Goal: Information Seeking & Learning: Learn about a topic

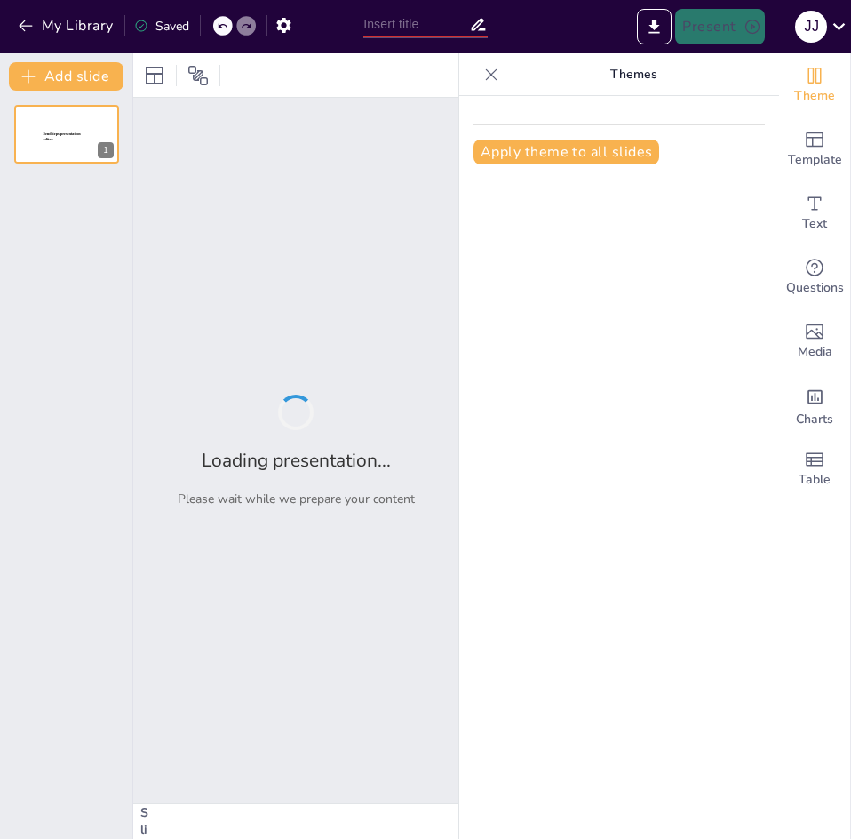
type input "DINAMIKA PEMBANGUNAN EKONOMI & FAKTOR TRANSISI EKONOMI"
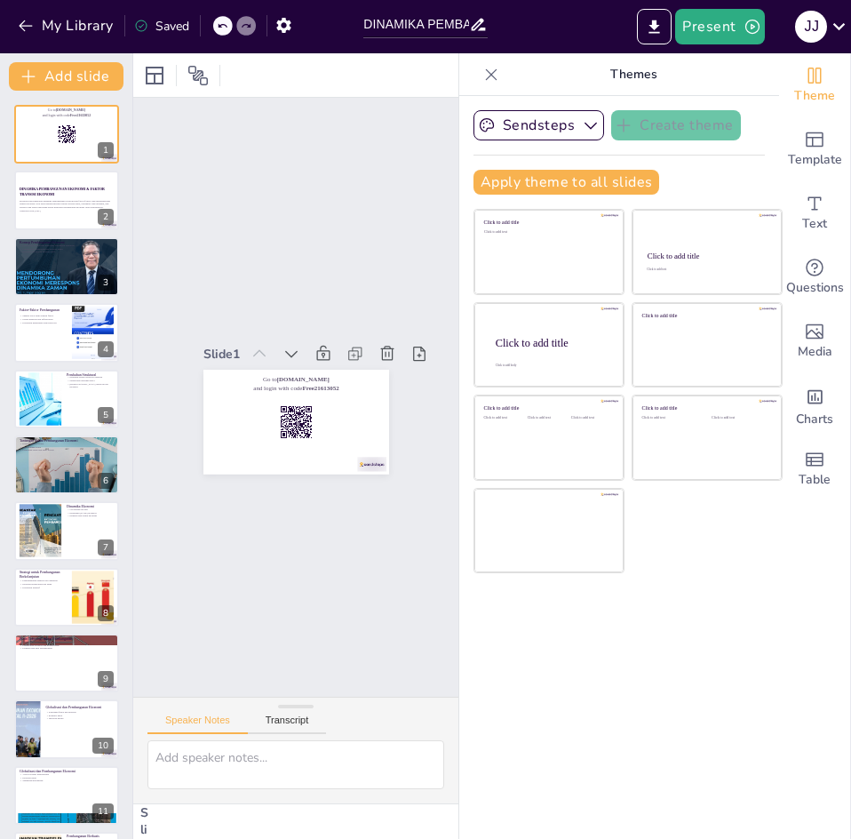
checkbox input "true"
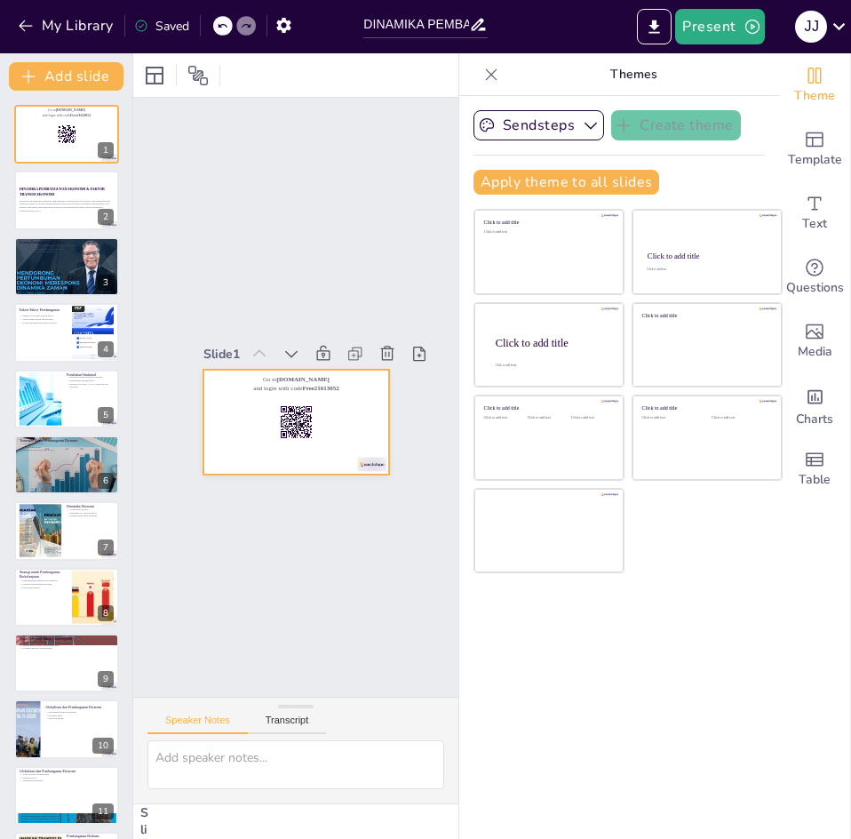
checkbox input "true"
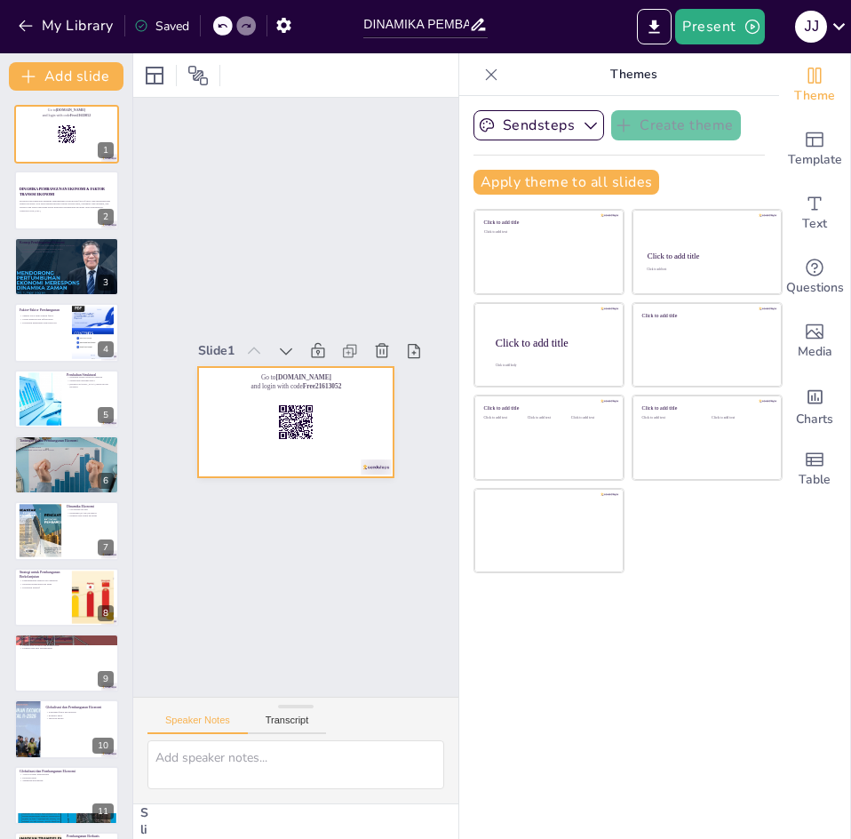
checkbox input "true"
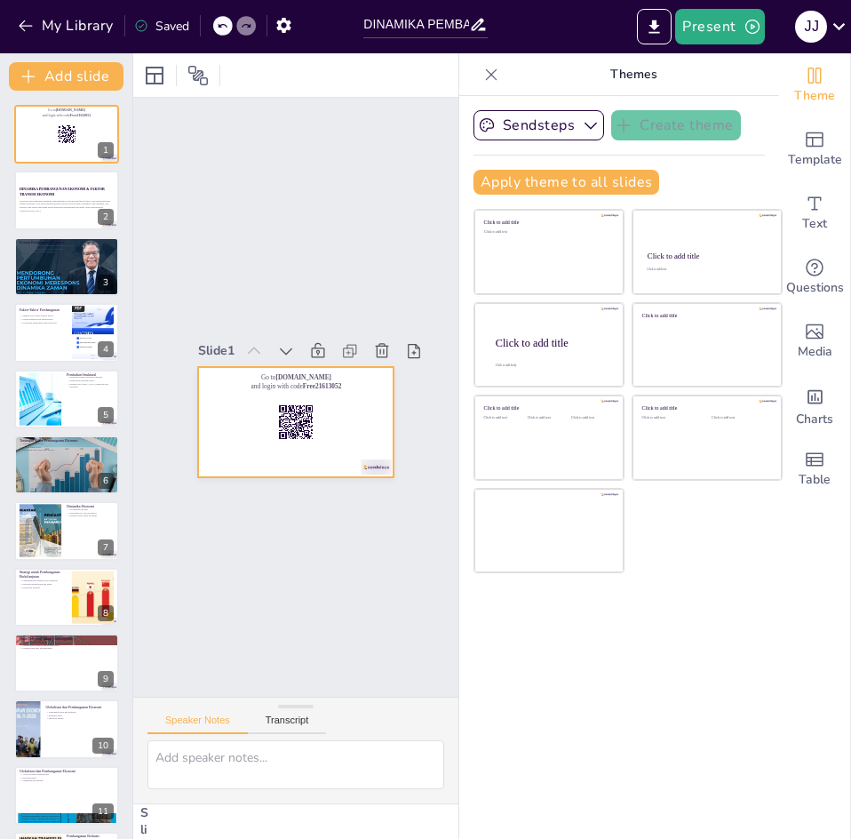
checkbox input "true"
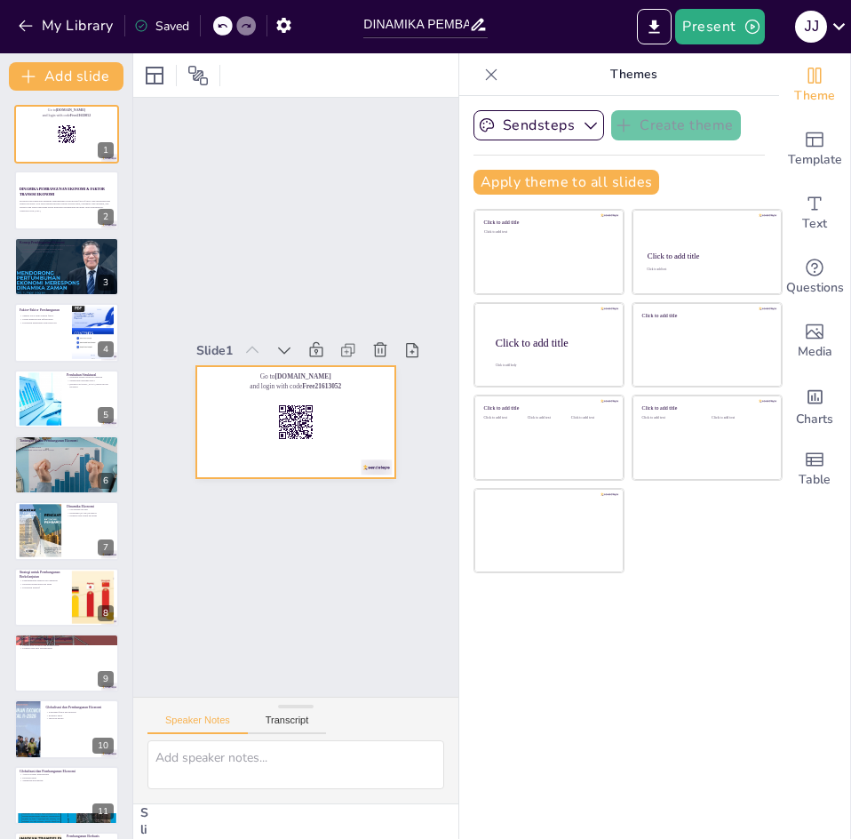
checkbox input "true"
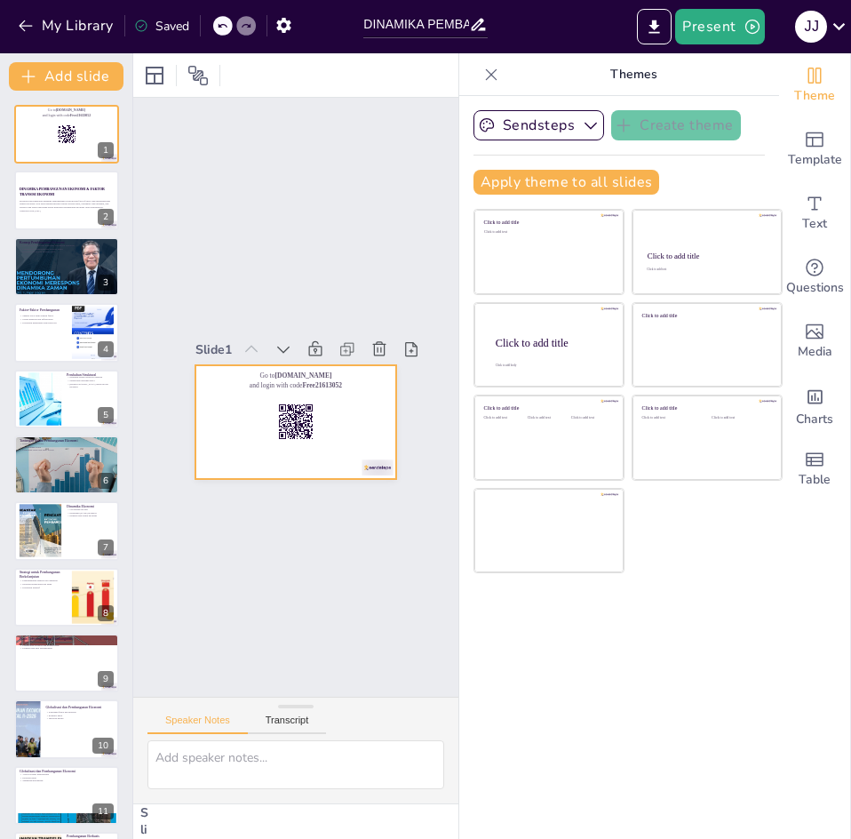
checkbox input "true"
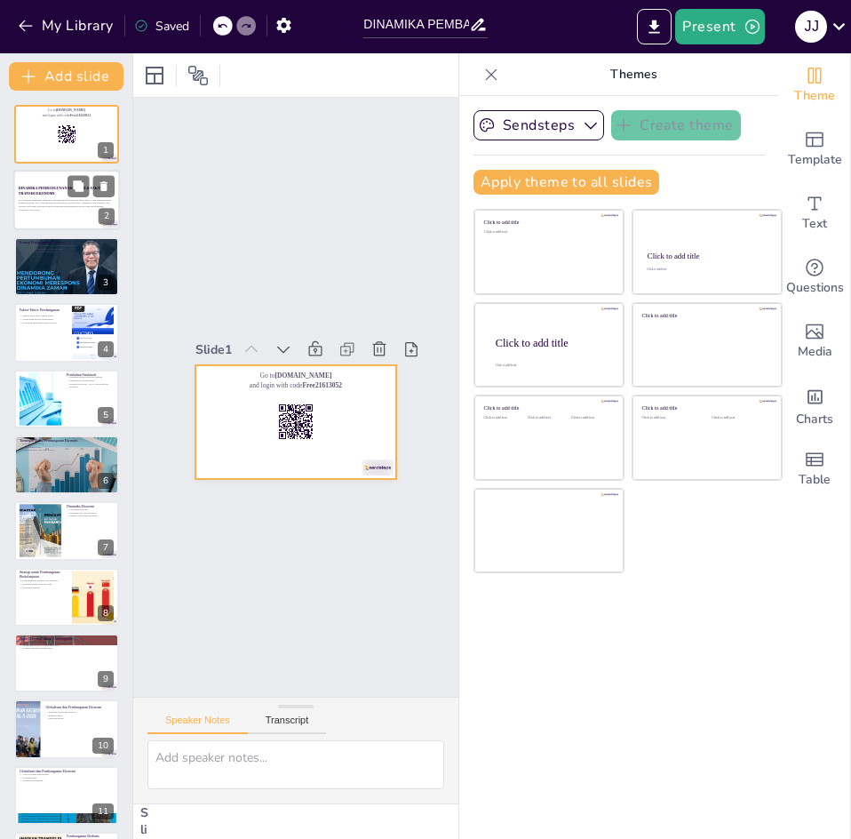
checkbox input "true"
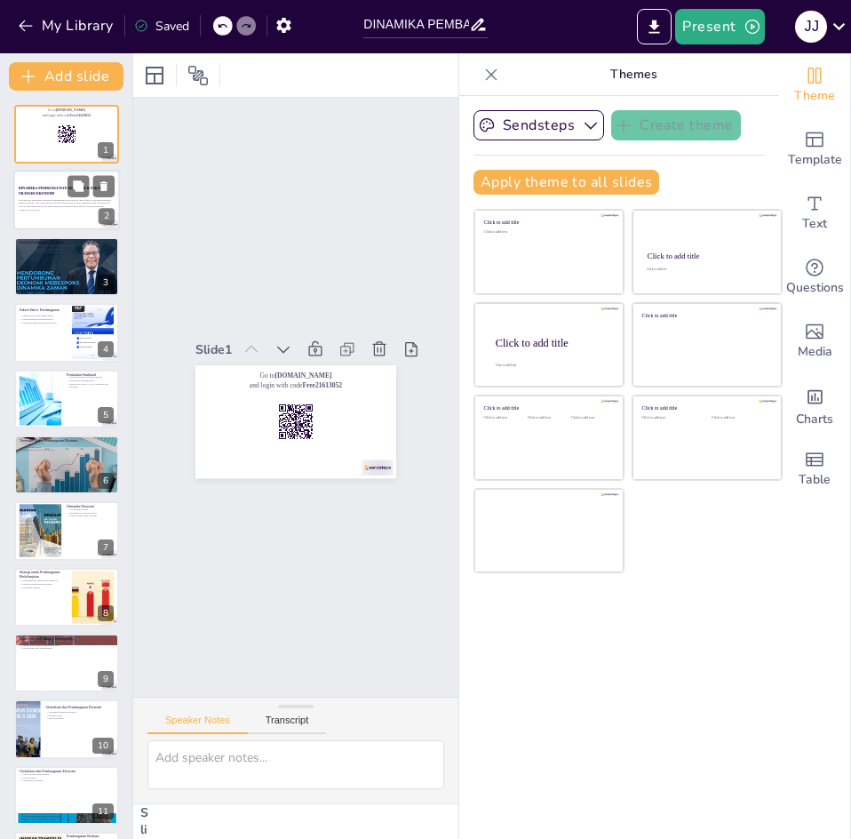
checkbox input "true"
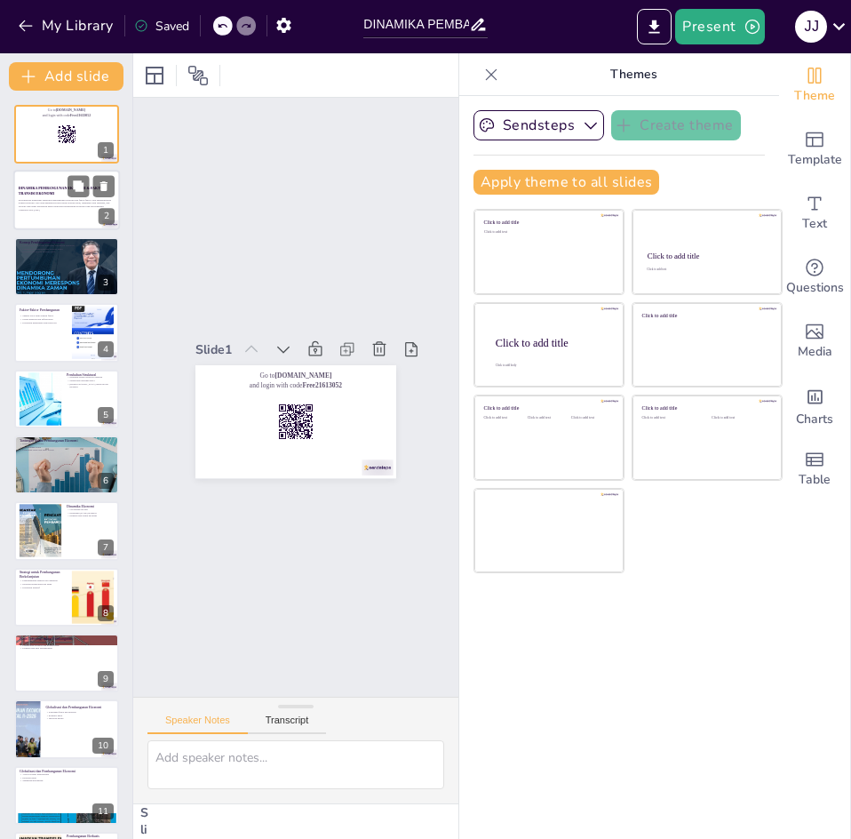
checkbox input "true"
click at [69, 216] on div at bounding box center [66, 201] width 107 height 60
checkbox input "true"
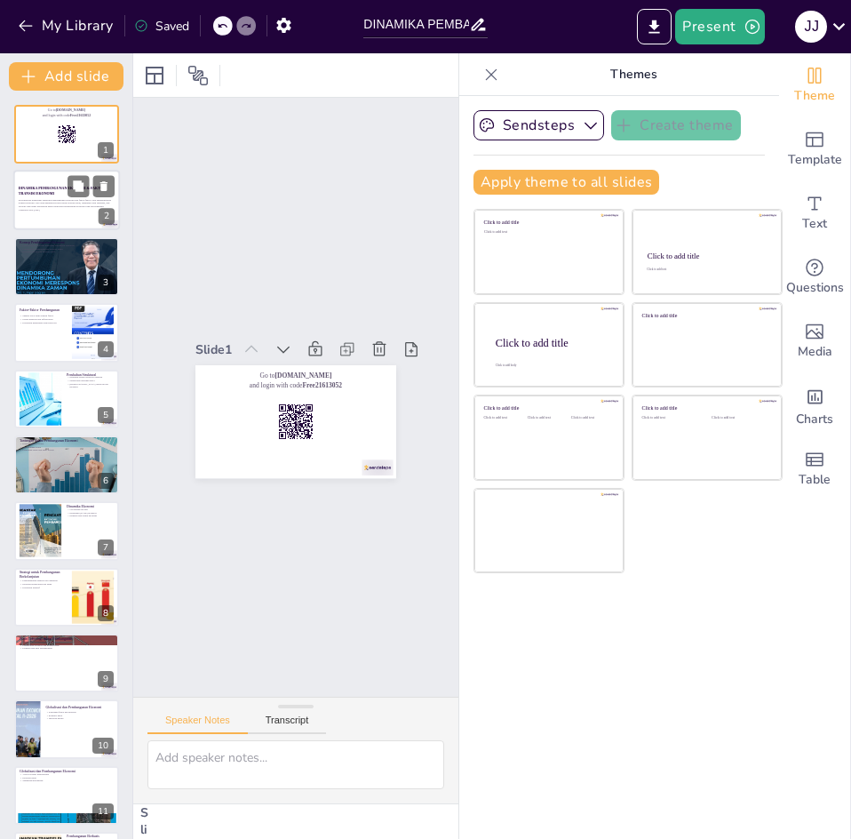
checkbox input "true"
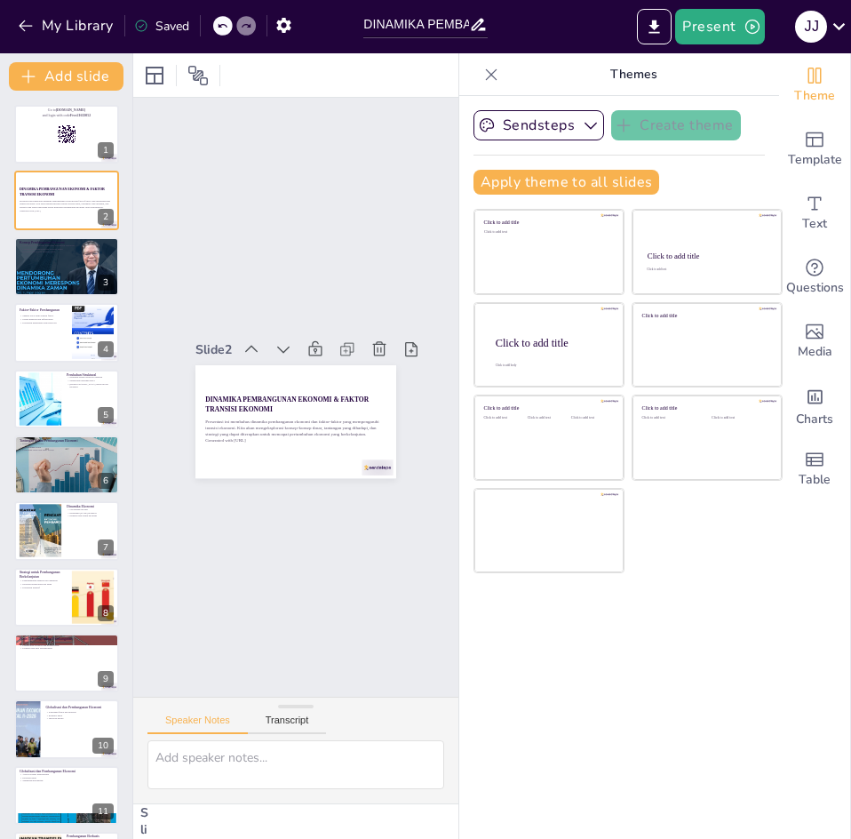
checkbox input "true"
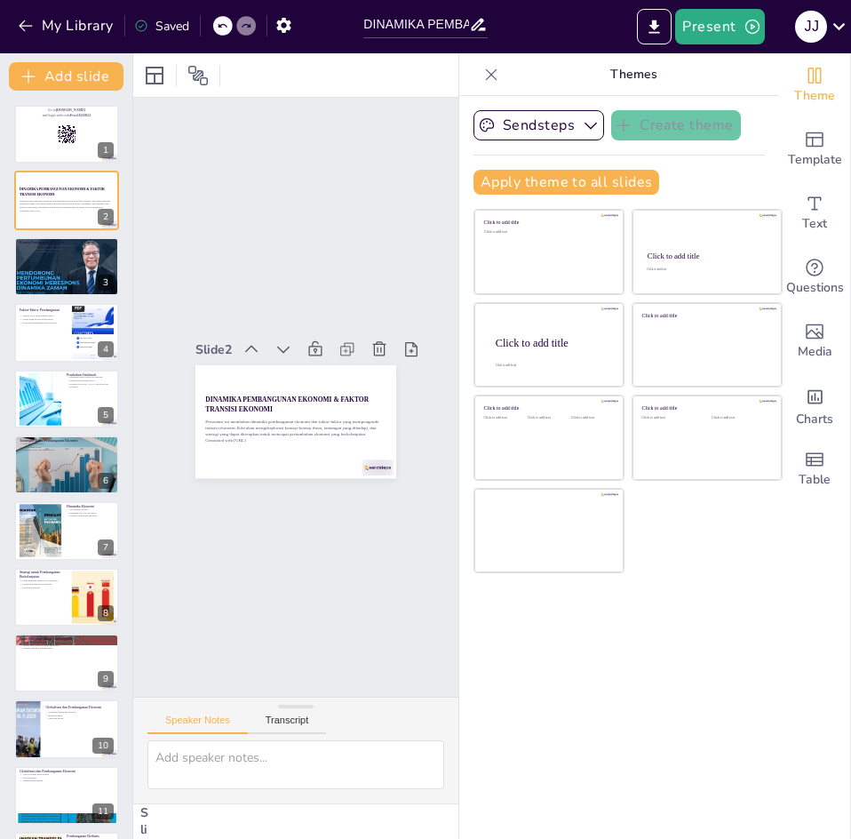
checkbox input "true"
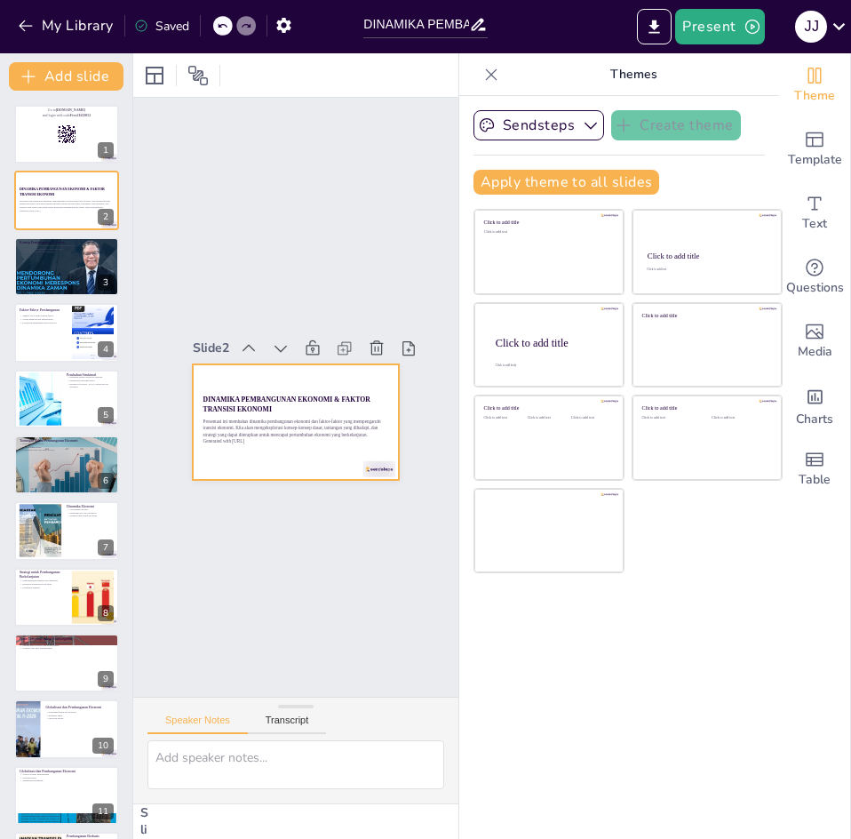
checkbox input "true"
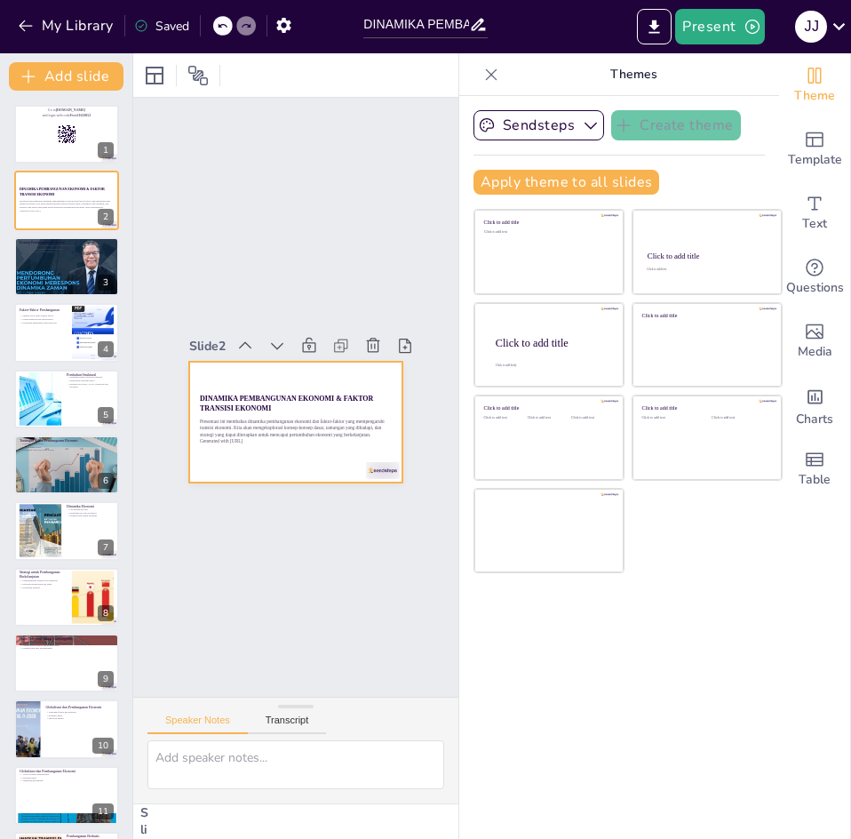
checkbox input "true"
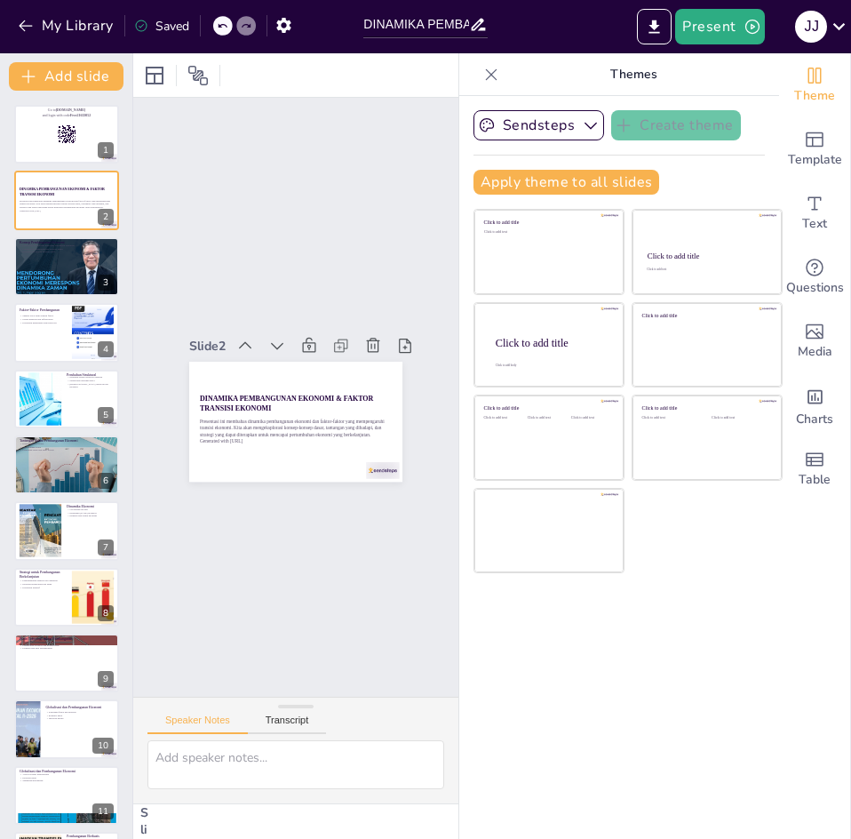
checkbox input "true"
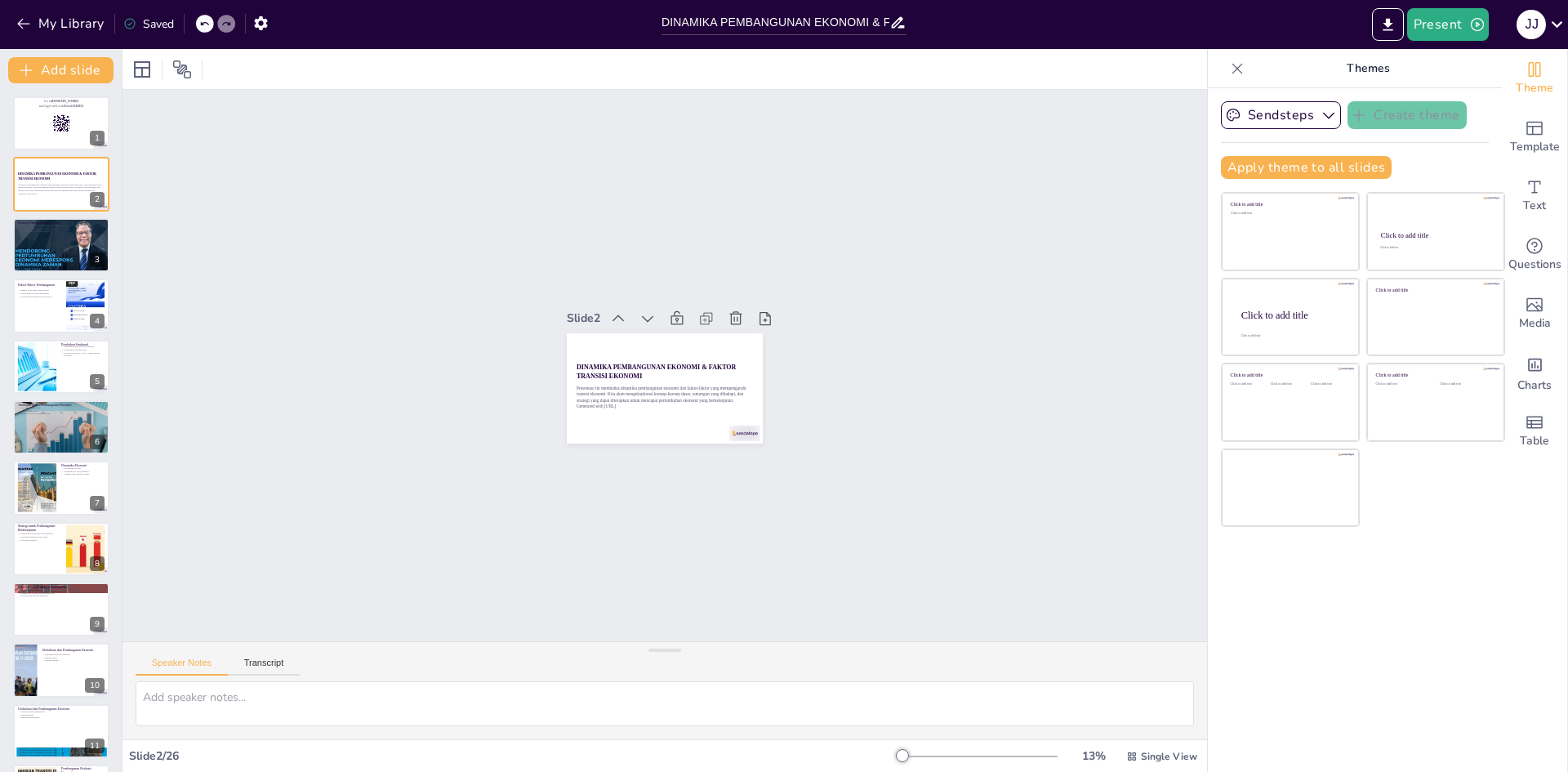
checkbox input "true"
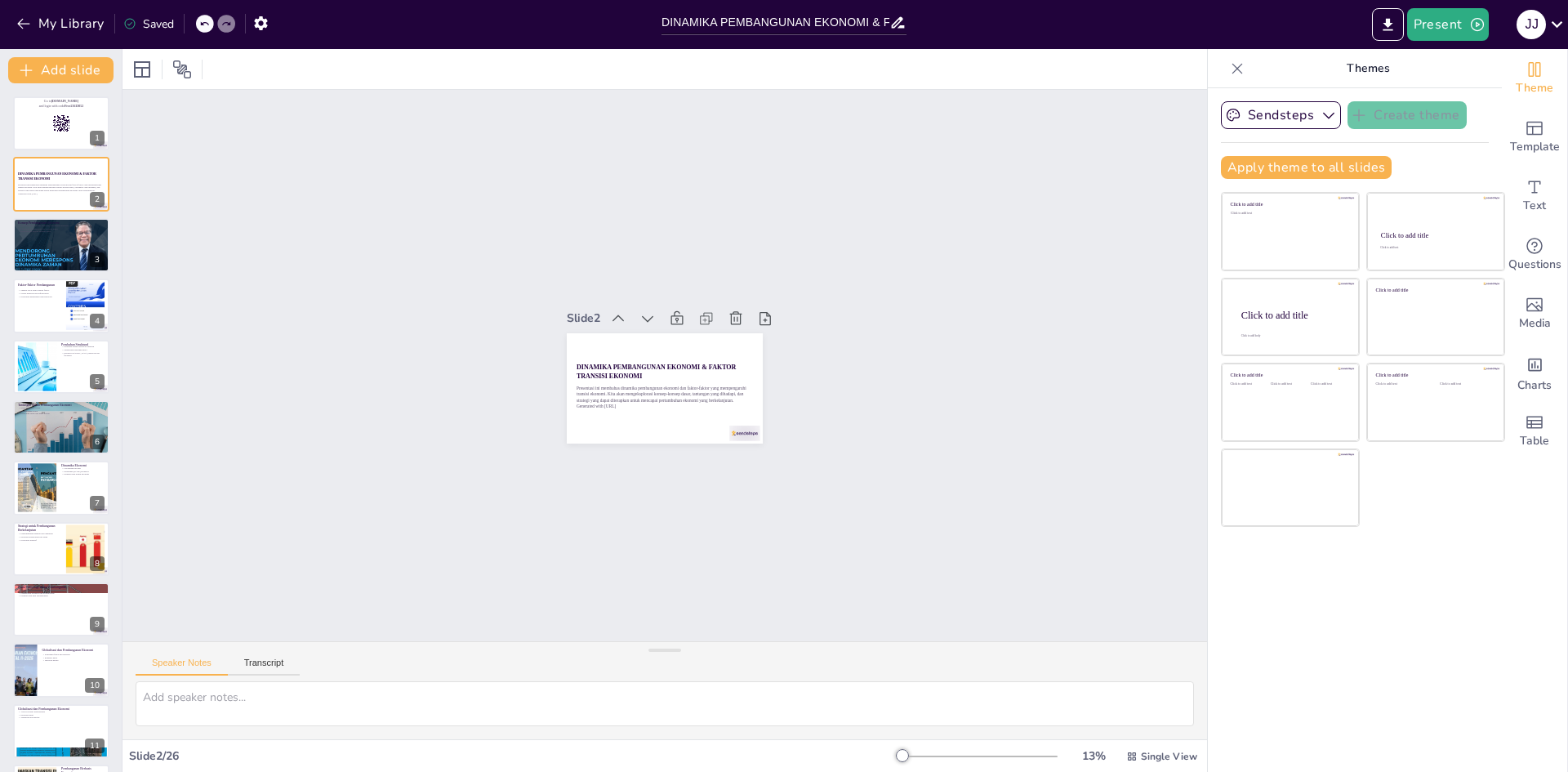
checkbox input "true"
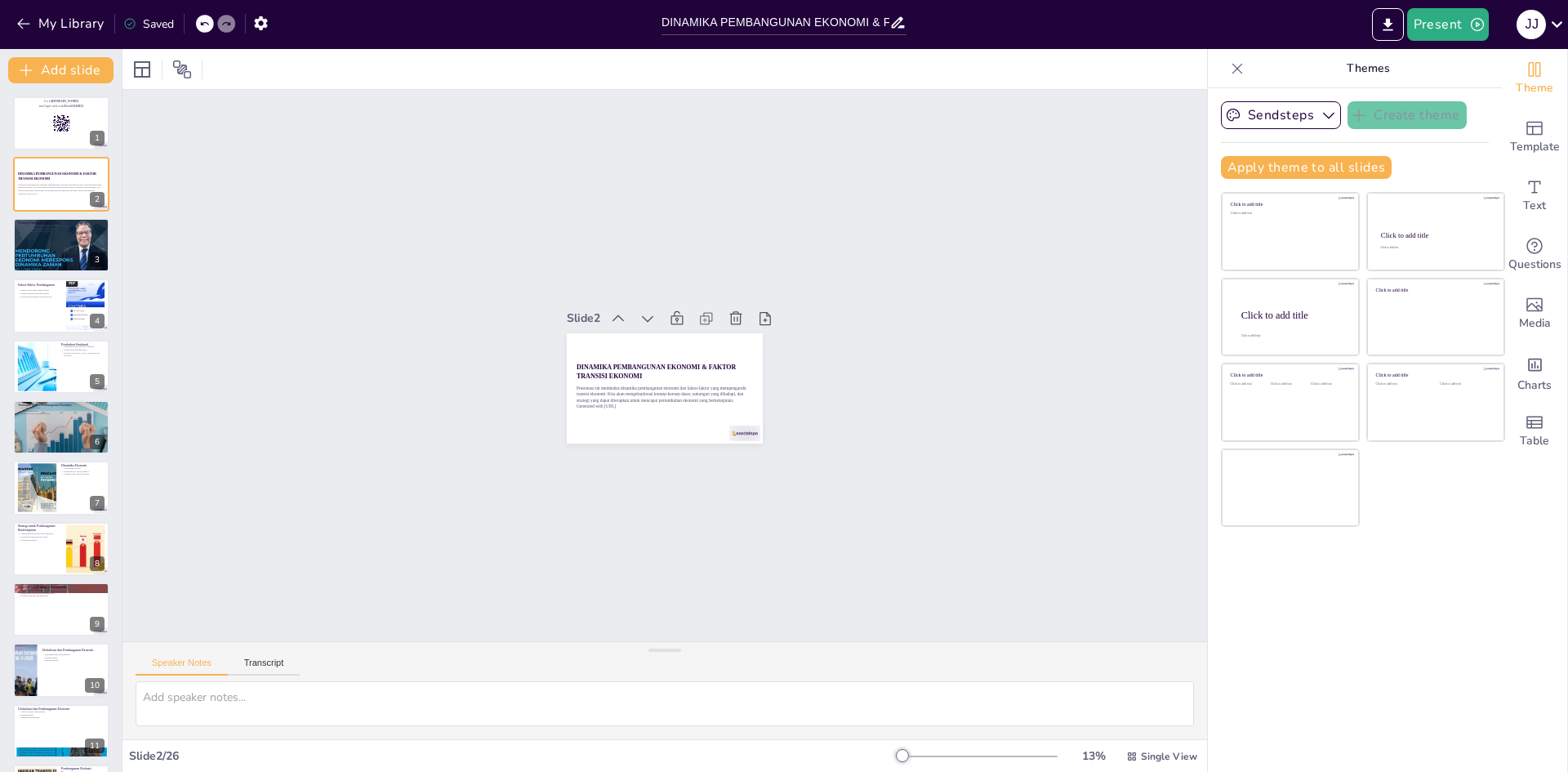
checkbox input "true"
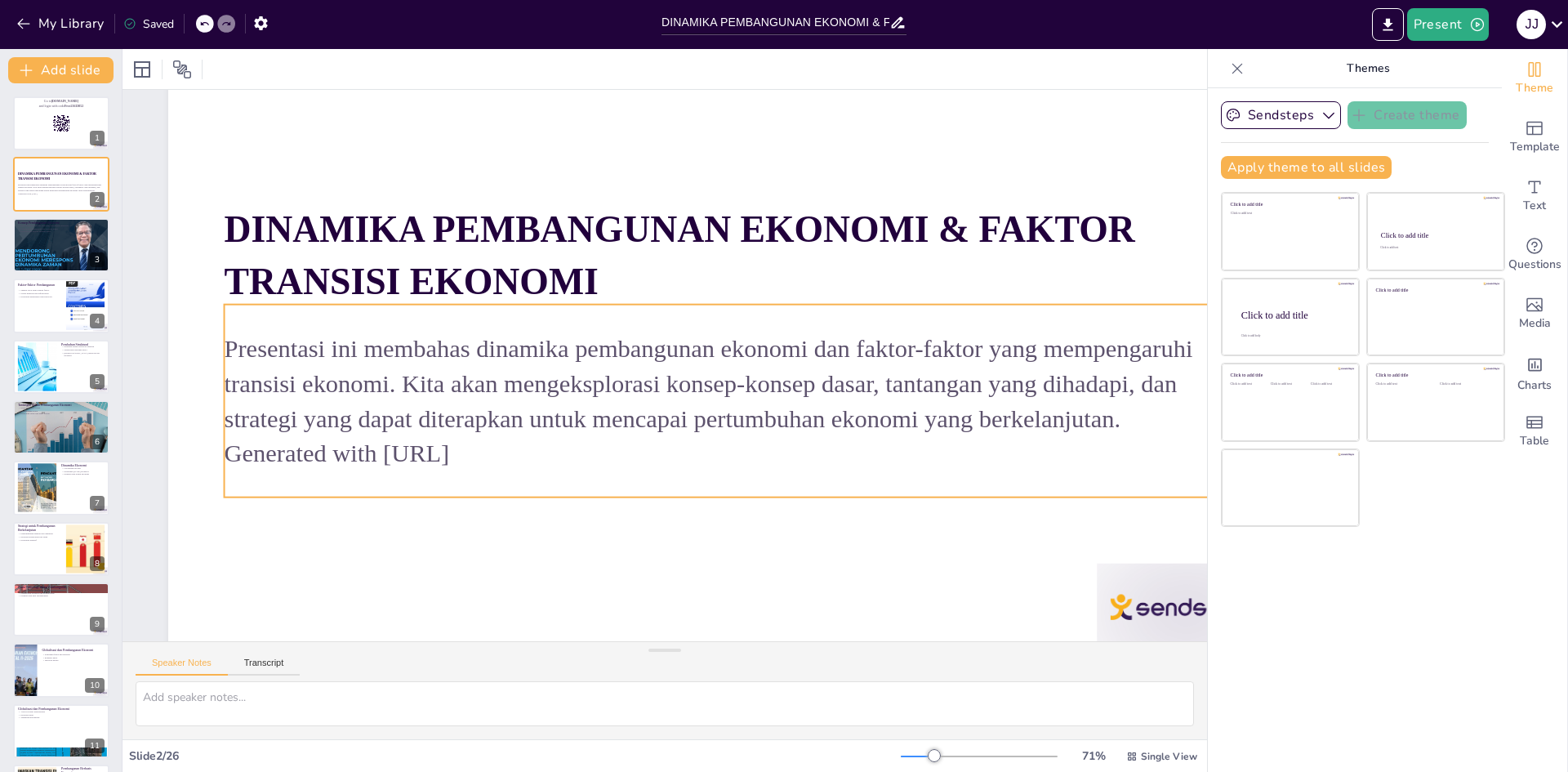
scroll to position [118, 0]
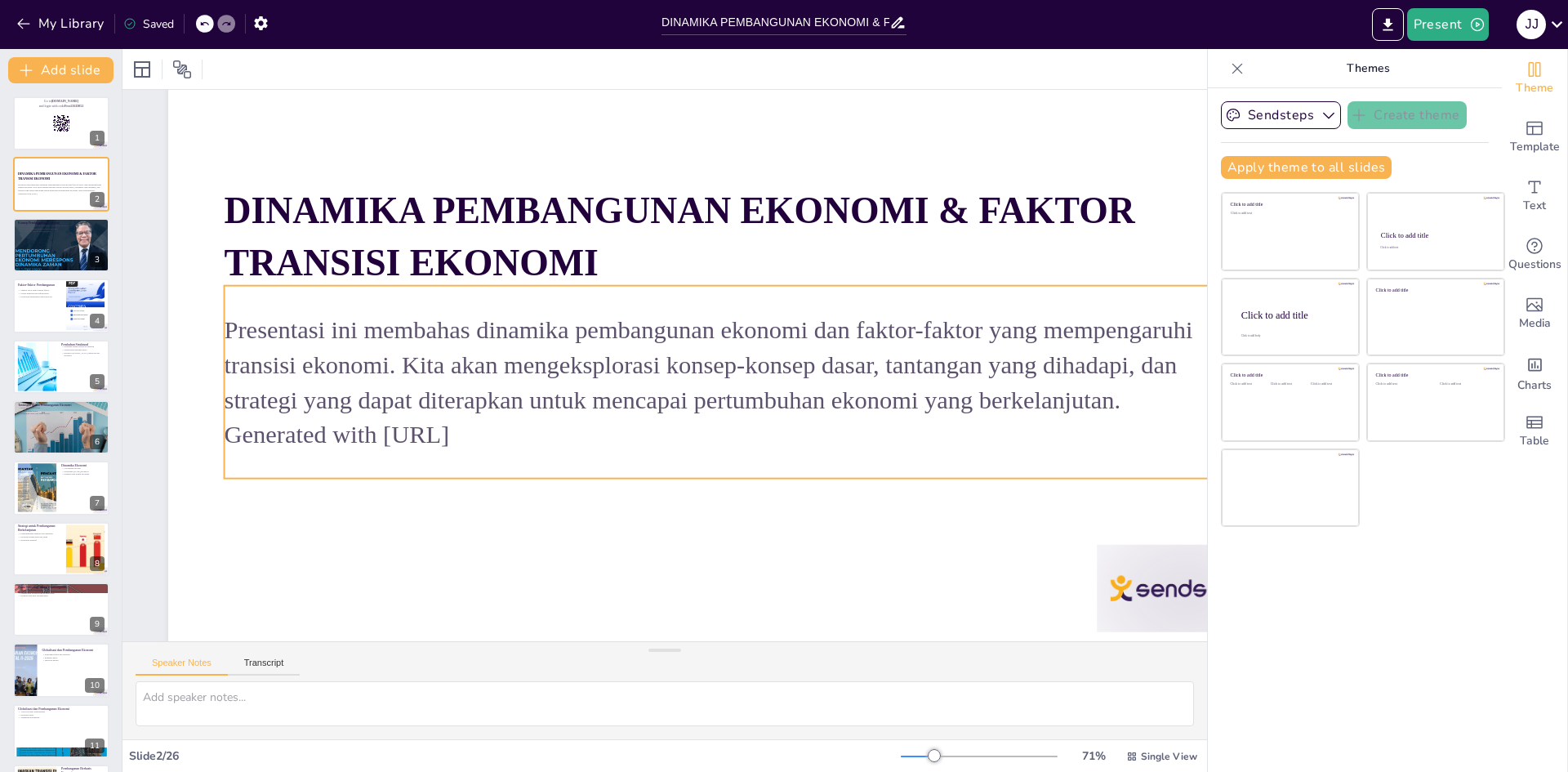
checkbox input "true"
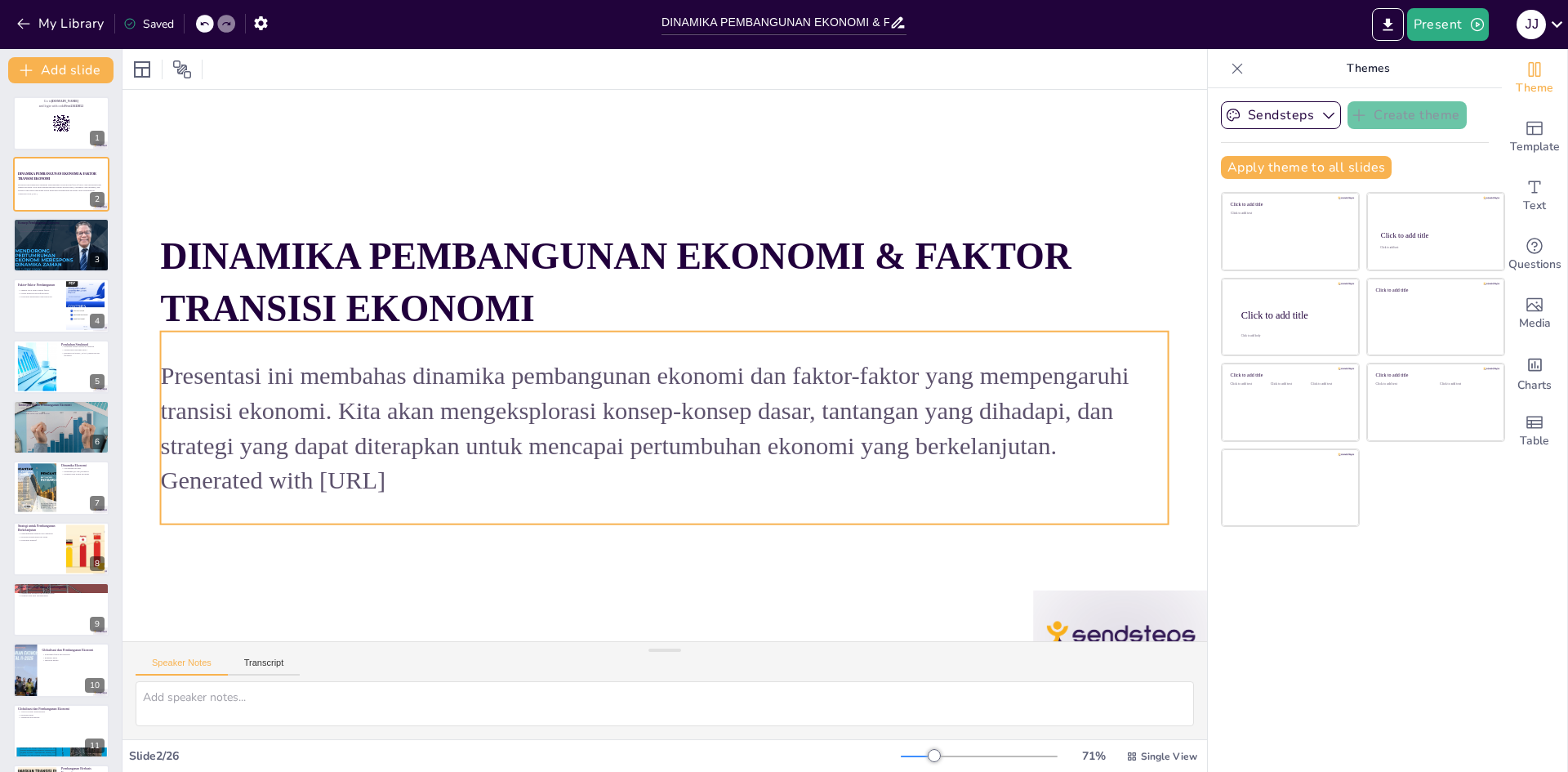
checkbox input "true"
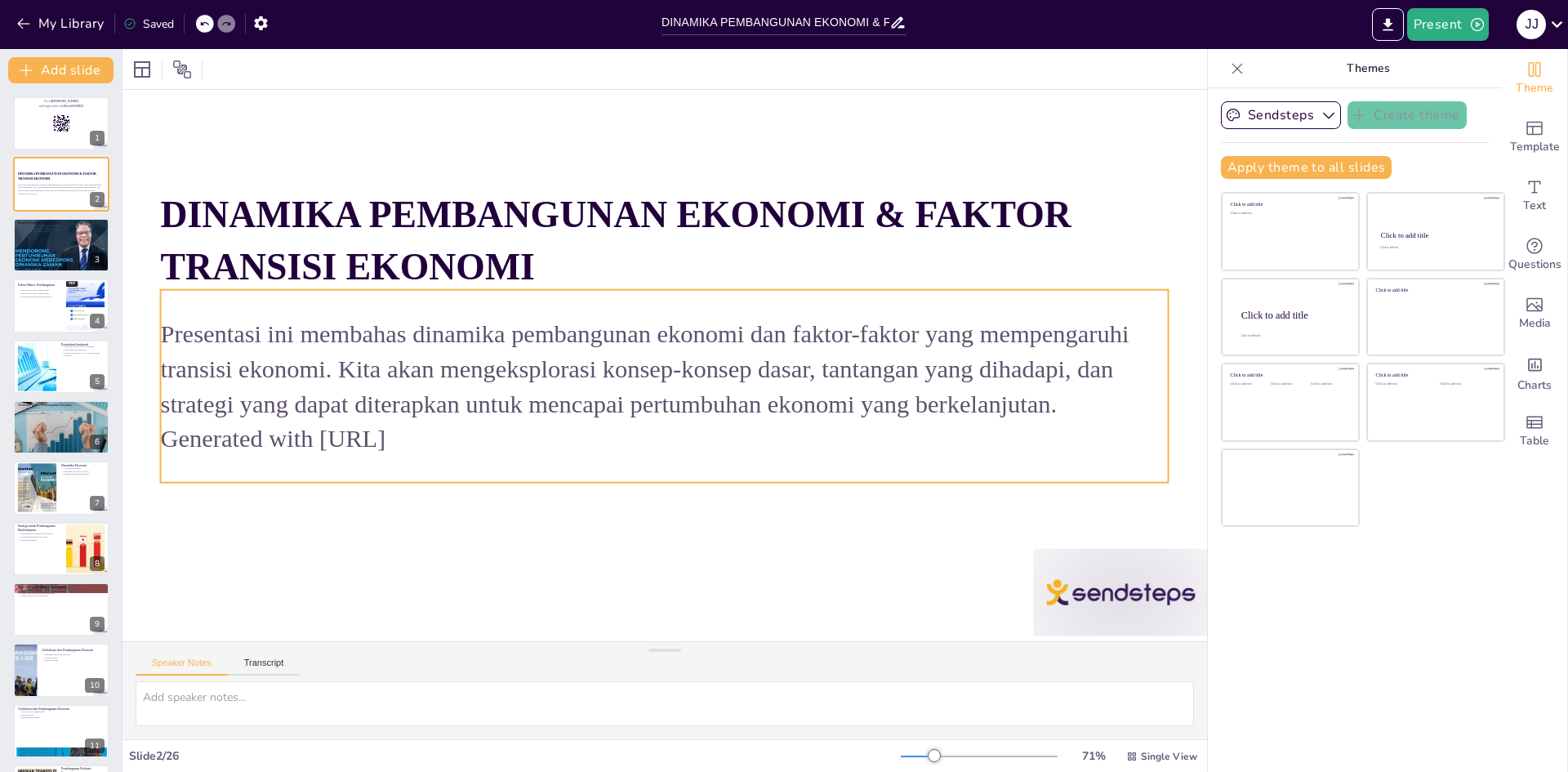
checkbox input "true"
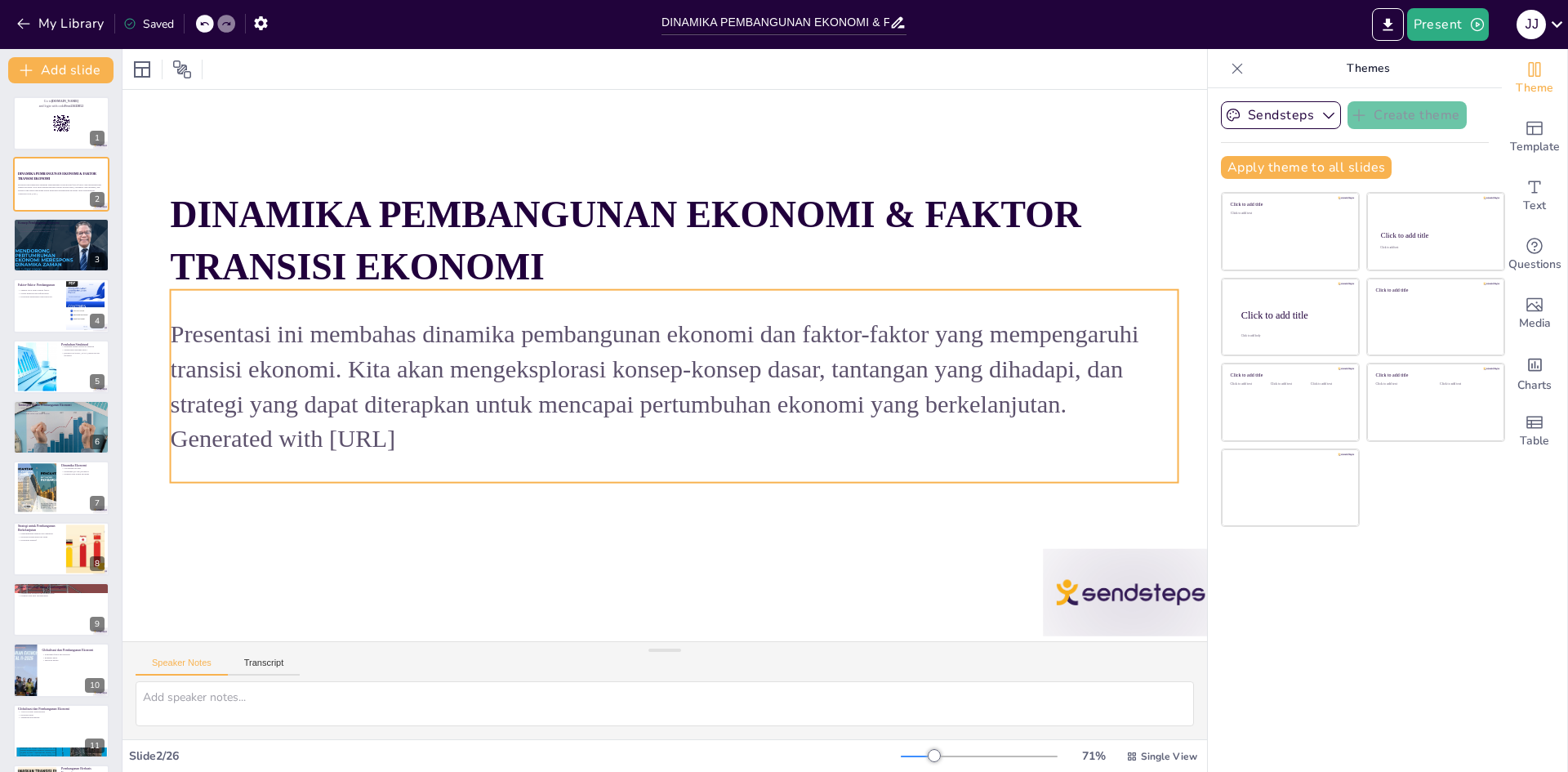
scroll to position [114, 55]
checkbox input "true"
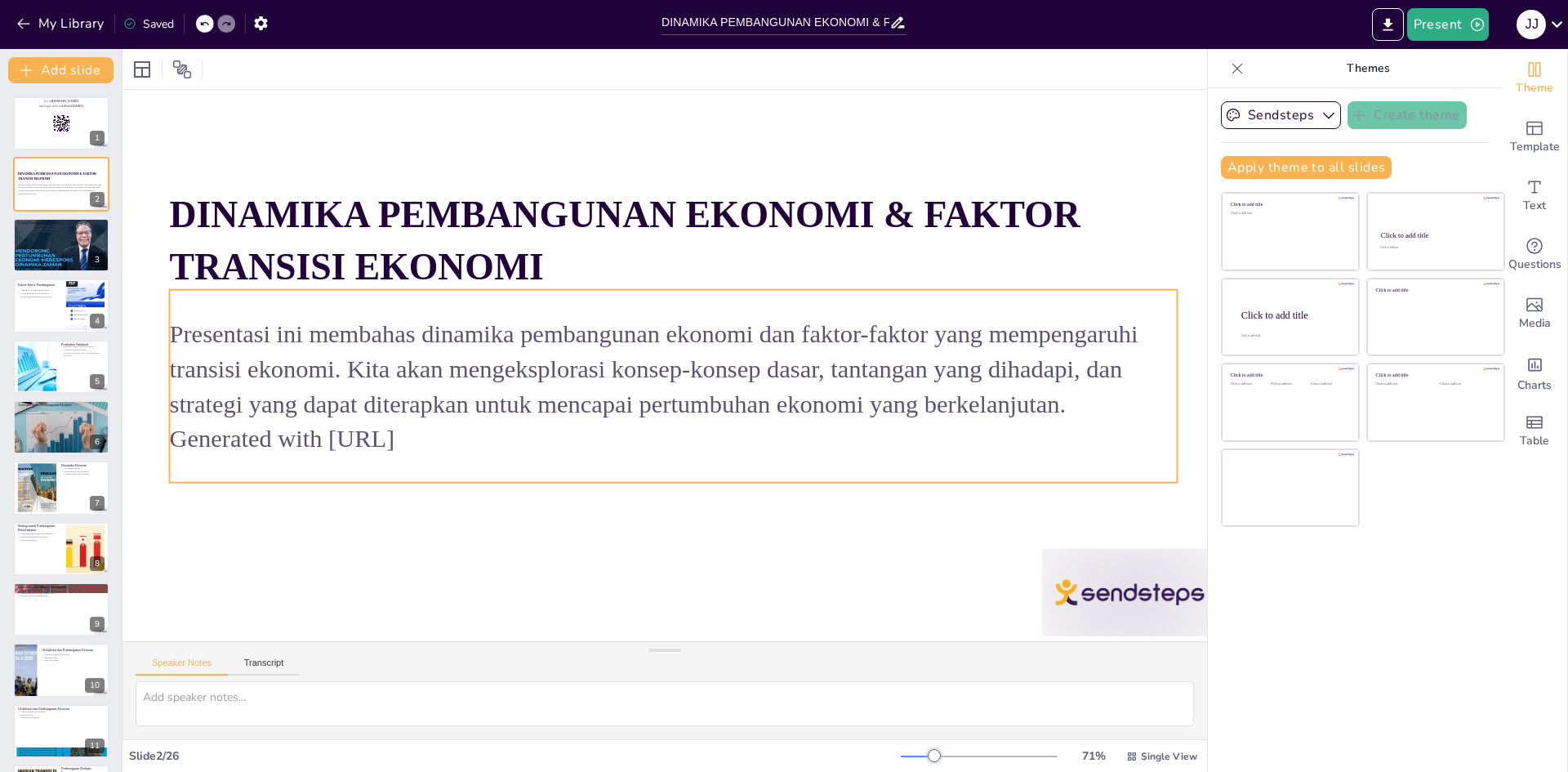
checkbox input "true"
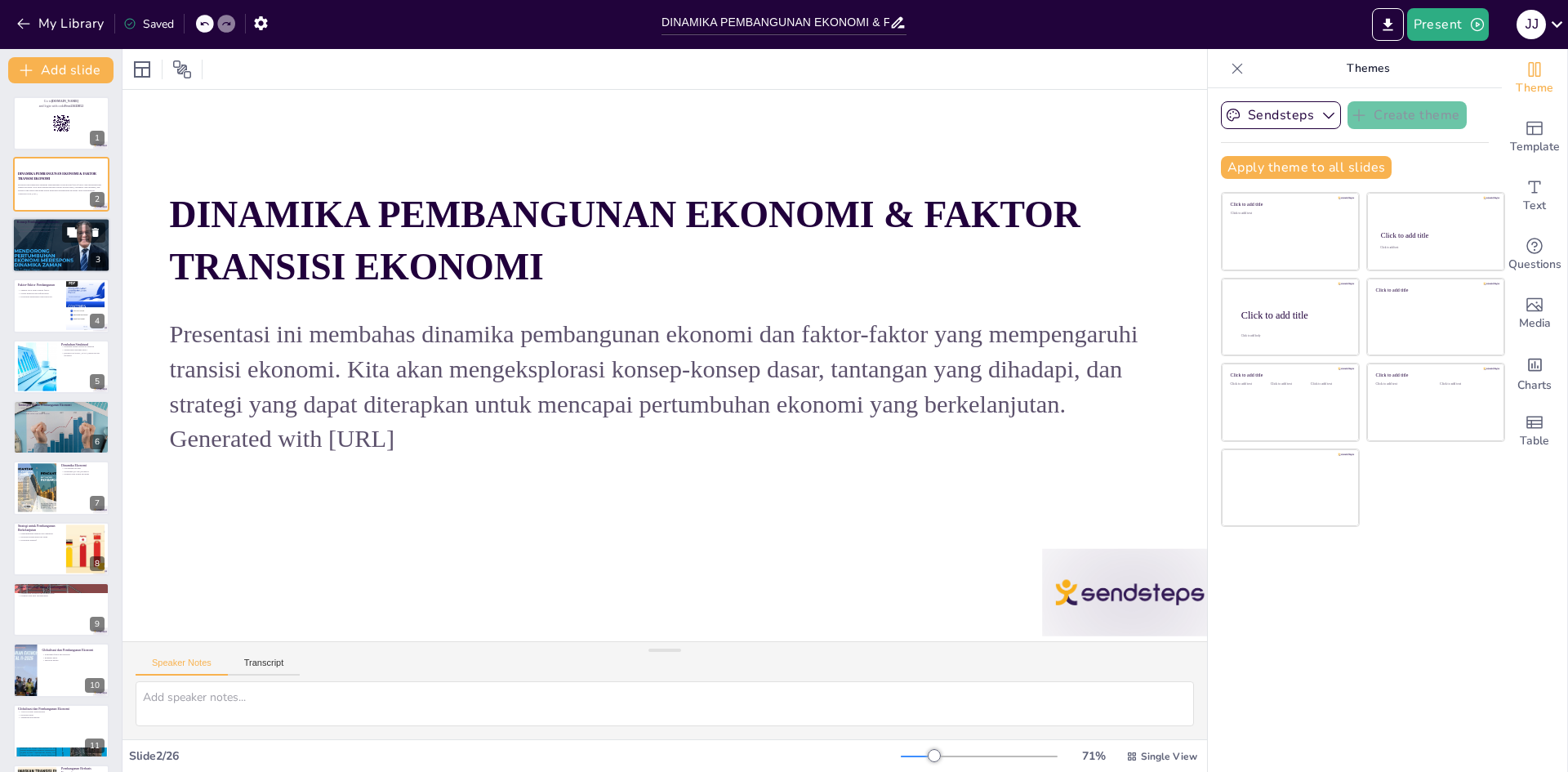
checkbox input "true"
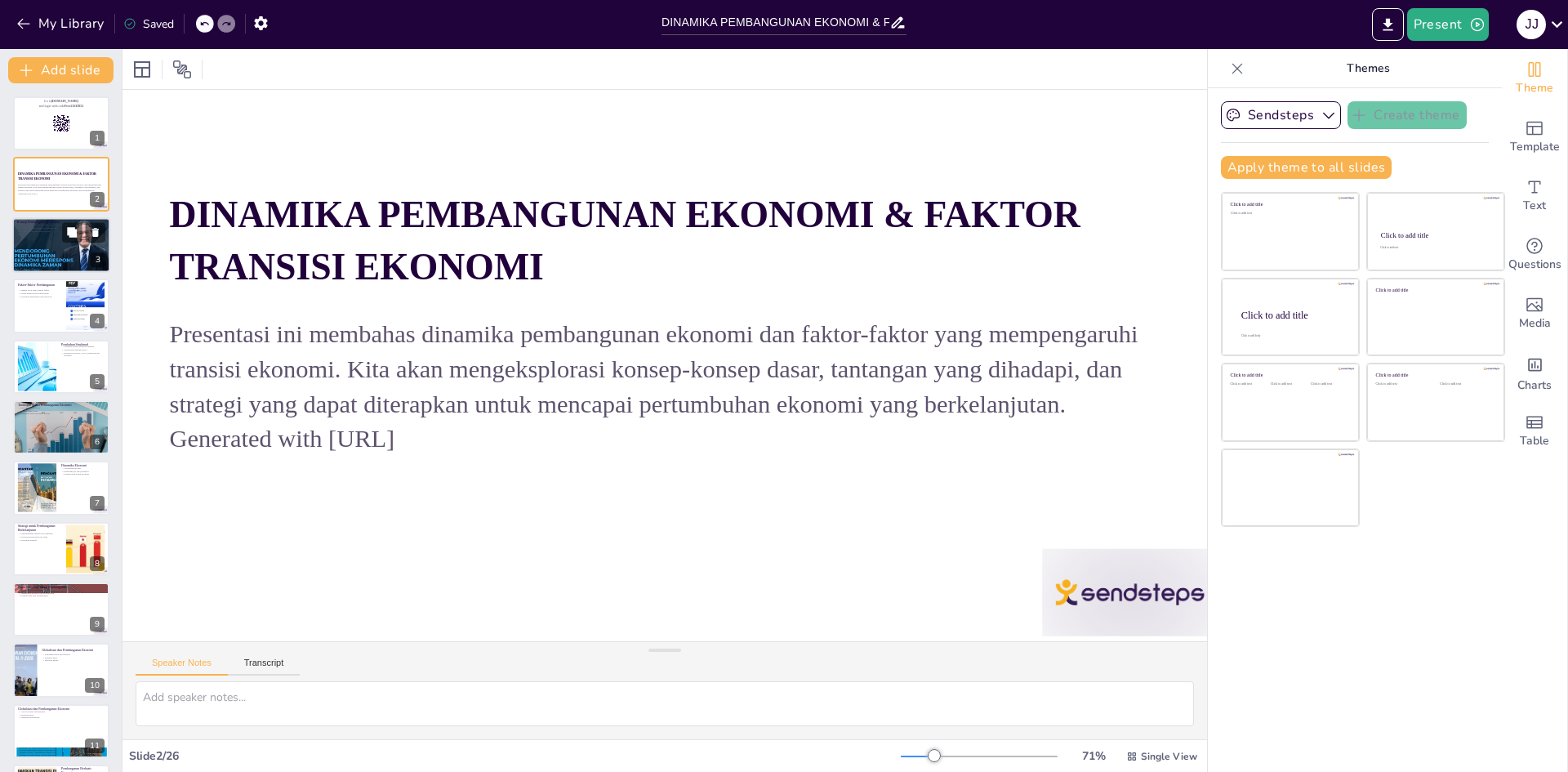
checkbox input "true"
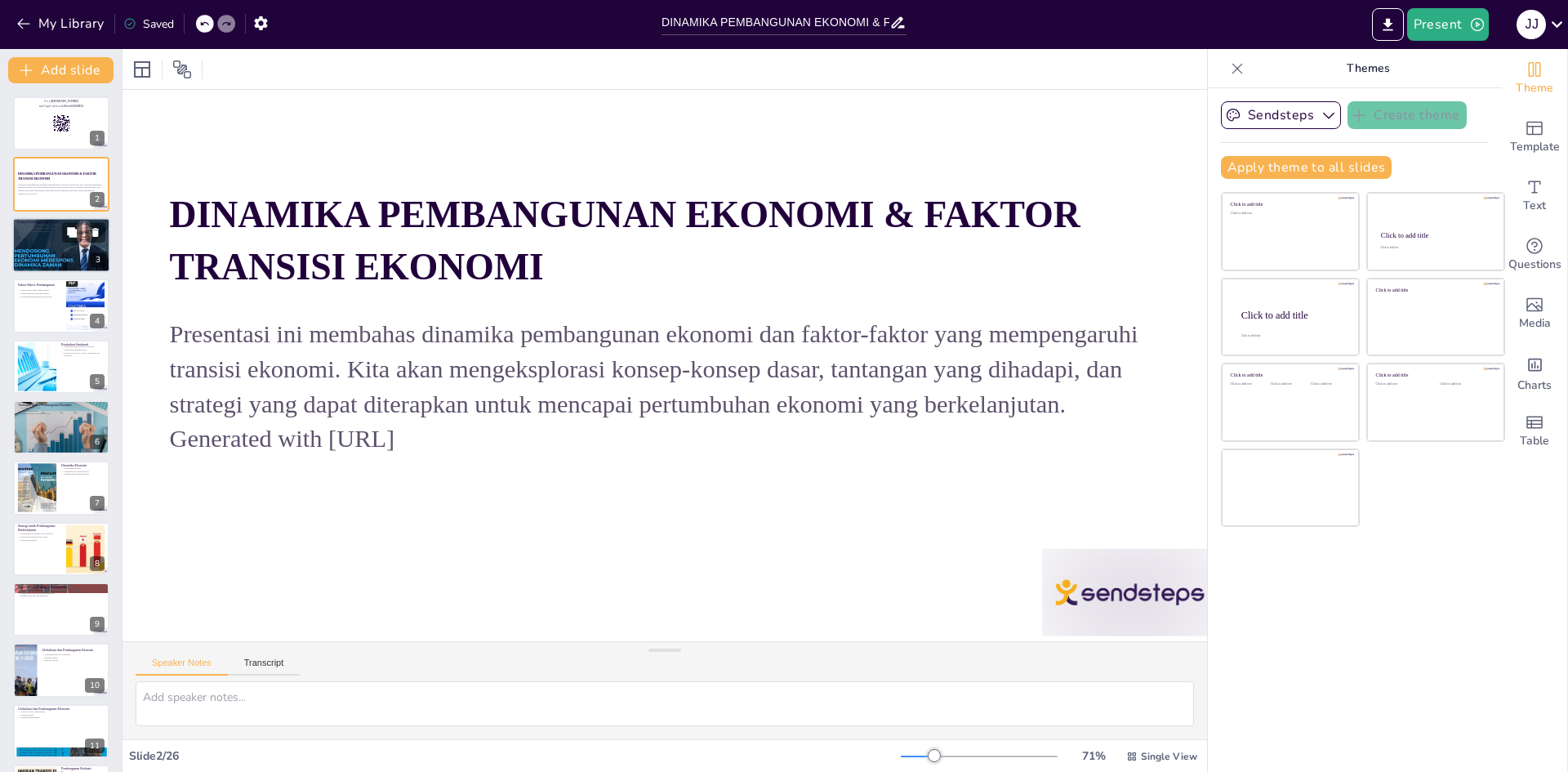
checkbox input "true"
click at [77, 246] on div at bounding box center [61, 244] width 98 height 64
type textarea "Pembangunan ekonomi bukan hanya tentang pertumbuhan angka, tetapi juga mencakup…"
checkbox input "true"
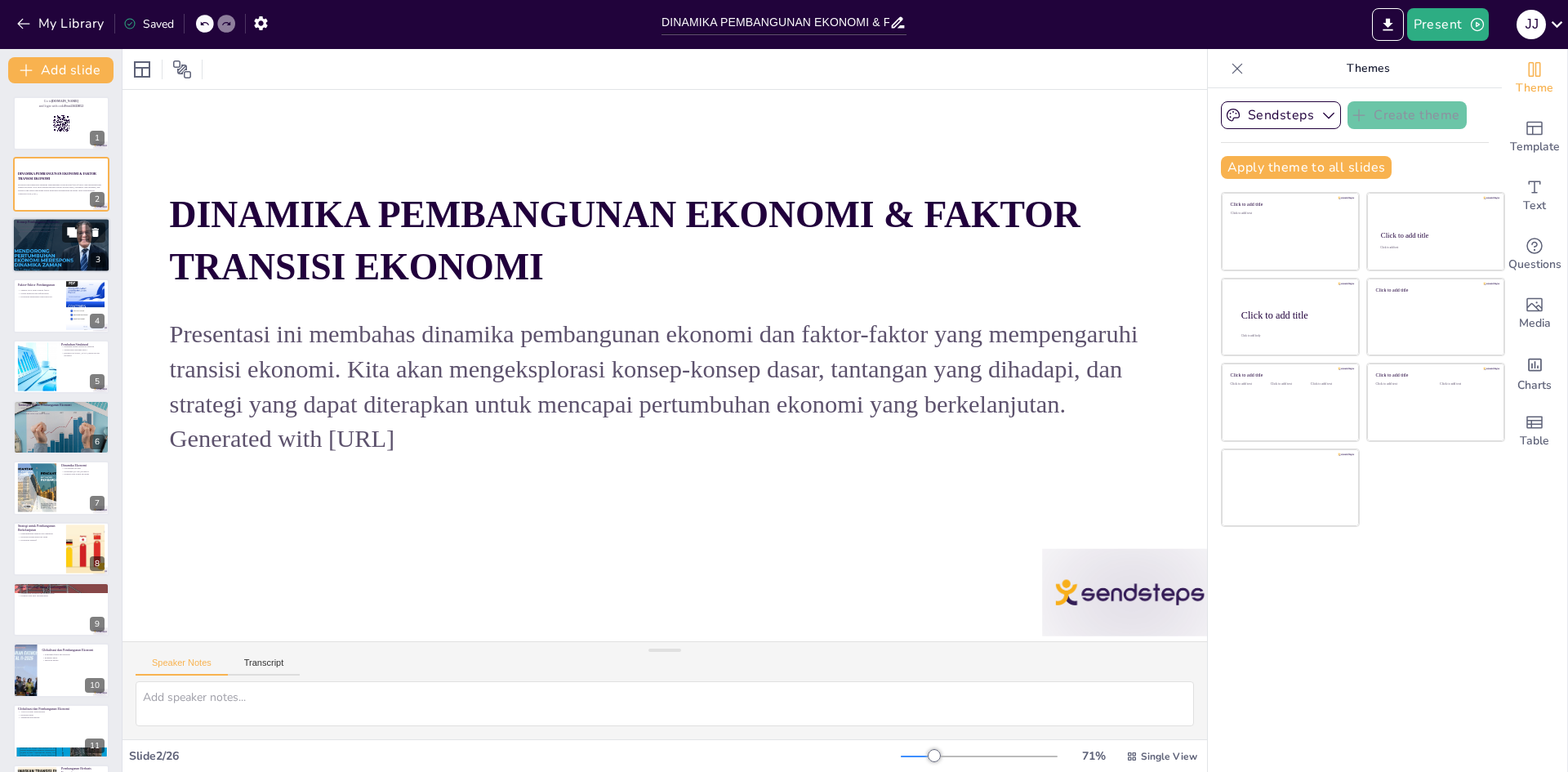
checkbox input "true"
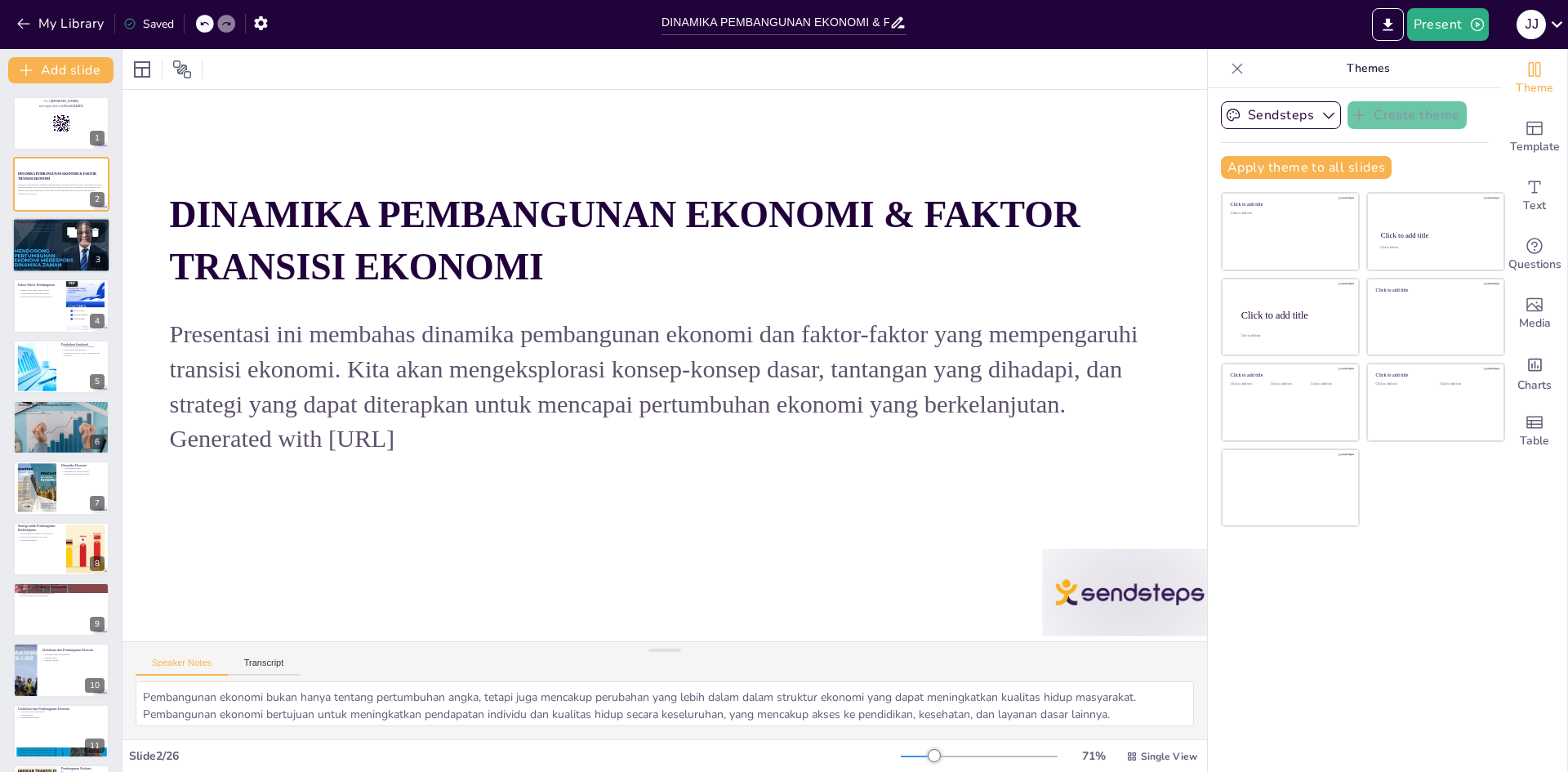
scroll to position [0, 55]
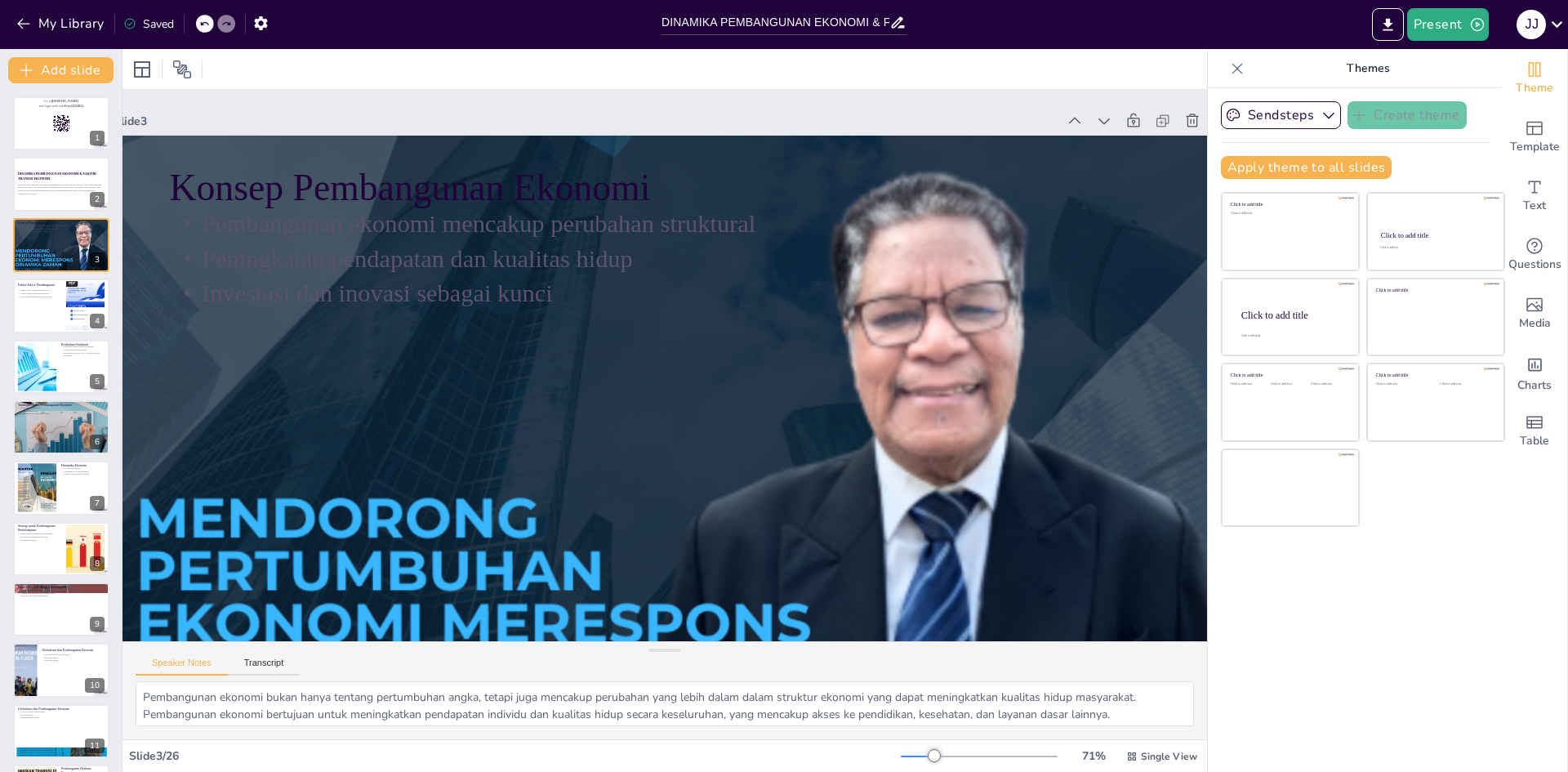
checkbox input "true"
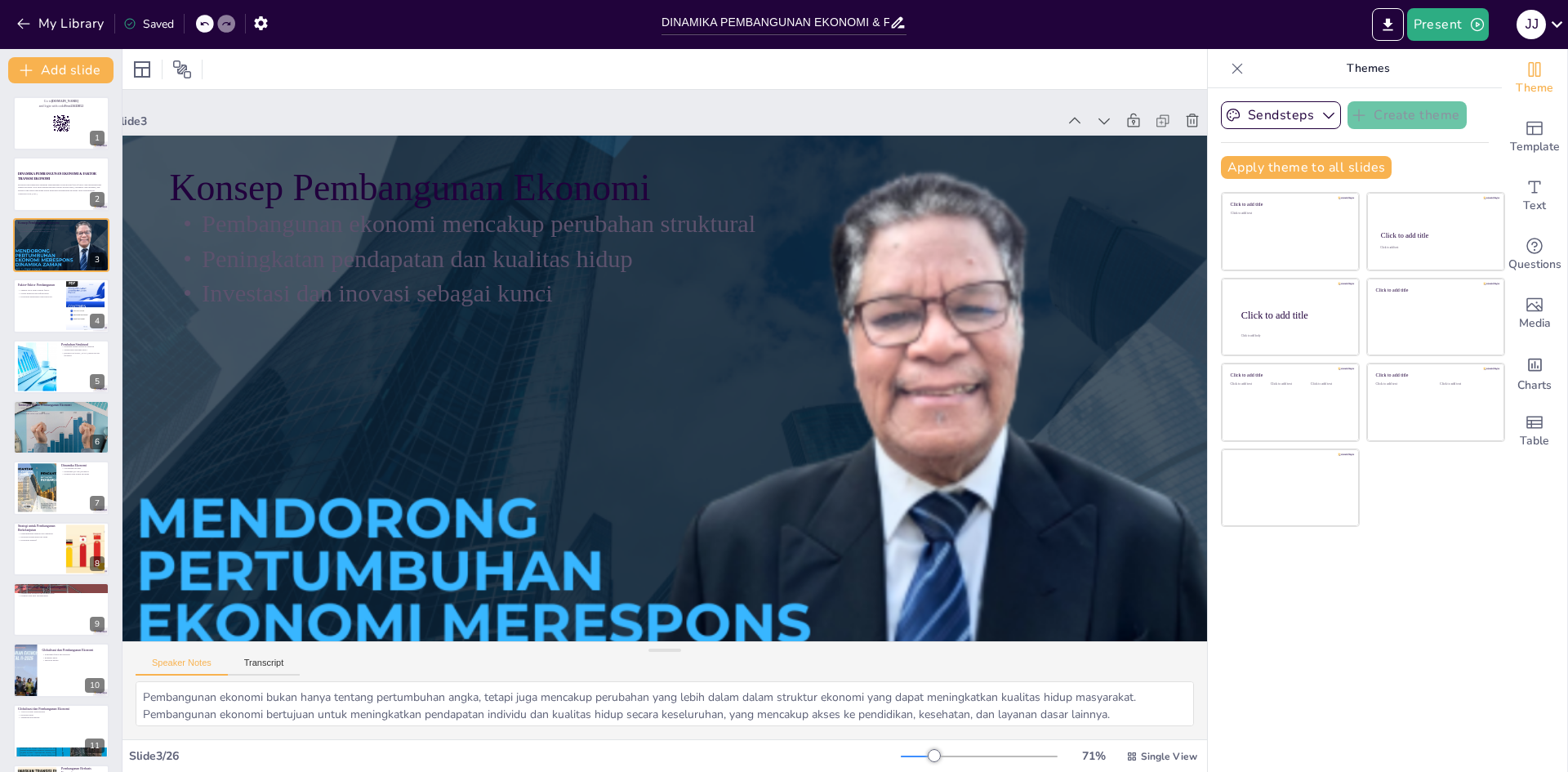
checkbox input "true"
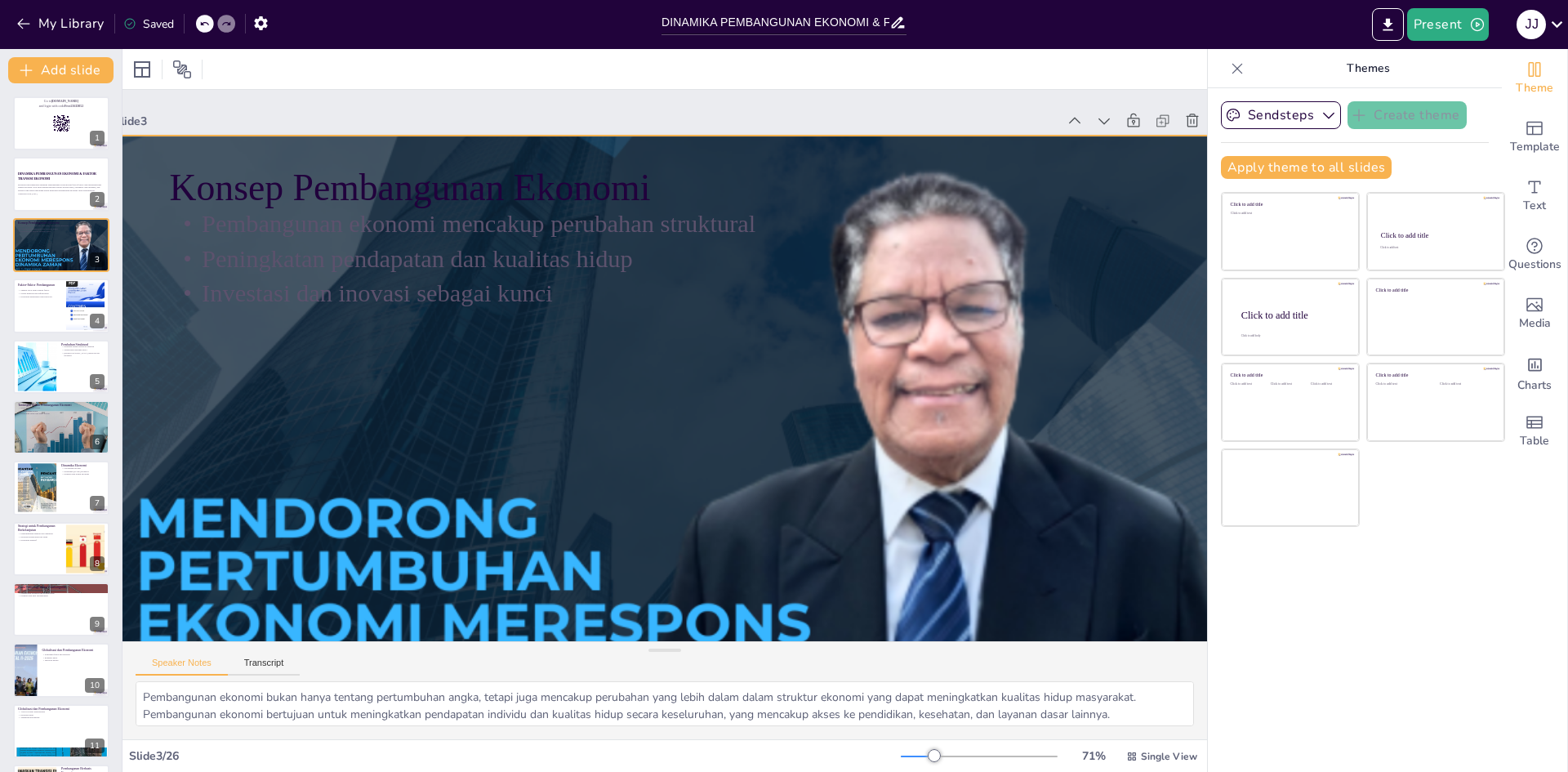
checkbox input "true"
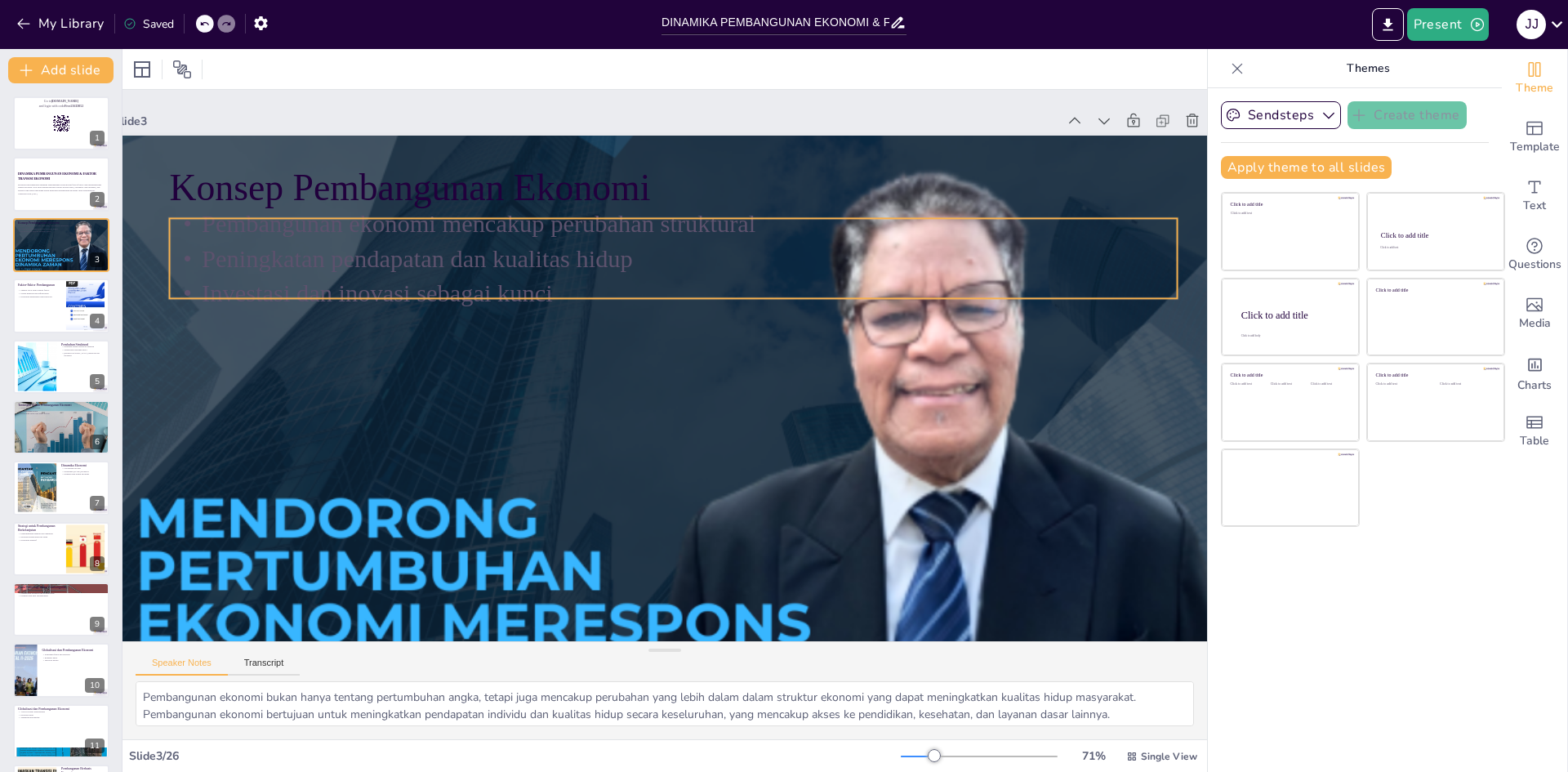
checkbox input "true"
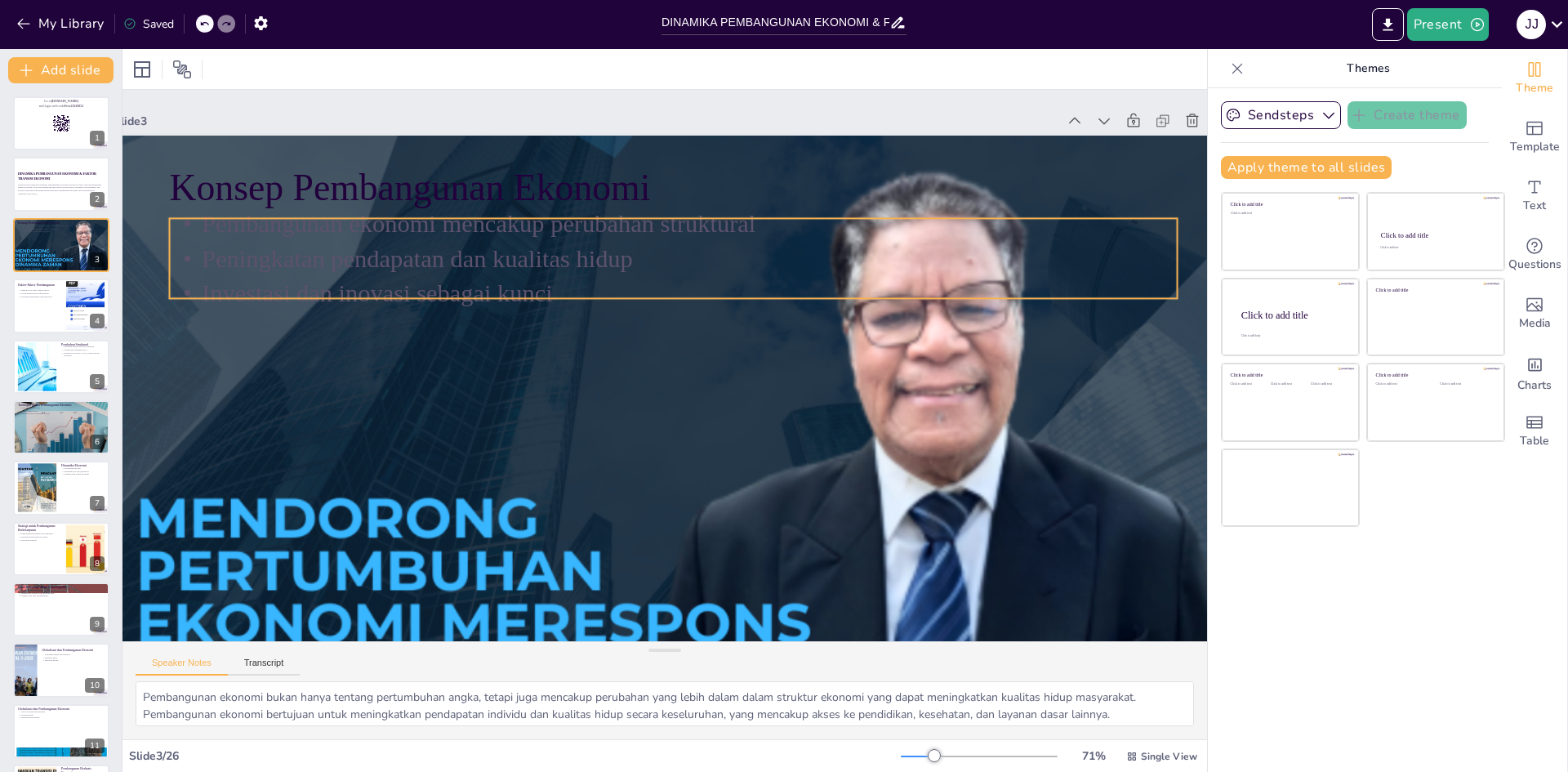
checkbox input "true"
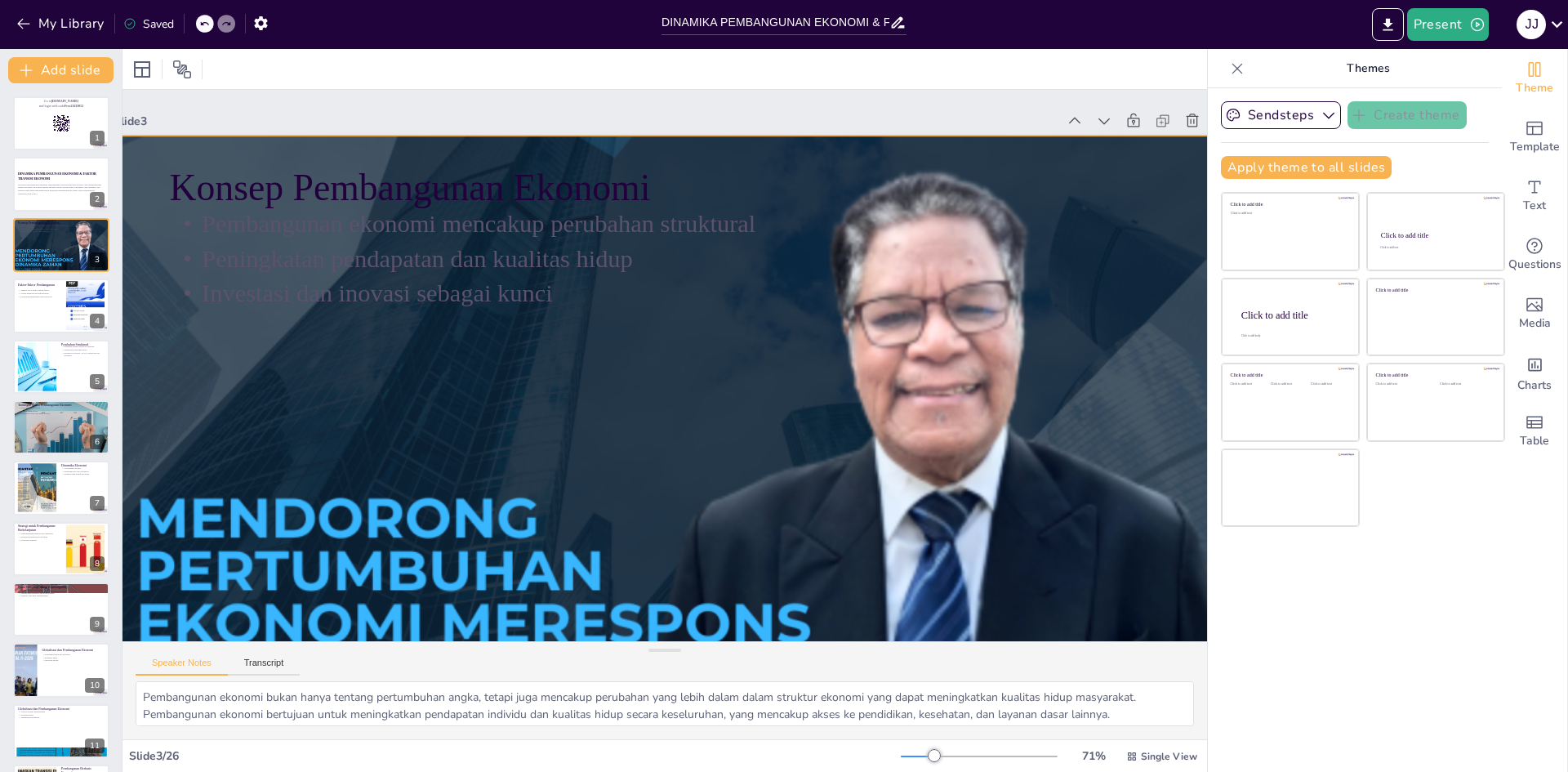
checkbox input "true"
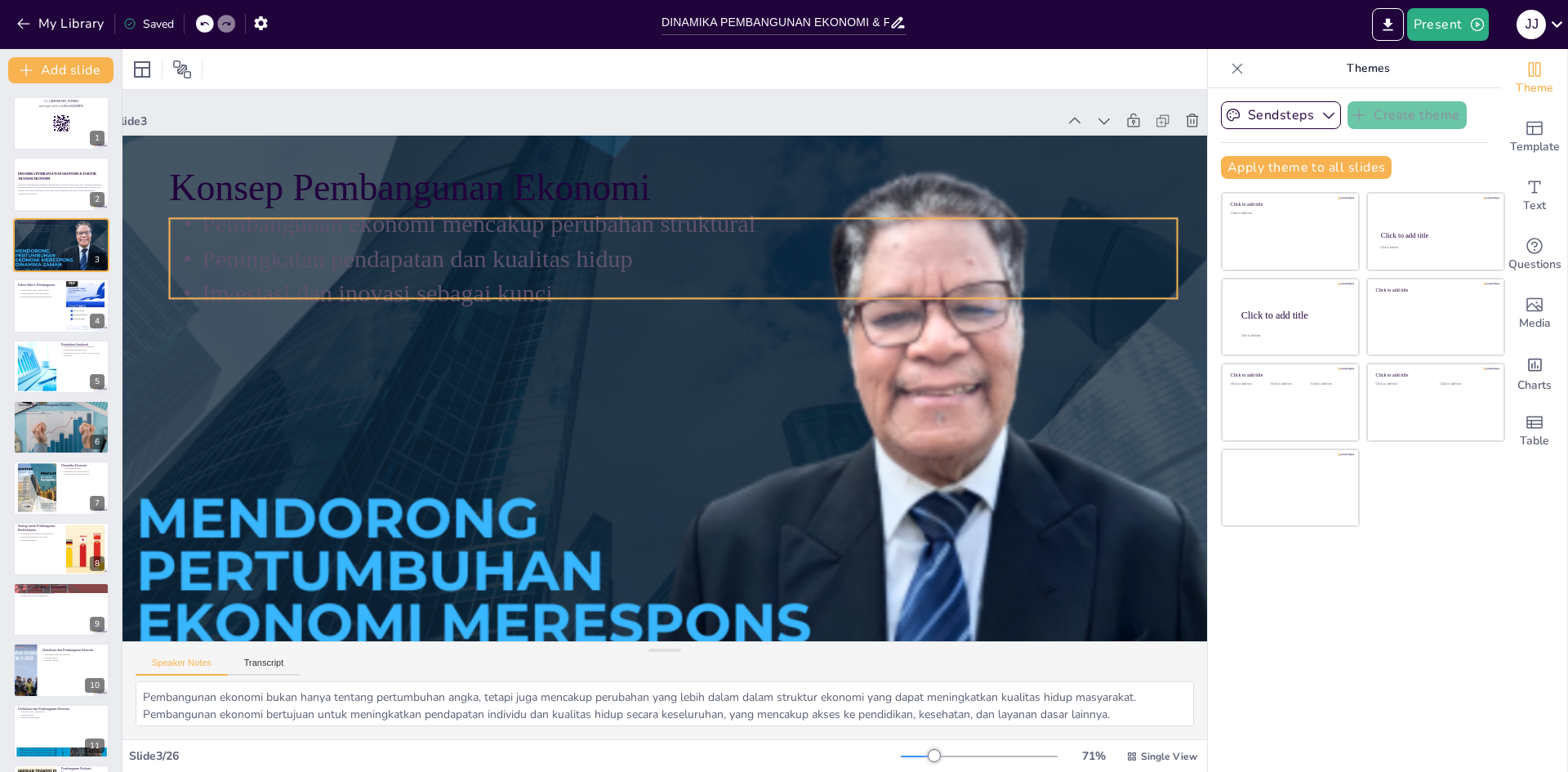
checkbox input "true"
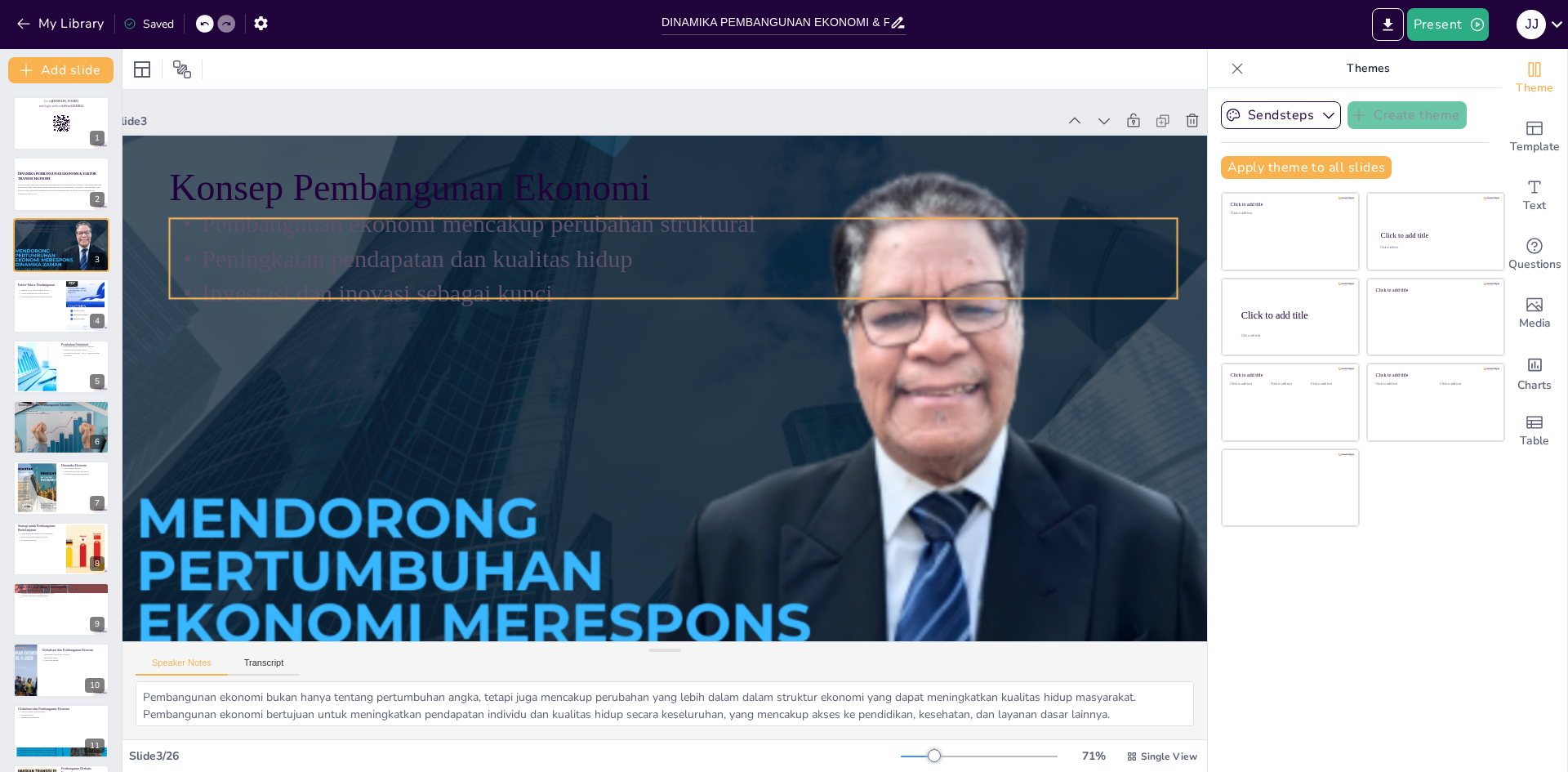
checkbox input "true"
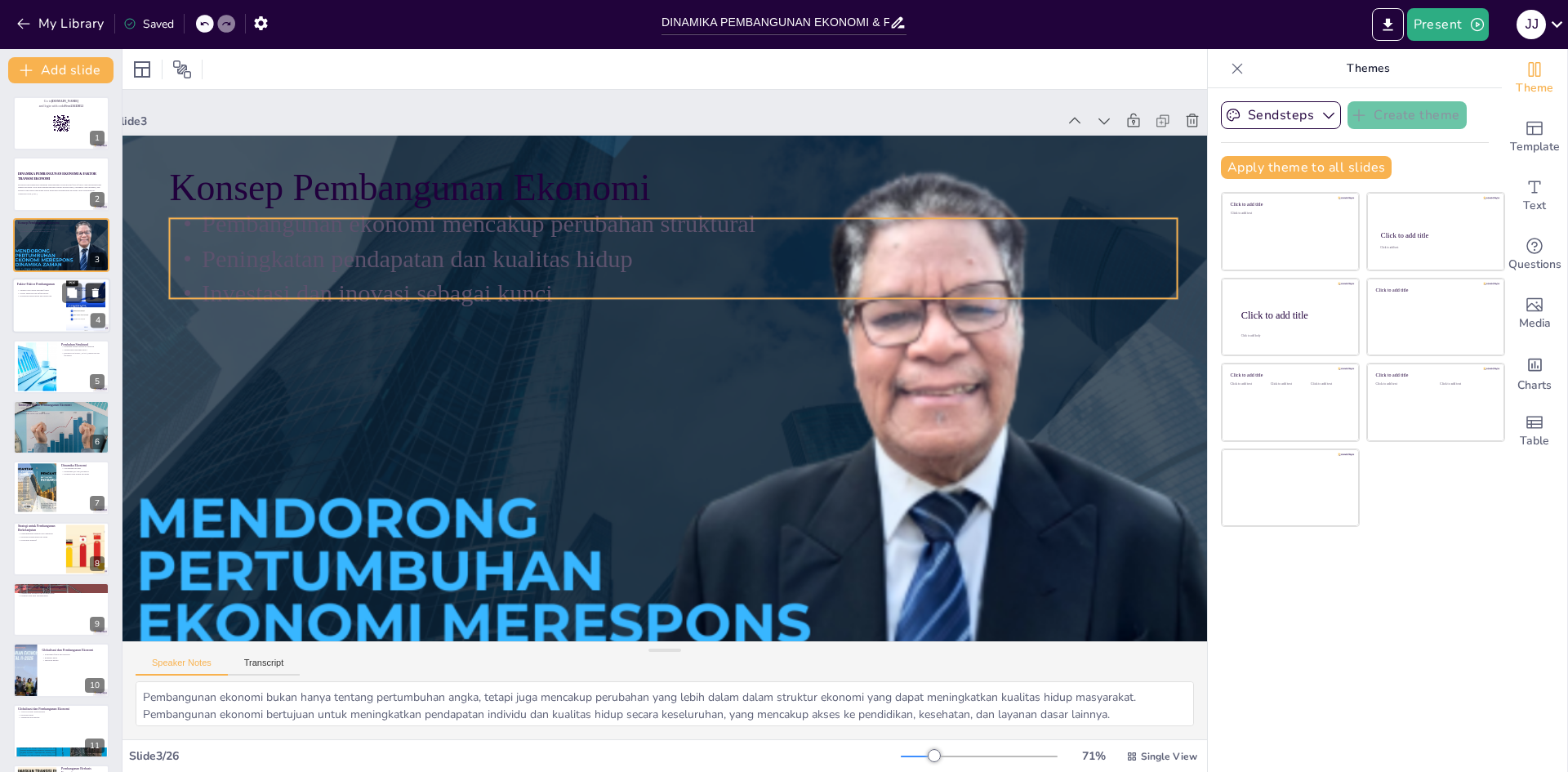
checkbox input "true"
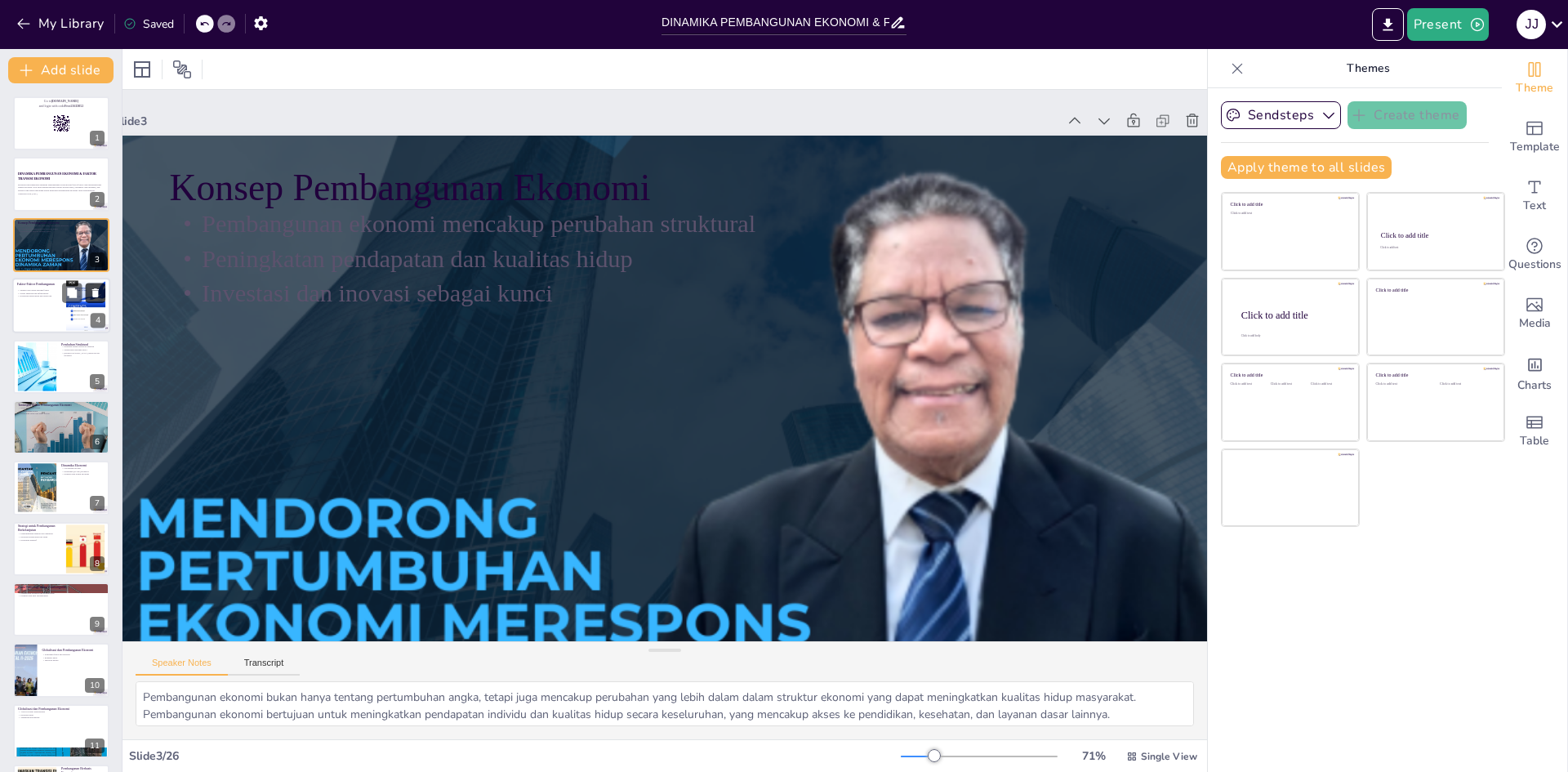
click at [92, 296] on icon at bounding box center [96, 293] width 11 height 11
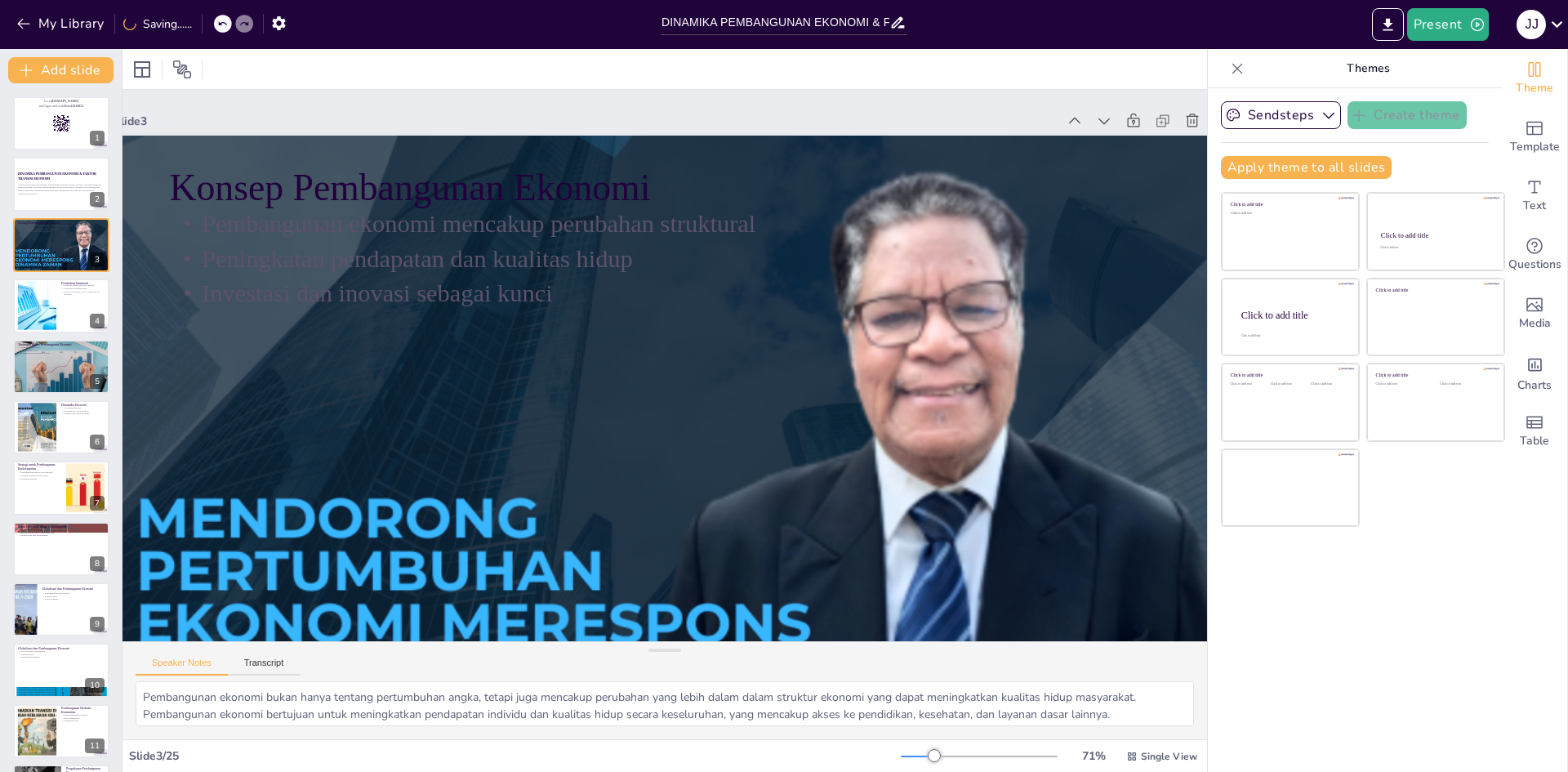
checkbox input "true"
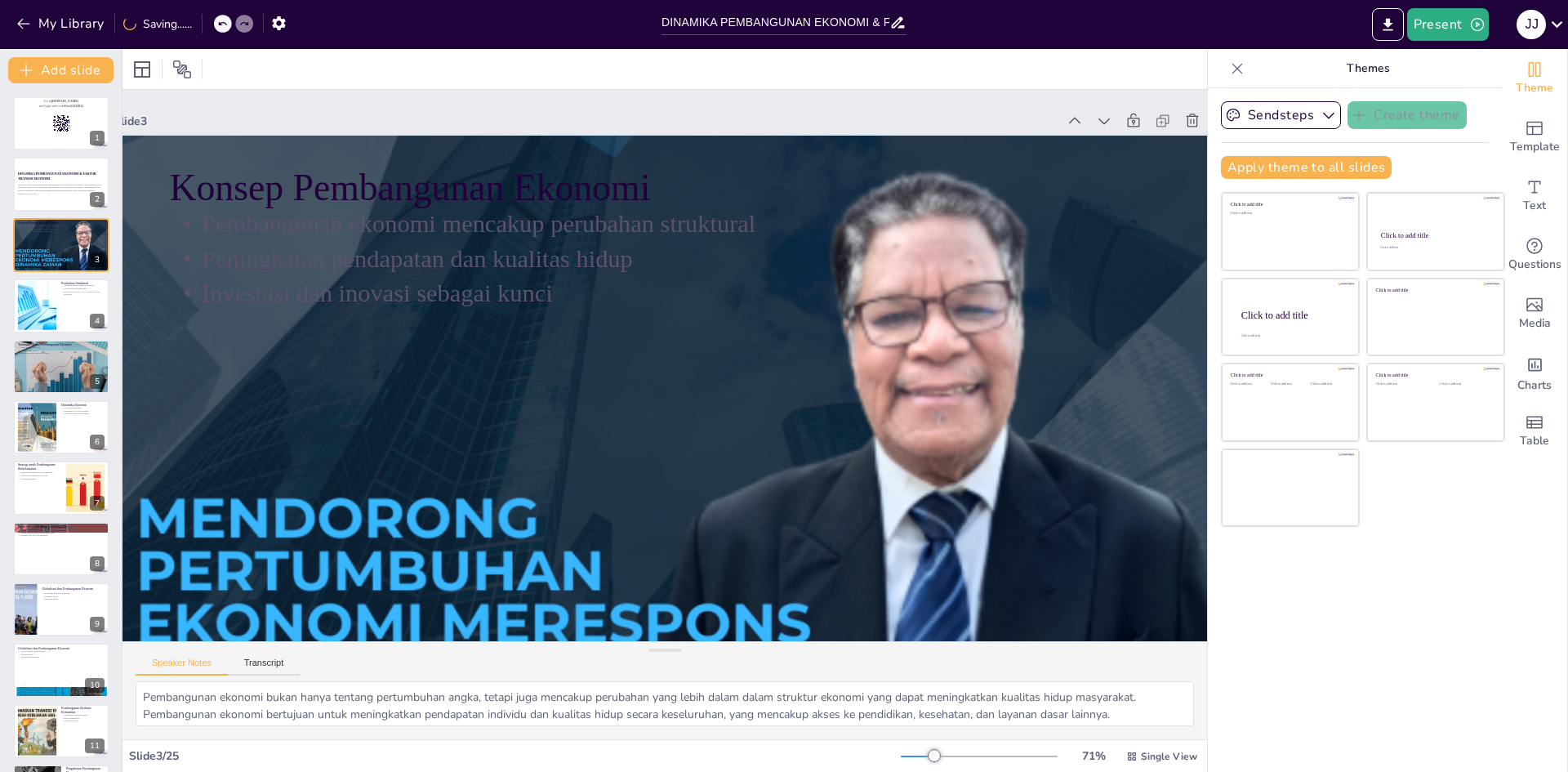
checkbox input "true"
click at [224, 19] on icon at bounding box center [222, 23] width 10 height 10
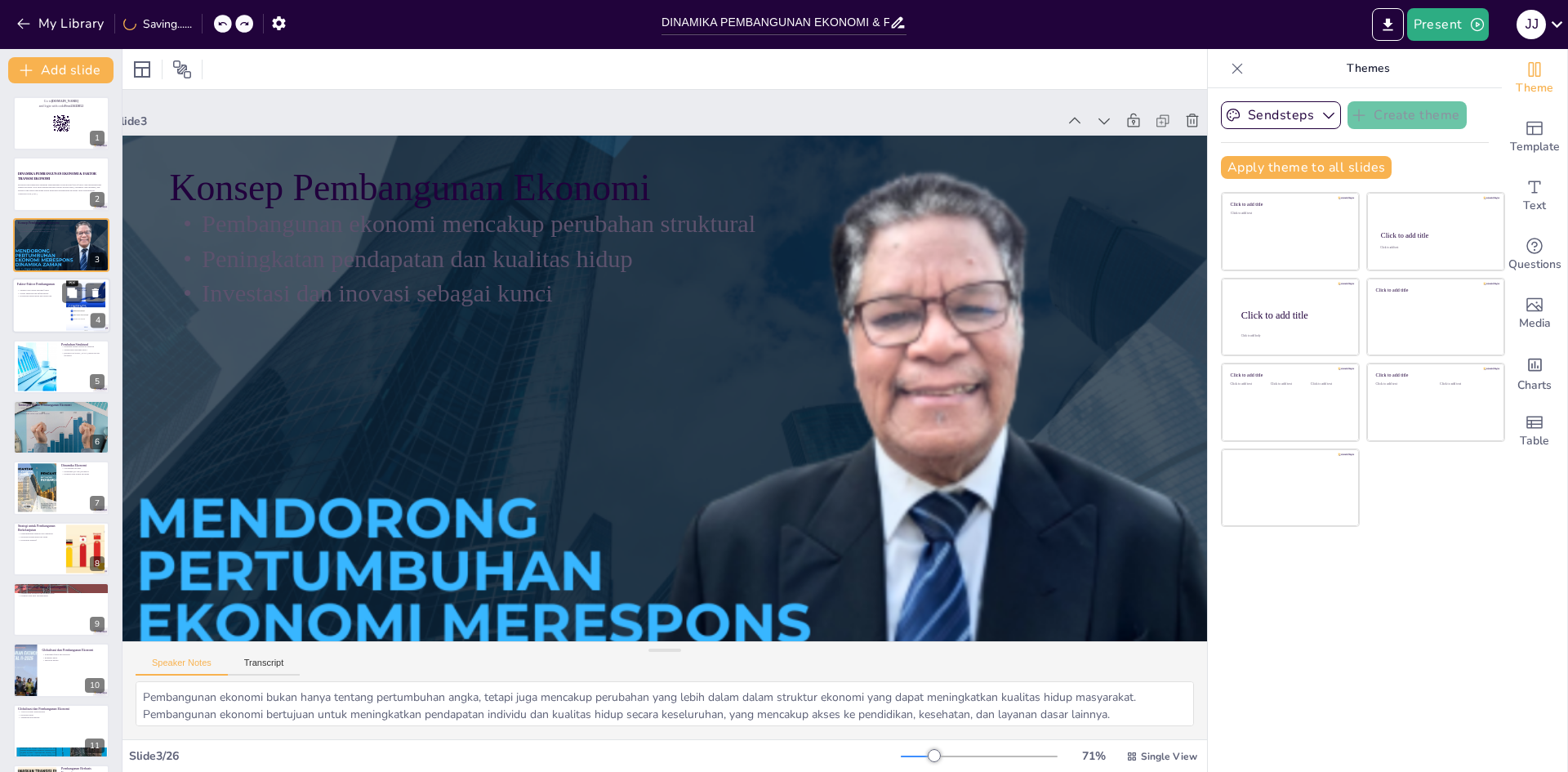
checkbox input "true"
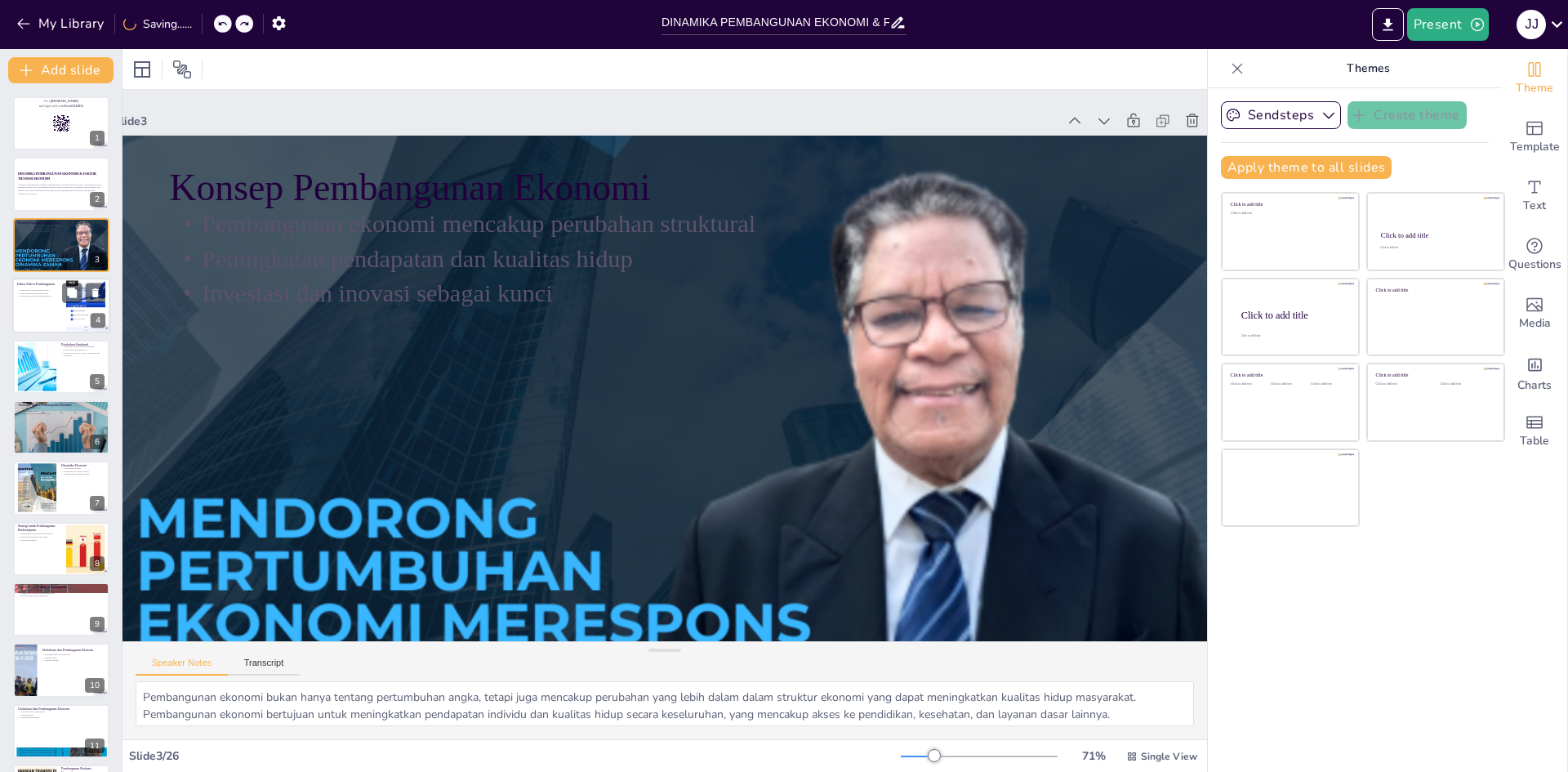
checkbox input "true"
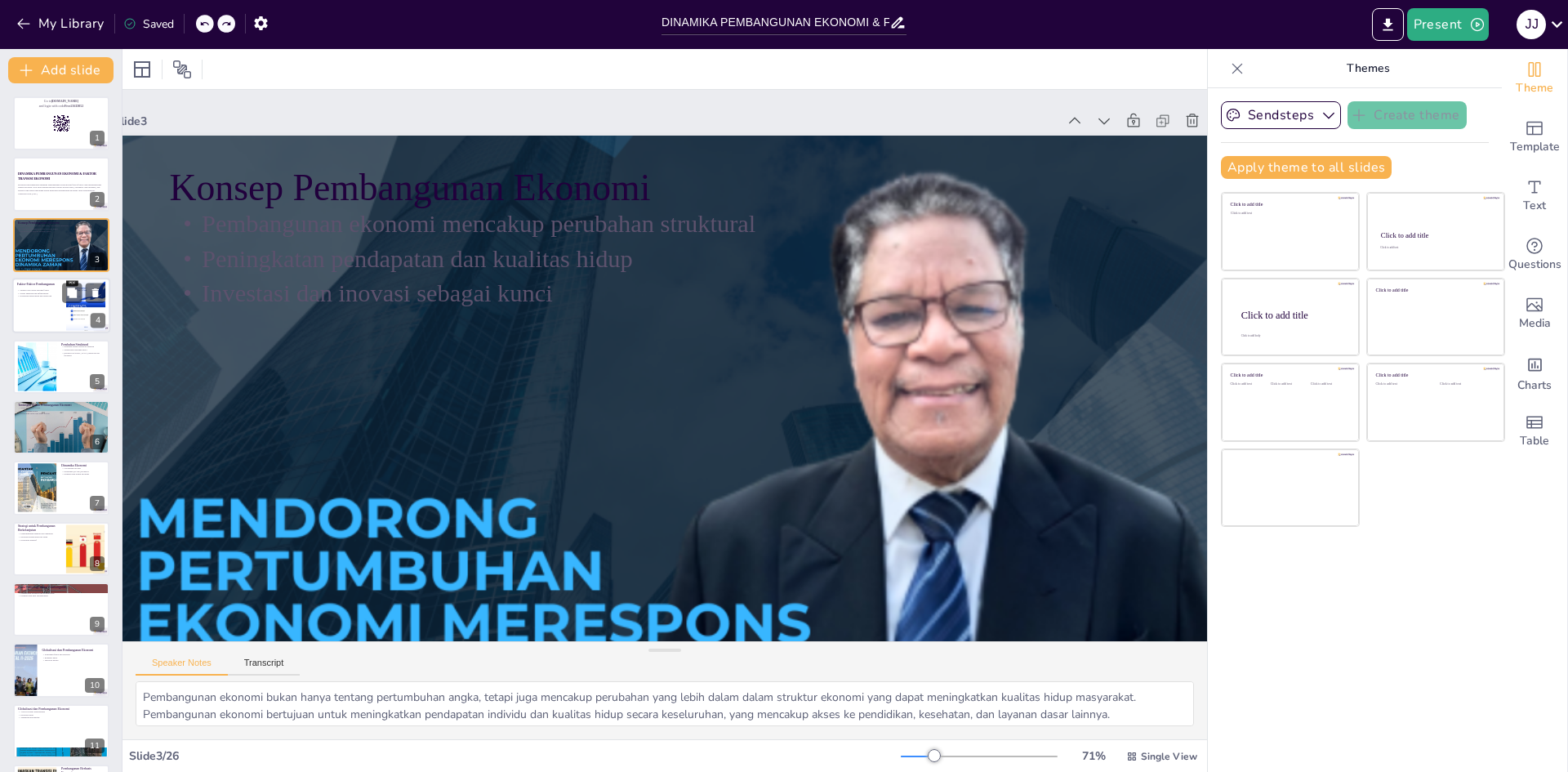
checkbox input "true"
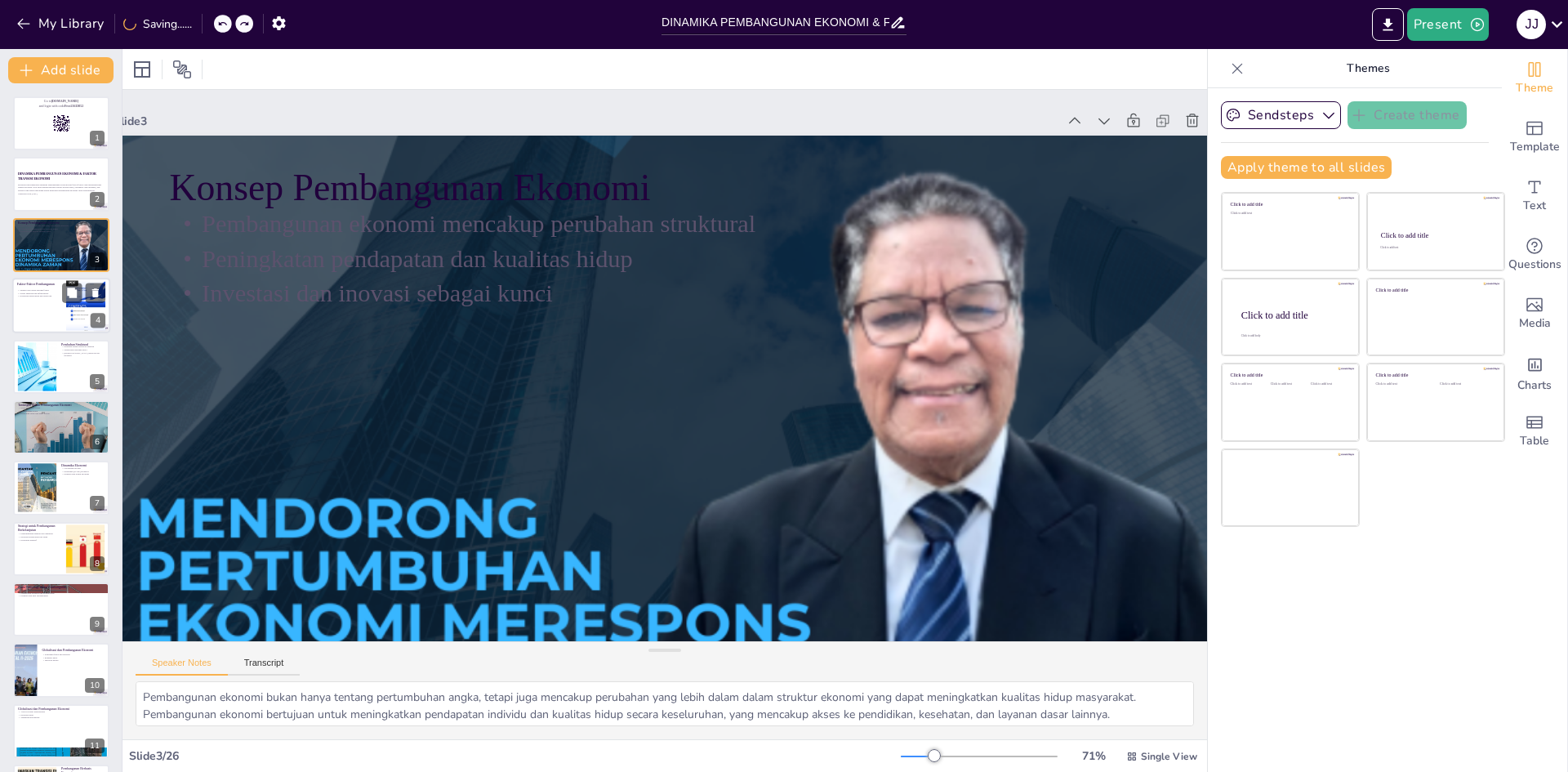
click at [54, 301] on div at bounding box center [61, 305] width 98 height 55
type textarea "Sumber daya alam seperti mineral, air, dan tanah adalah dasar dari banyak aktiv…"
checkbox input "true"
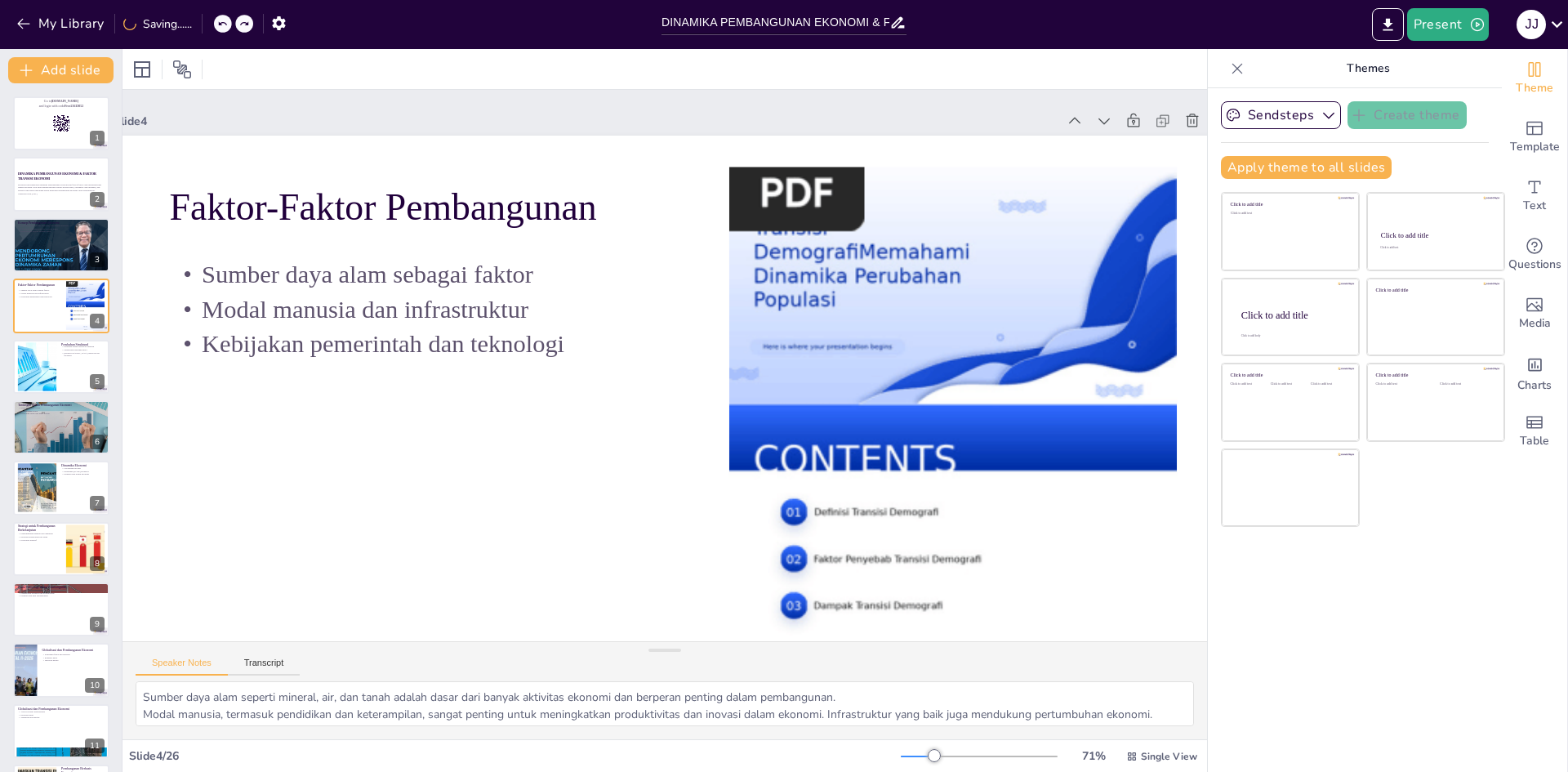
checkbox input "true"
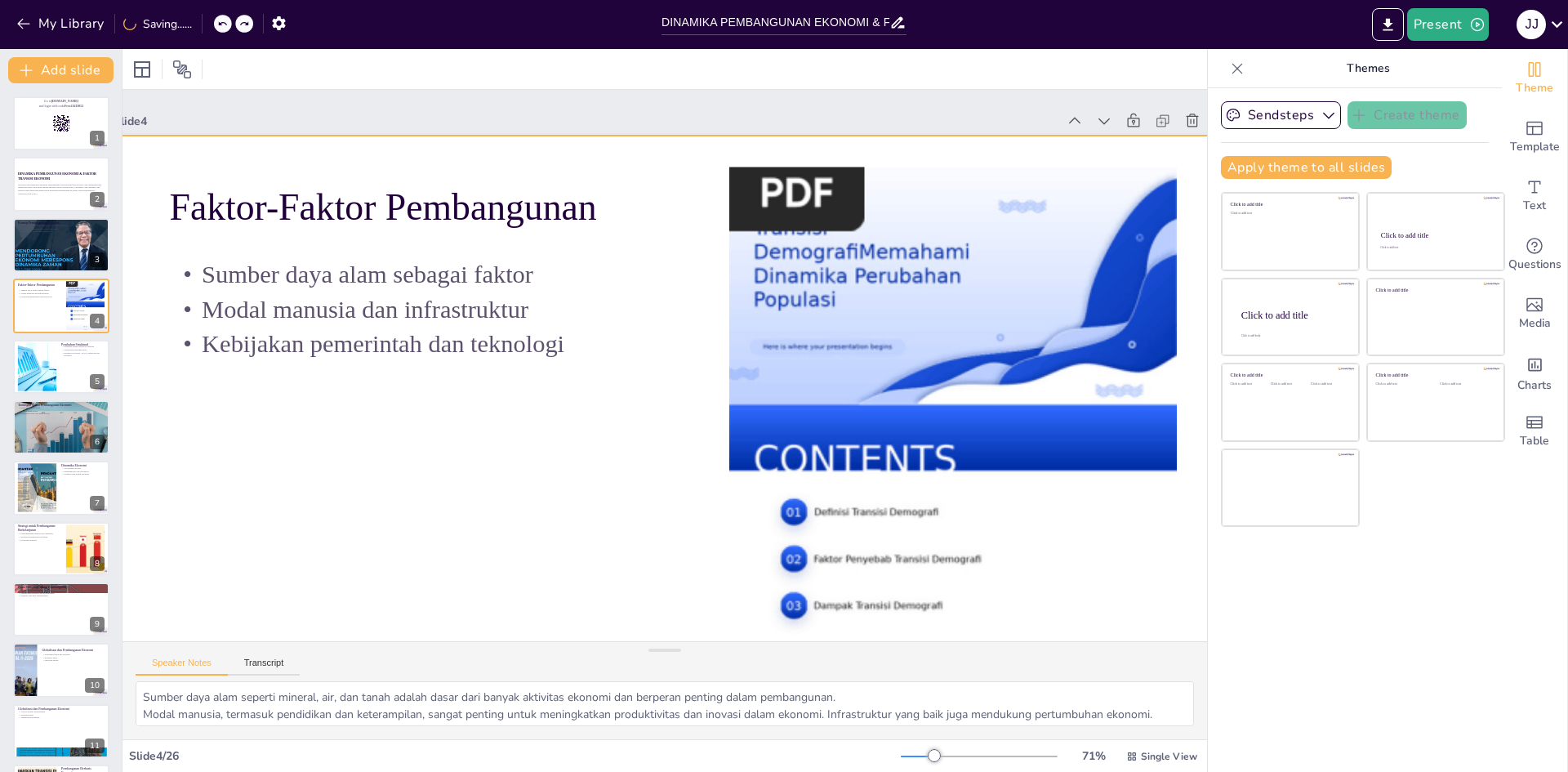
checkbox input "true"
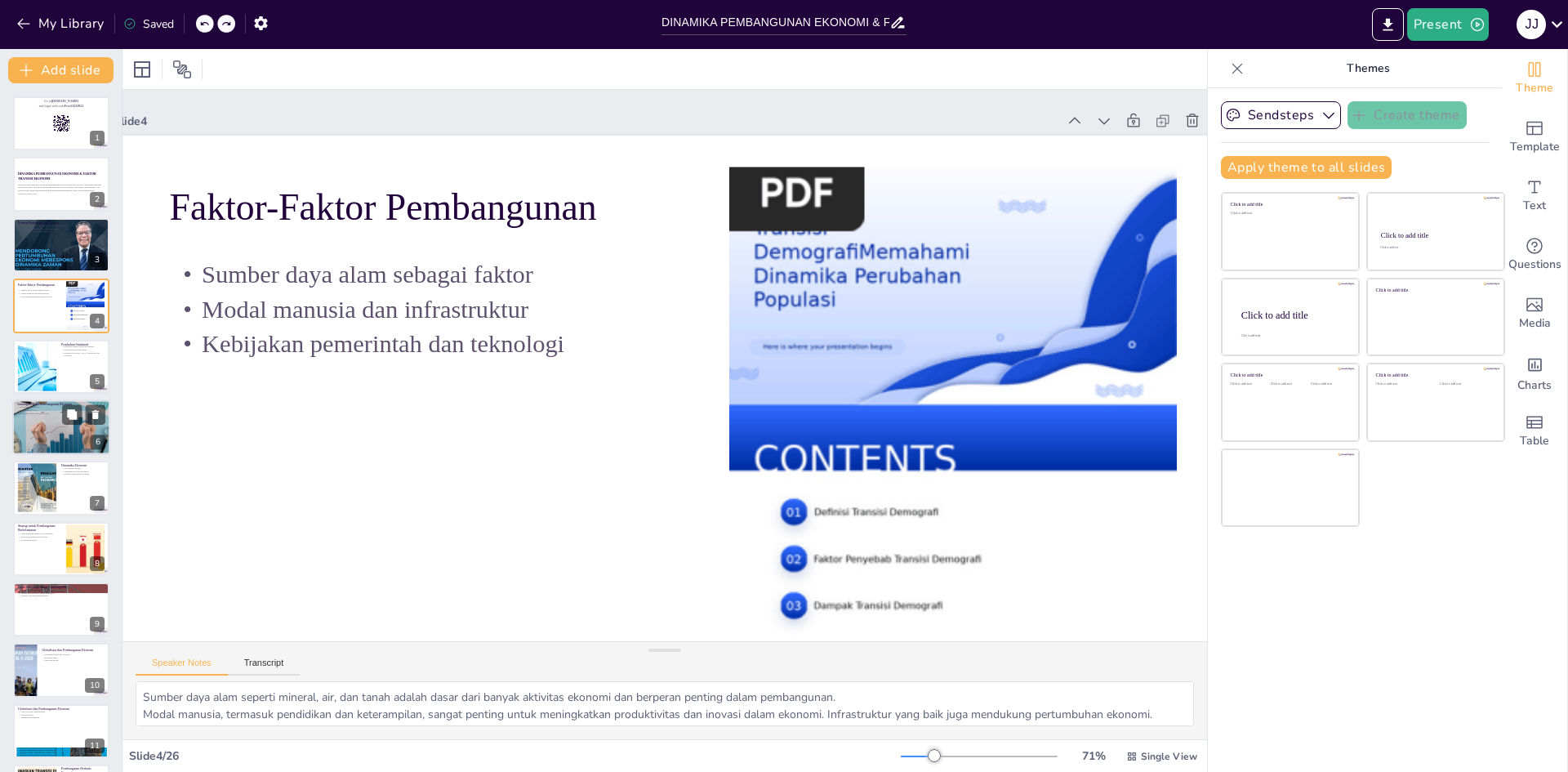
checkbox input "true"
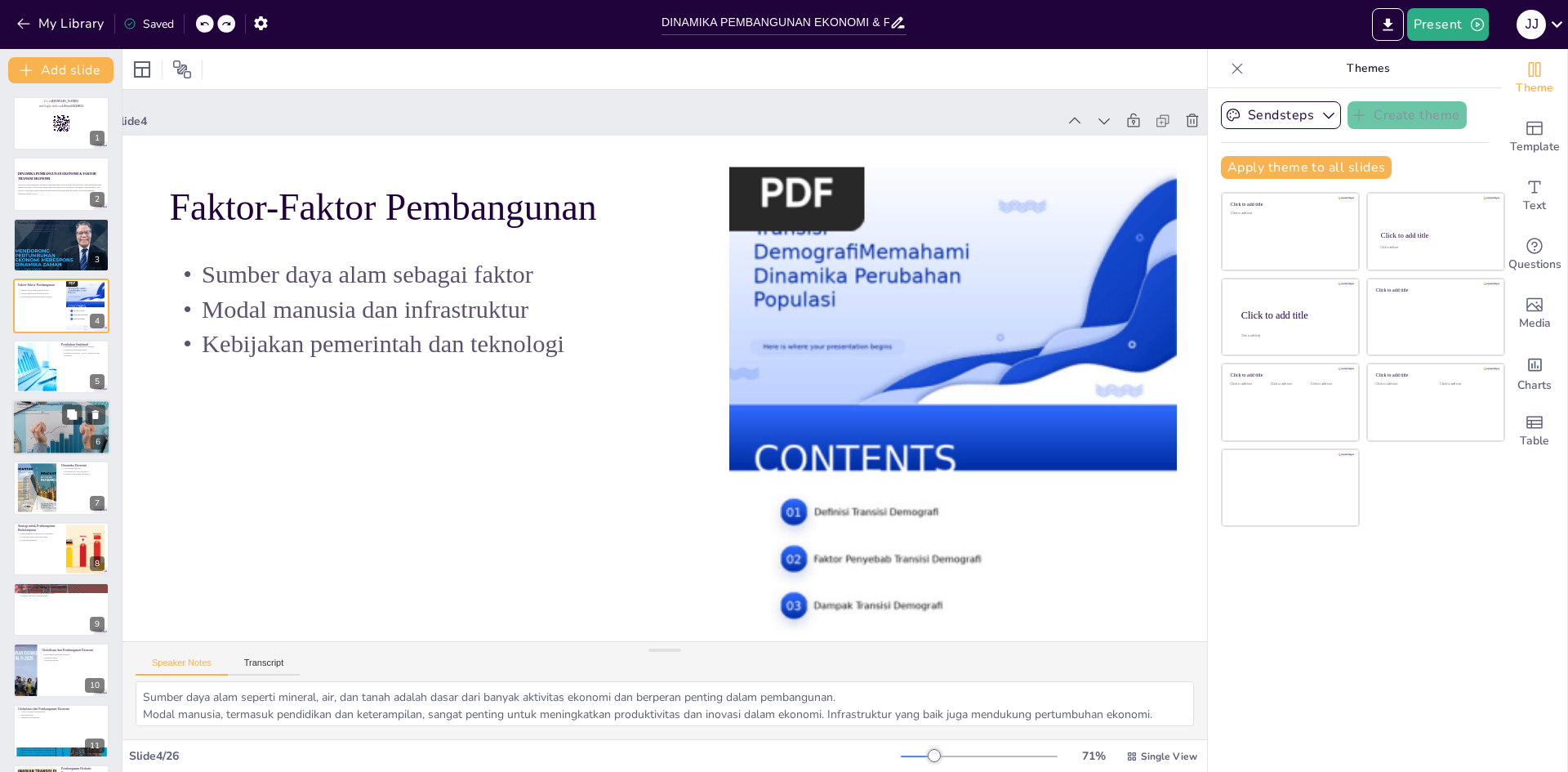
checkbox input "true"
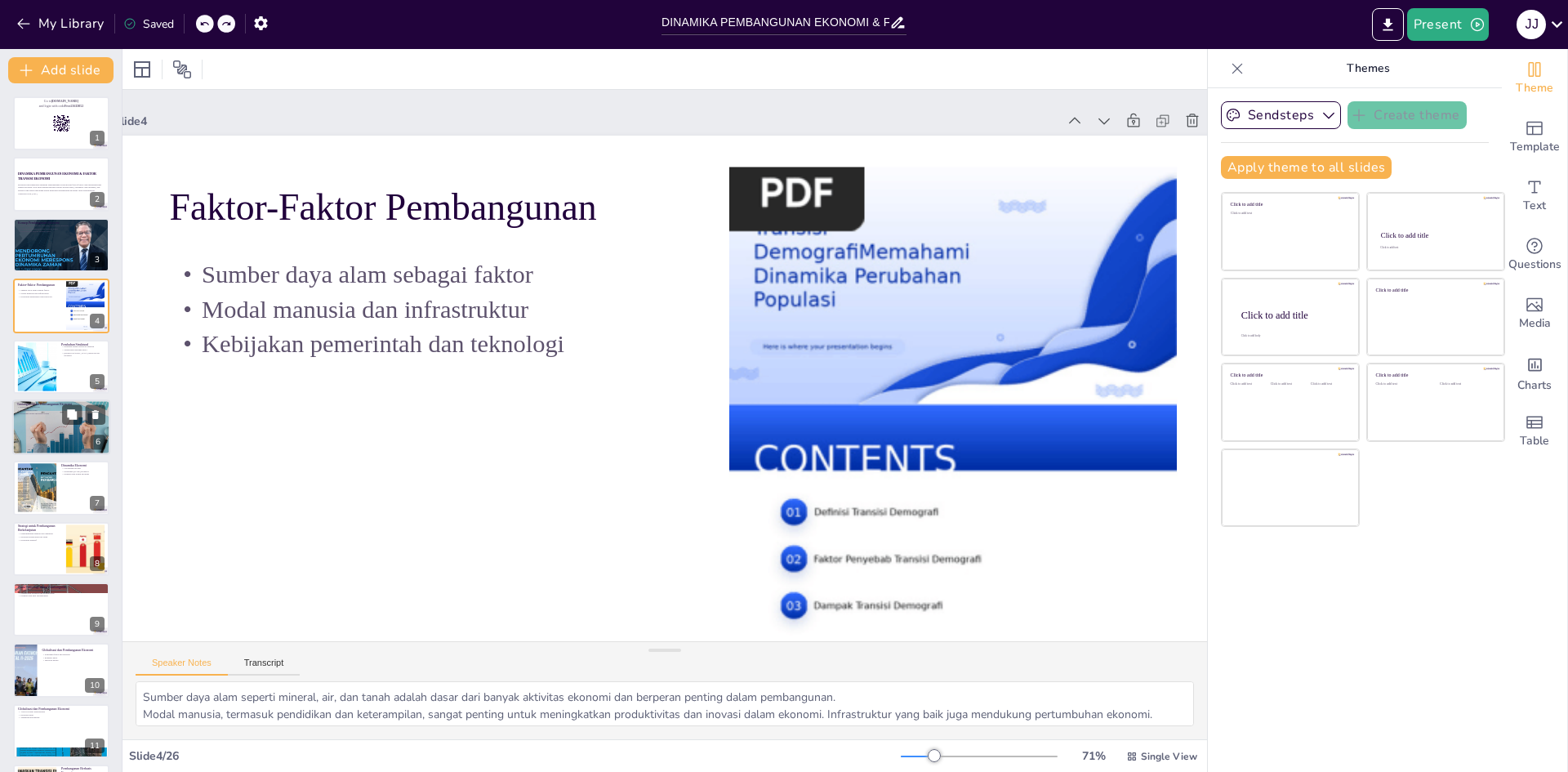
checkbox input "true"
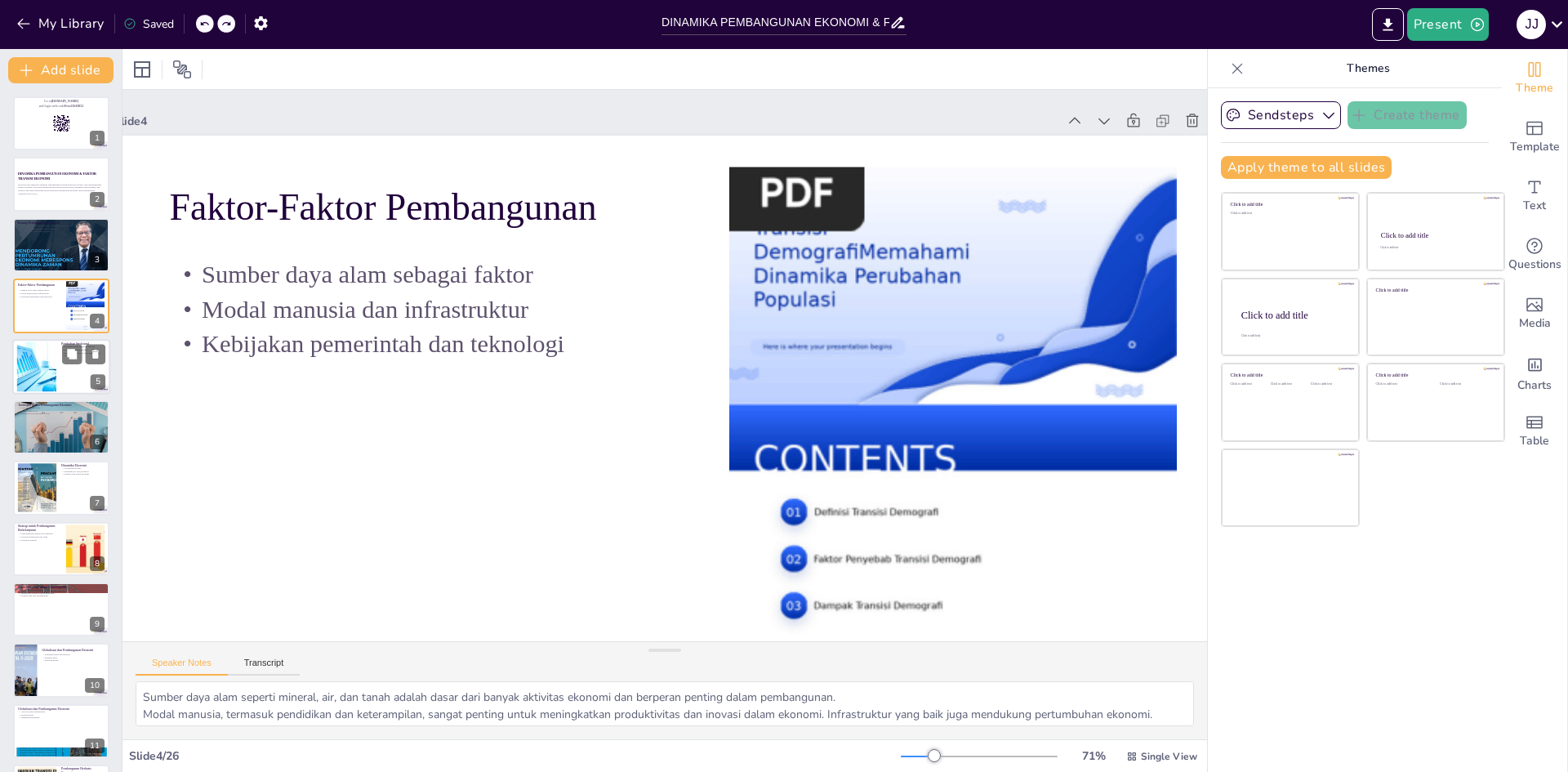
checkbox input "true"
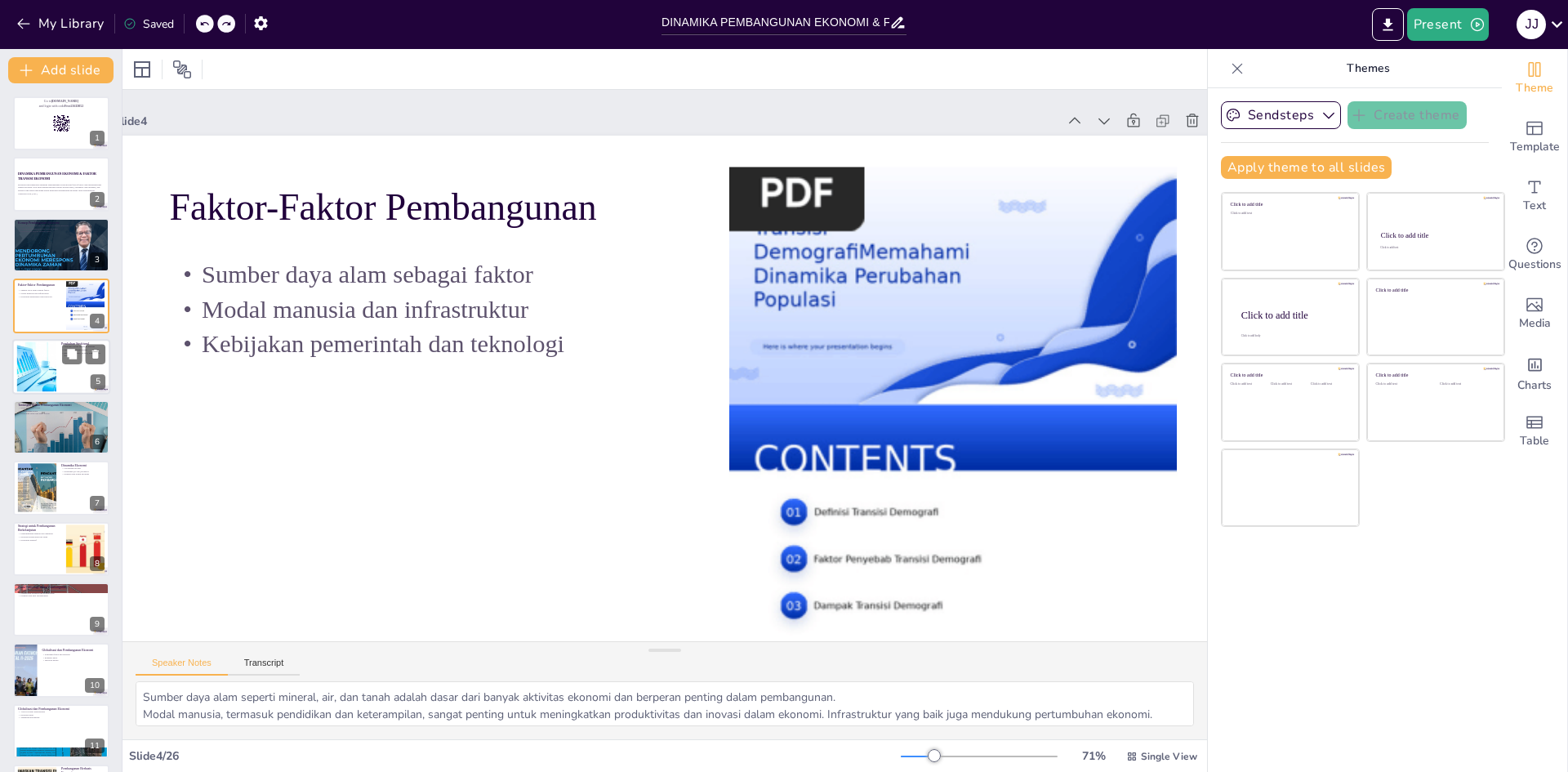
checkbox input "true"
click at [34, 368] on div at bounding box center [36, 366] width 74 height 50
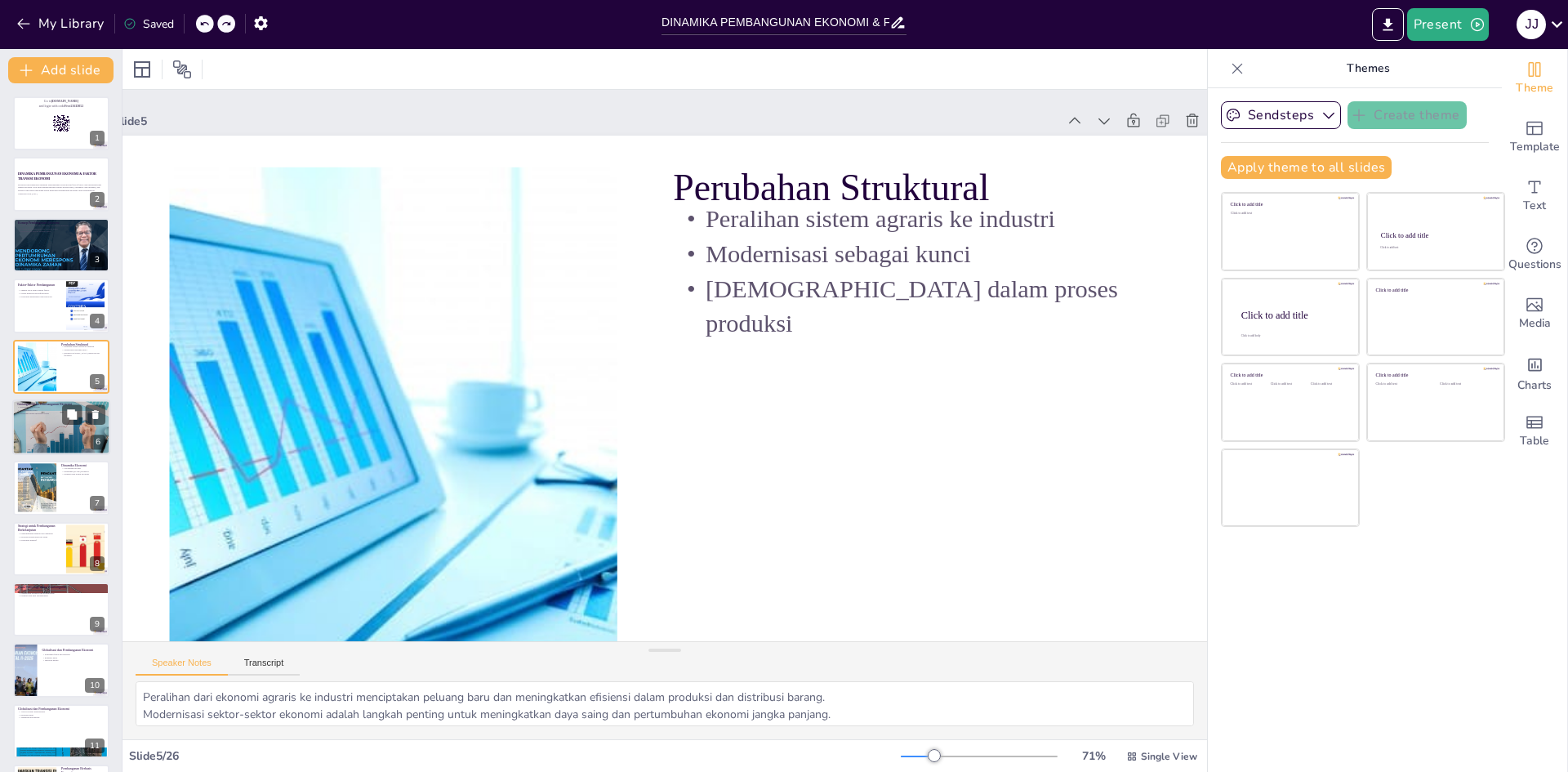
click at [14, 426] on div at bounding box center [61, 426] width 98 height 65
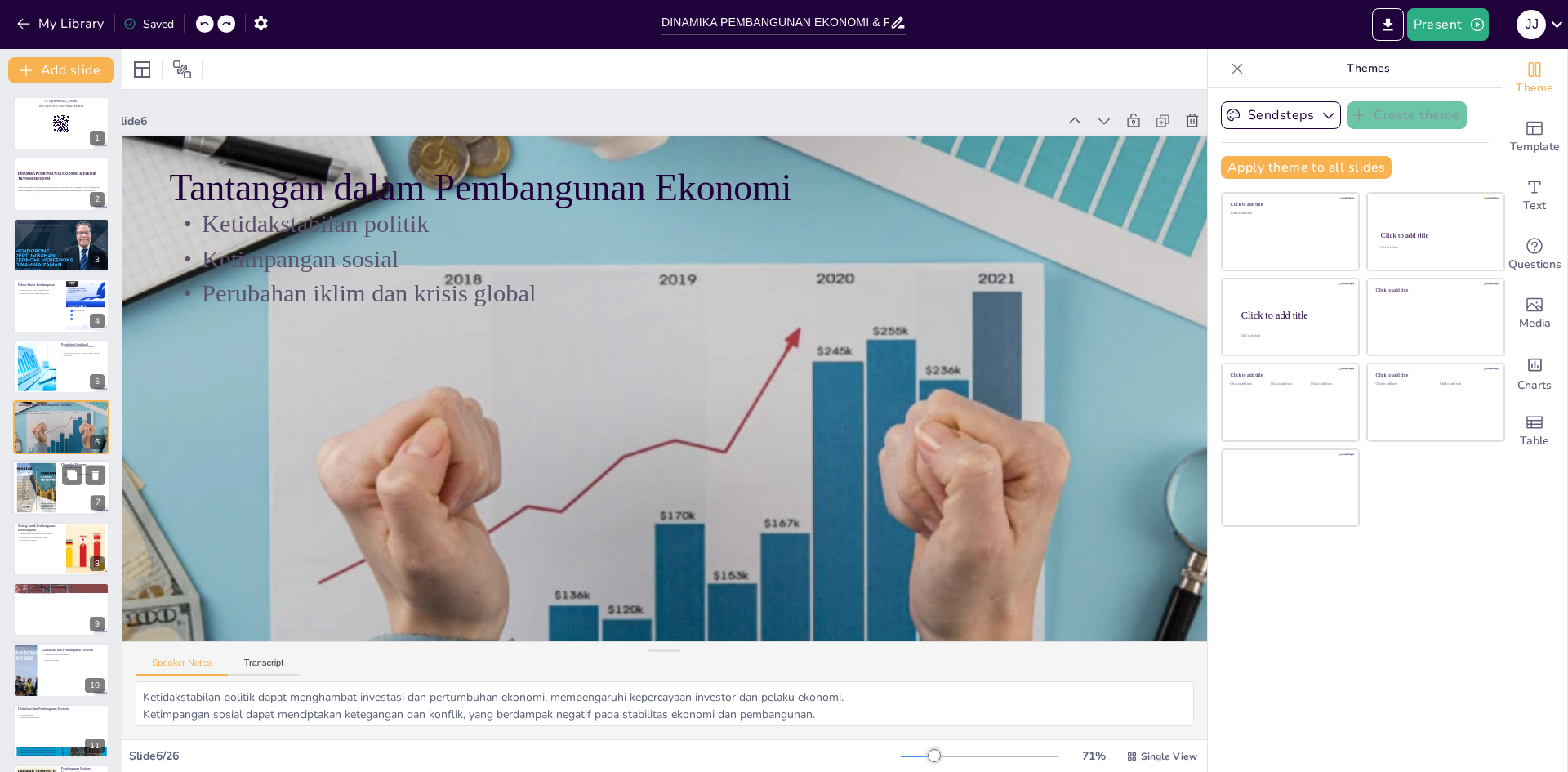
click at [55, 488] on div at bounding box center [37, 488] width 74 height 50
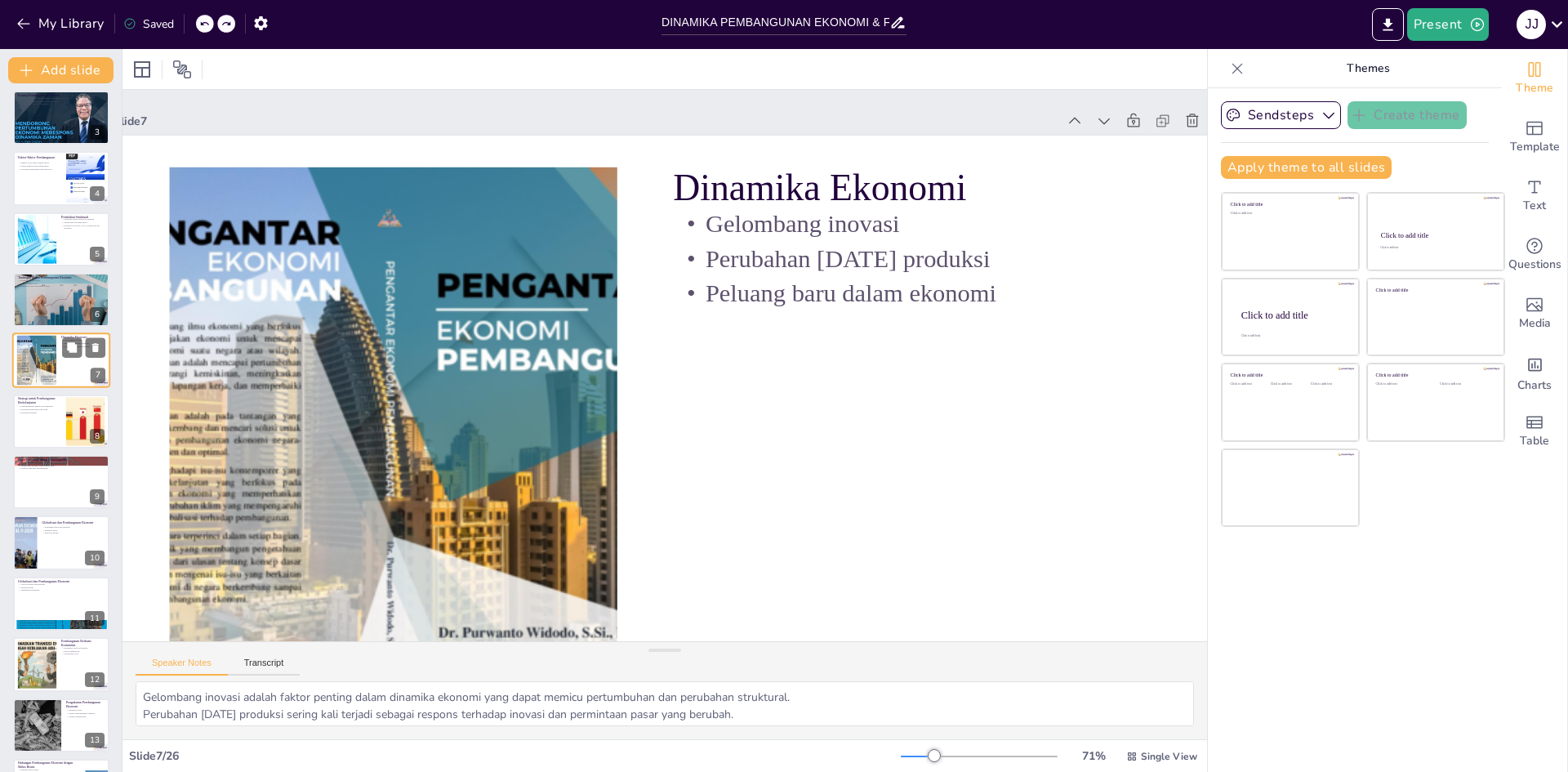
scroll to position [128, 0]
click at [53, 424] on div at bounding box center [61, 421] width 98 height 55
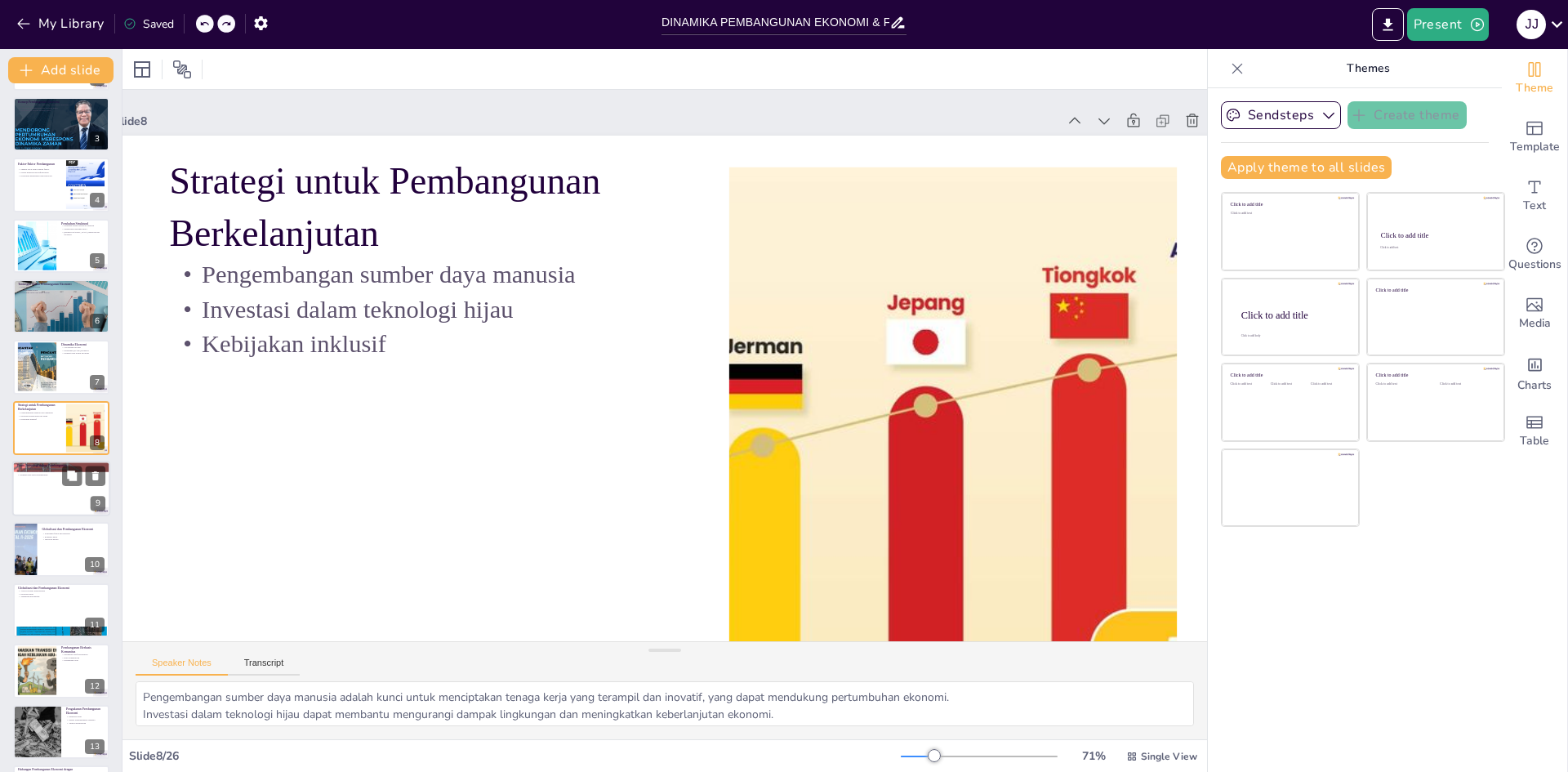
click at [53, 510] on div at bounding box center [61, 488] width 98 height 55
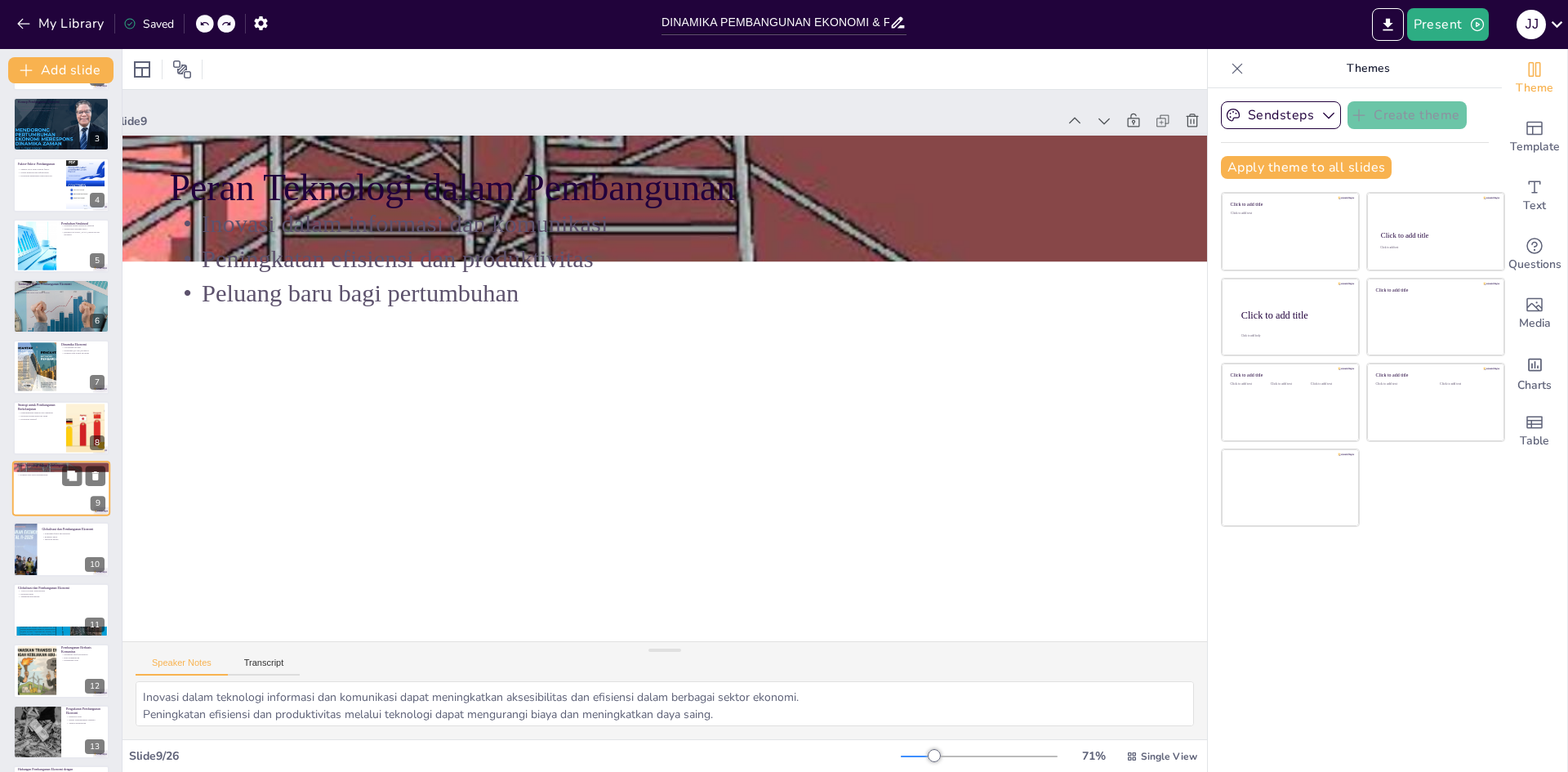
scroll to position [182, 0]
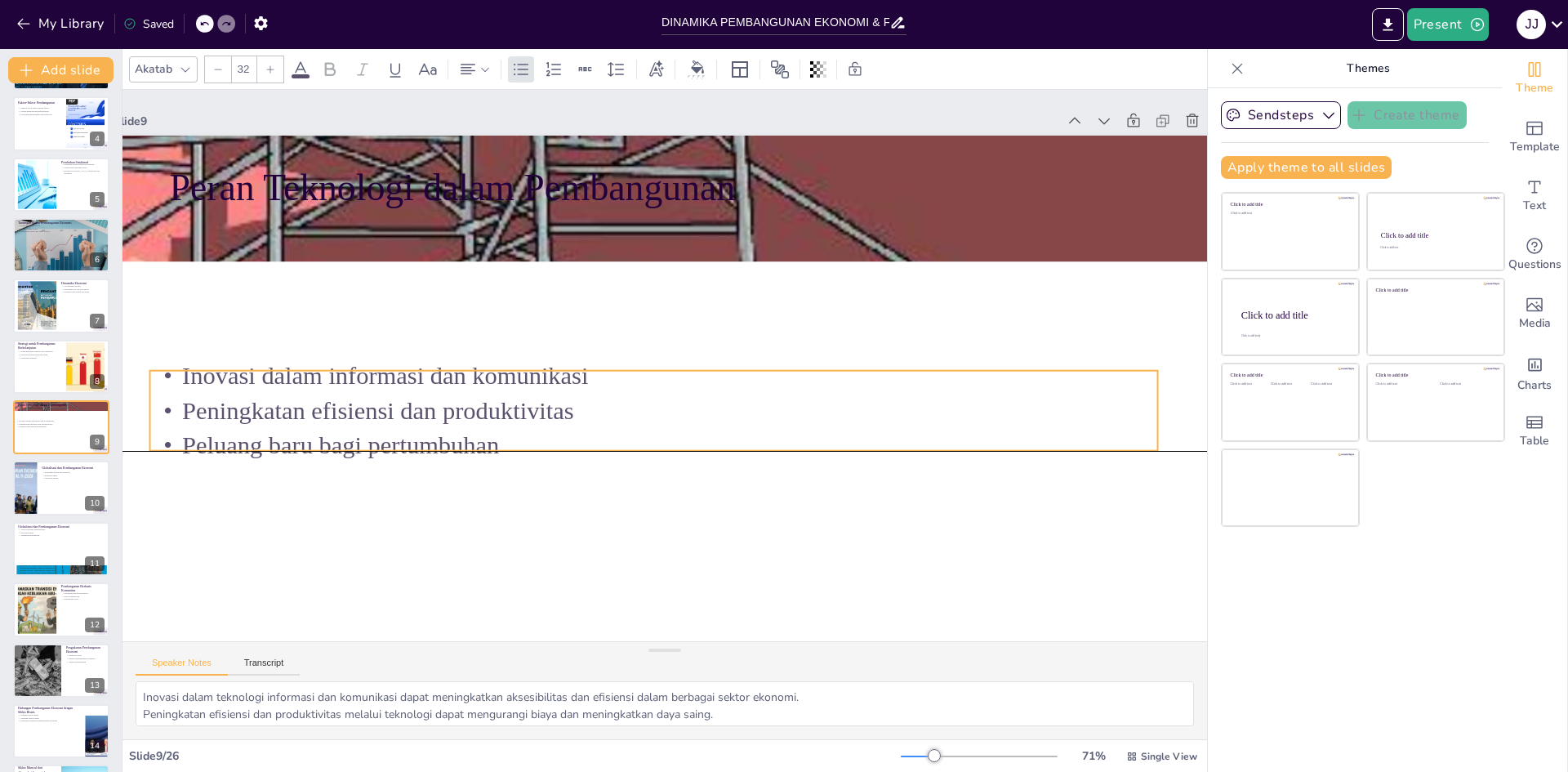
drag, startPoint x: 410, startPoint y: 235, endPoint x: 391, endPoint y: 387, distance: 153.2
click at [391, 387] on p "Inovasi dalam informasi dan komunikasi" at bounding box center [663, 350] width 620 height 835
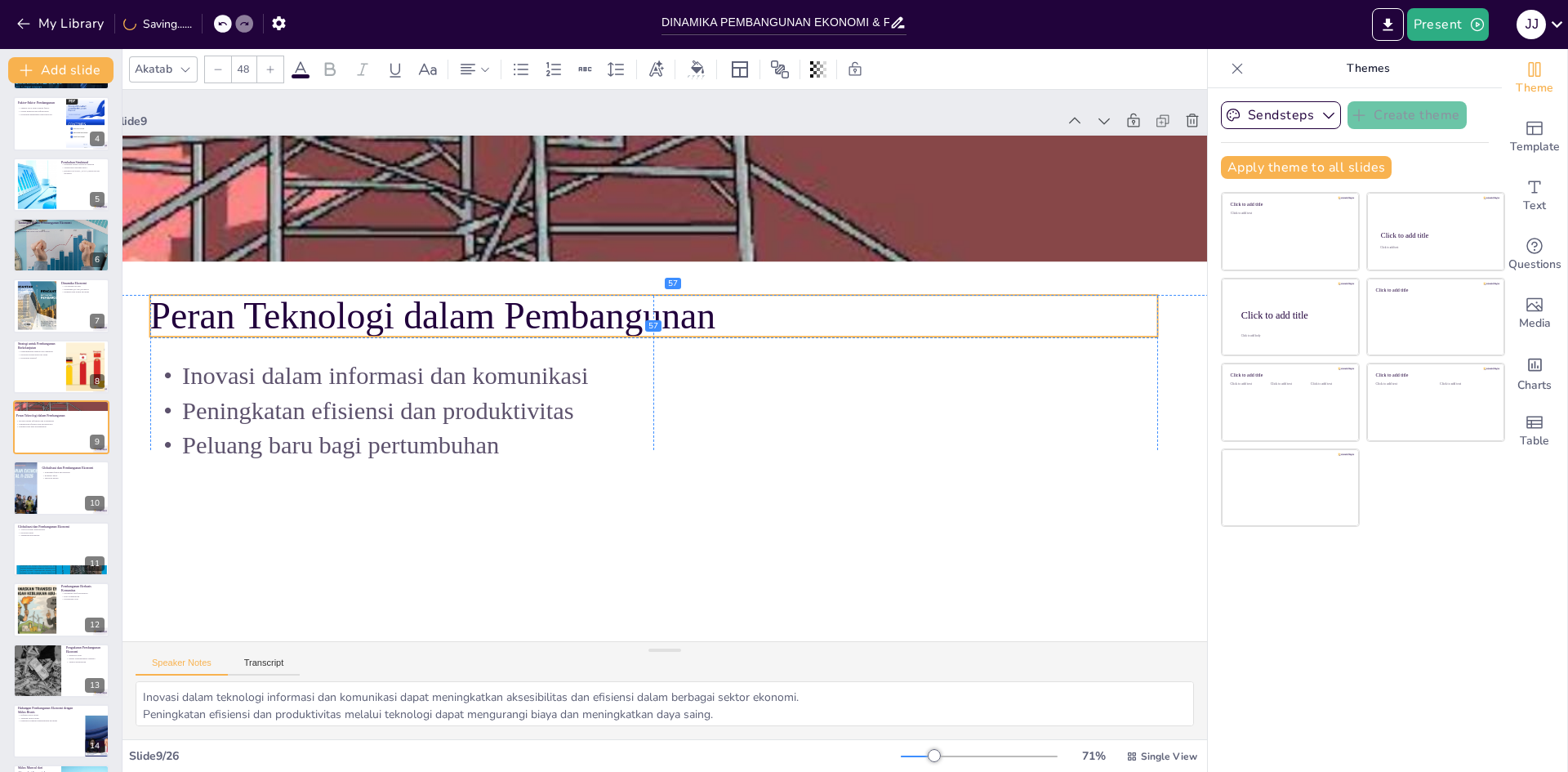
drag, startPoint x: 487, startPoint y: 187, endPoint x: 467, endPoint y: 315, distance: 129.6
click at [467, 315] on p "Peran Teknologi dalam Pembangunan" at bounding box center [686, 413] width 996 height 261
click at [40, 494] on div at bounding box center [61, 488] width 98 height 55
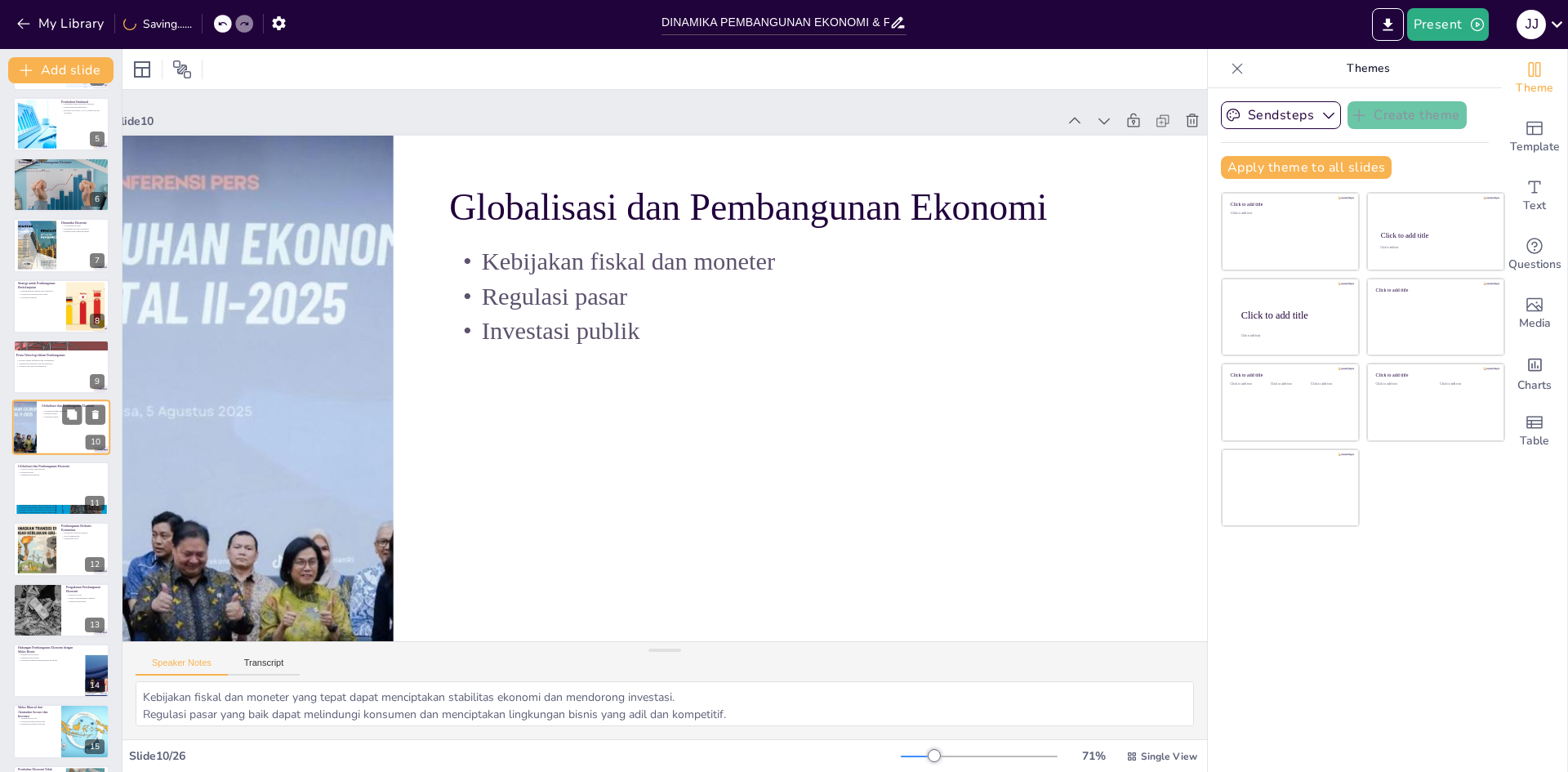
scroll to position [392, 0]
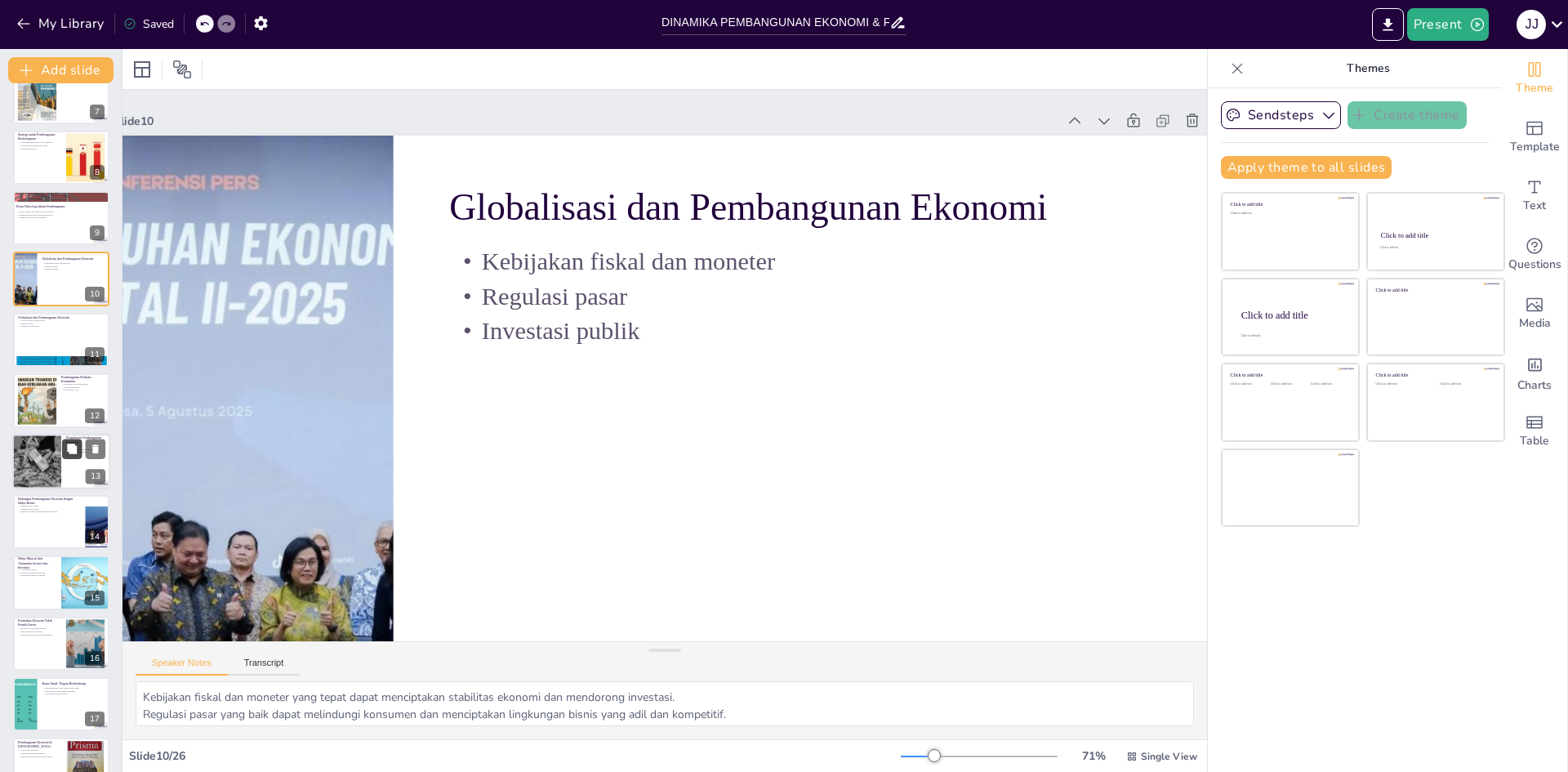
click at [74, 451] on icon at bounding box center [72, 448] width 10 height 10
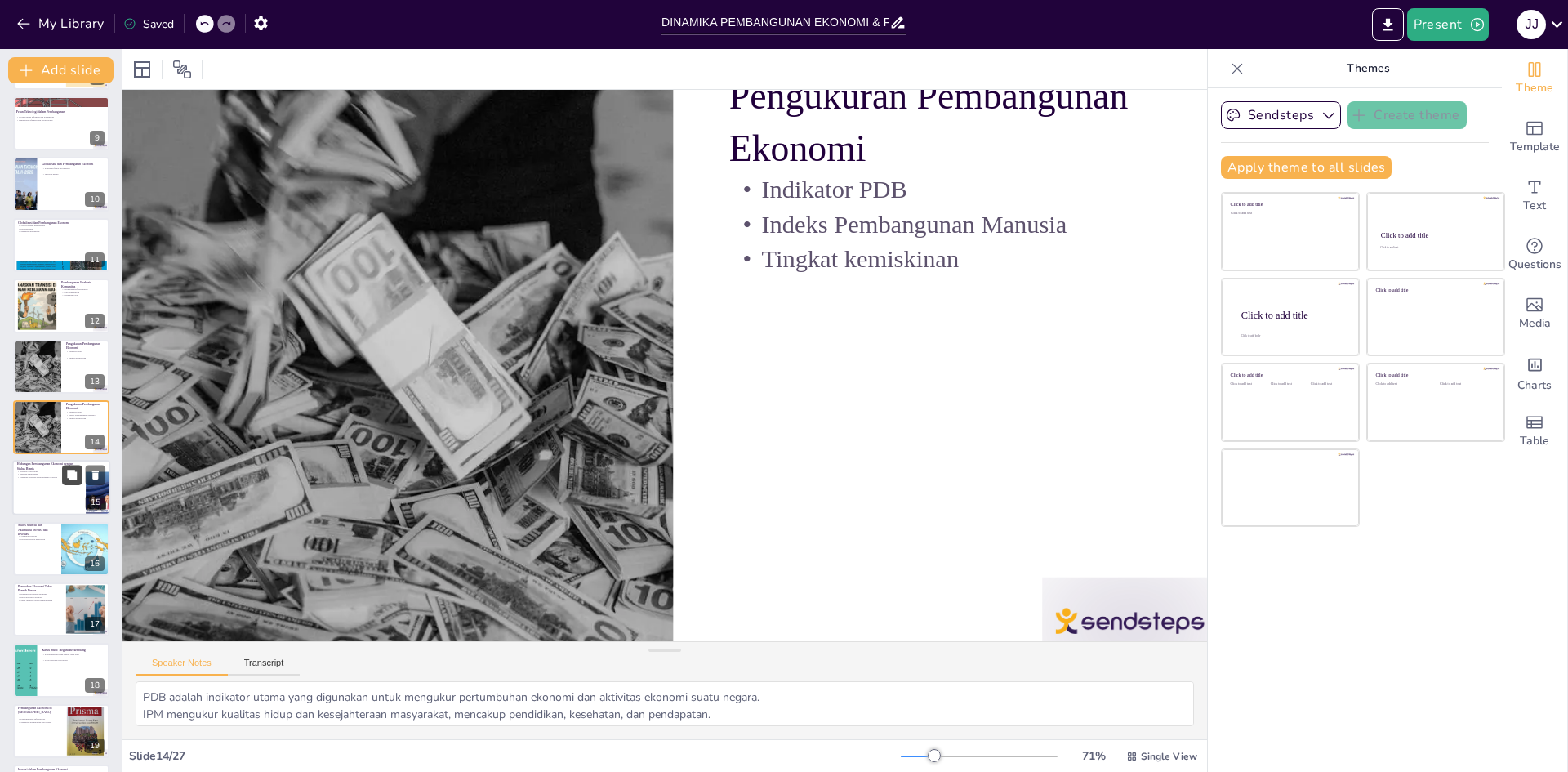
click at [77, 481] on icon at bounding box center [72, 475] width 11 height 11
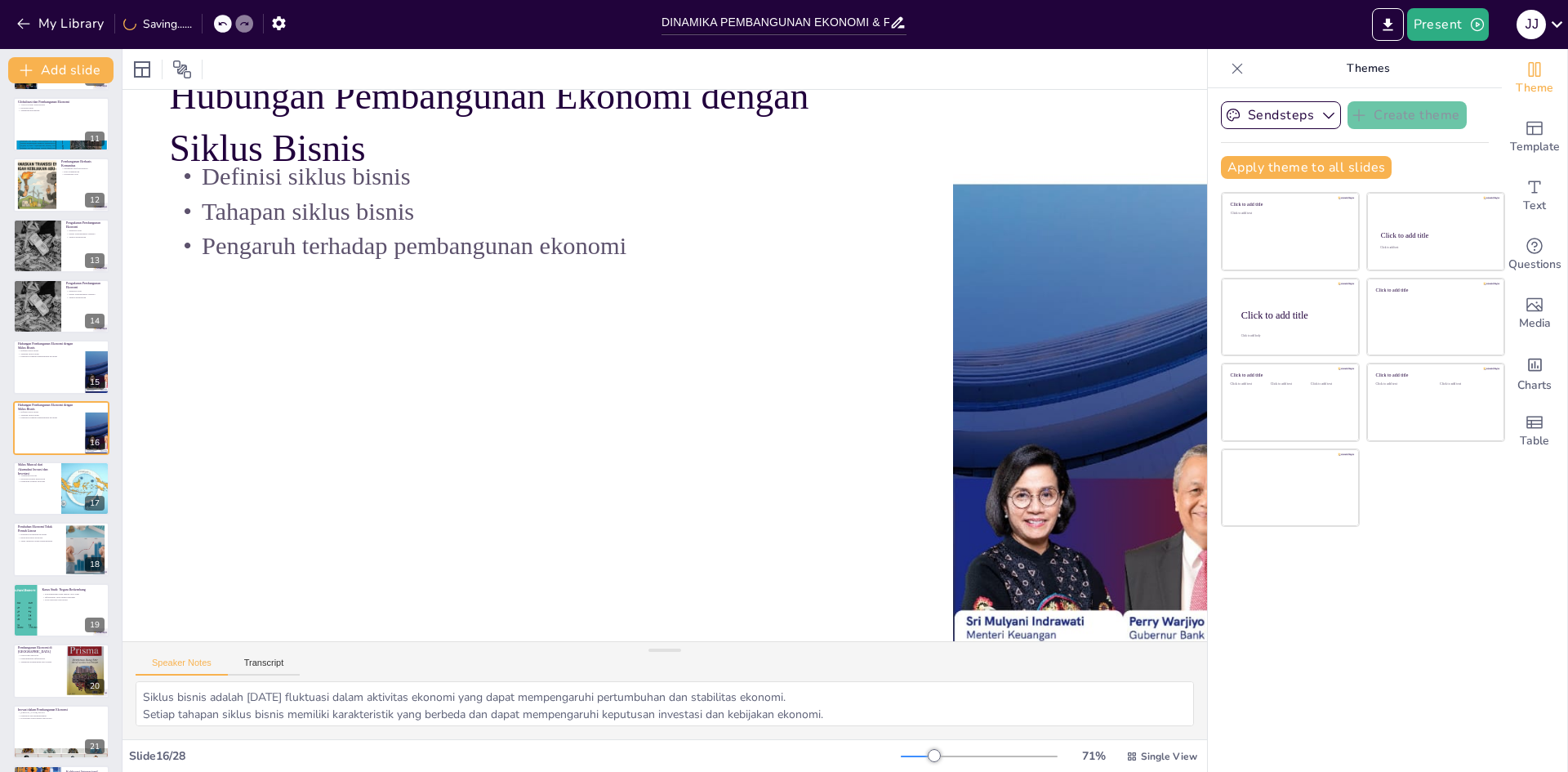
scroll to position [0, 55]
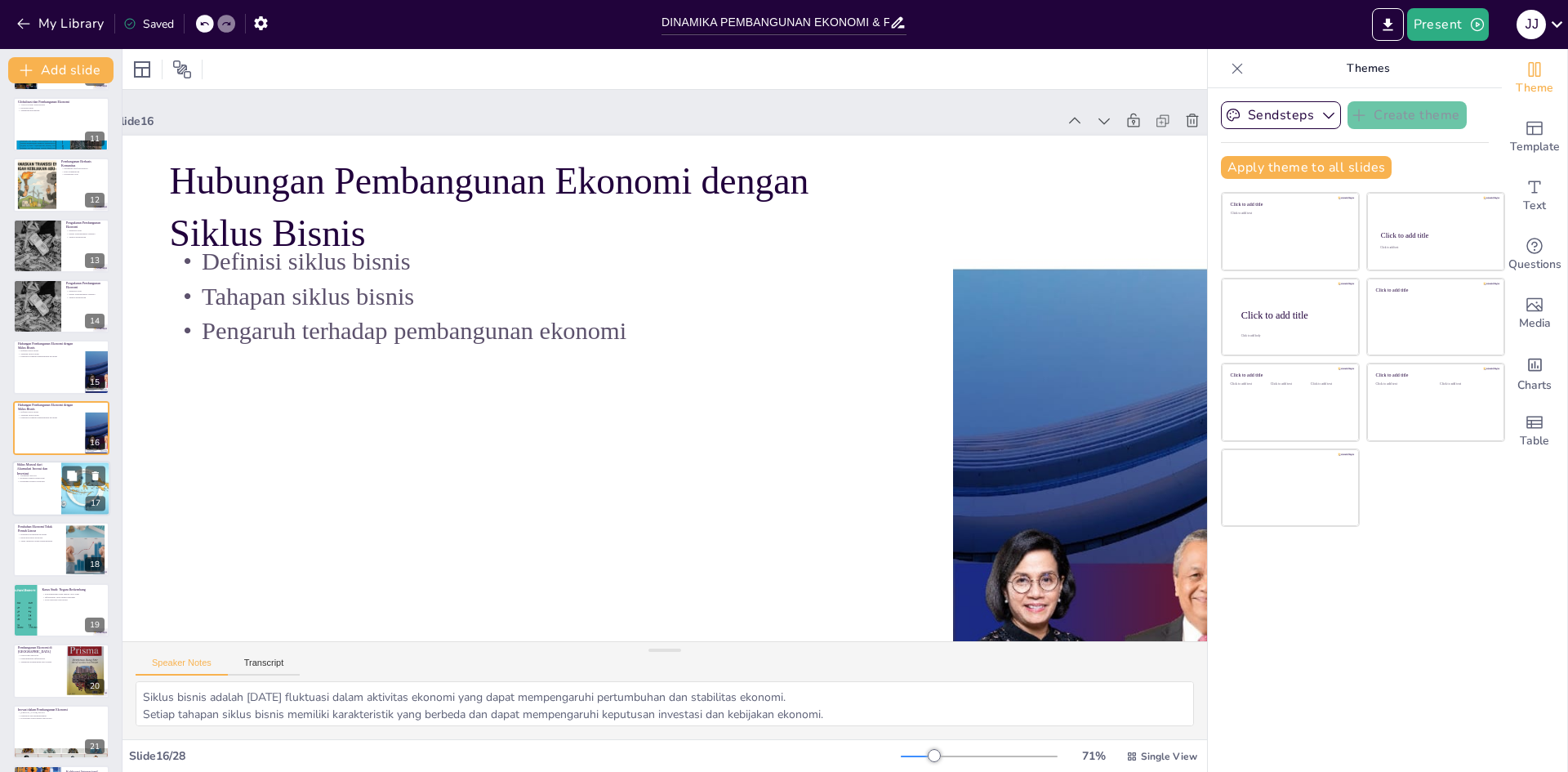
click at [40, 489] on div at bounding box center [61, 488] width 98 height 55
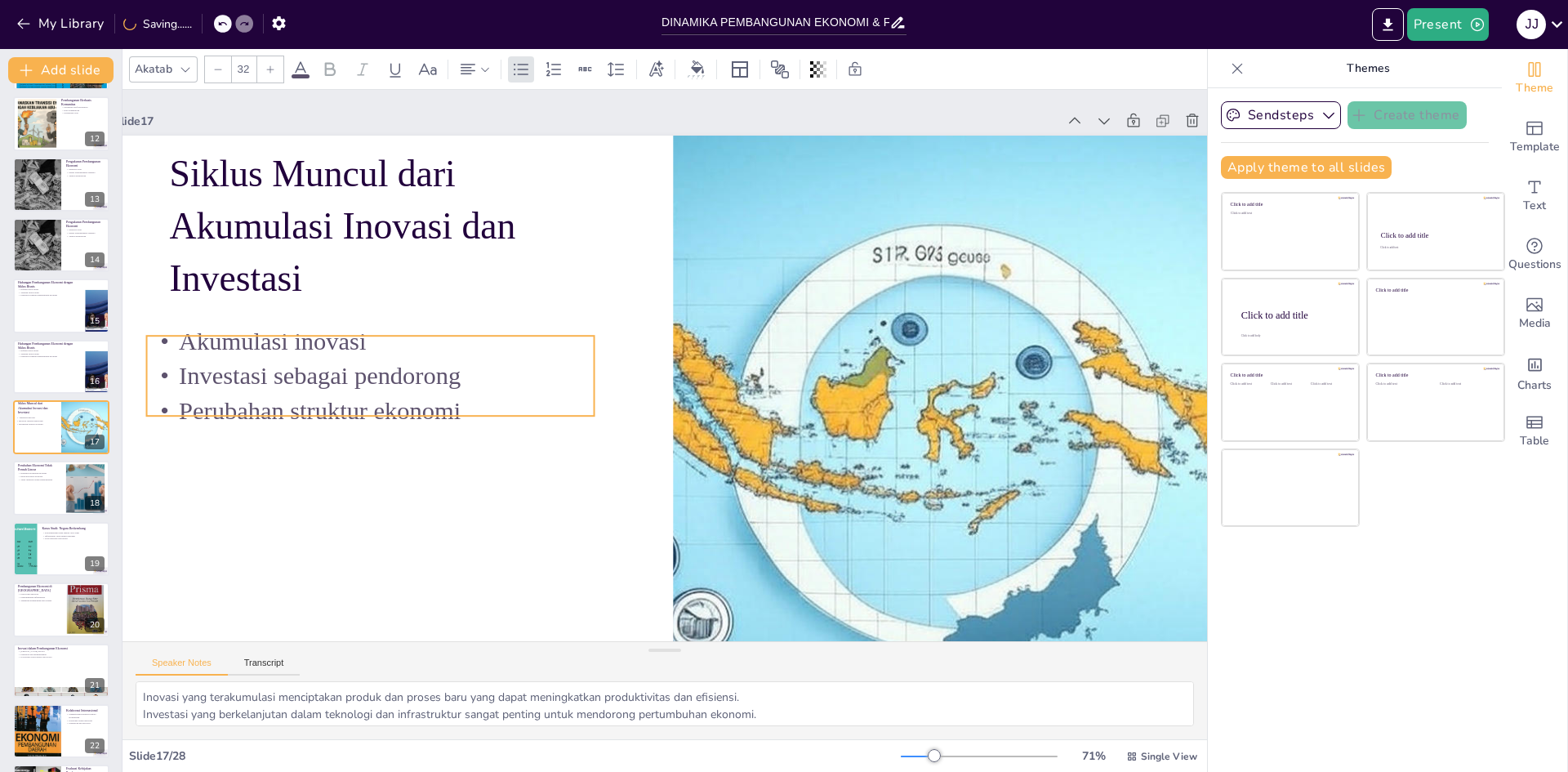
drag, startPoint x: 322, startPoint y: 364, endPoint x: 300, endPoint y: 408, distance: 49.2
click at [736, 408] on p "Perubahan struktur ekonomi" at bounding box center [914, 528] width 356 height 325
click at [49, 503] on div at bounding box center [61, 488] width 98 height 55
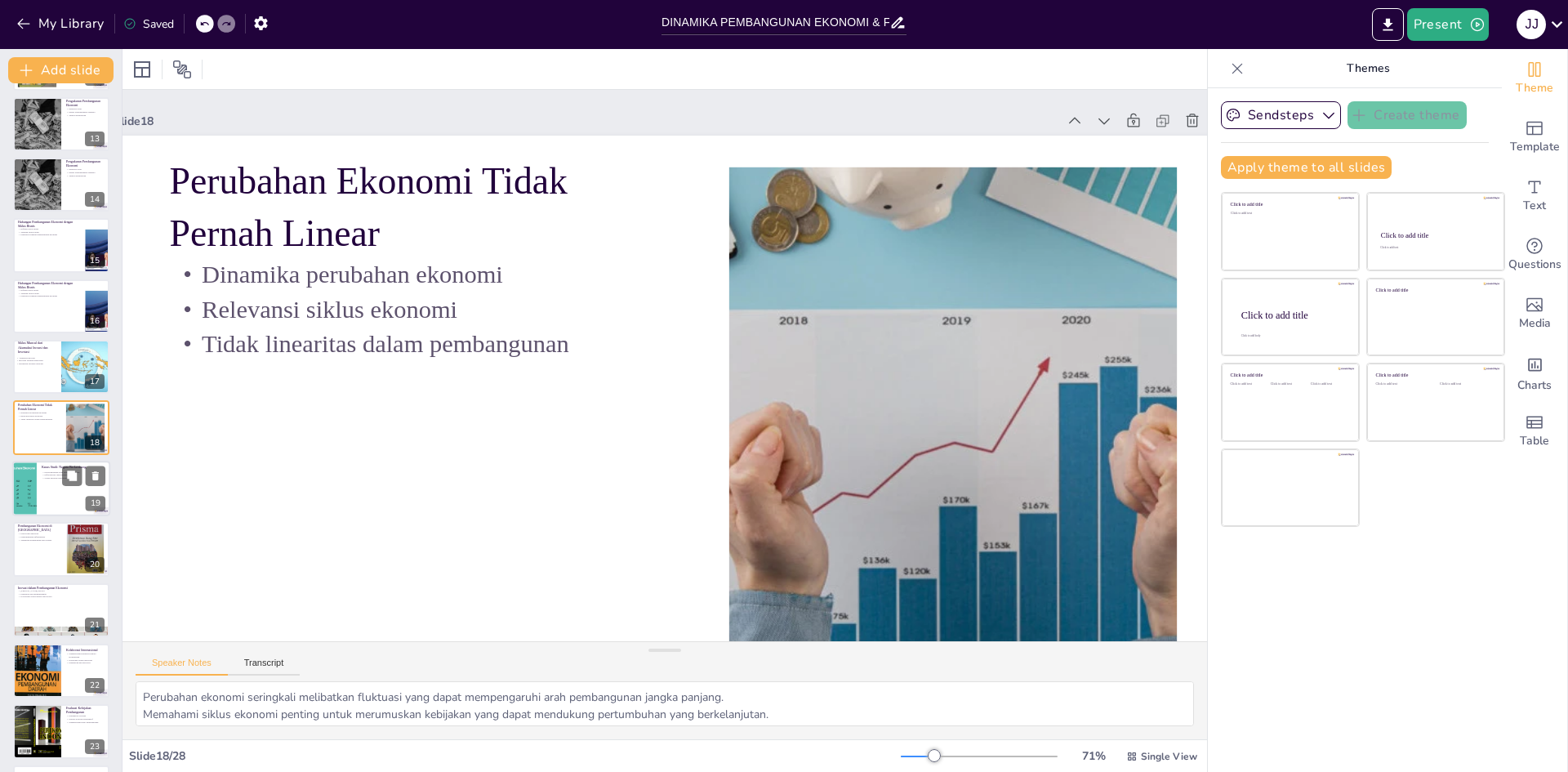
click at [62, 488] on div at bounding box center [61, 488] width 98 height 55
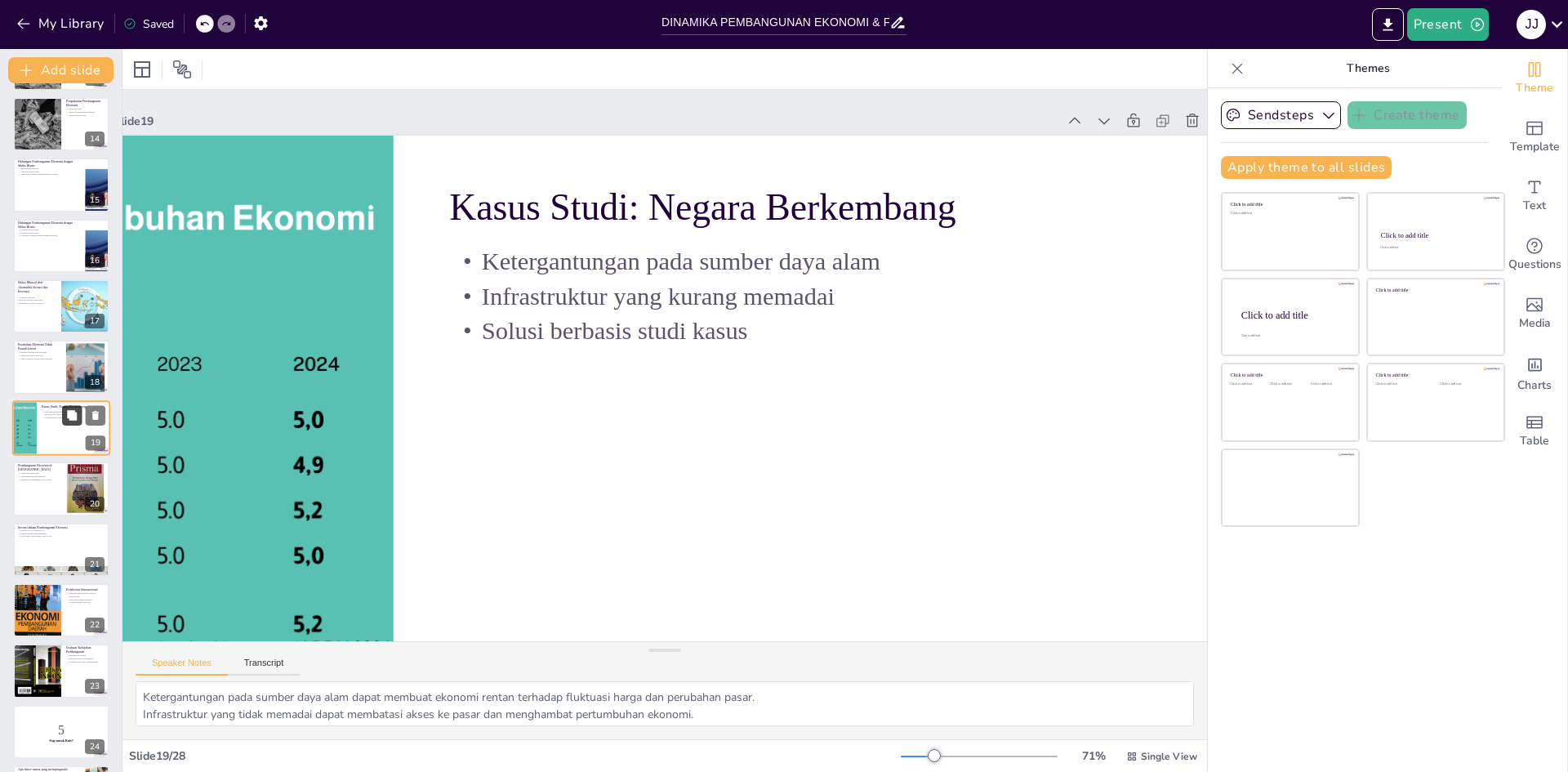
scroll to position [679, 0]
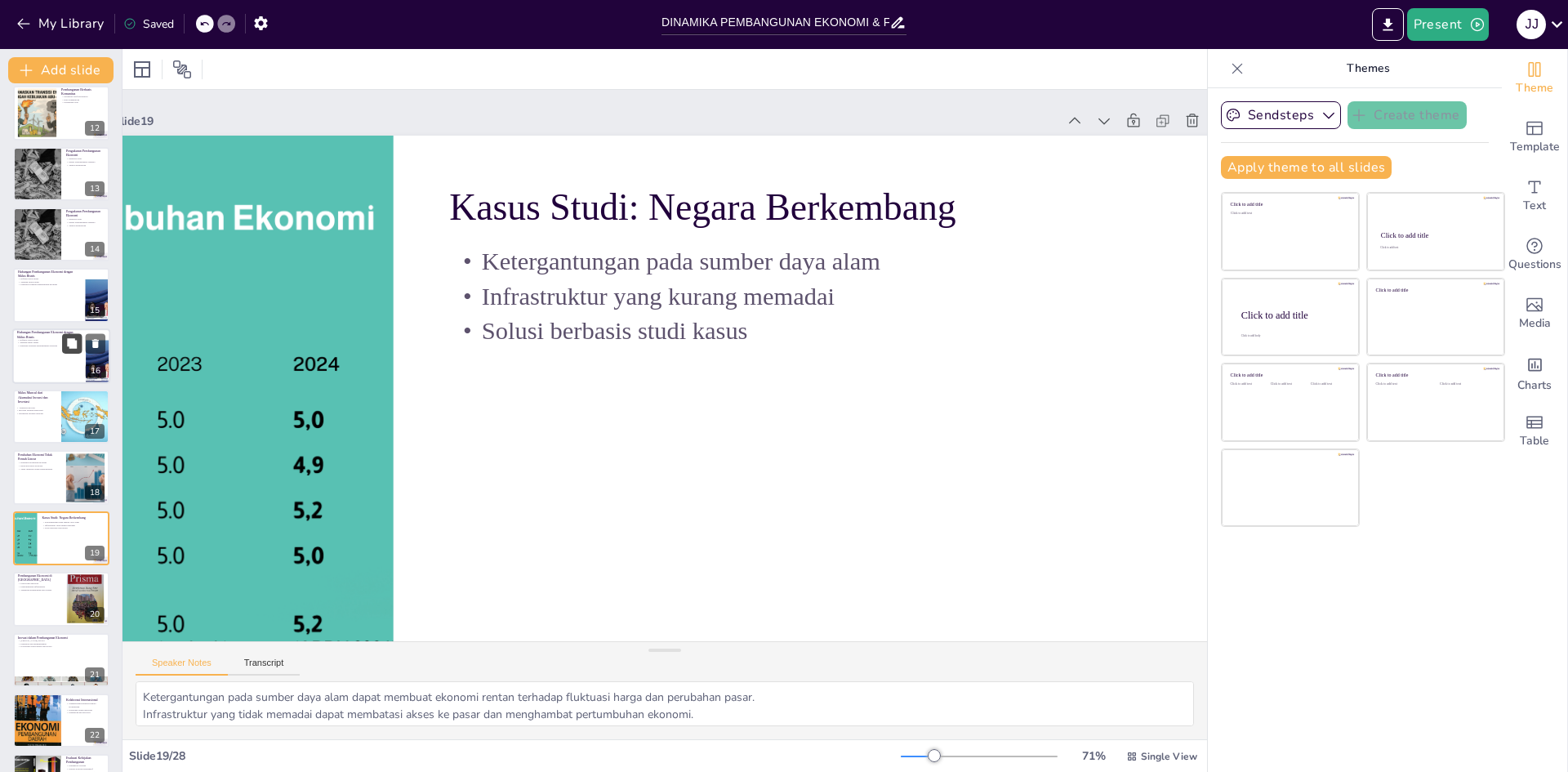
click at [73, 341] on icon at bounding box center [72, 343] width 10 height 10
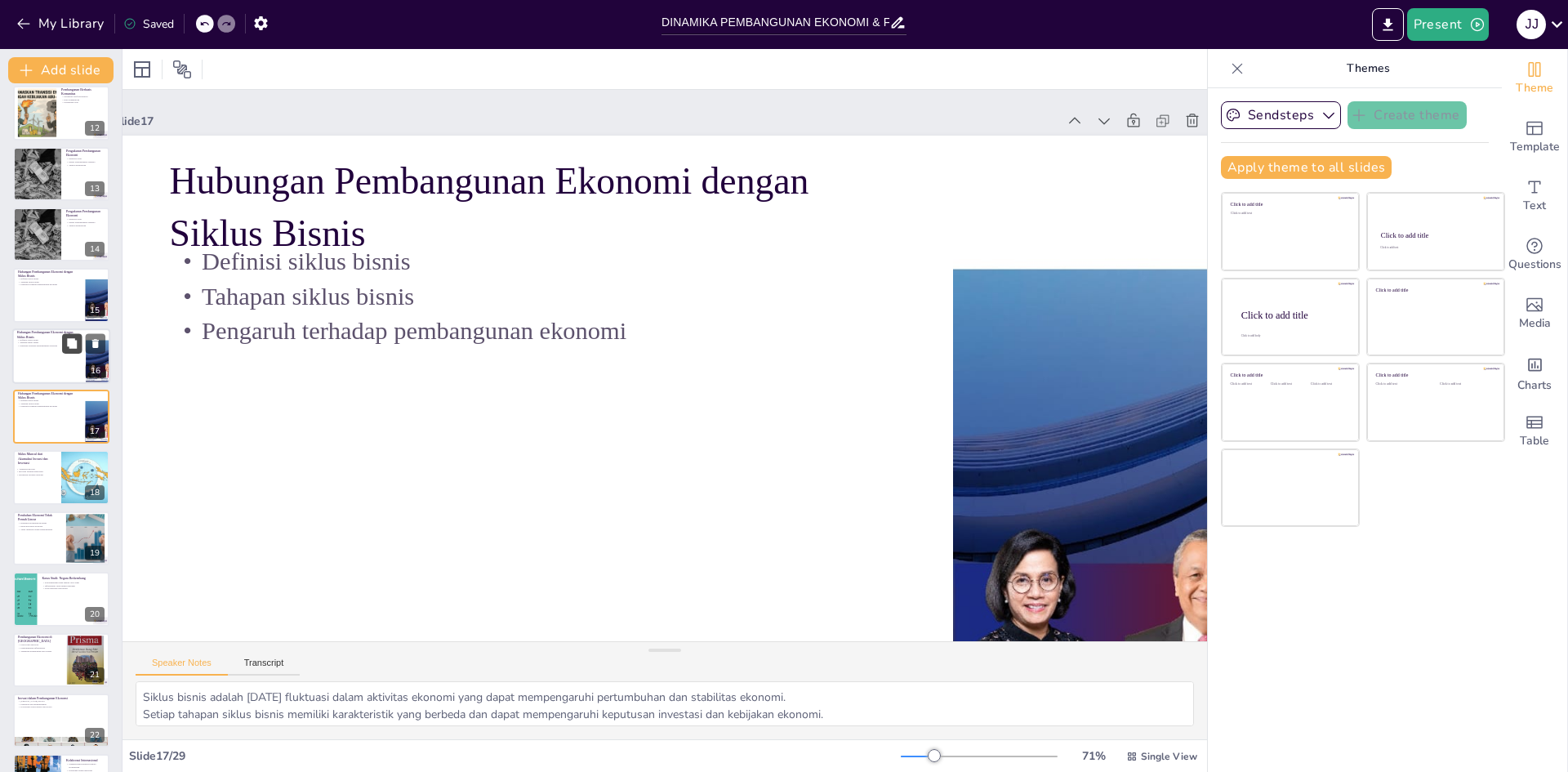
scroll to position [85, 55]
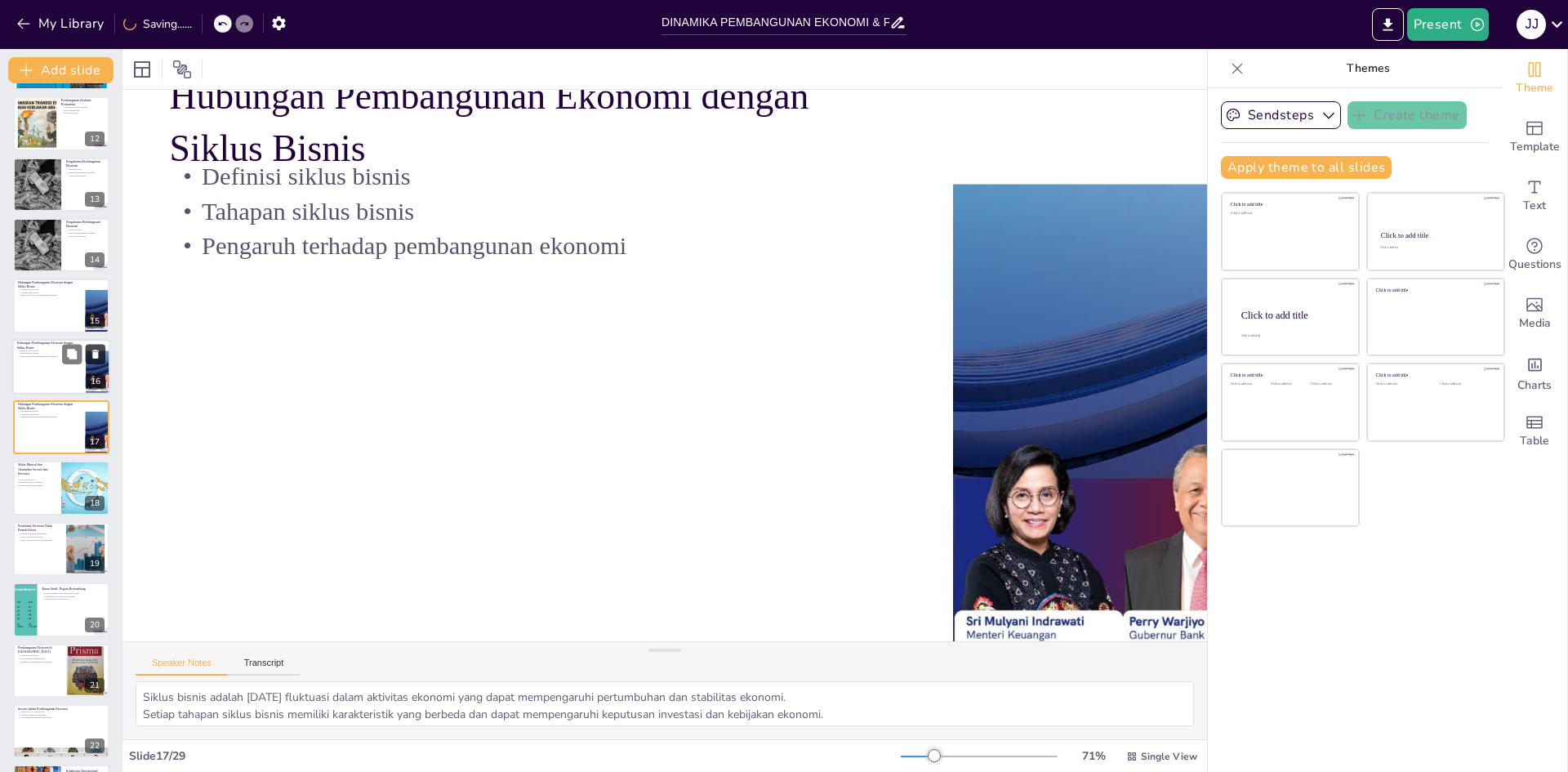
click at [93, 353] on icon at bounding box center [95, 354] width 6 height 9
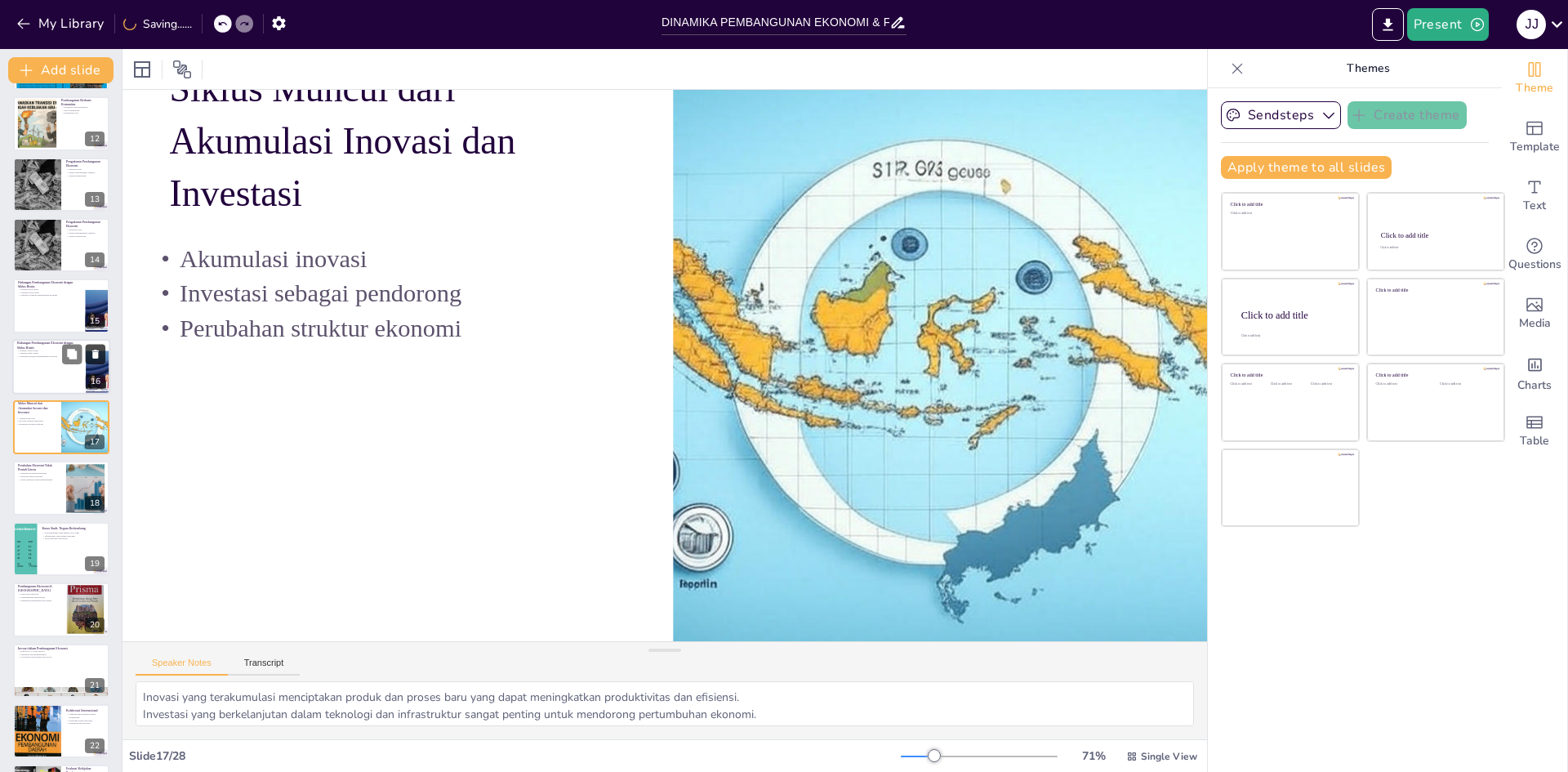
click at [93, 353] on icon at bounding box center [95, 354] width 6 height 9
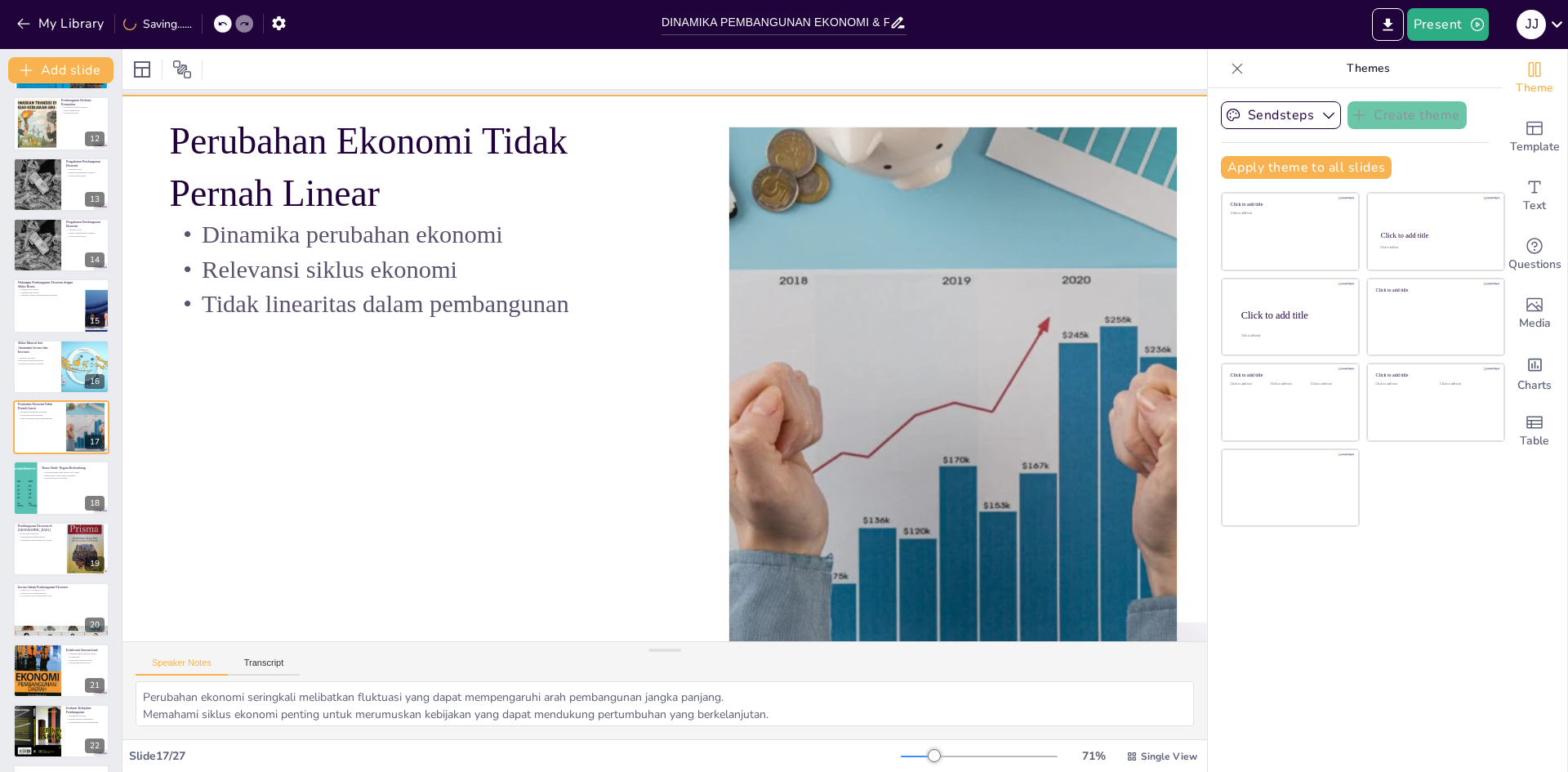
scroll to position [36, 55]
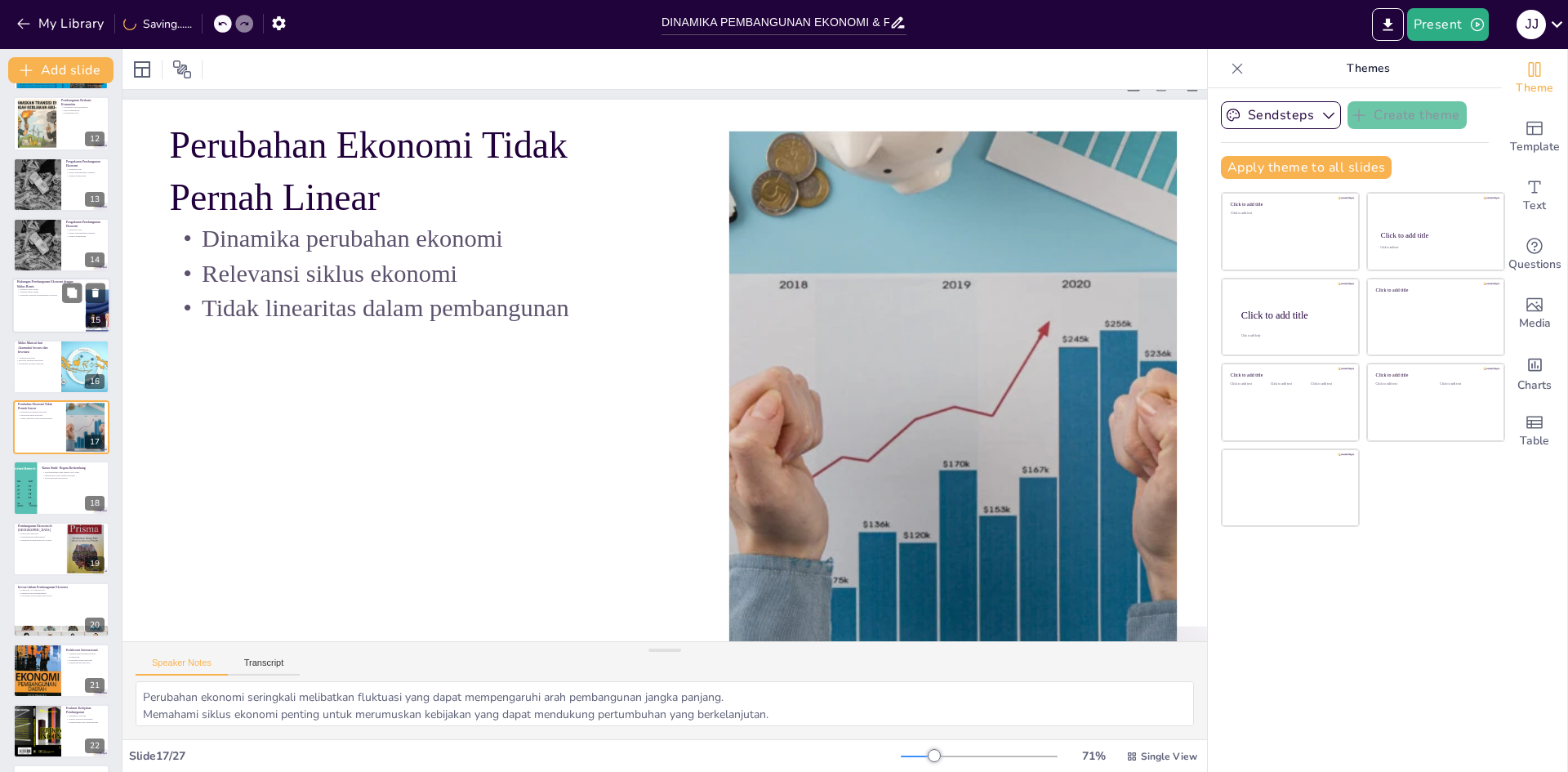
click at [55, 301] on div at bounding box center [61, 306] width 98 height 55
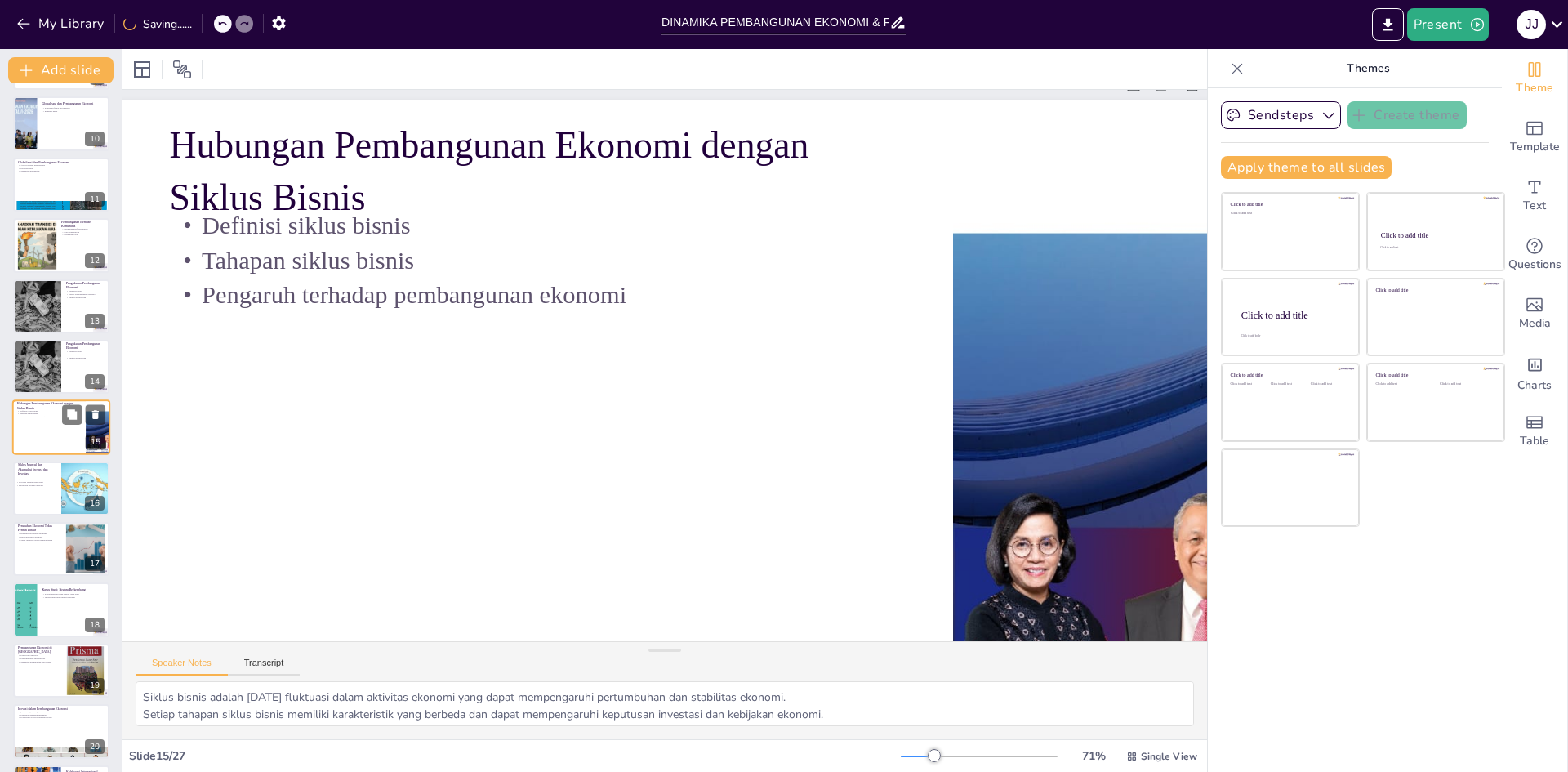
scroll to position [0, 55]
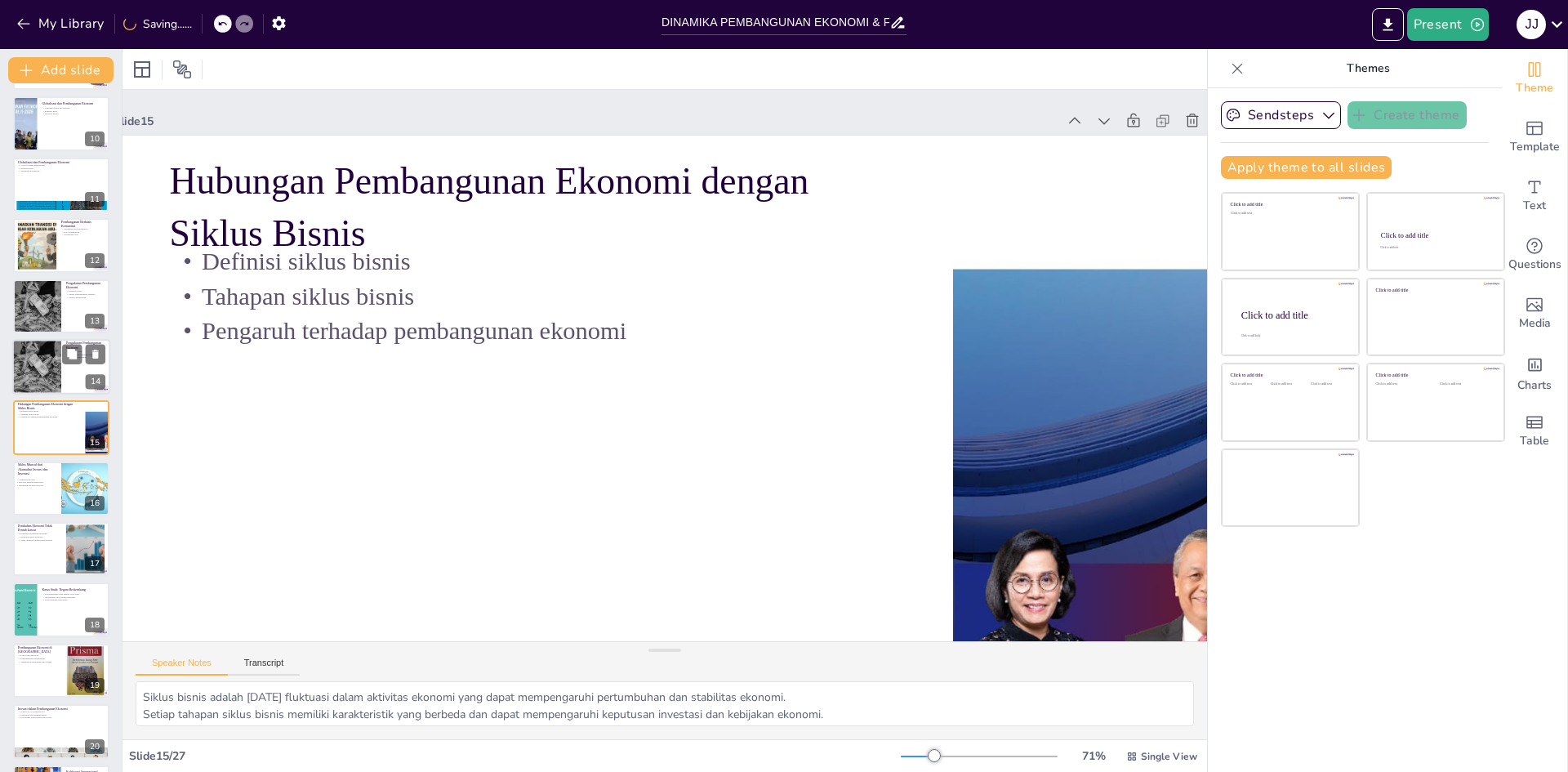
click at [34, 364] on div at bounding box center [37, 367] width 84 height 55
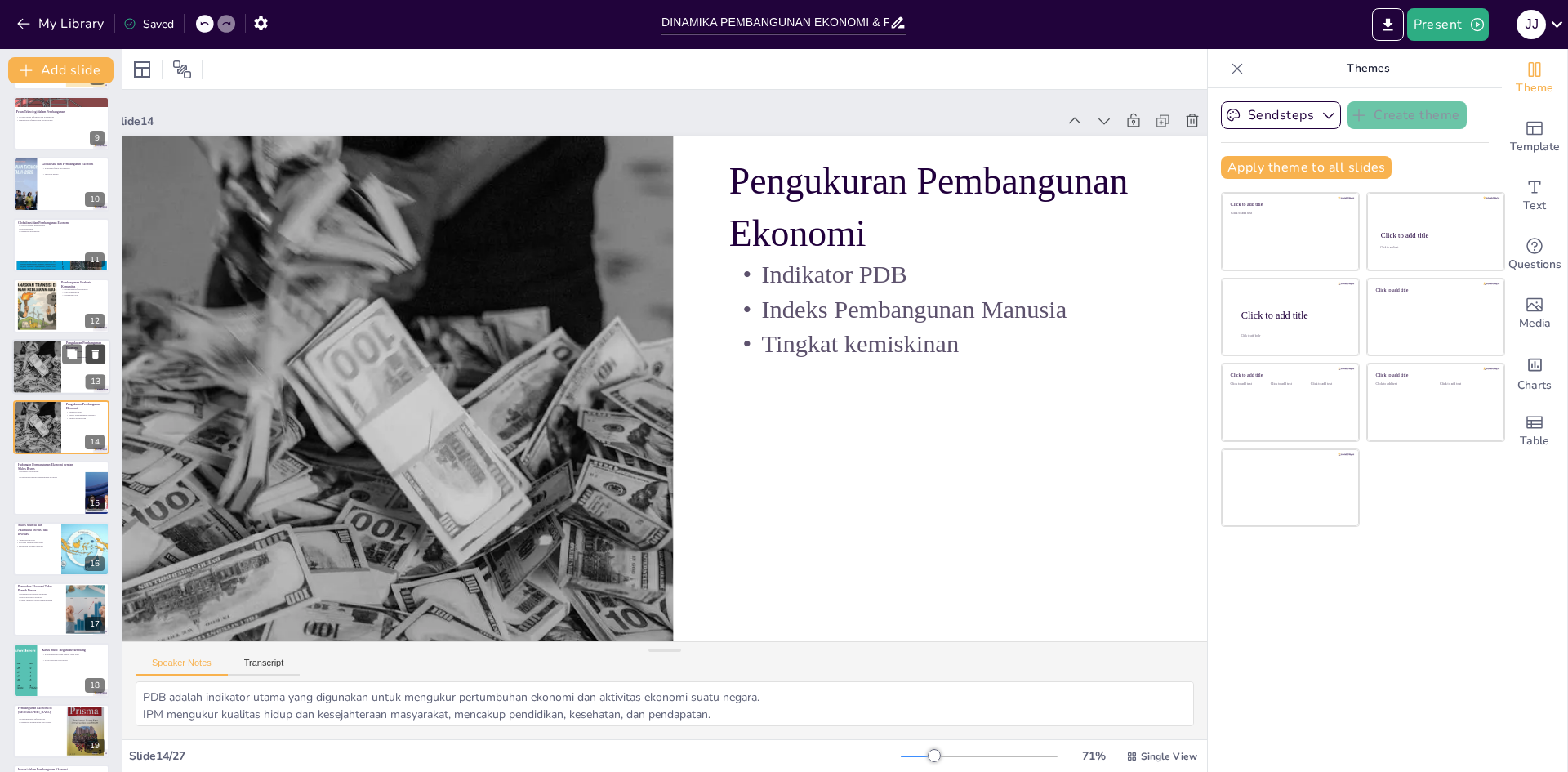
click at [98, 353] on icon at bounding box center [95, 354] width 6 height 9
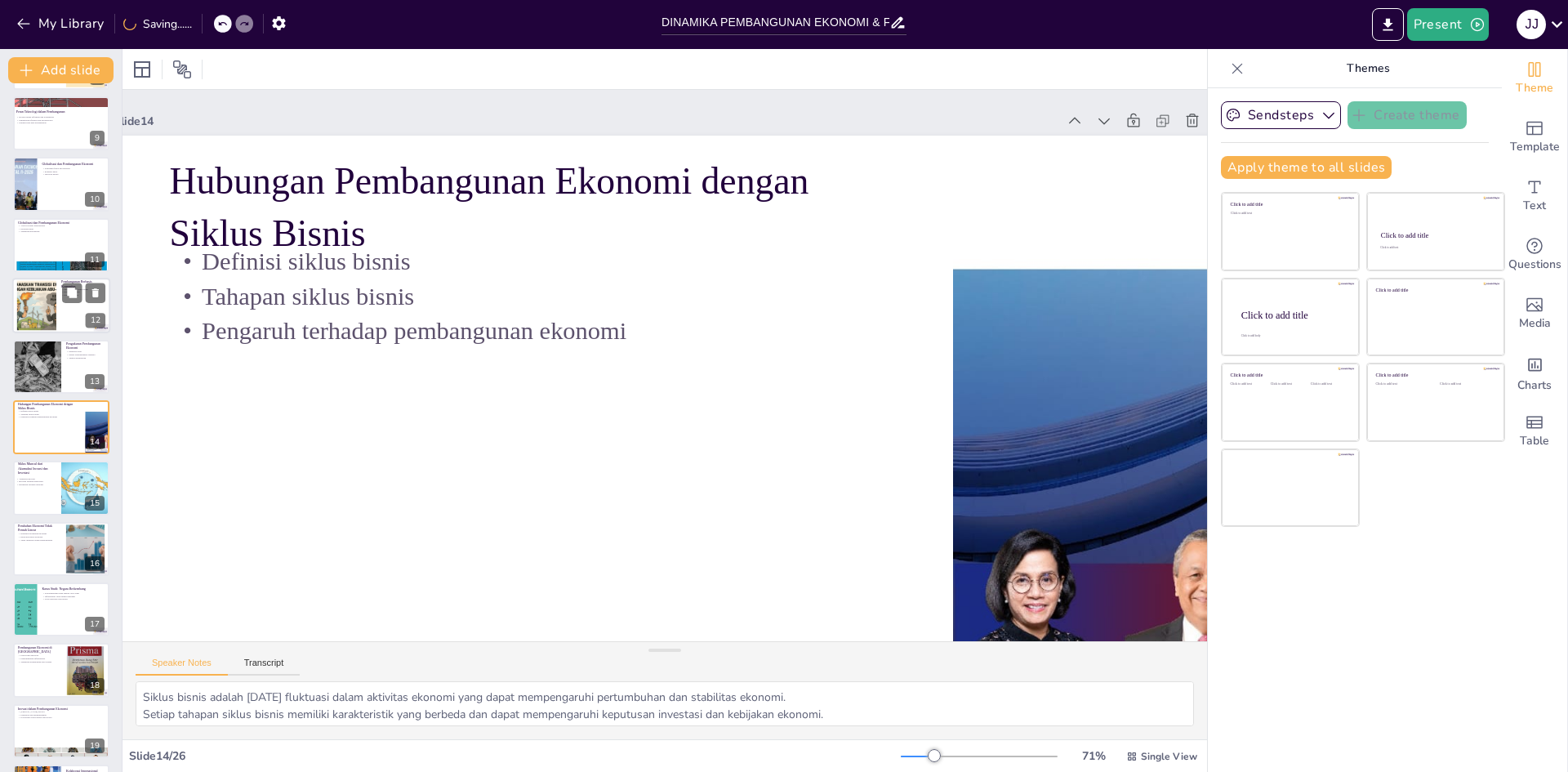
click at [48, 290] on div at bounding box center [36, 306] width 74 height 50
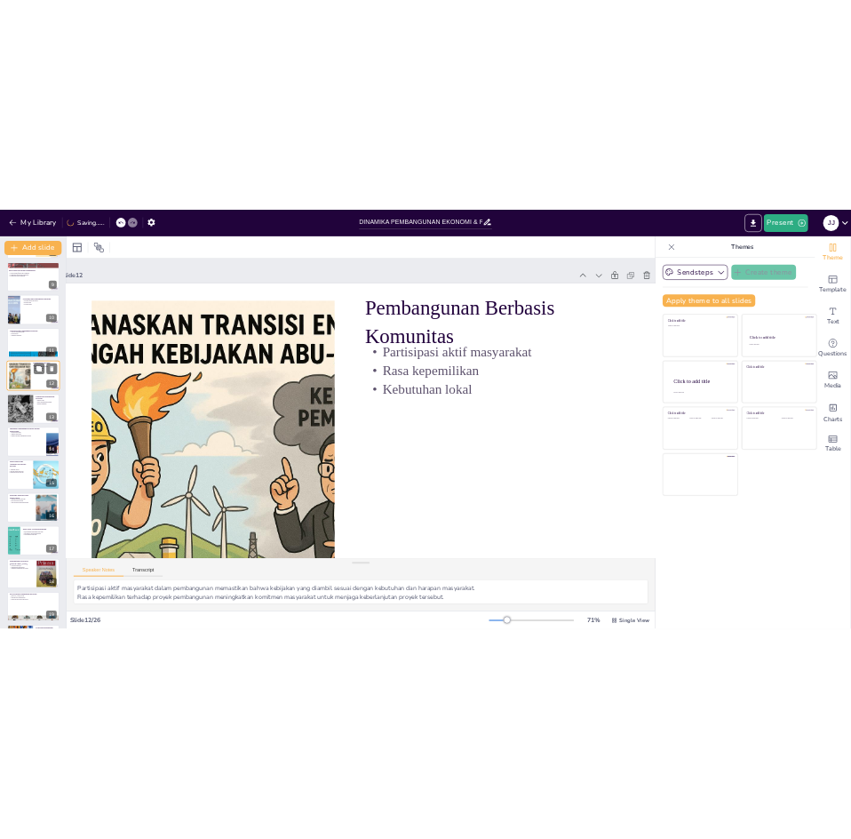
scroll to position [396, 0]
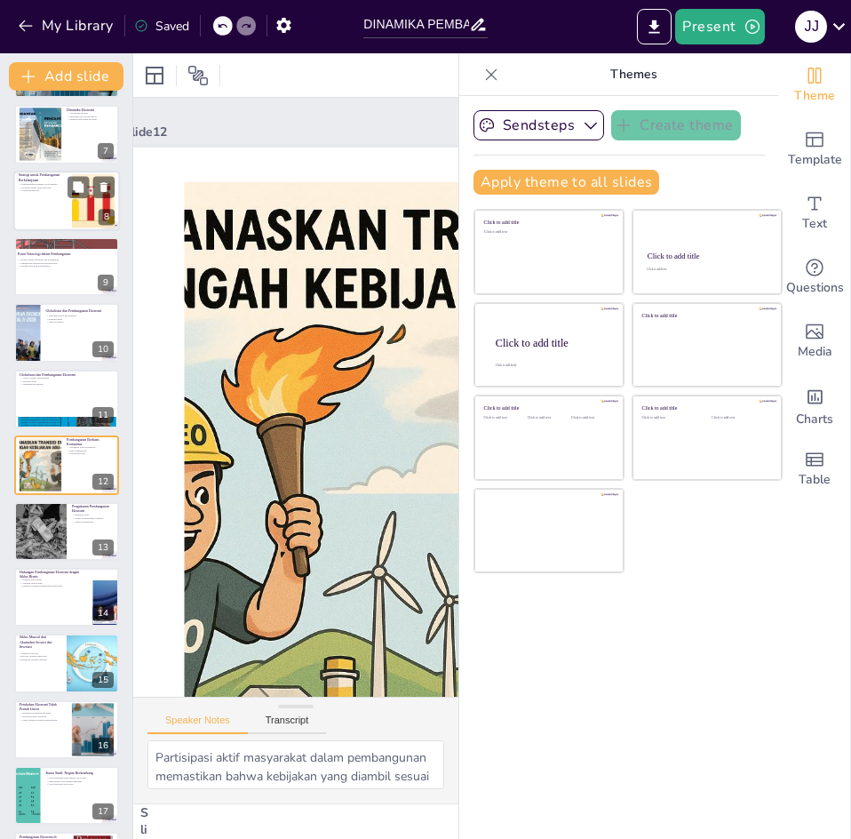
click at [71, 212] on div at bounding box center [66, 201] width 107 height 60
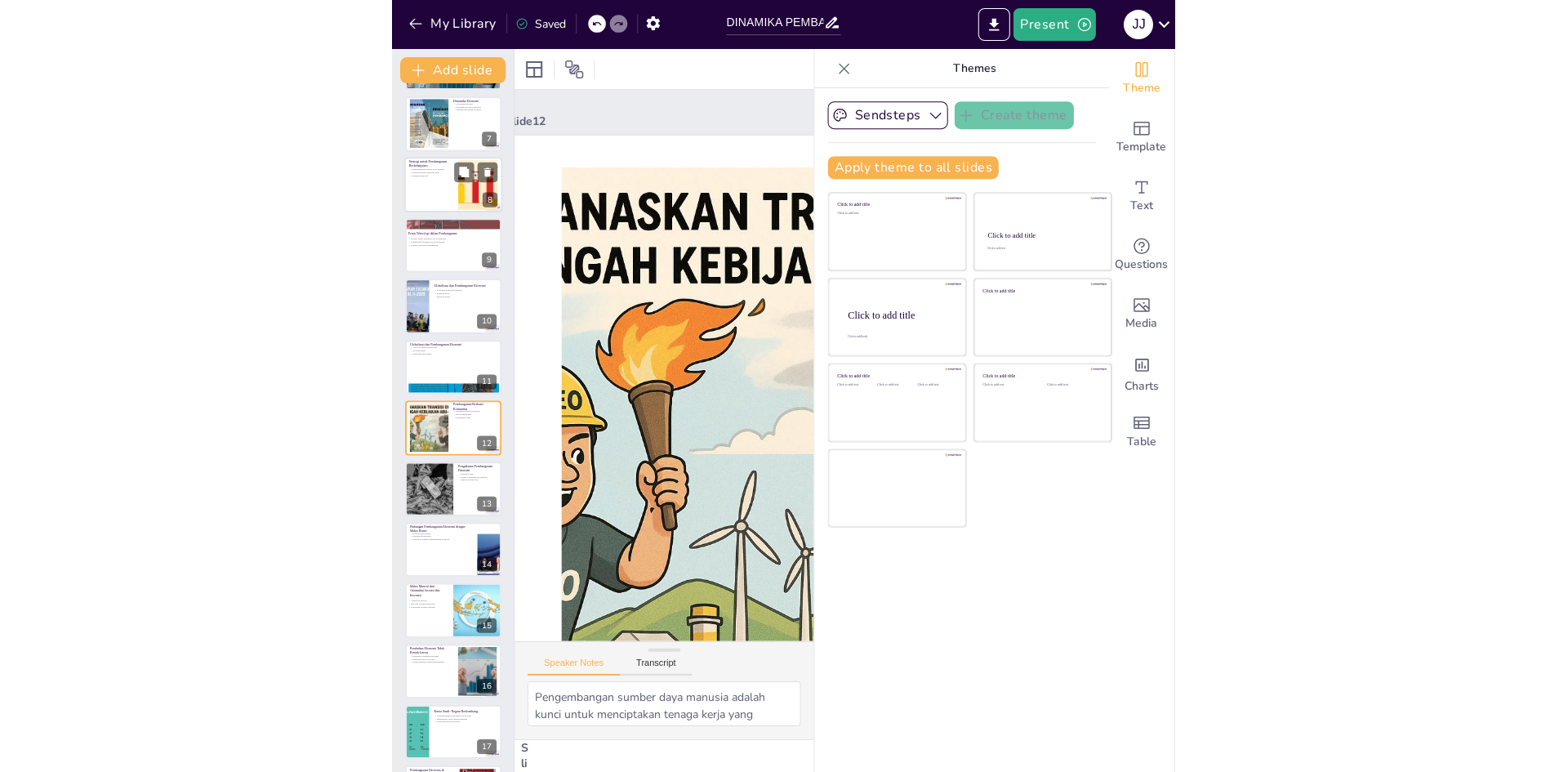
scroll to position [121, 0]
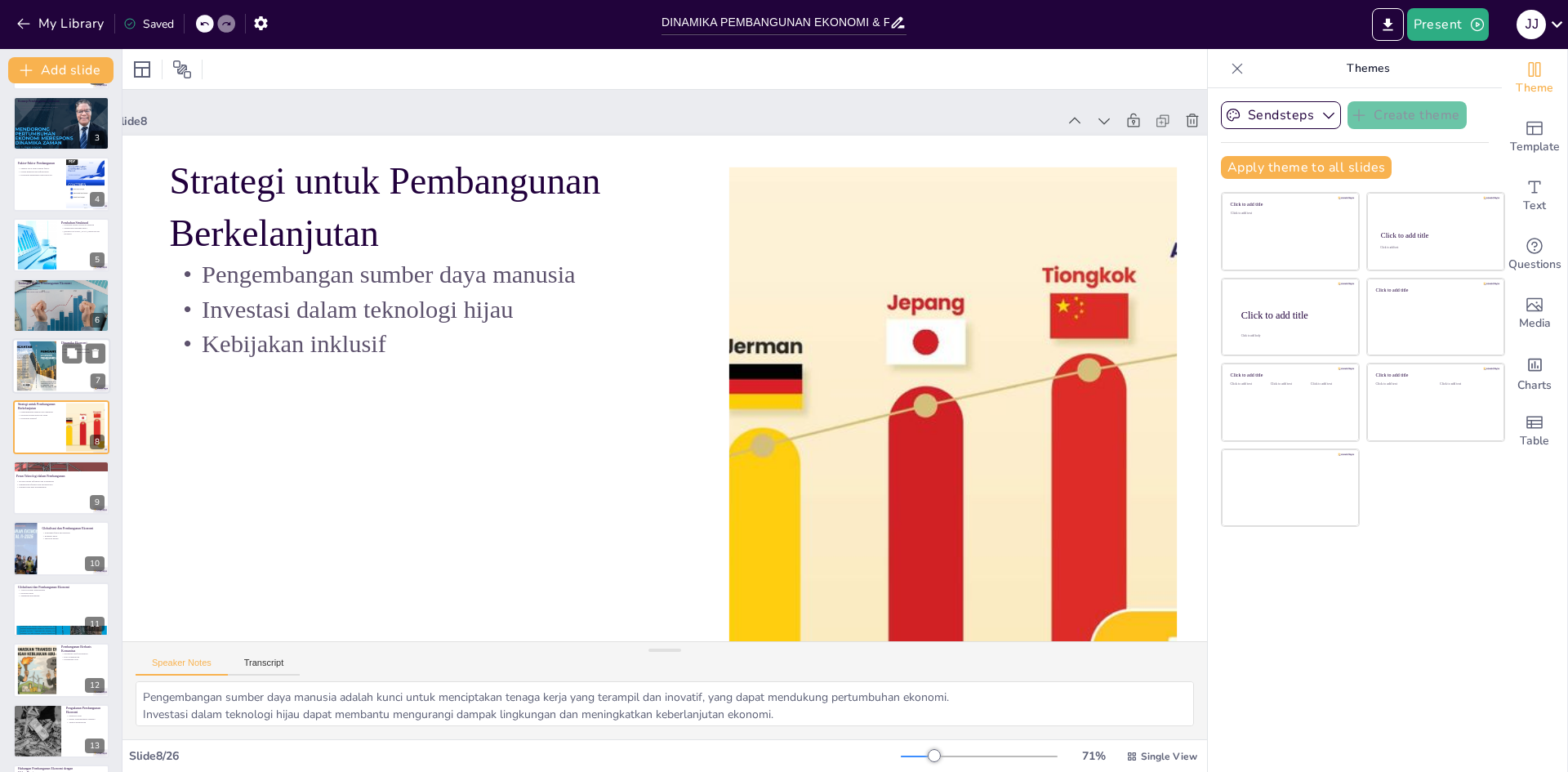
click at [72, 364] on div at bounding box center [61, 367] width 98 height 55
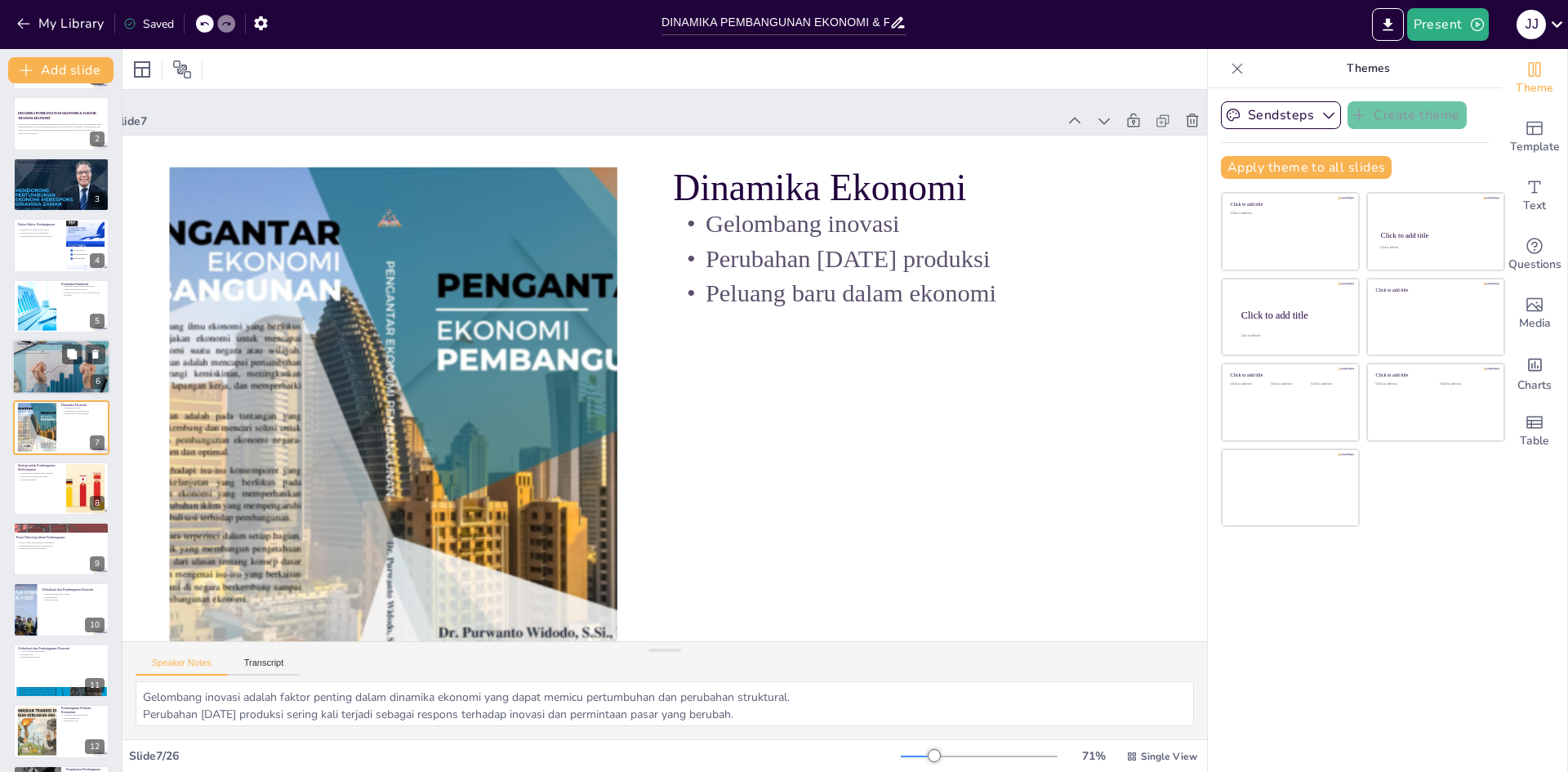
click at [82, 379] on div at bounding box center [61, 366] width 98 height 65
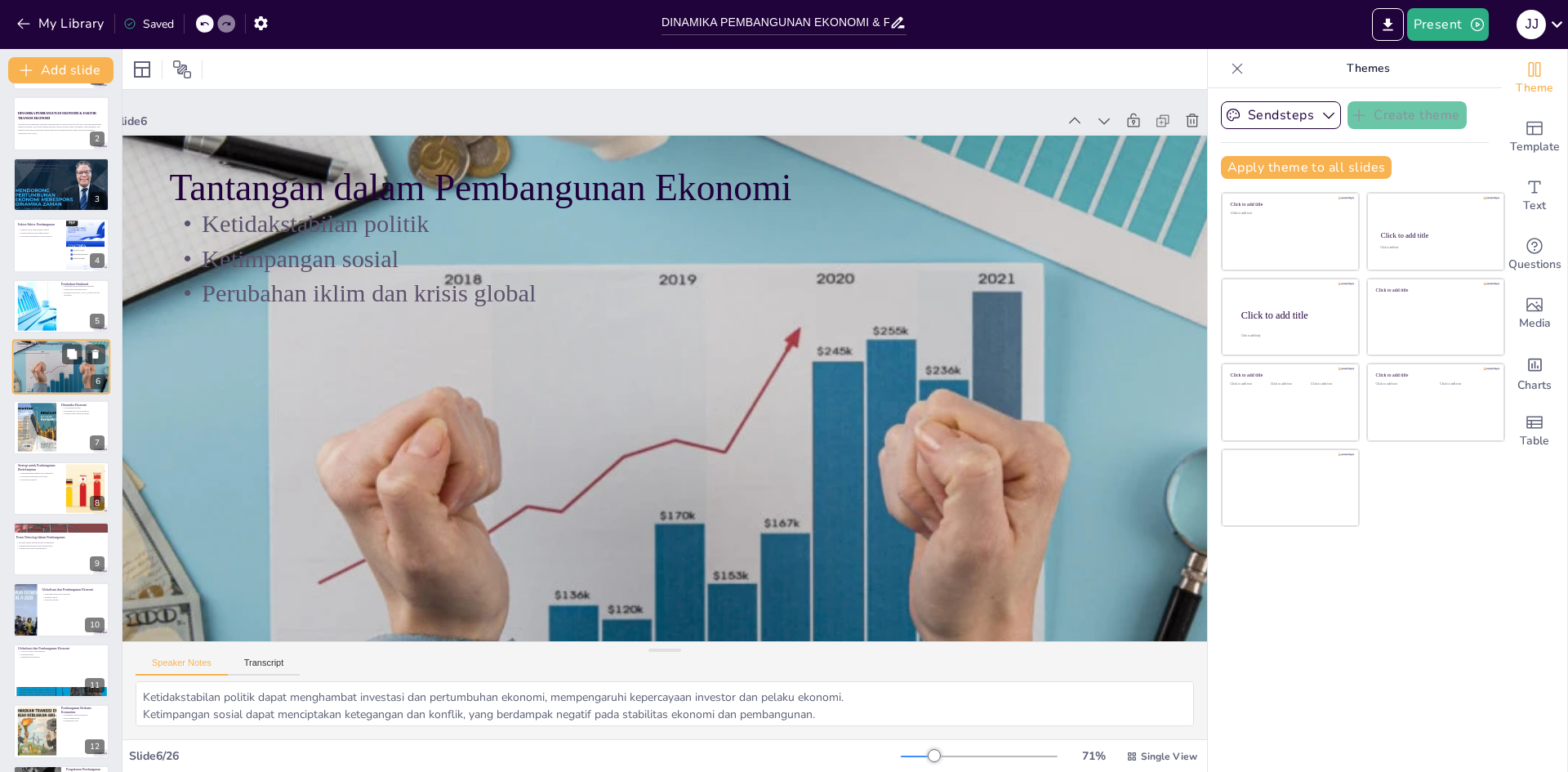
scroll to position [0, 0]
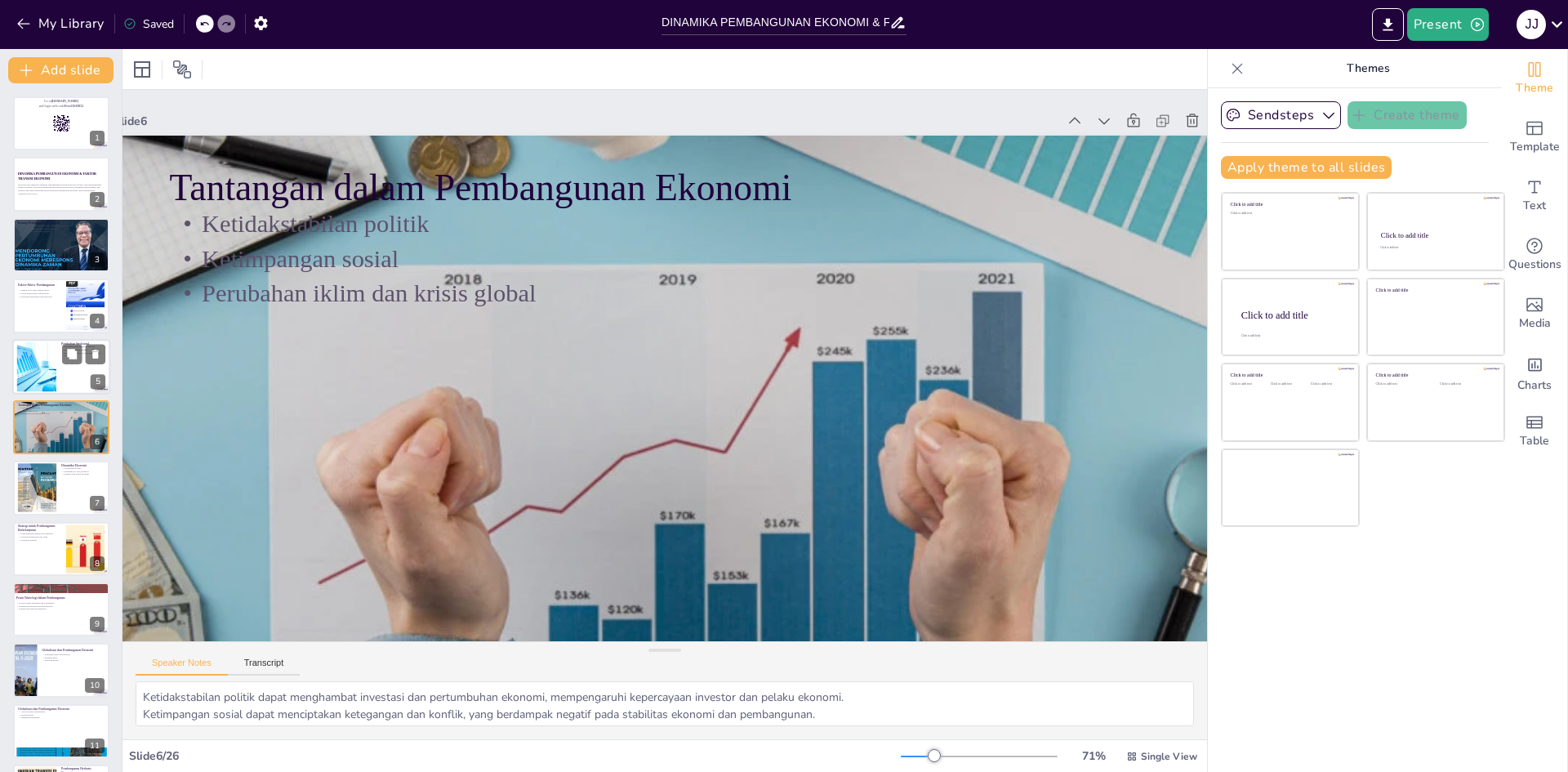
click at [37, 365] on div at bounding box center [36, 366] width 74 height 50
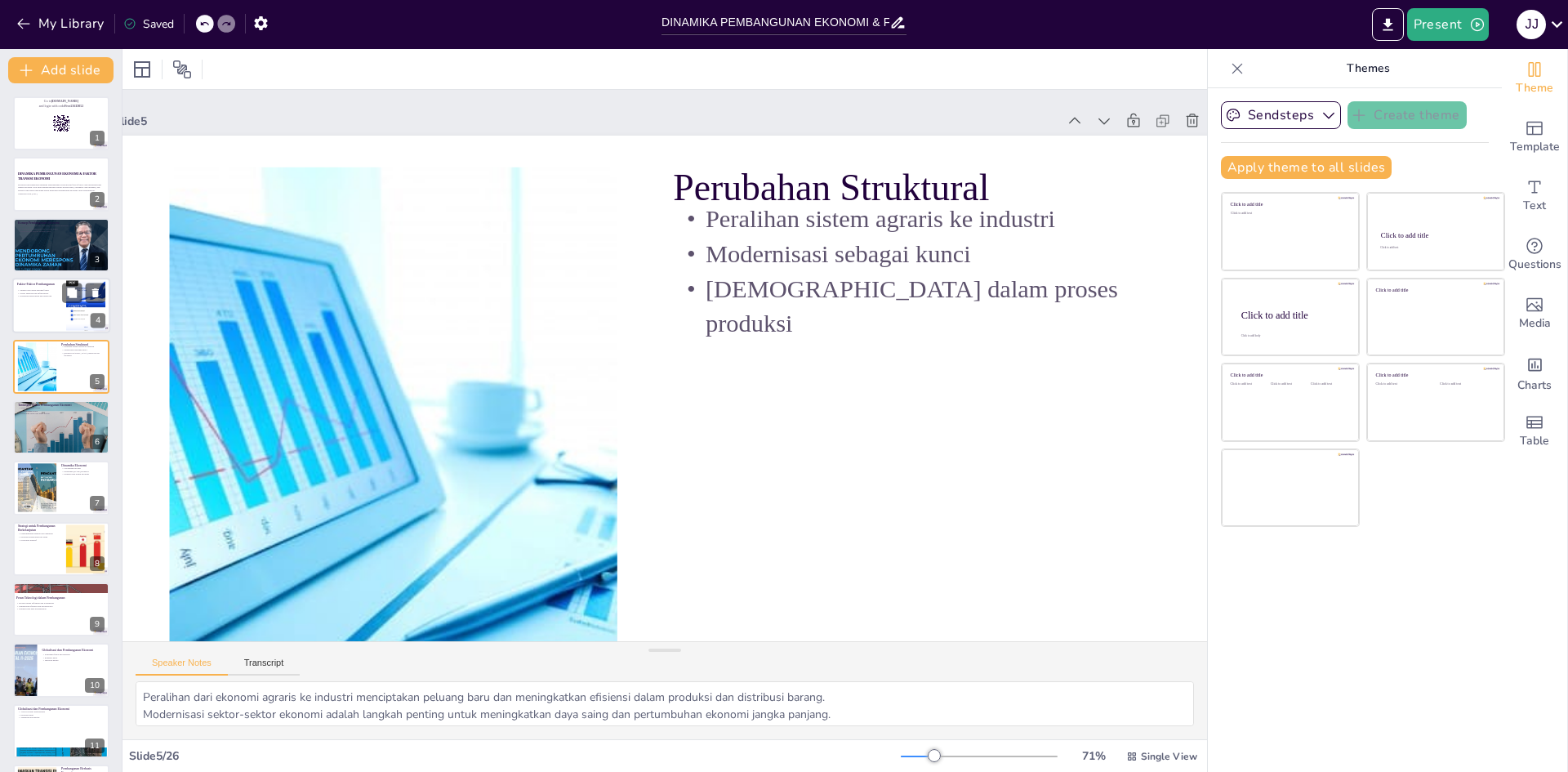
click at [39, 309] on div at bounding box center [61, 305] width 98 height 55
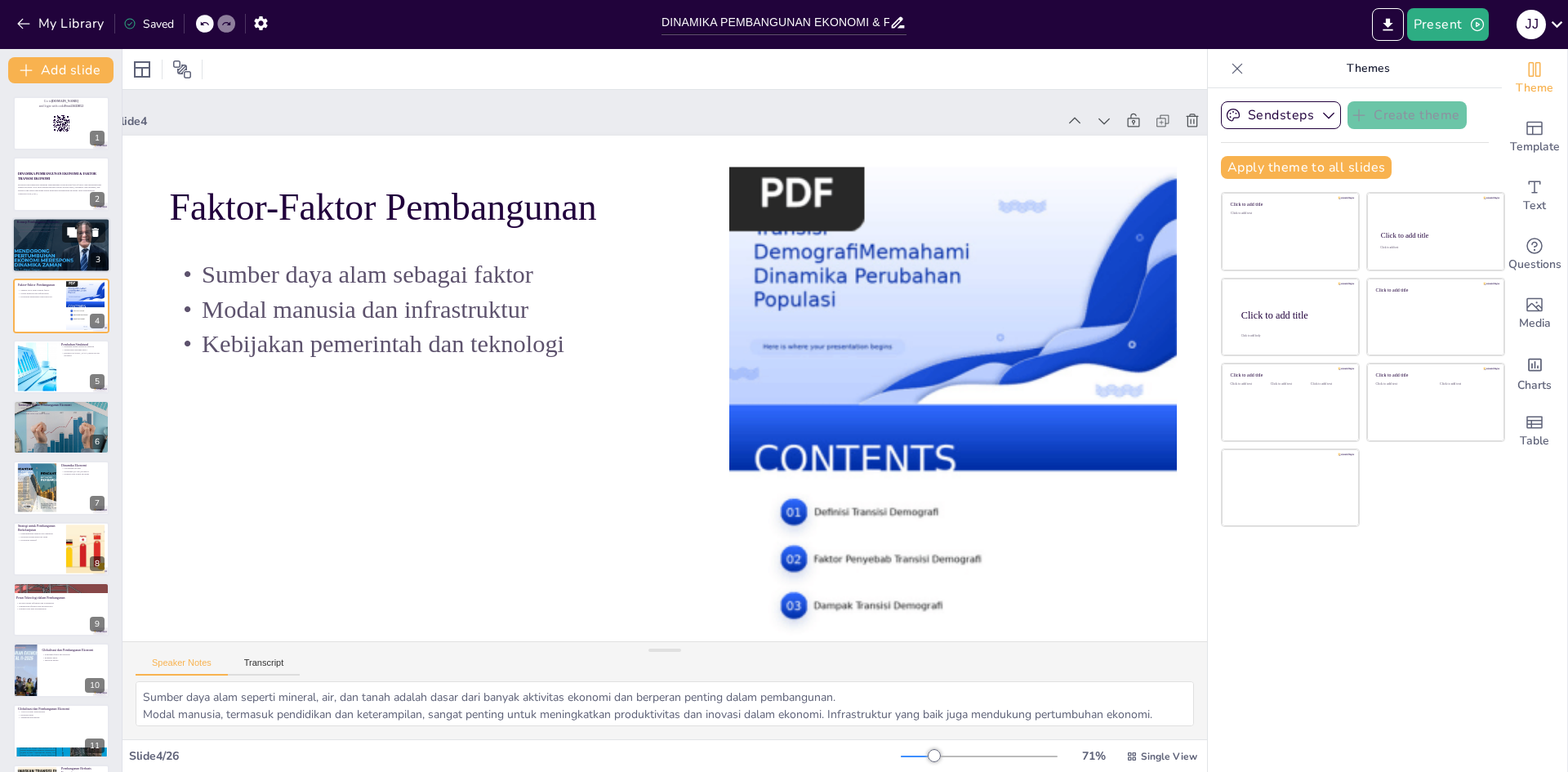
click at [40, 251] on div at bounding box center [61, 244] width 98 height 64
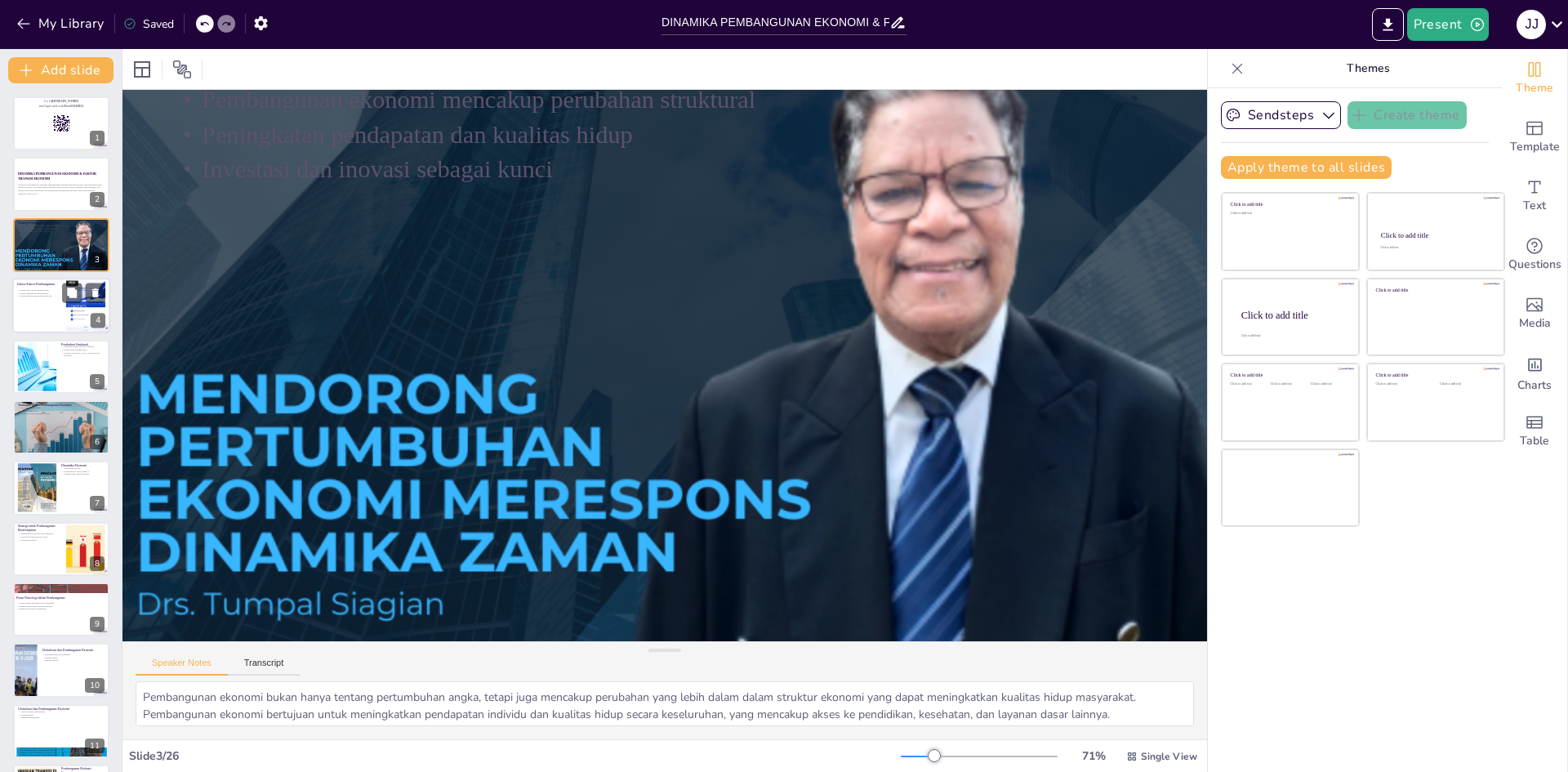
scroll to position [136, 55]
click at [46, 316] on div at bounding box center [61, 305] width 98 height 55
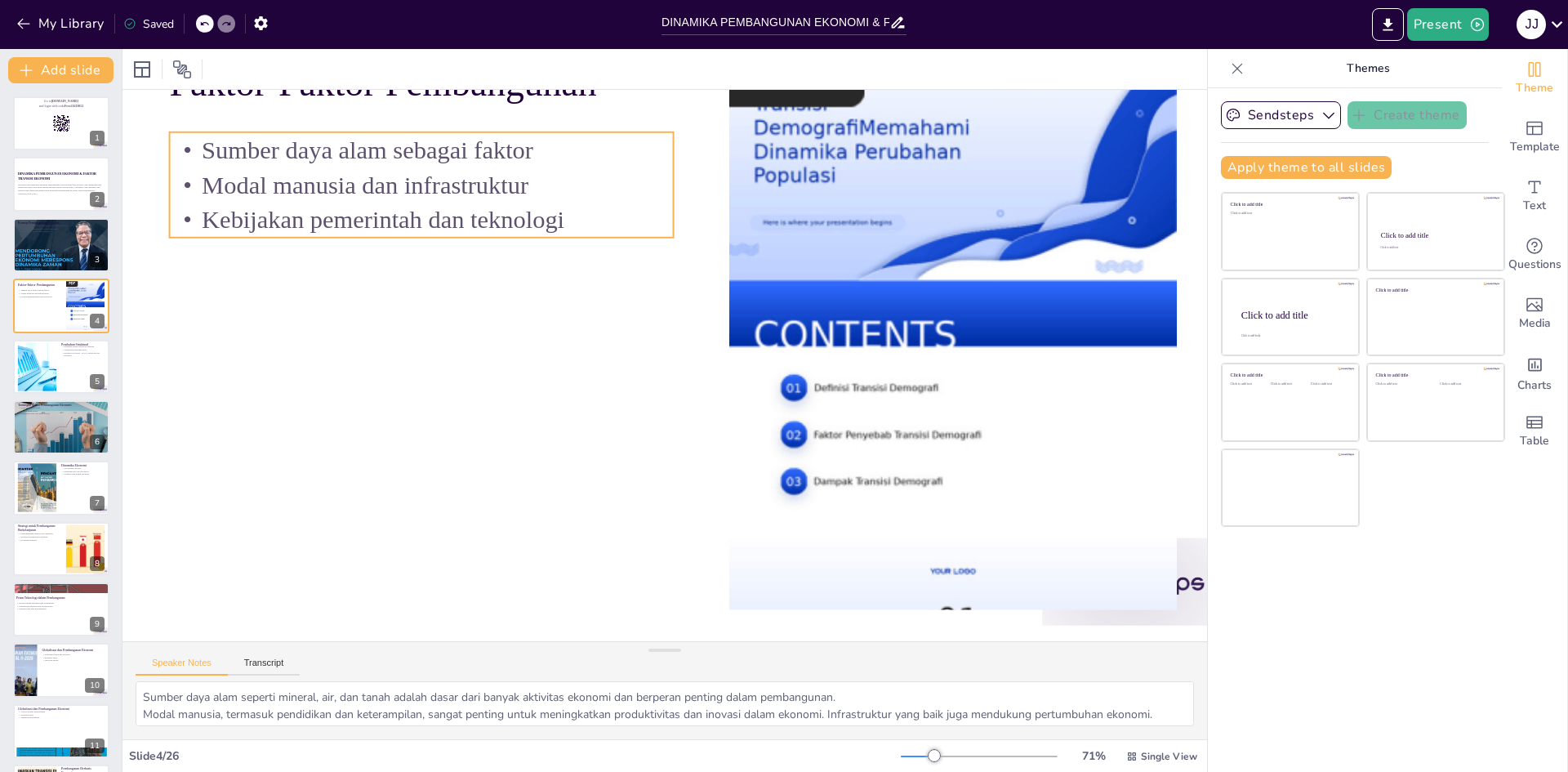
scroll to position [0, 55]
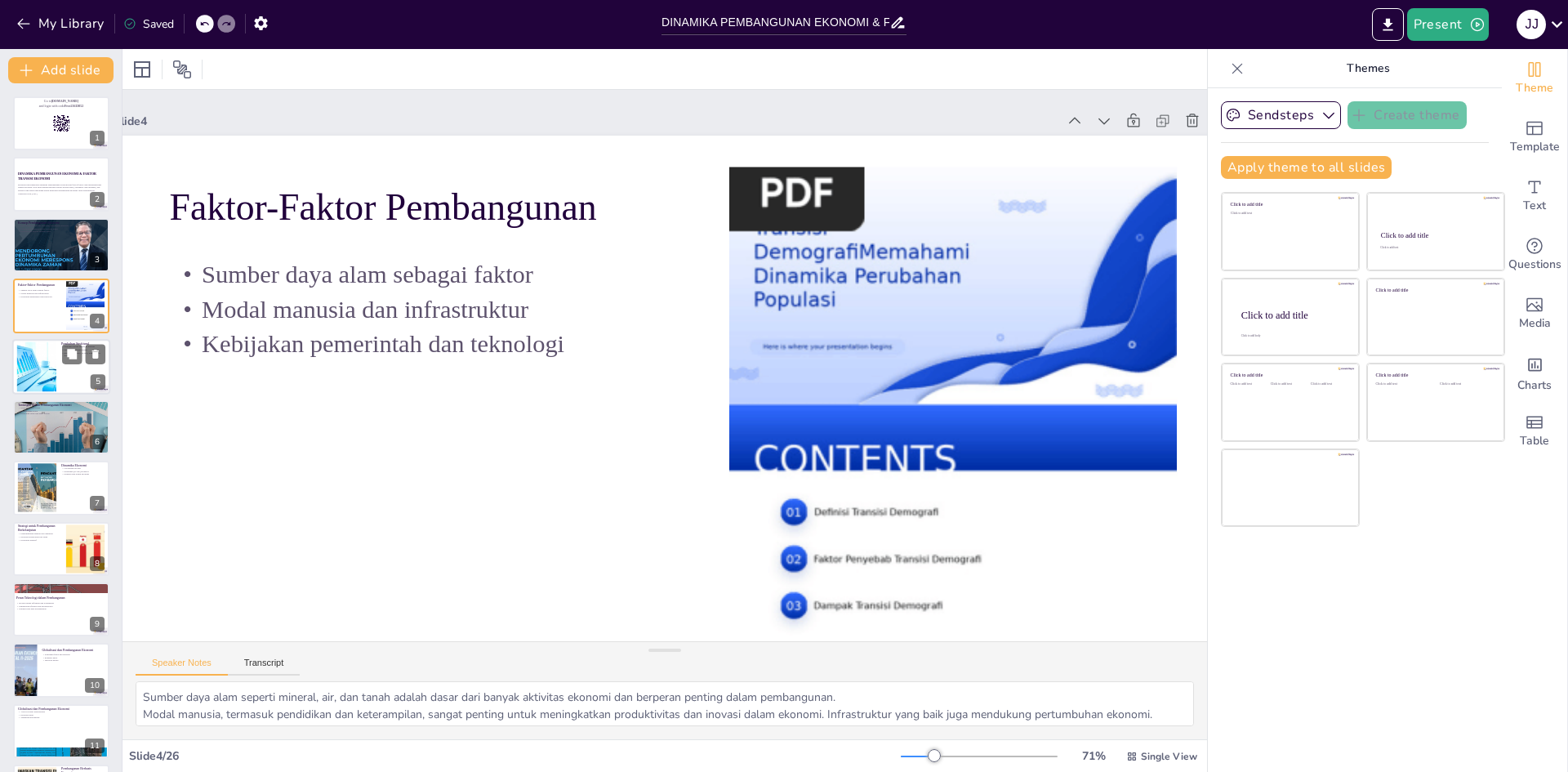
click at [33, 363] on div at bounding box center [36, 366] width 74 height 50
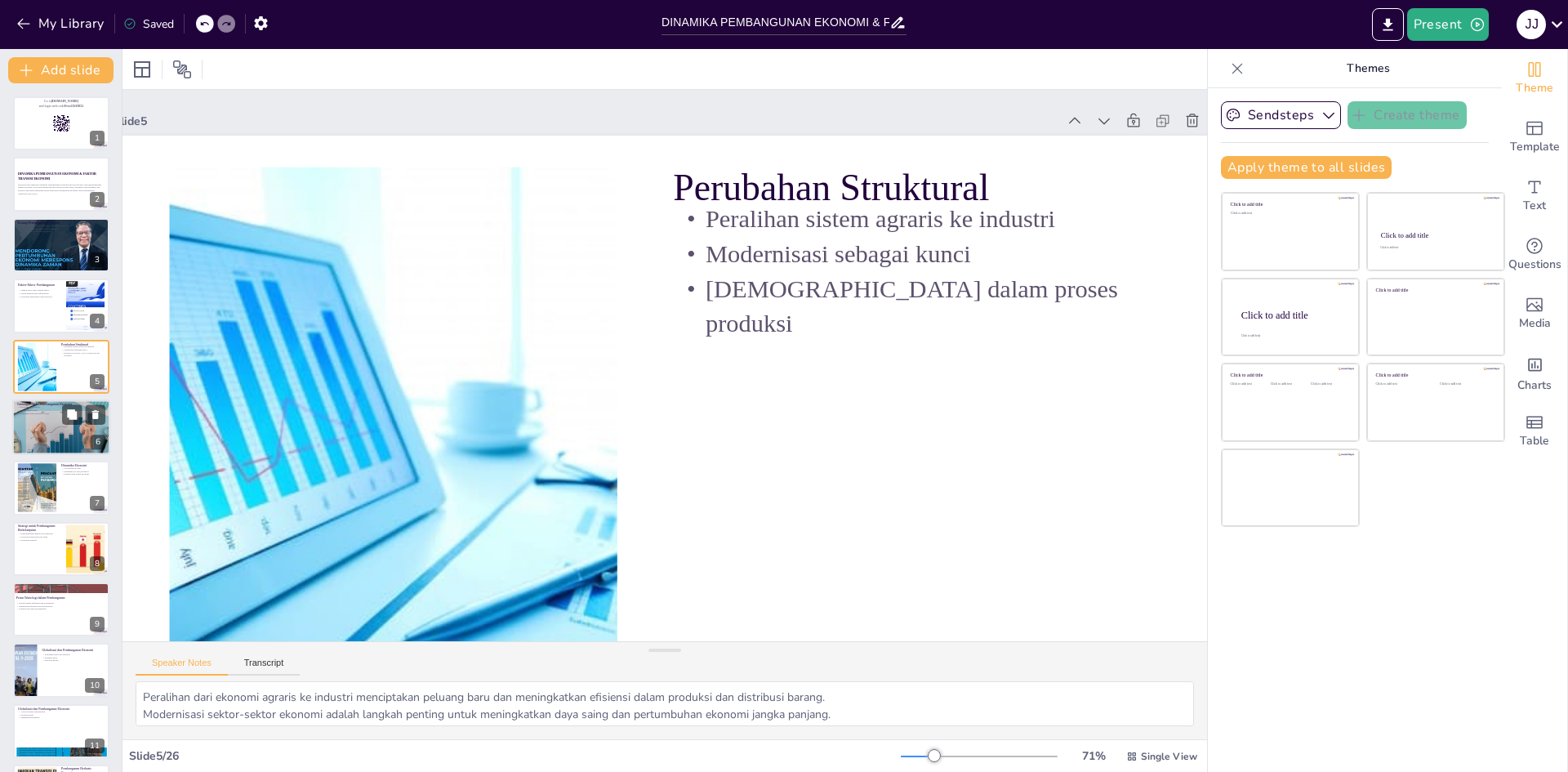
click at [62, 428] on div at bounding box center [61, 426] width 98 height 65
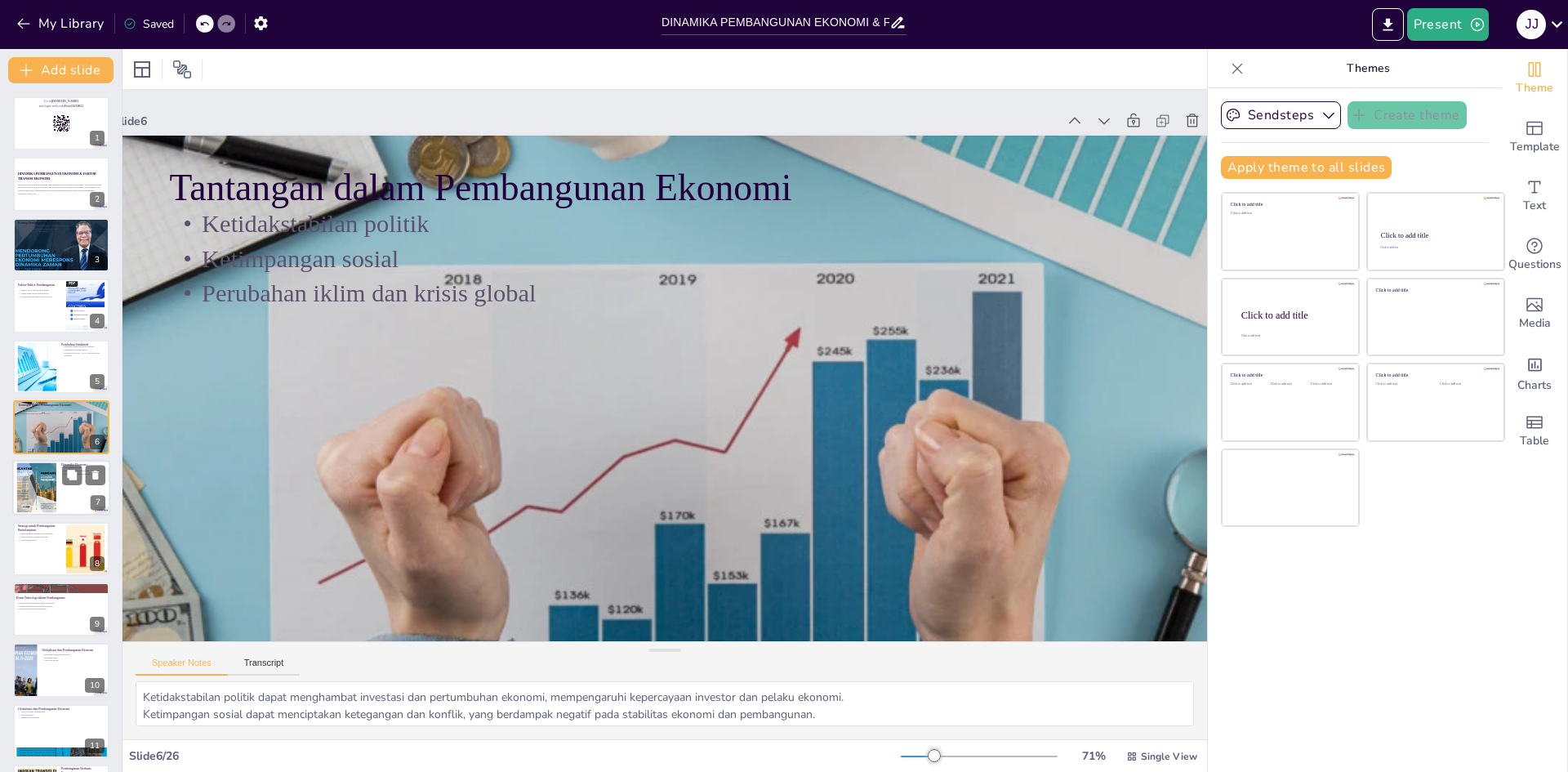
click at [77, 508] on div at bounding box center [61, 488] width 98 height 55
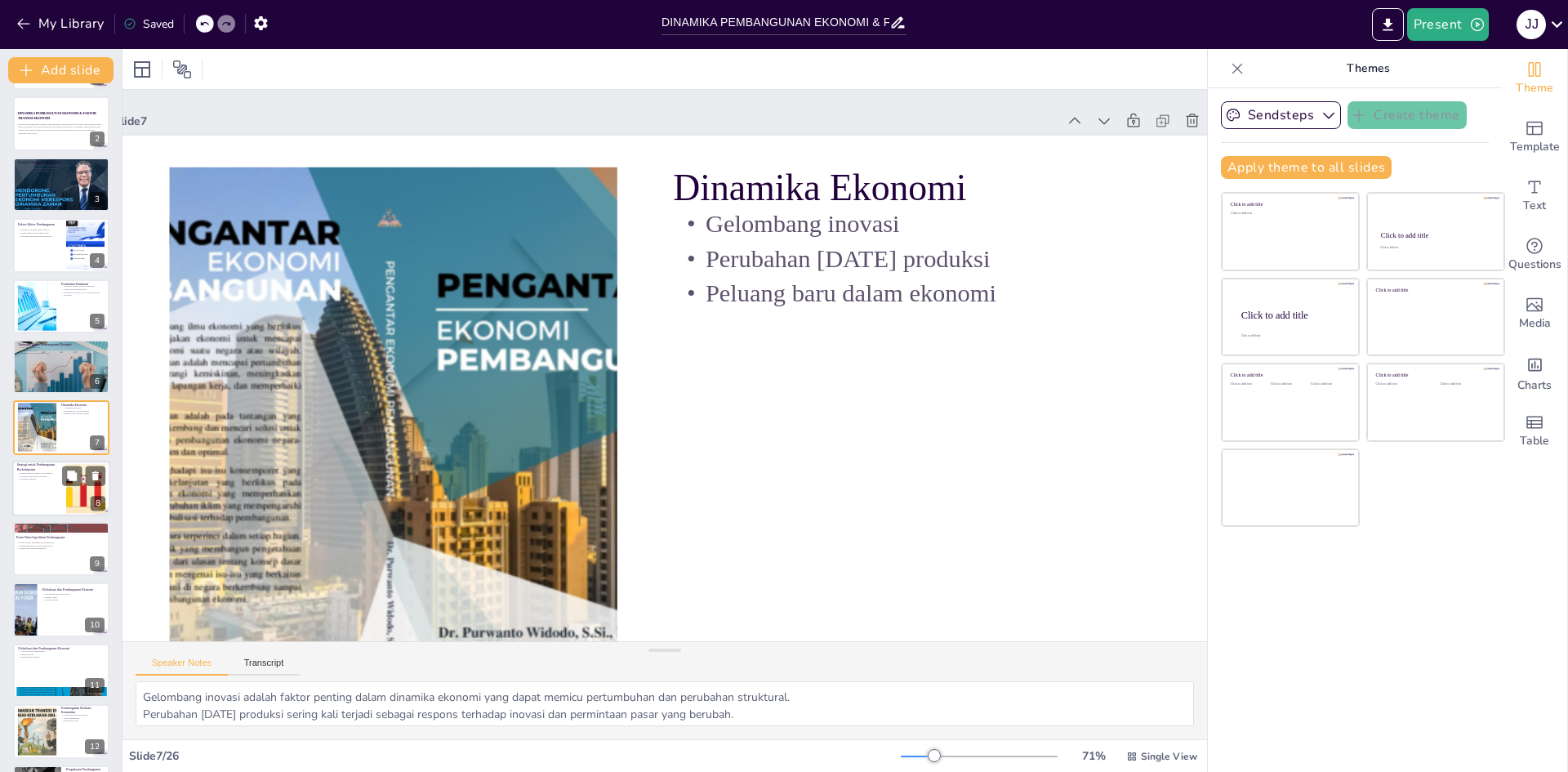
click at [41, 503] on div at bounding box center [61, 488] width 98 height 55
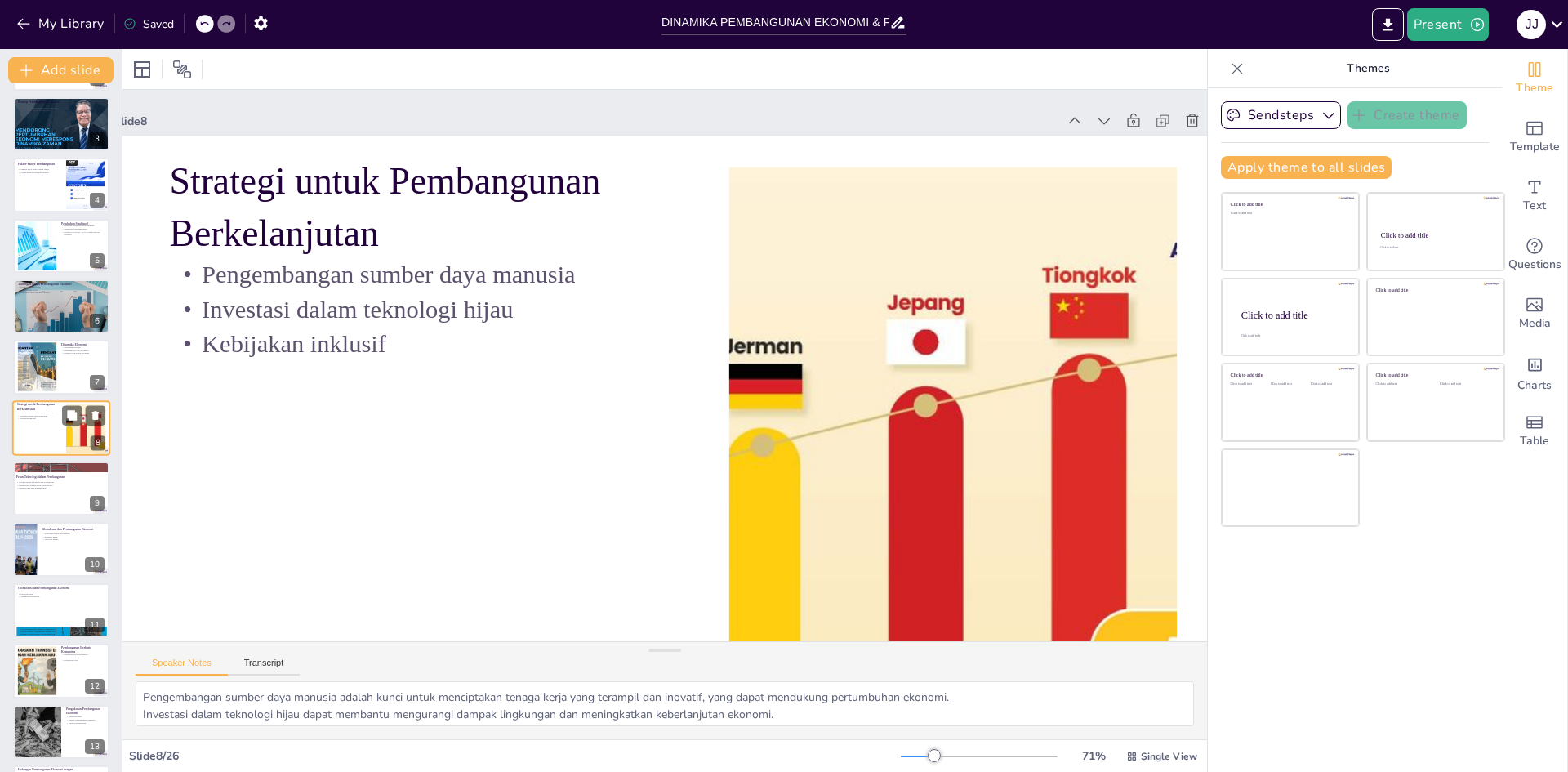
click at [41, 503] on div at bounding box center [61, 488] width 97 height 54
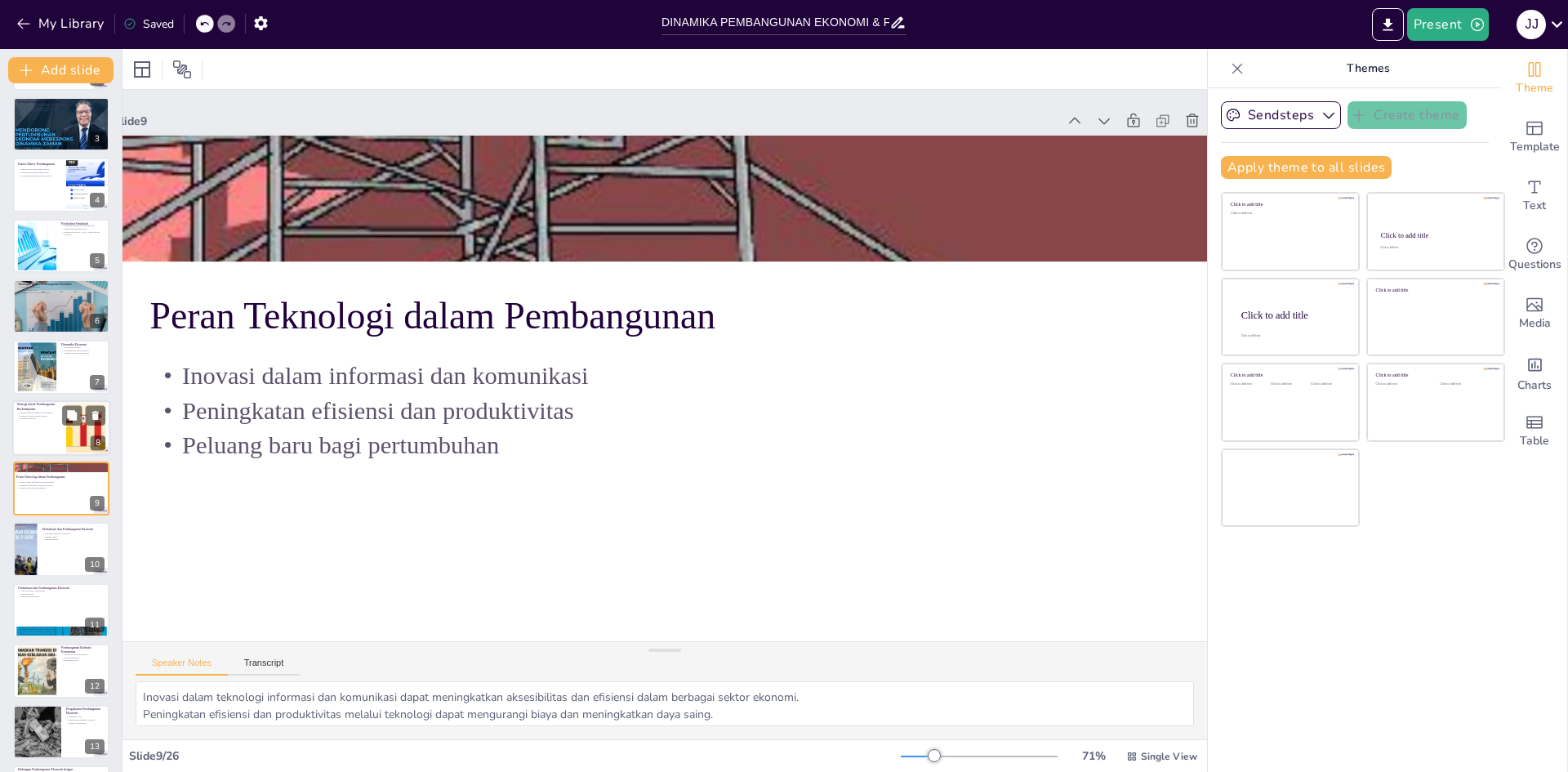
scroll to position [182, 0]
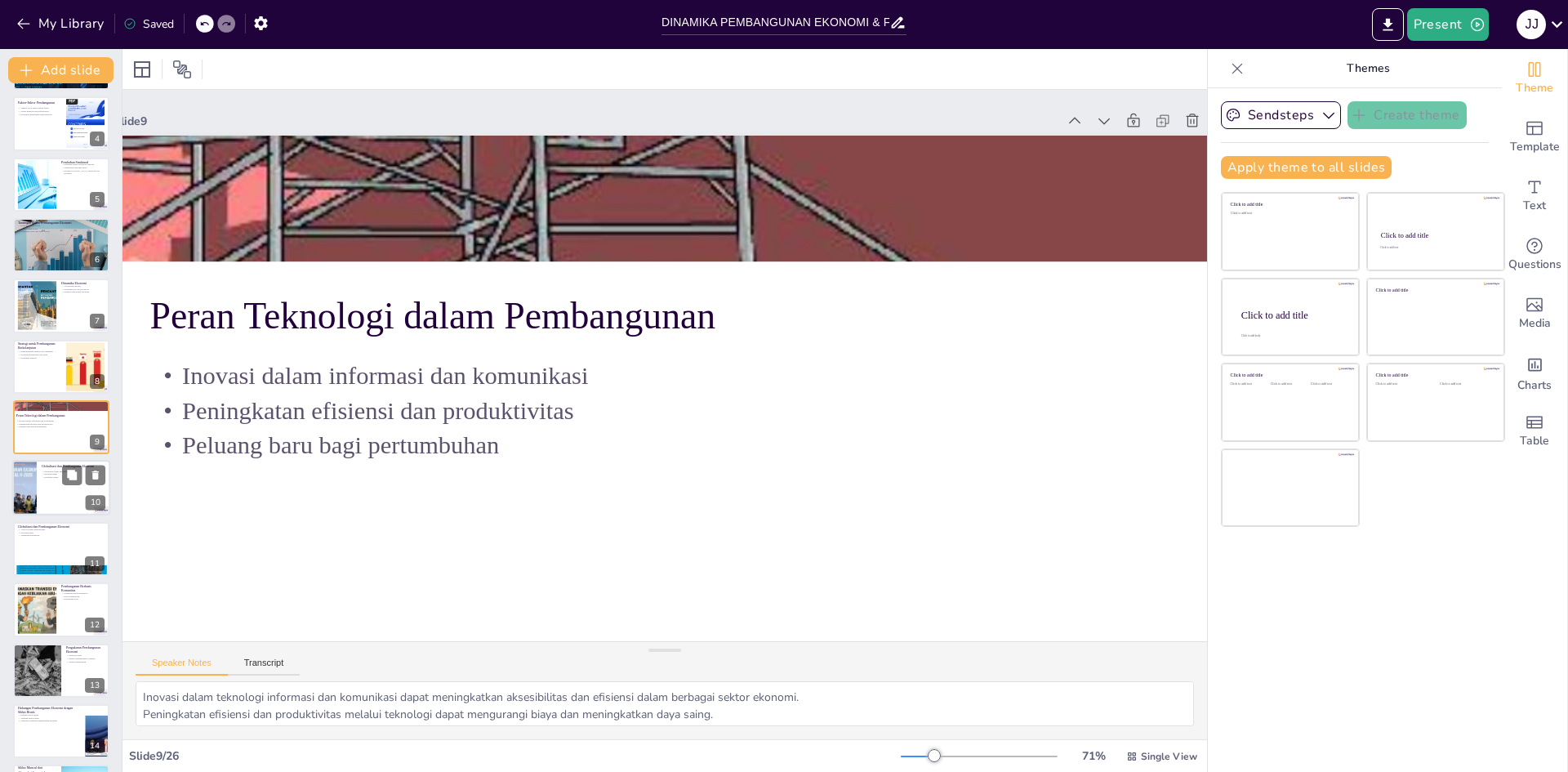
click at [54, 492] on div at bounding box center [61, 488] width 98 height 55
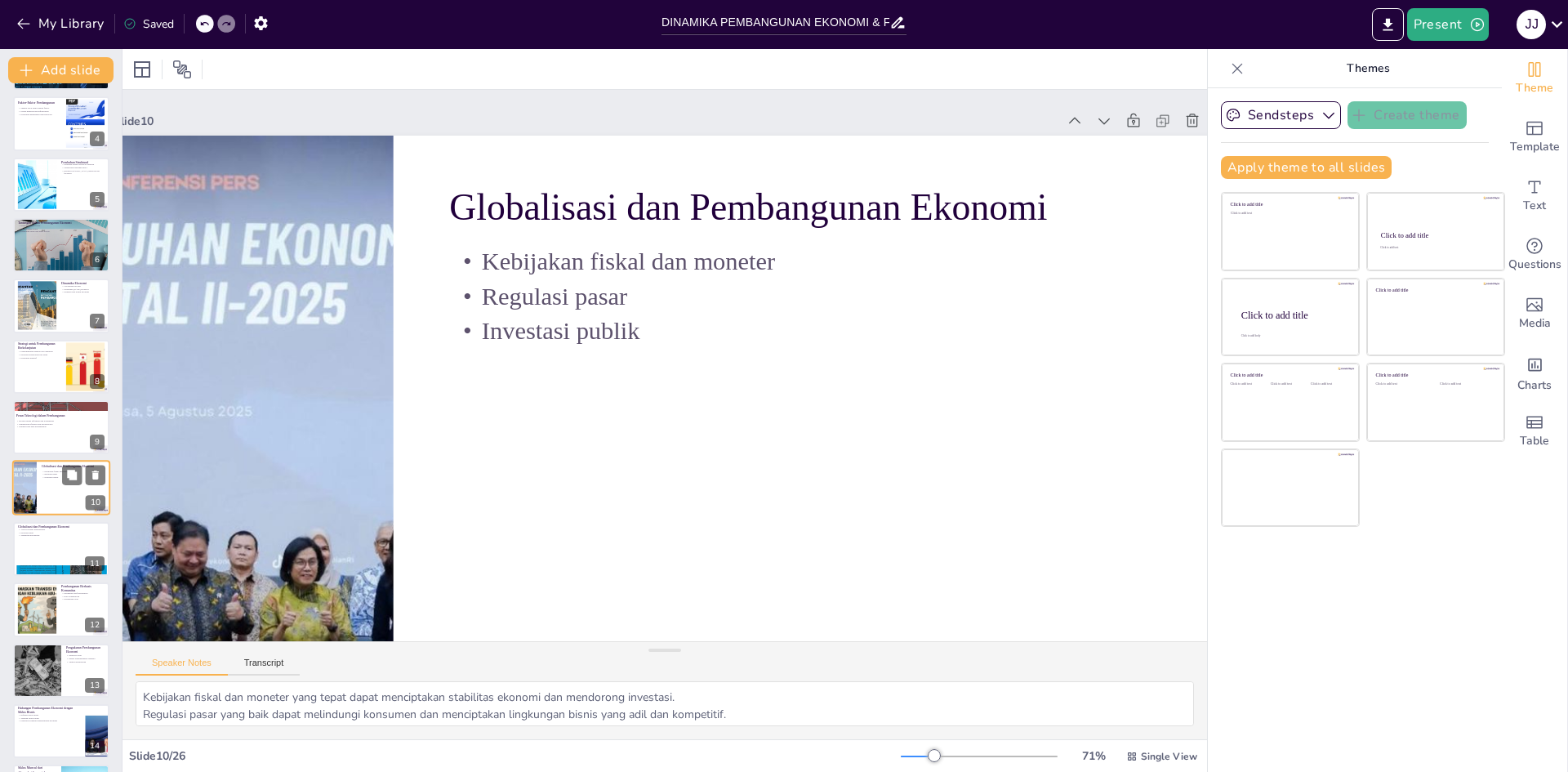
scroll to position [243, 0]
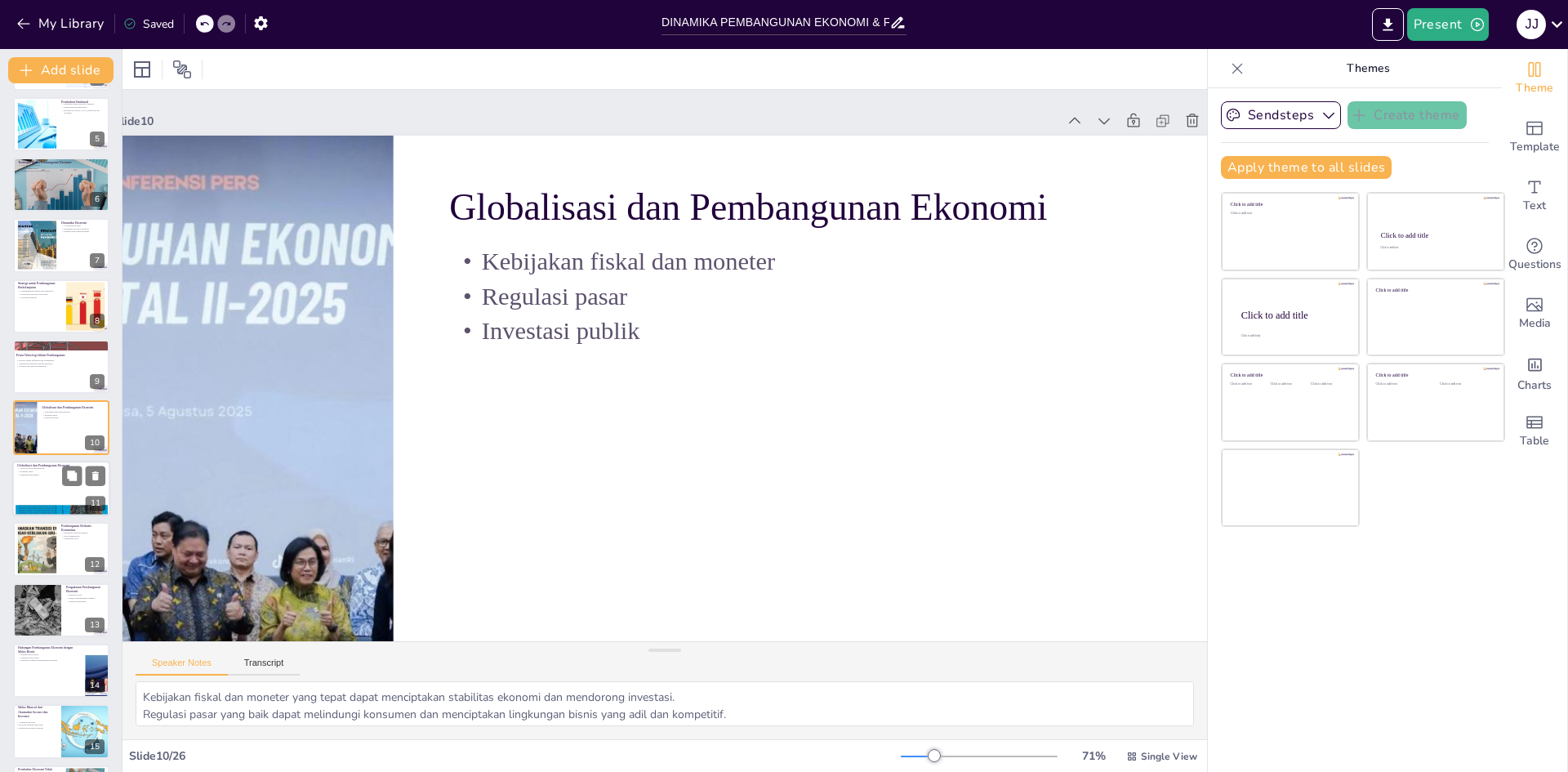
click at [31, 486] on div at bounding box center [61, 488] width 98 height 55
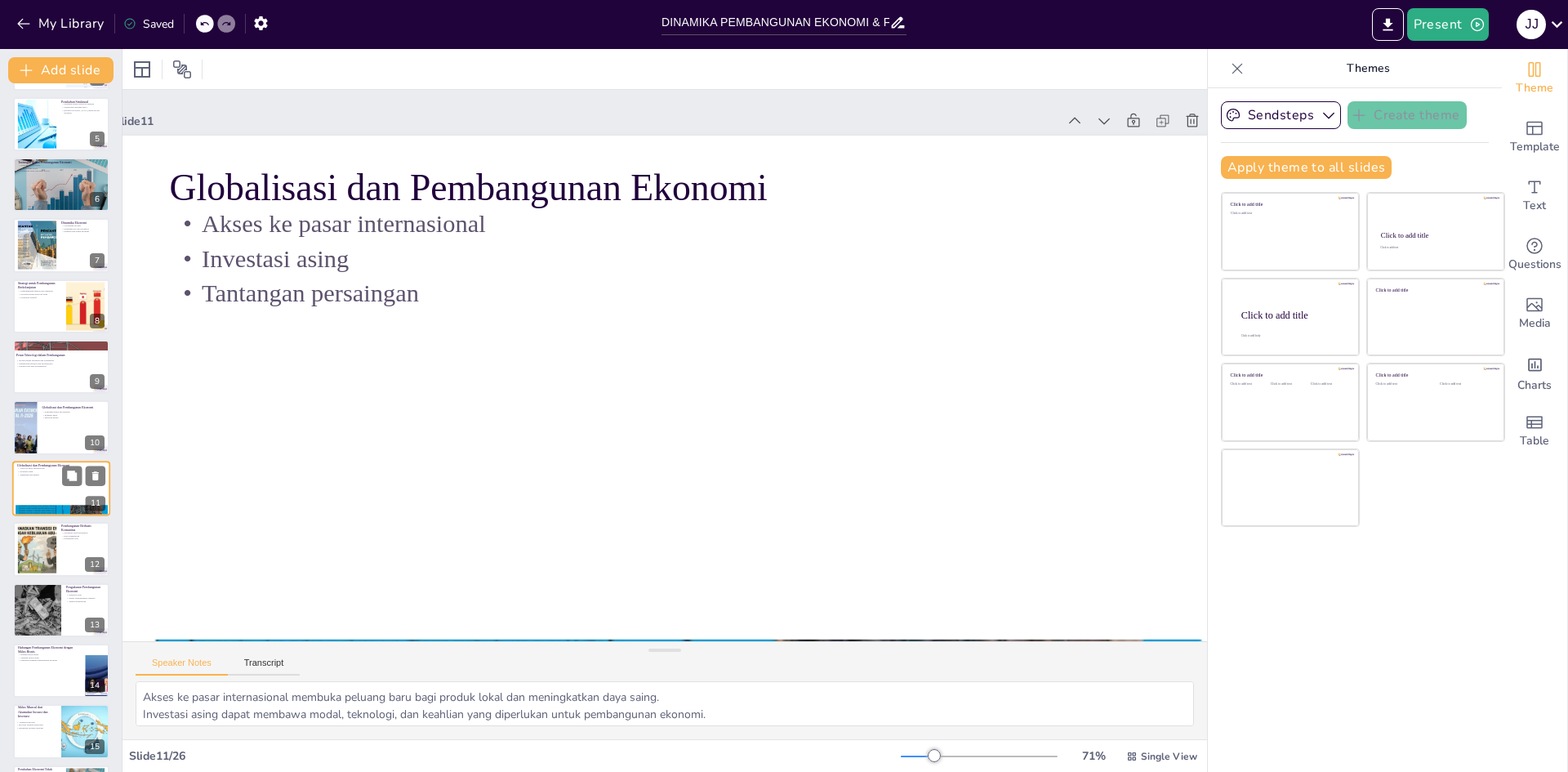
scroll to position [303, 0]
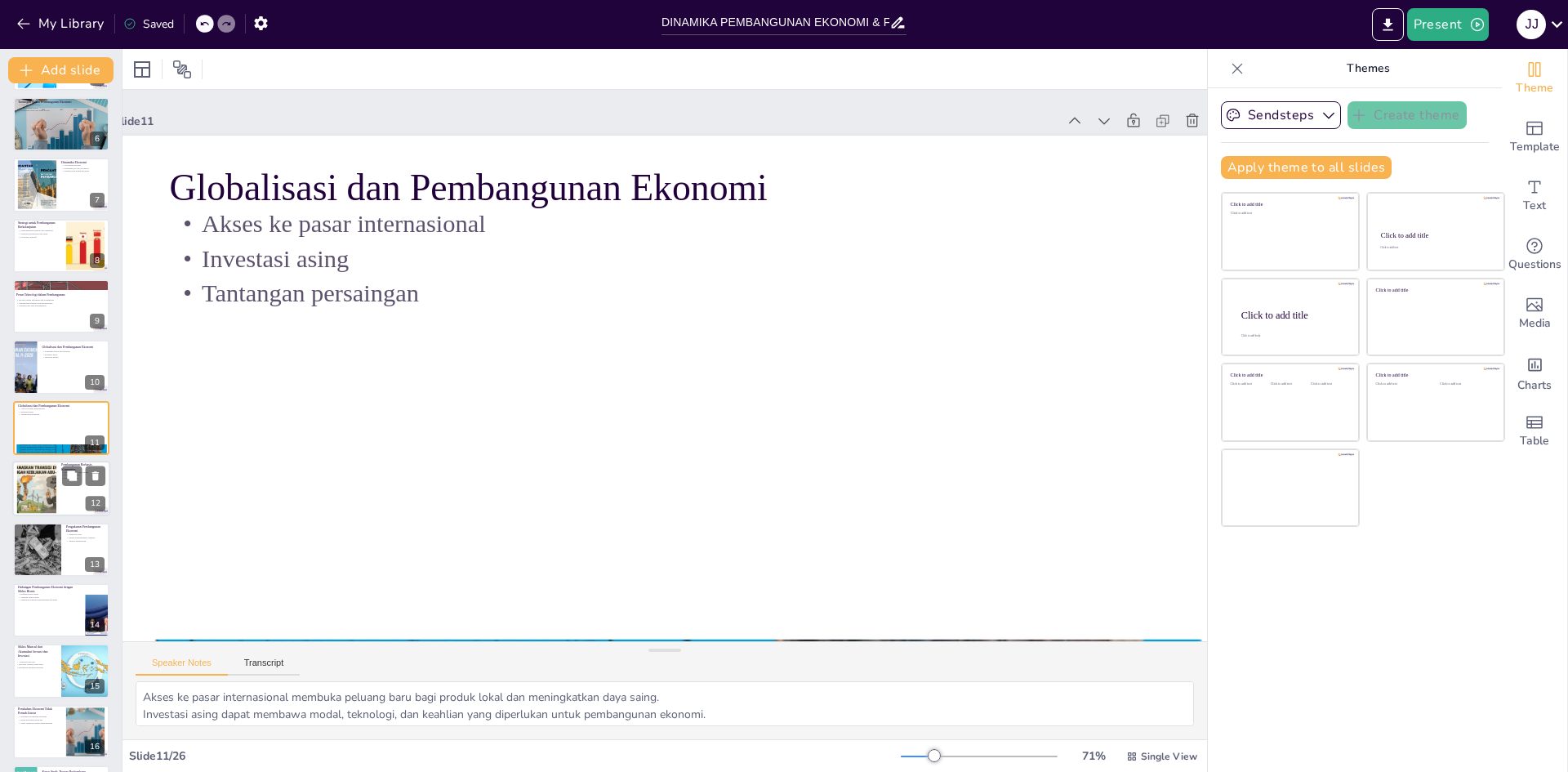
click at [22, 494] on div at bounding box center [36, 489] width 74 height 50
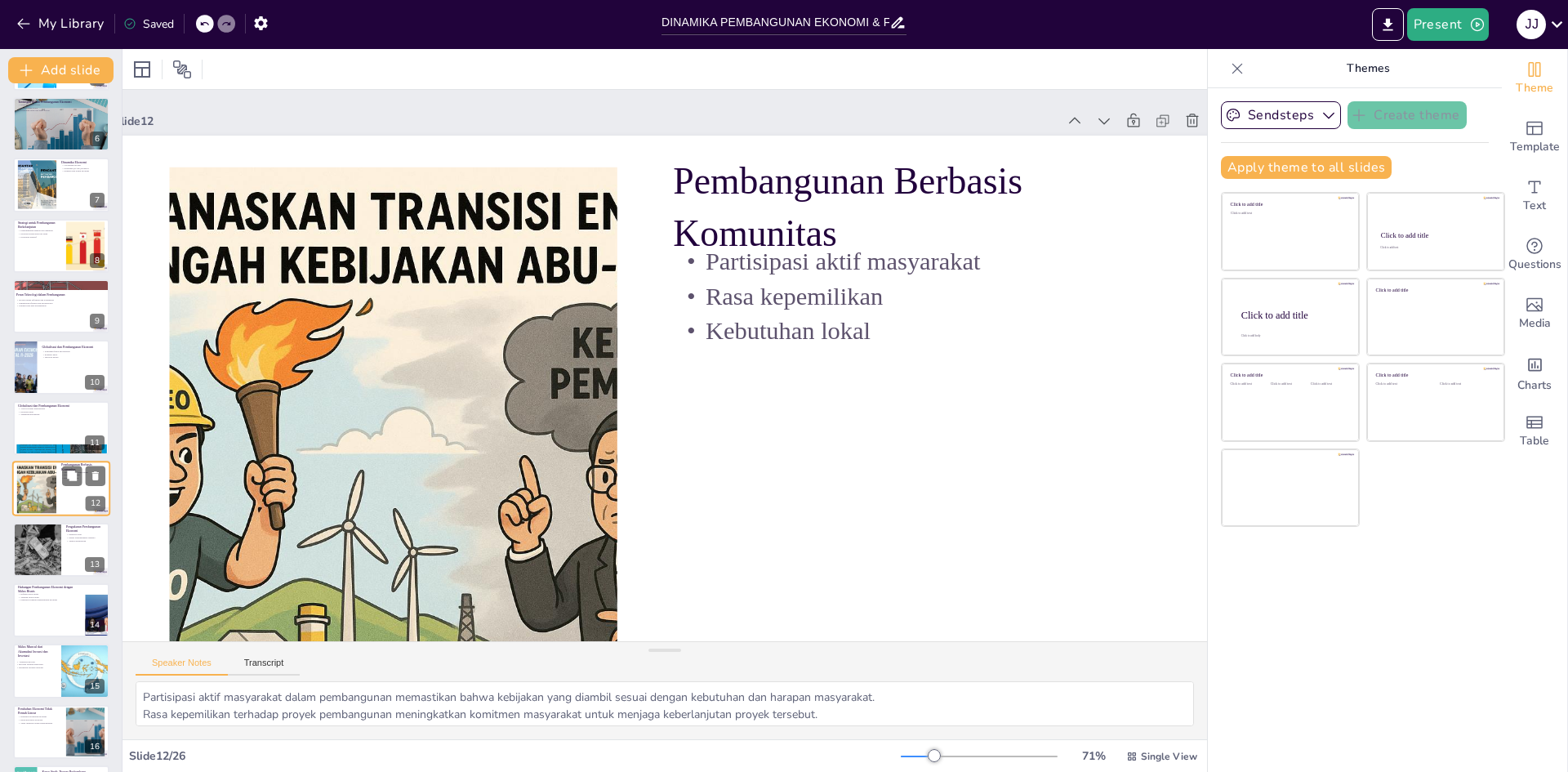
scroll to position [364, 0]
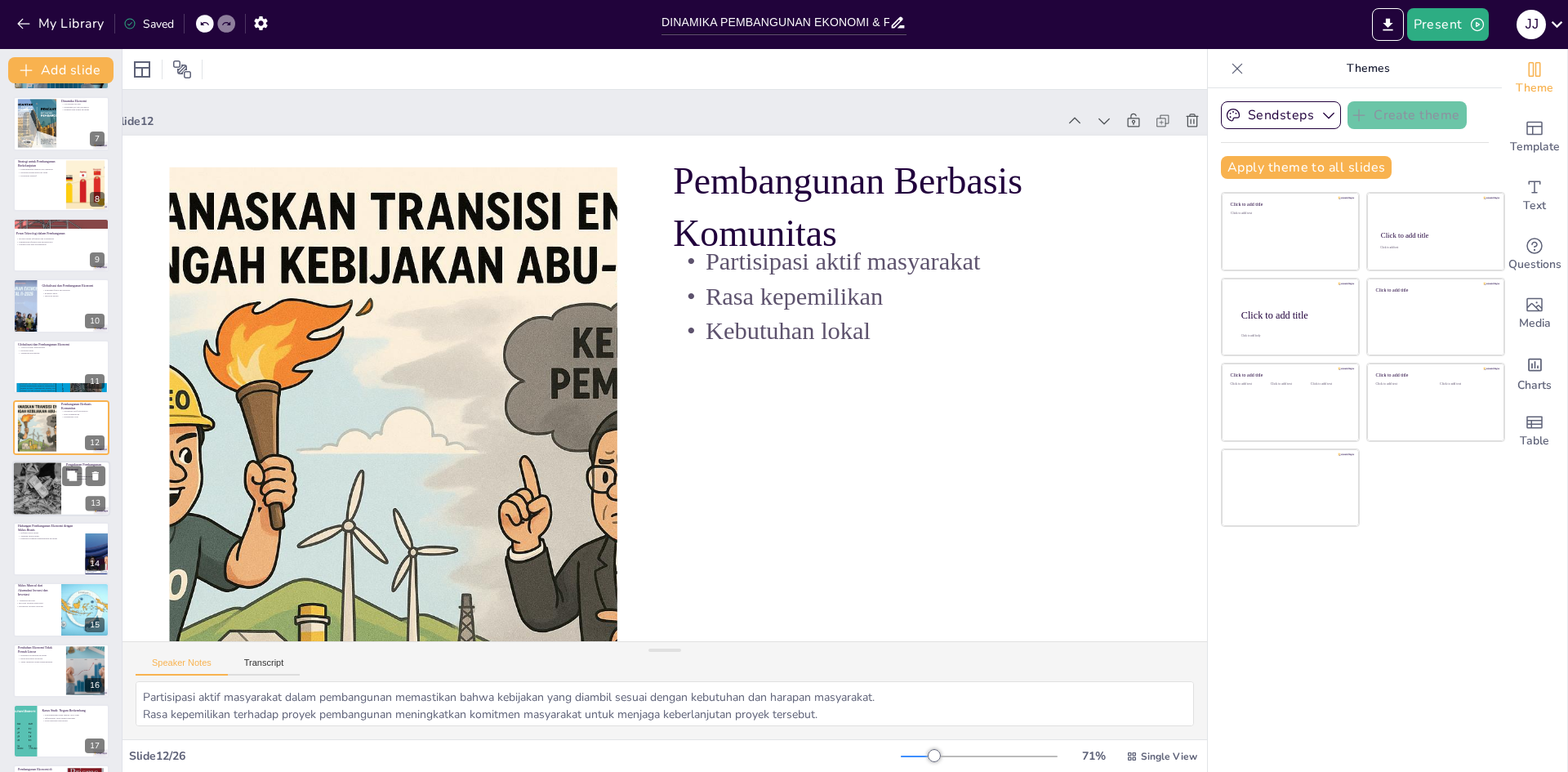
click at [56, 495] on div at bounding box center [37, 488] width 84 height 55
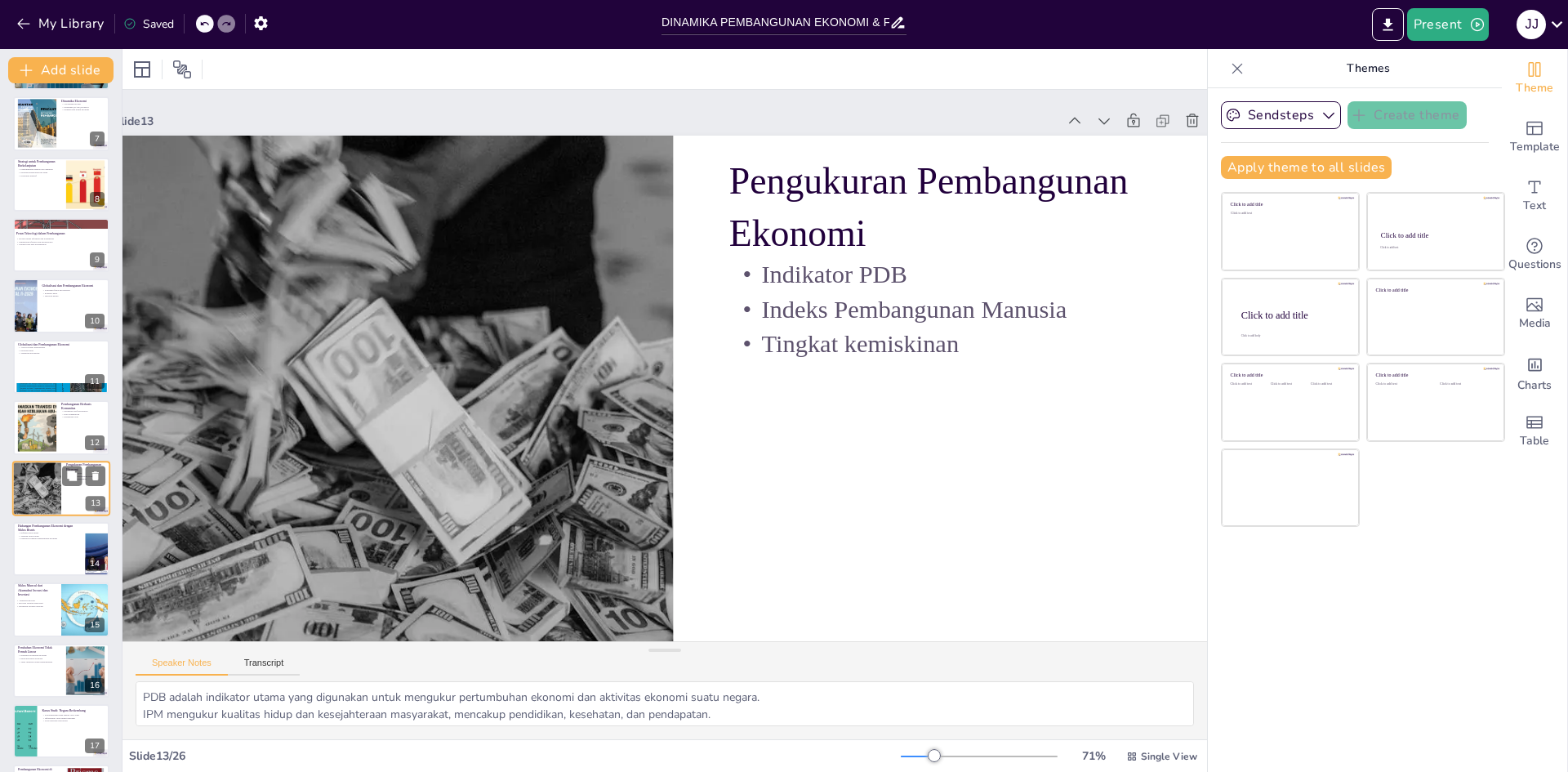
scroll to position [425, 0]
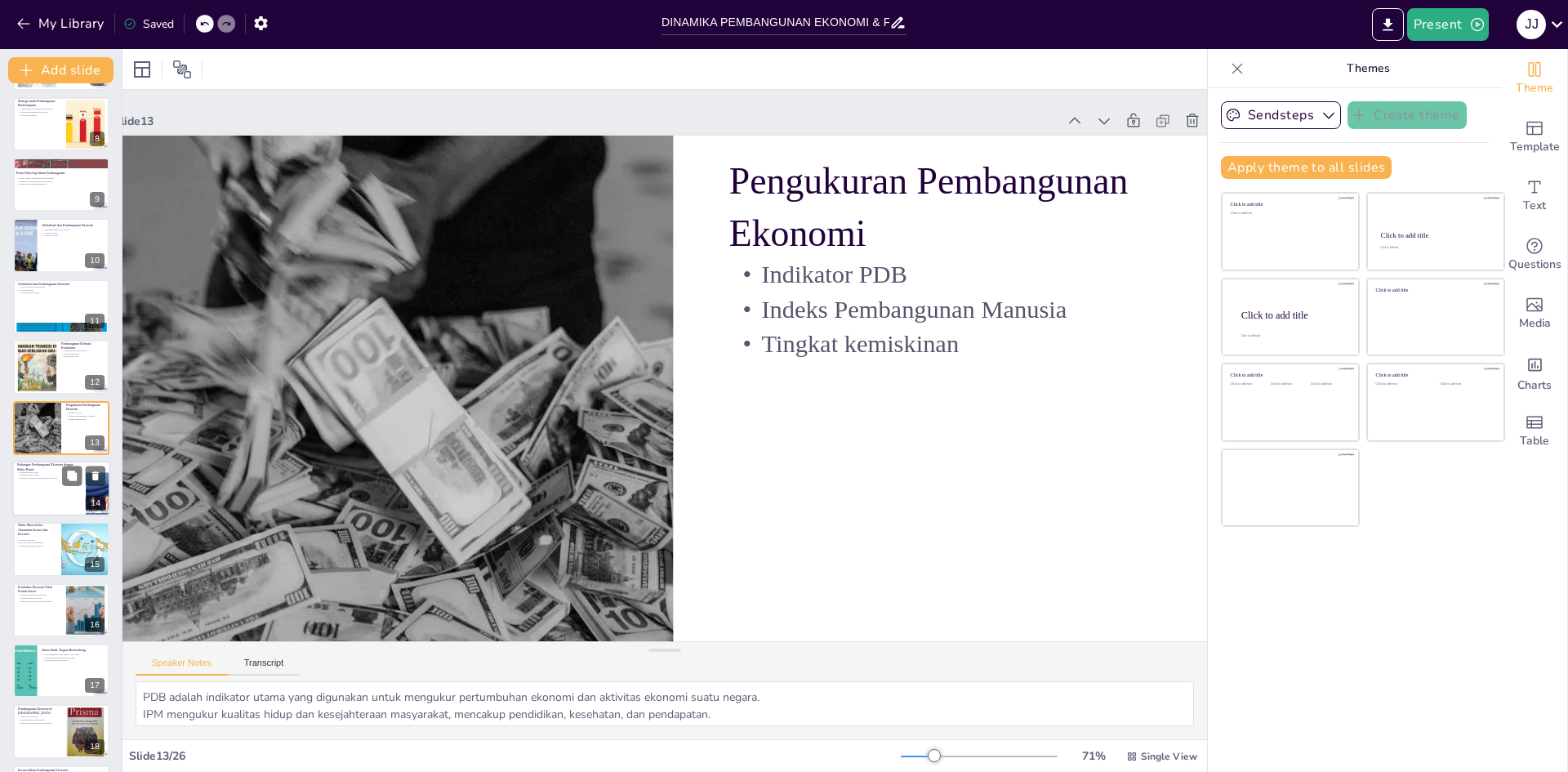
click at [34, 500] on div at bounding box center [61, 488] width 98 height 55
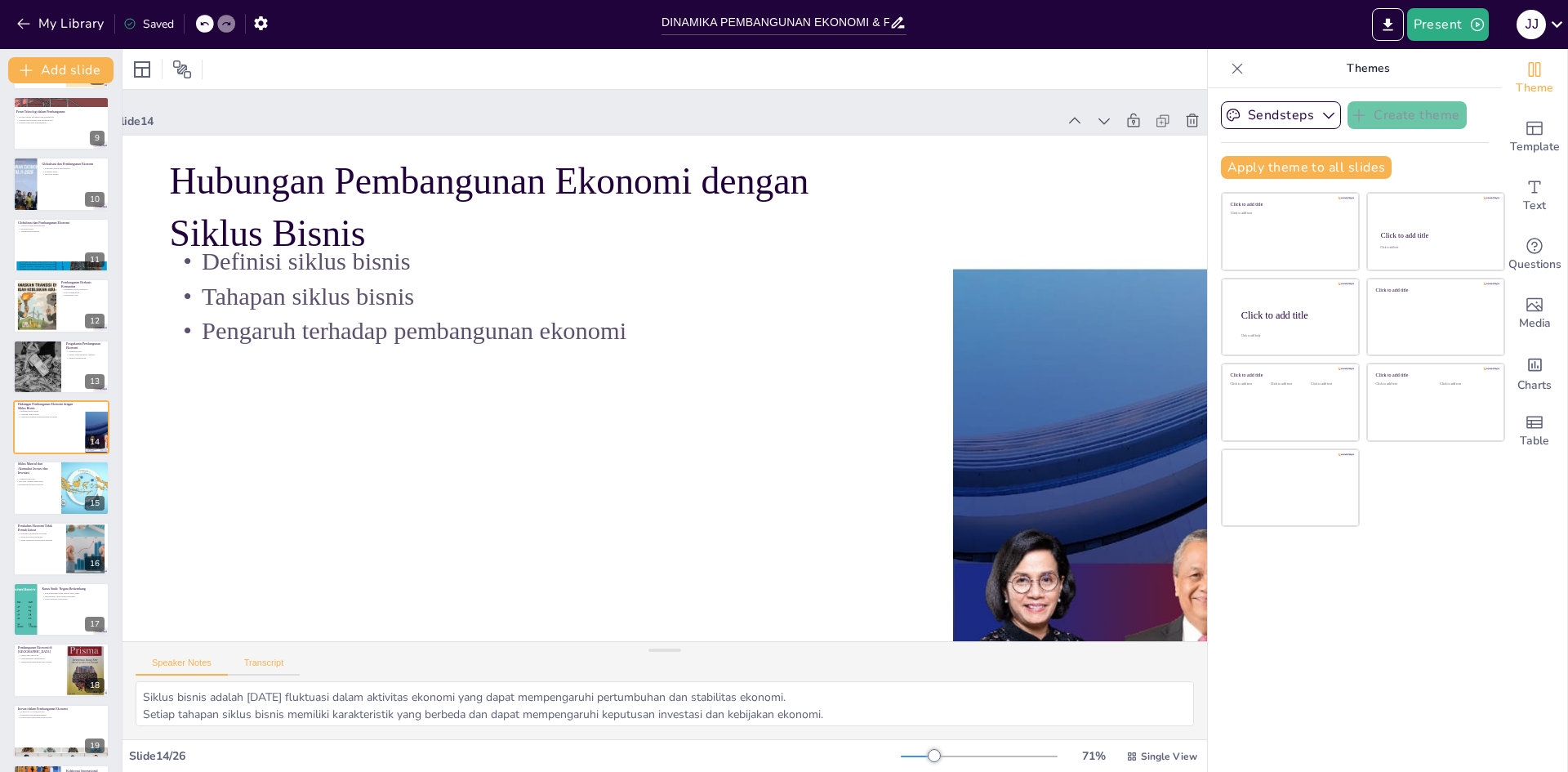
click at [267, 663] on button "Transcript" at bounding box center [264, 666] width 73 height 18
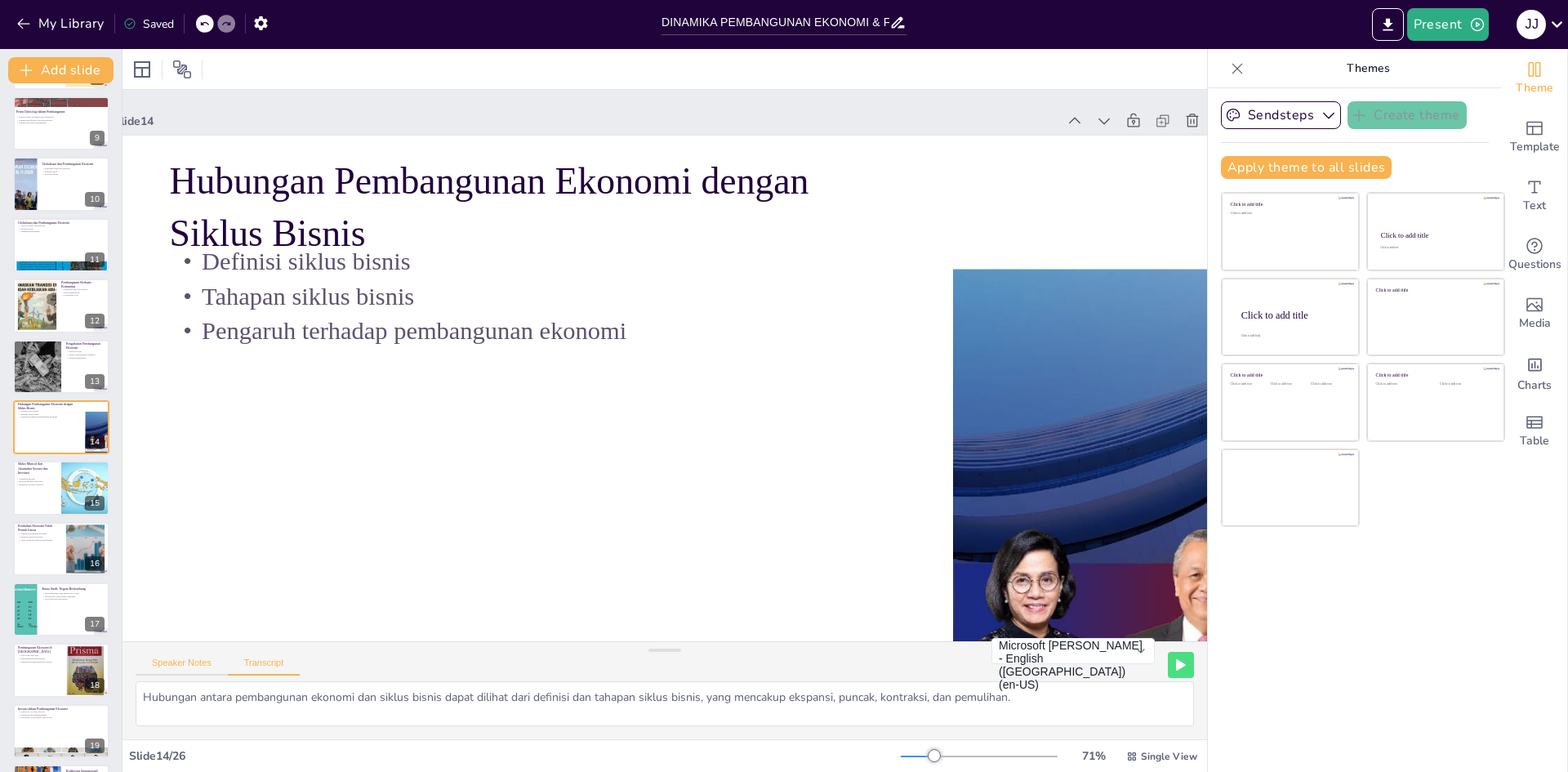
click at [184, 661] on button "Speaker Notes" at bounding box center [182, 666] width 92 height 18
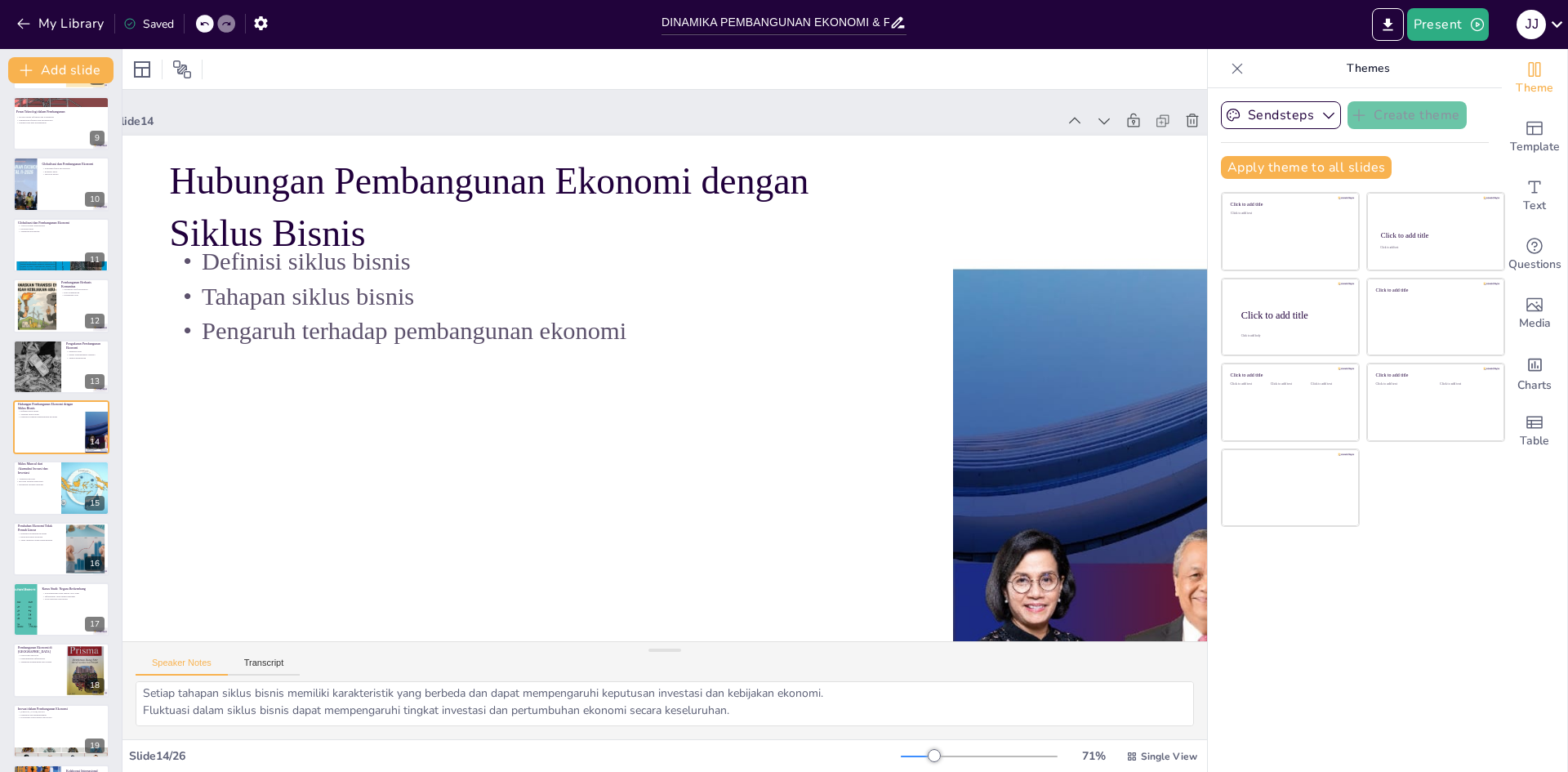
scroll to position [0, 0]
click at [60, 483] on div at bounding box center [61, 488] width 98 height 55
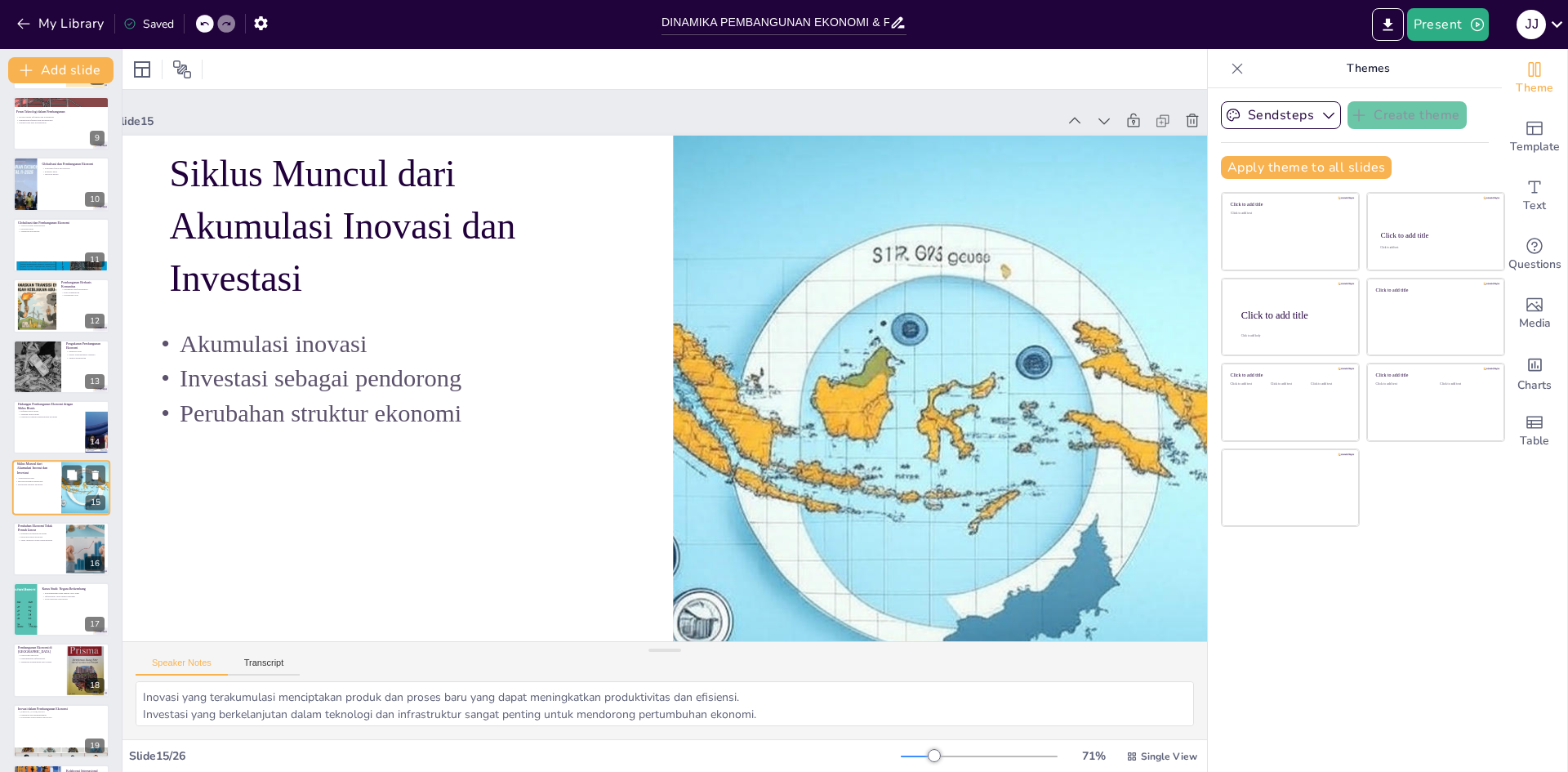
scroll to position [547, 0]
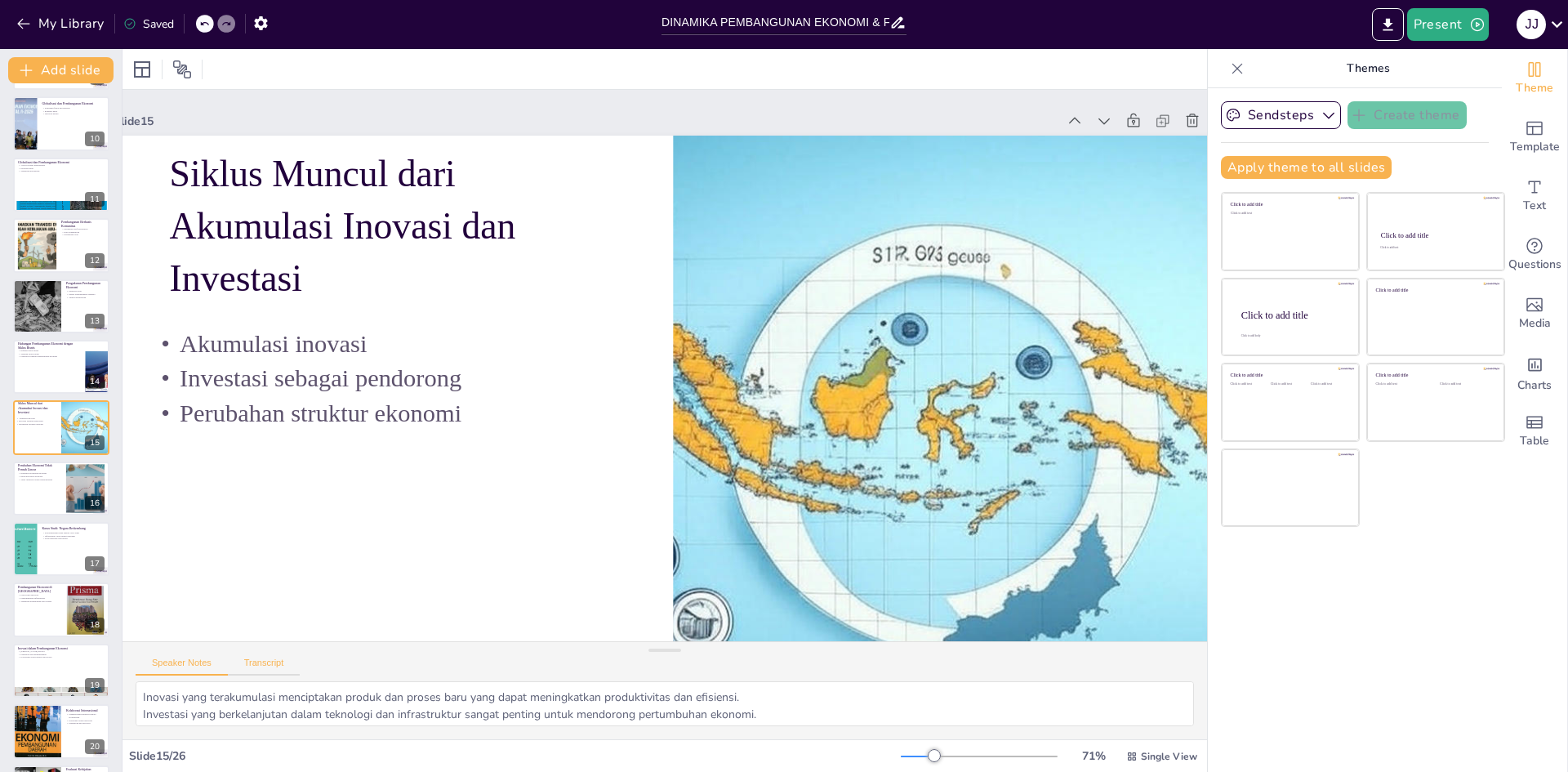
click at [268, 664] on button "Transcript" at bounding box center [264, 666] width 73 height 18
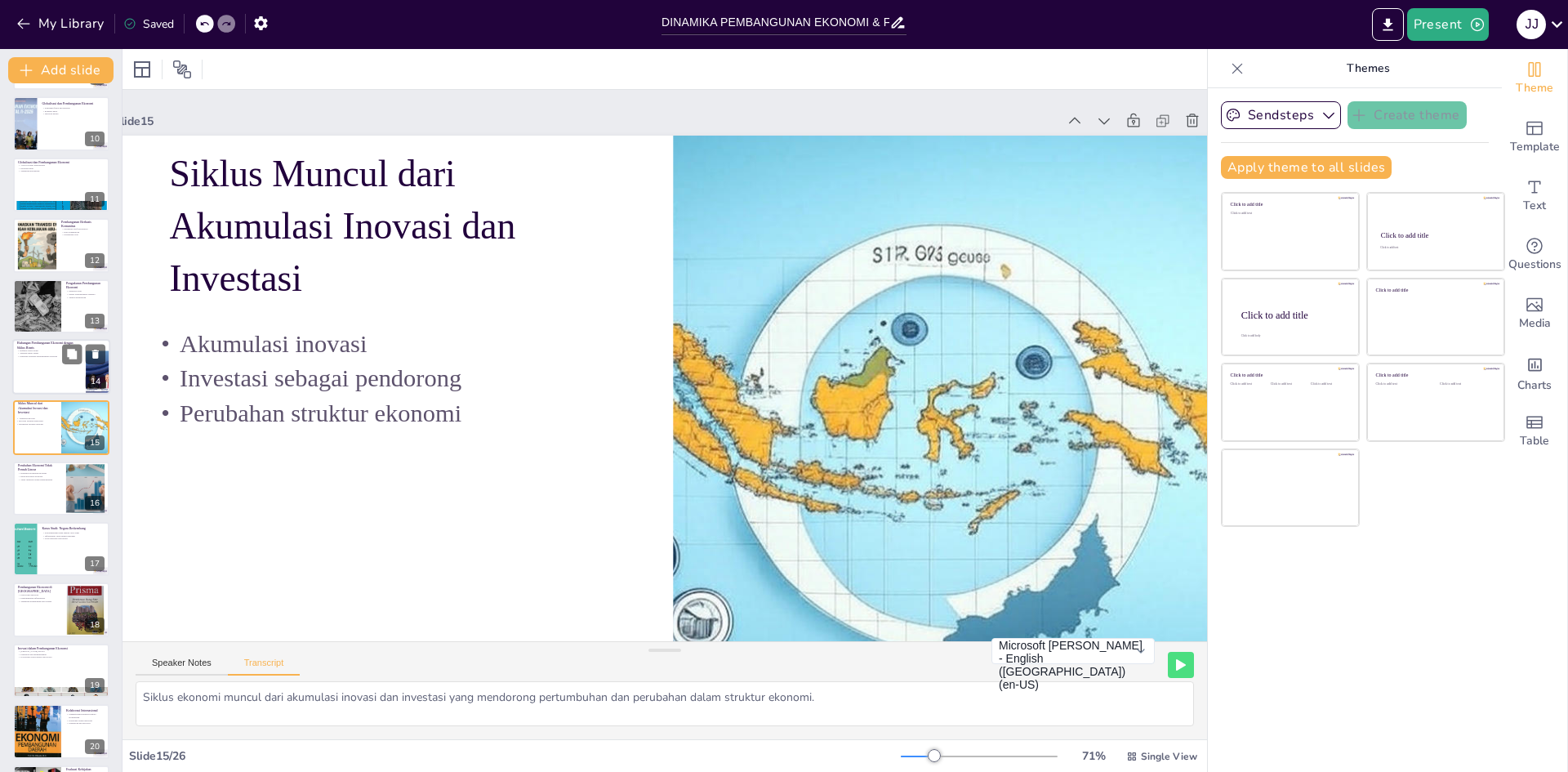
click at [36, 373] on div at bounding box center [61, 367] width 98 height 55
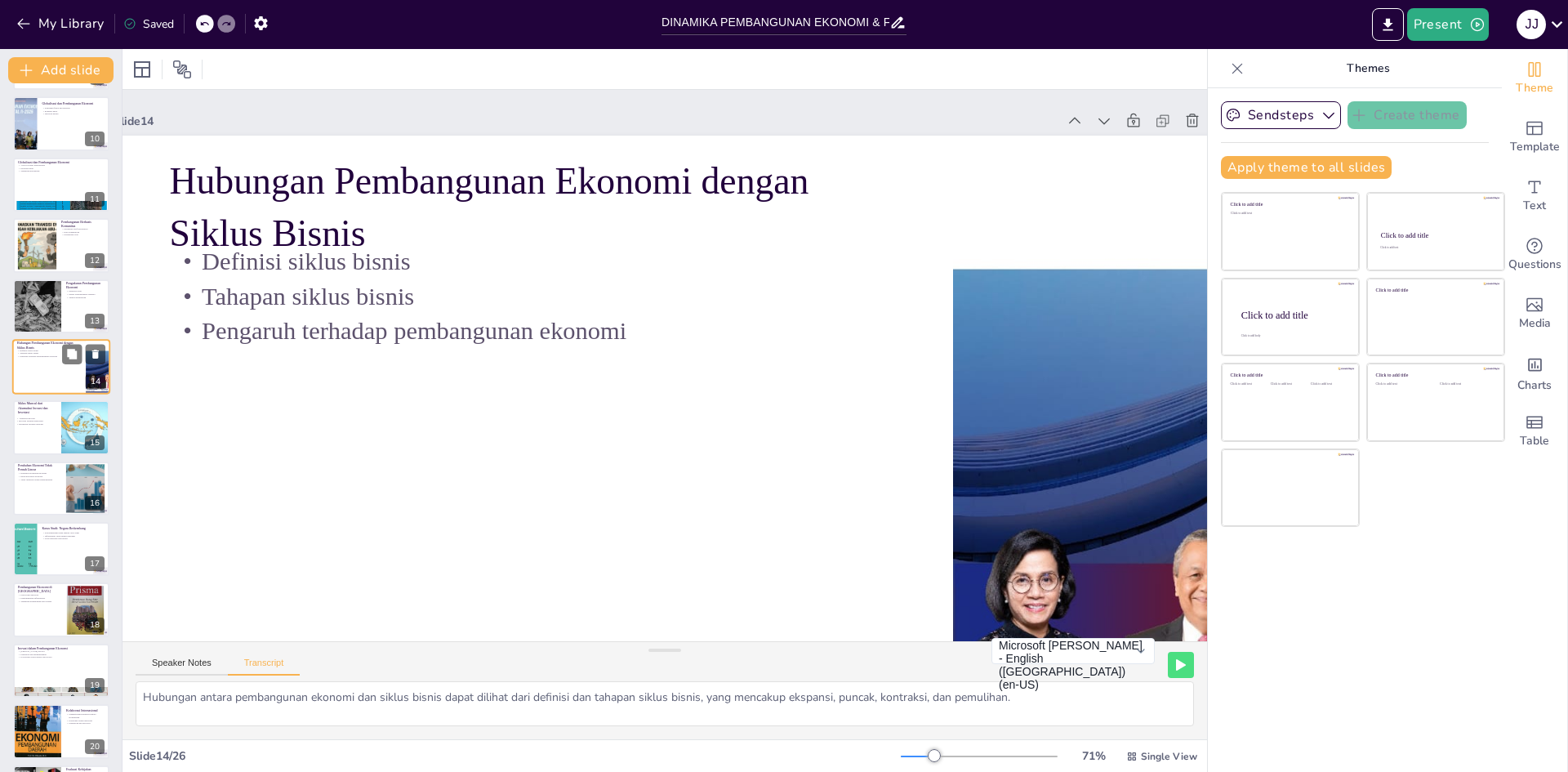
scroll to position [486, 0]
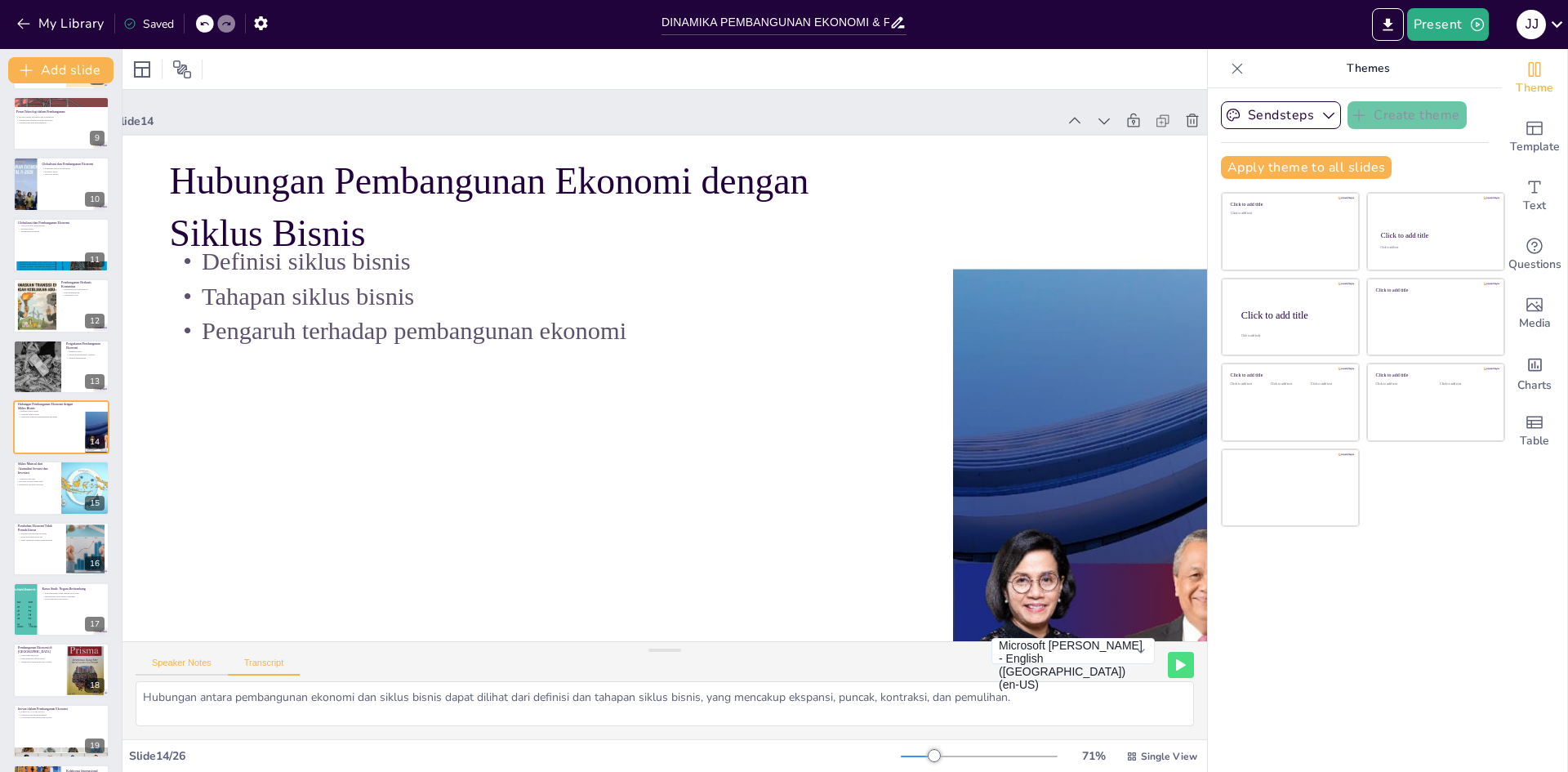
click at [182, 661] on button "Speaker Notes" at bounding box center [182, 666] width 92 height 18
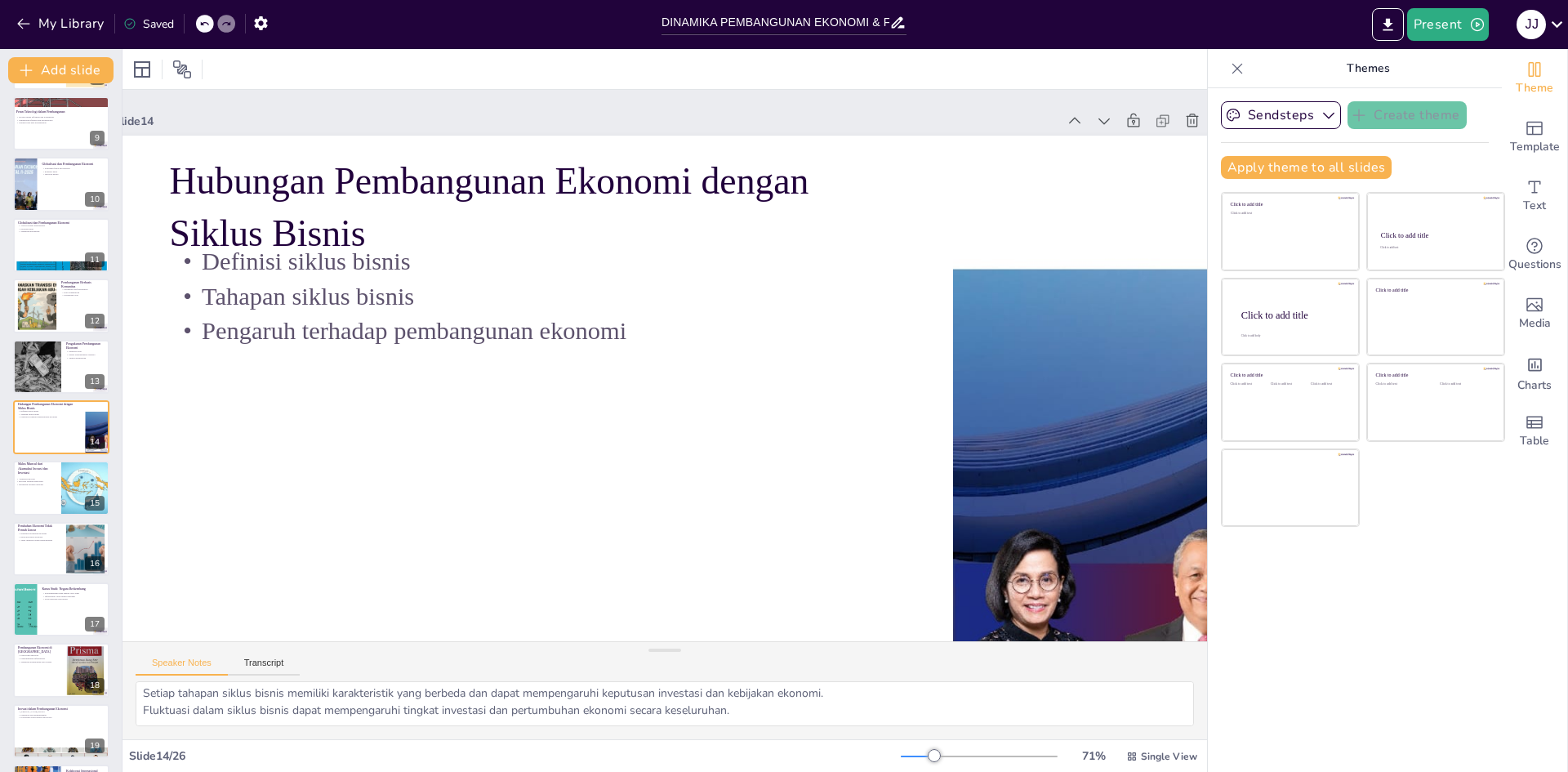
scroll to position [0, 0]
click at [260, 676] on div "Speaker Notes Transcript" at bounding box center [665, 662] width 1085 height 40
click at [275, 664] on button "Transcript" at bounding box center [264, 666] width 73 height 18
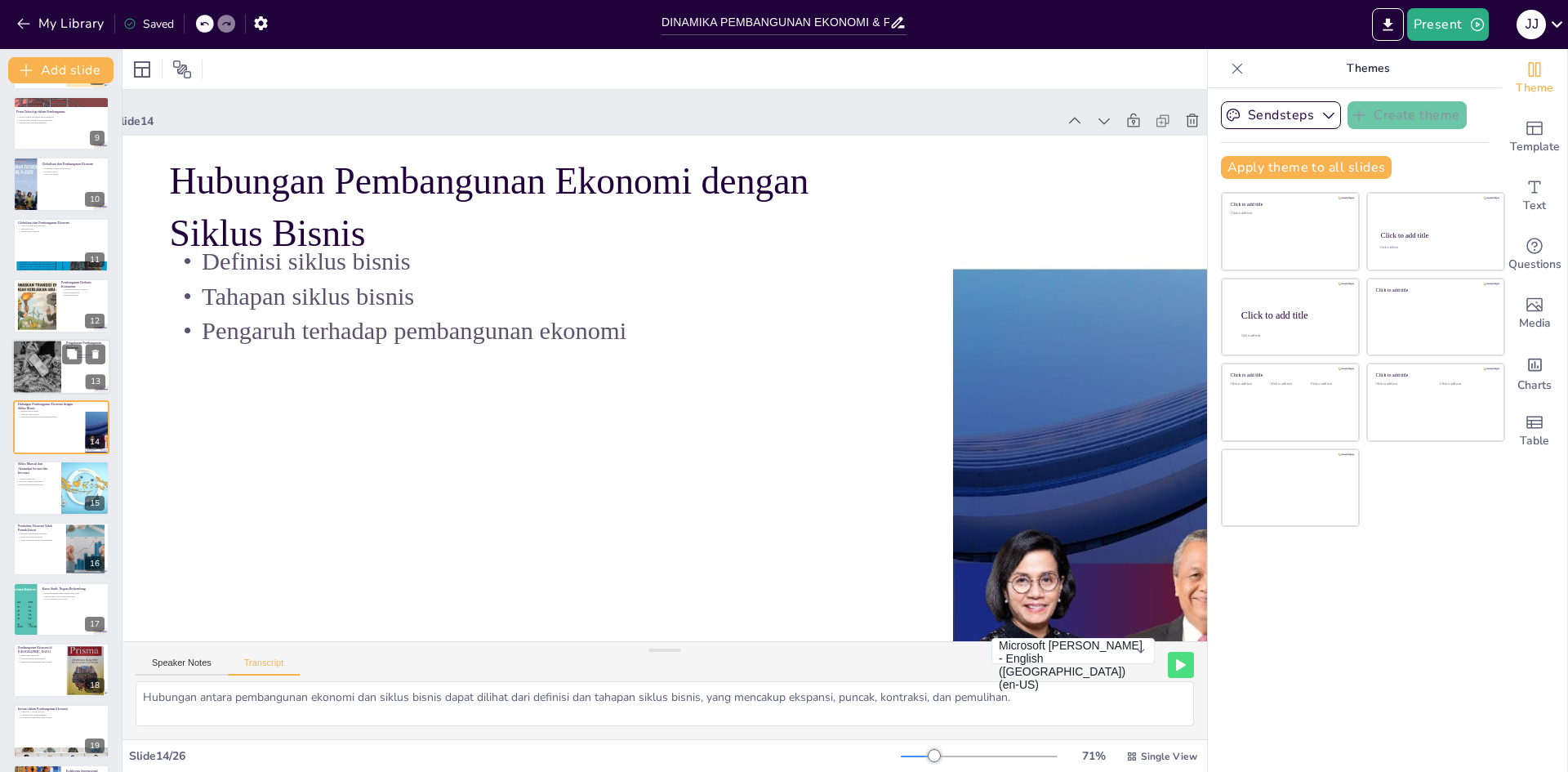
click at [48, 368] on div at bounding box center [37, 367] width 84 height 55
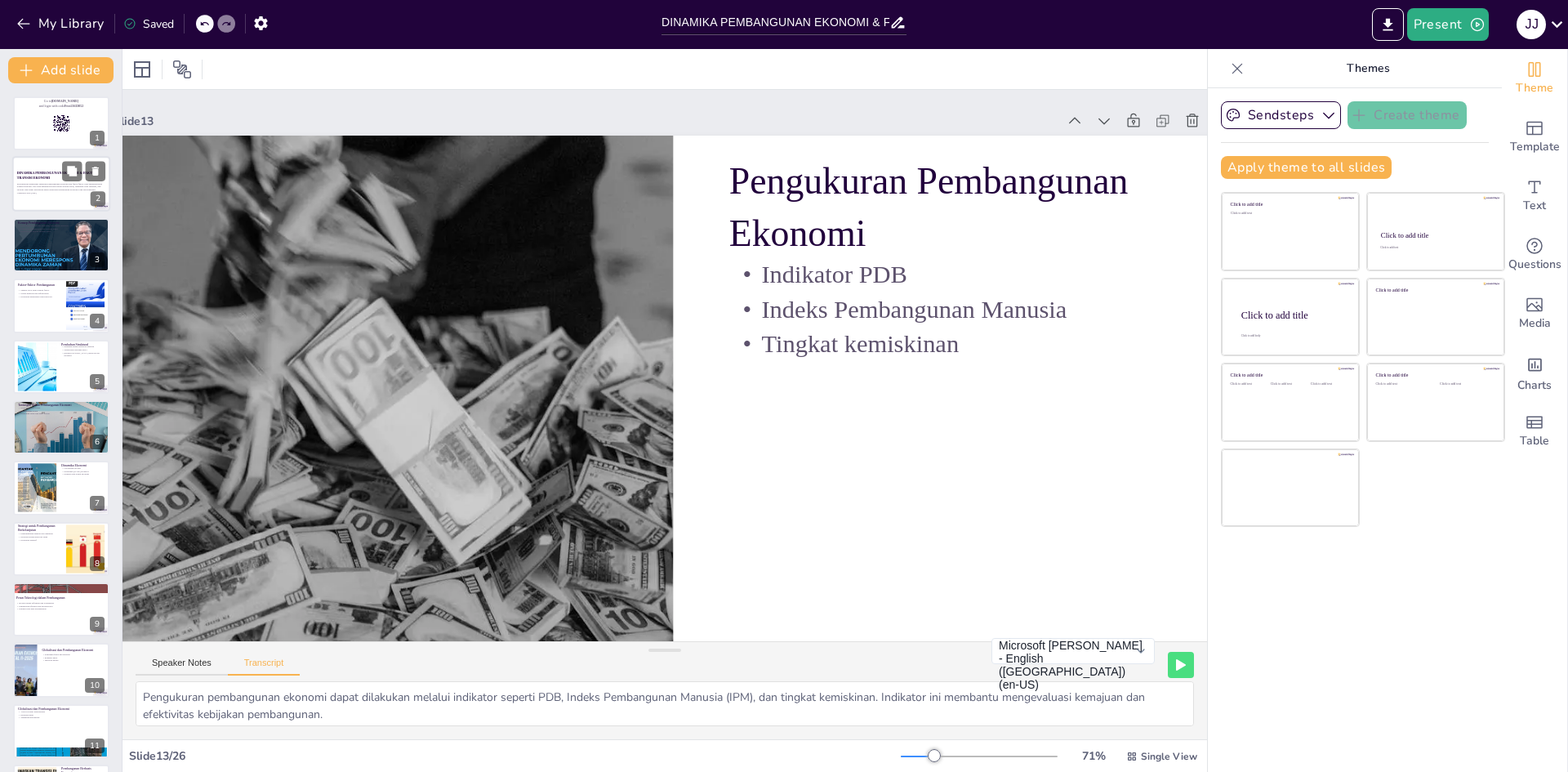
click at [52, 187] on p "Presentasi ini membahas dinamika pembangunan ekonomi dan faktor-faktor yang mem…" at bounding box center [62, 187] width 88 height 9
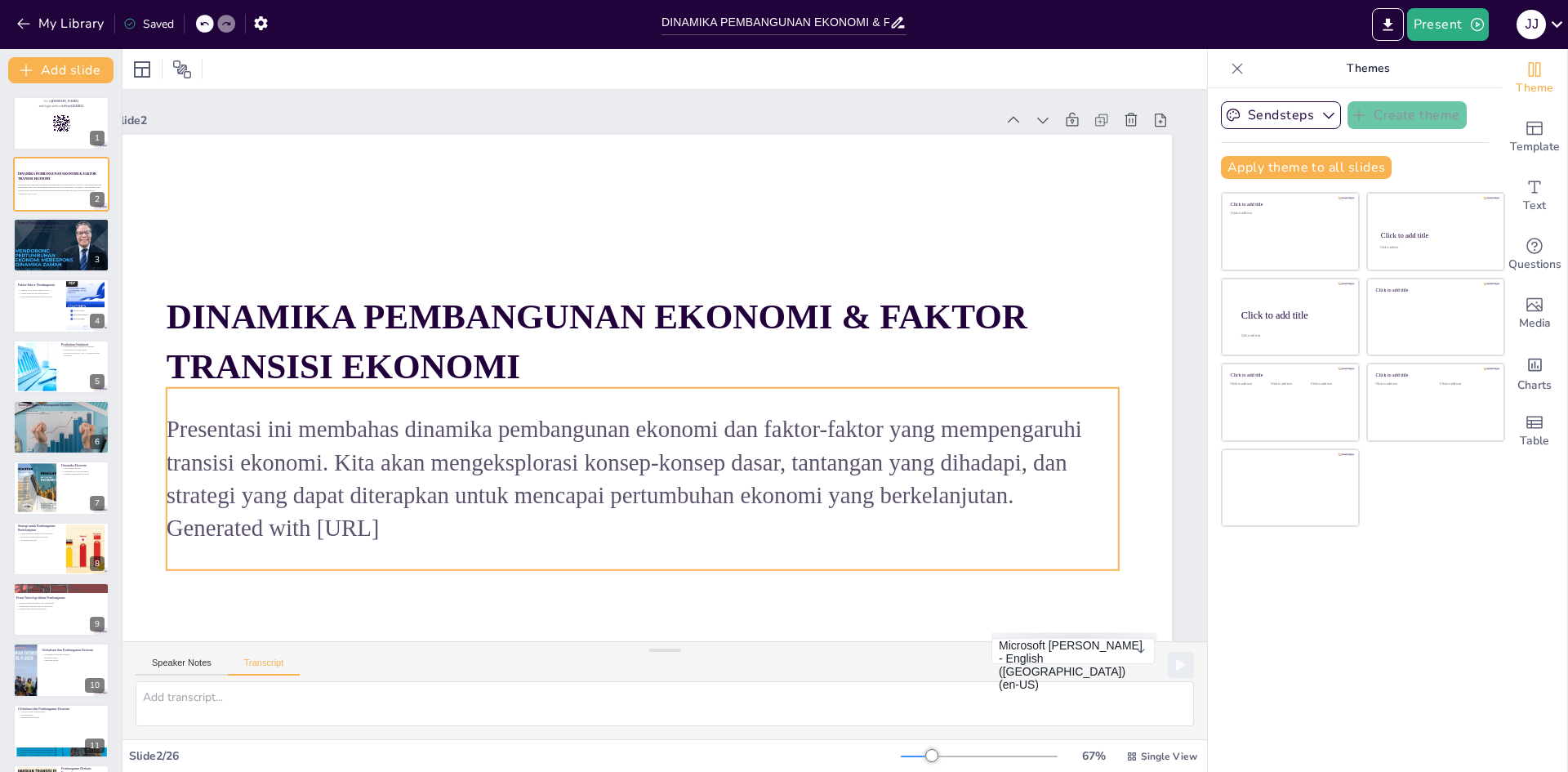
scroll to position [102, 55]
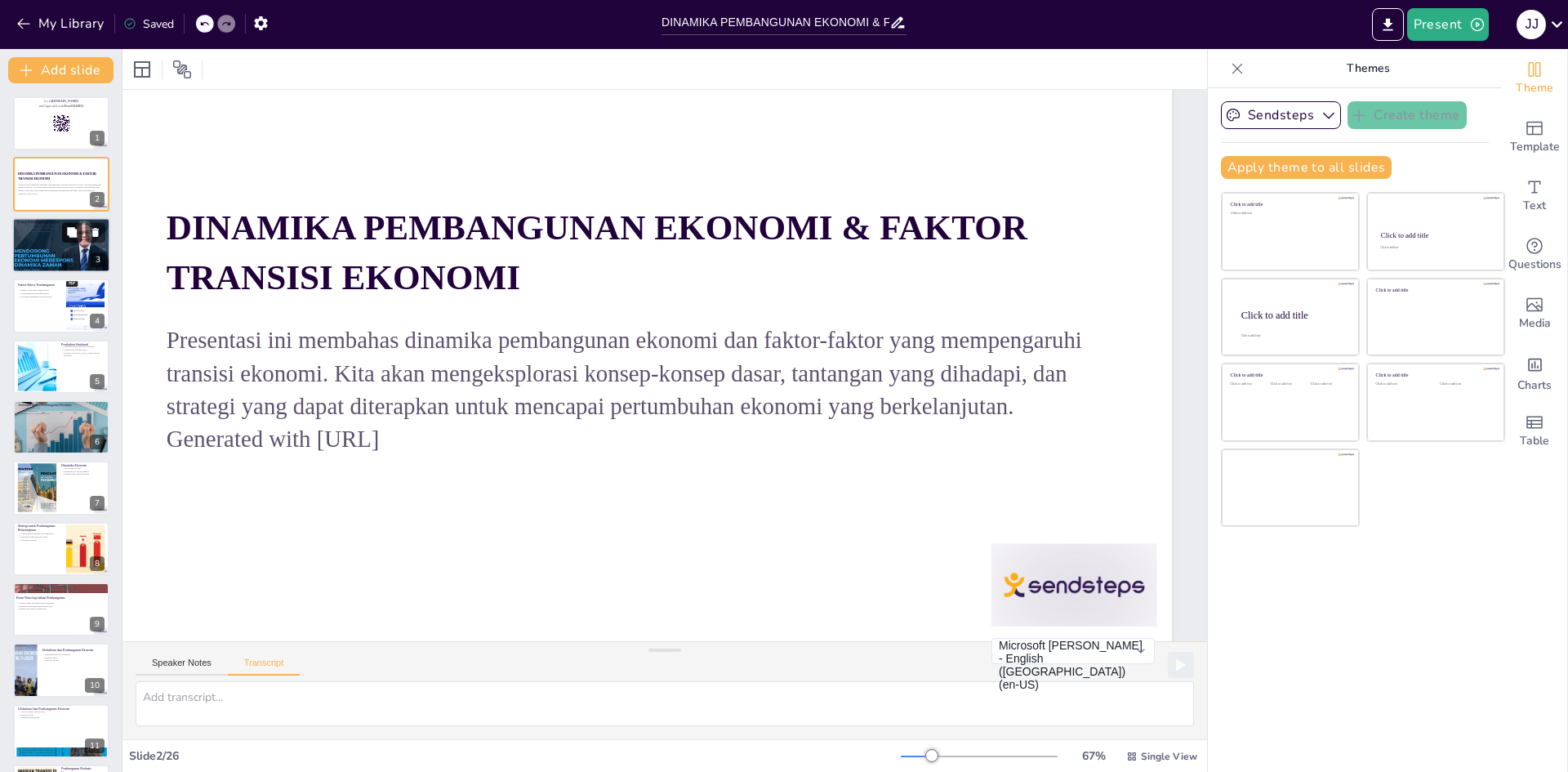
click at [64, 235] on button at bounding box center [72, 232] width 19 height 19
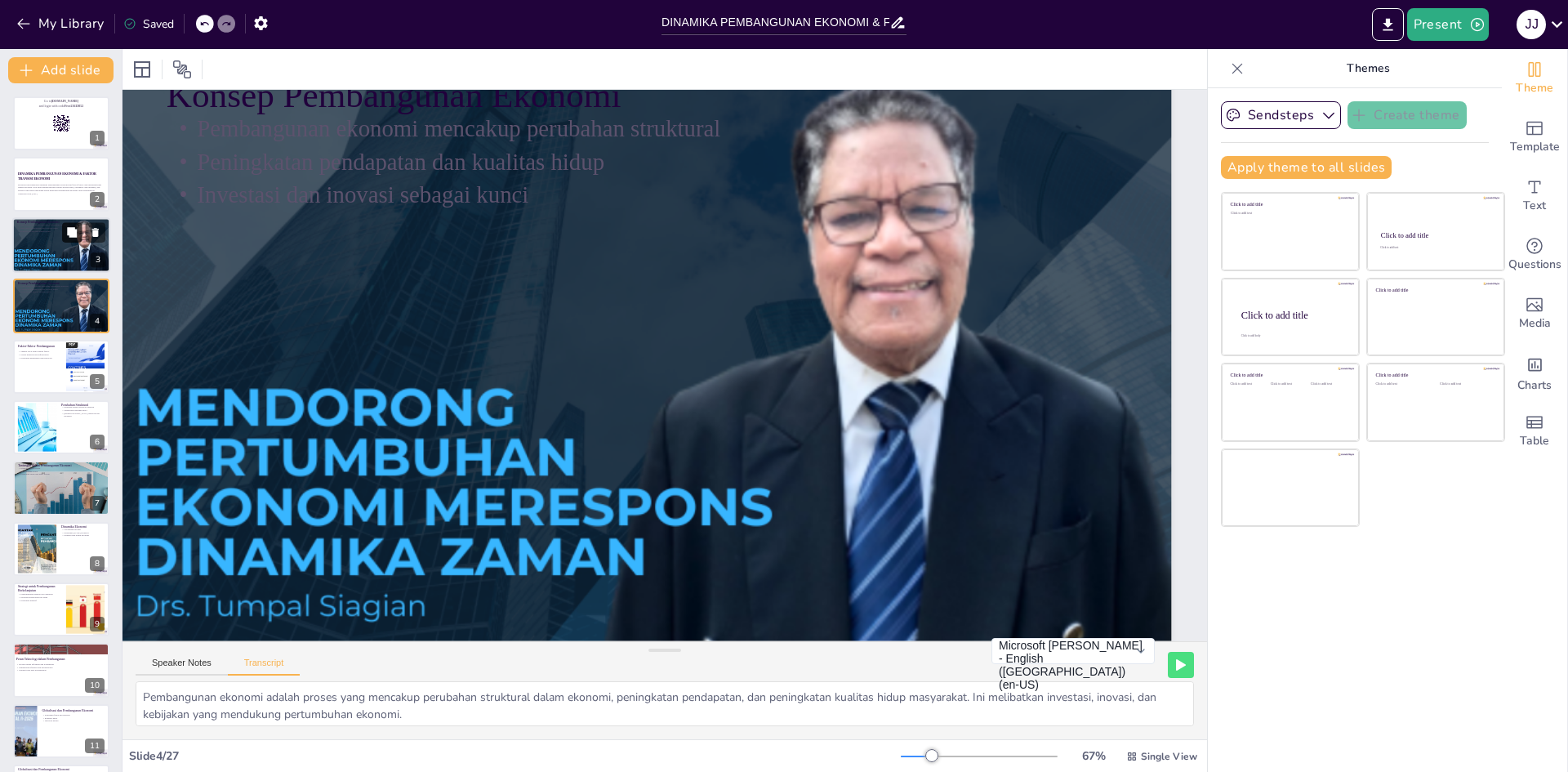
scroll to position [68, 55]
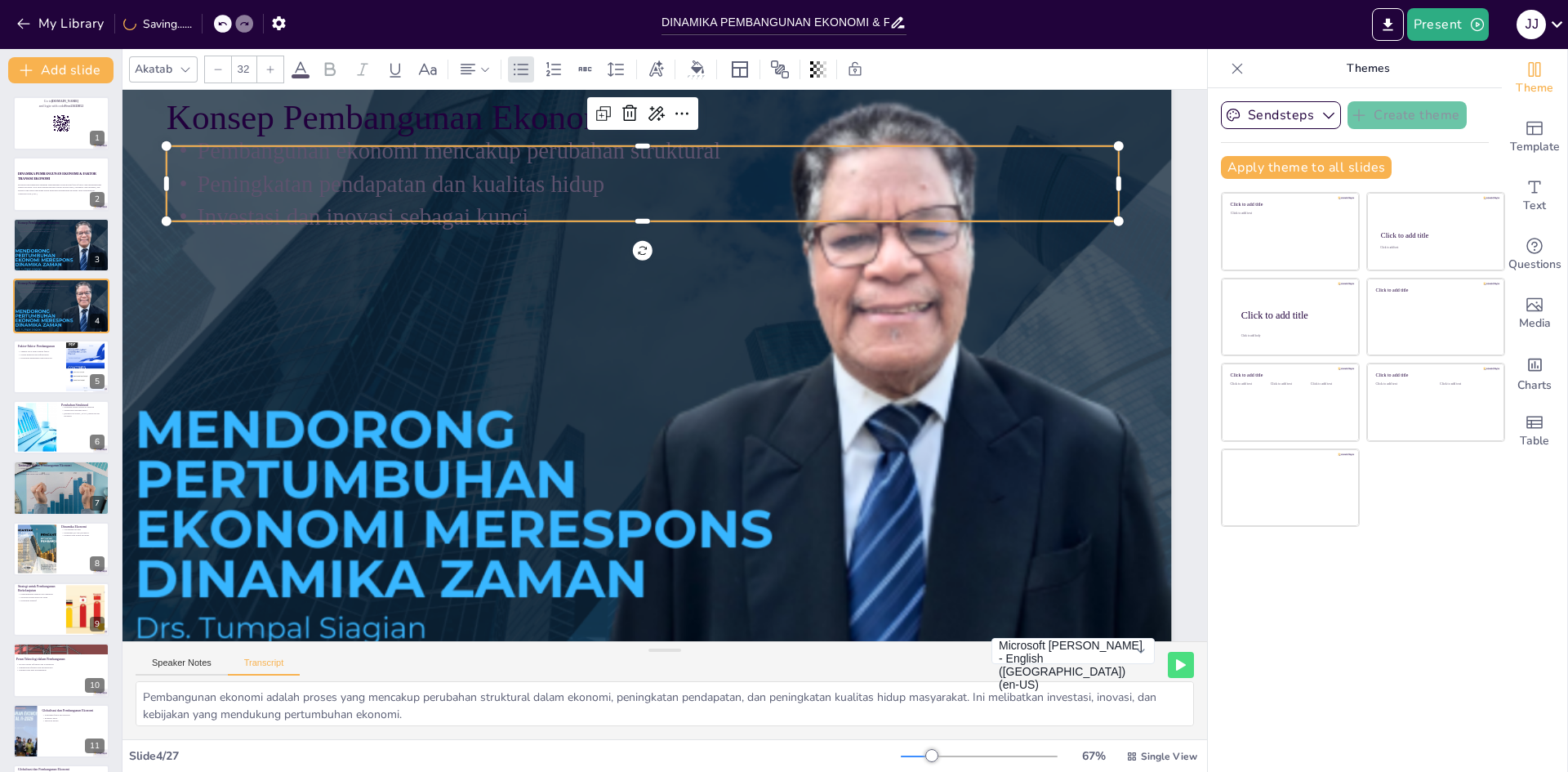
click at [582, 191] on p "Peningkatan pendapatan dan kualitas hidup" at bounding box center [834, 437] width 504 height 841
click at [298, 72] on icon at bounding box center [300, 69] width 19 height 19
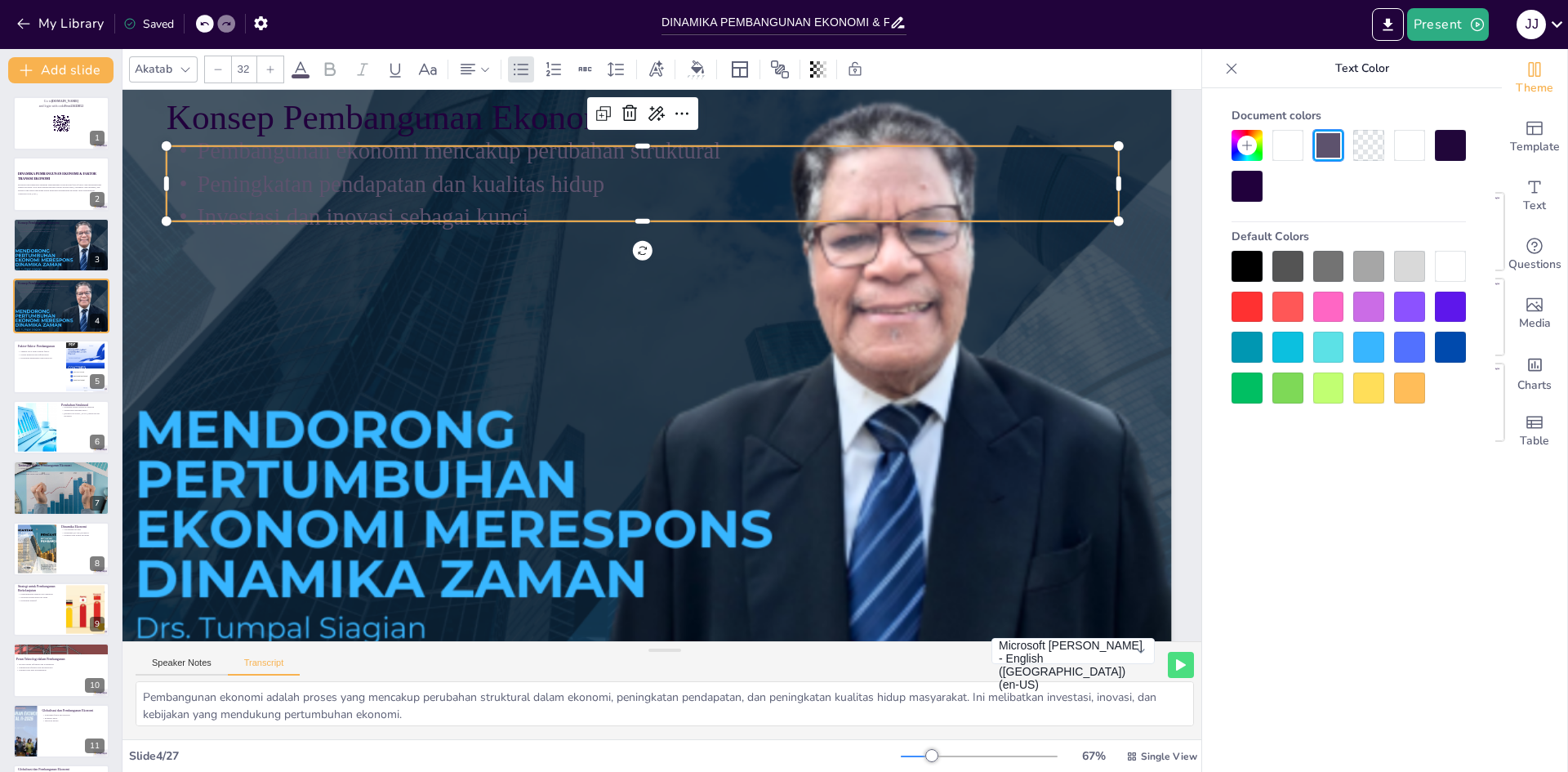
click at [782, 267] on div at bounding box center [1451, 267] width 31 height 31
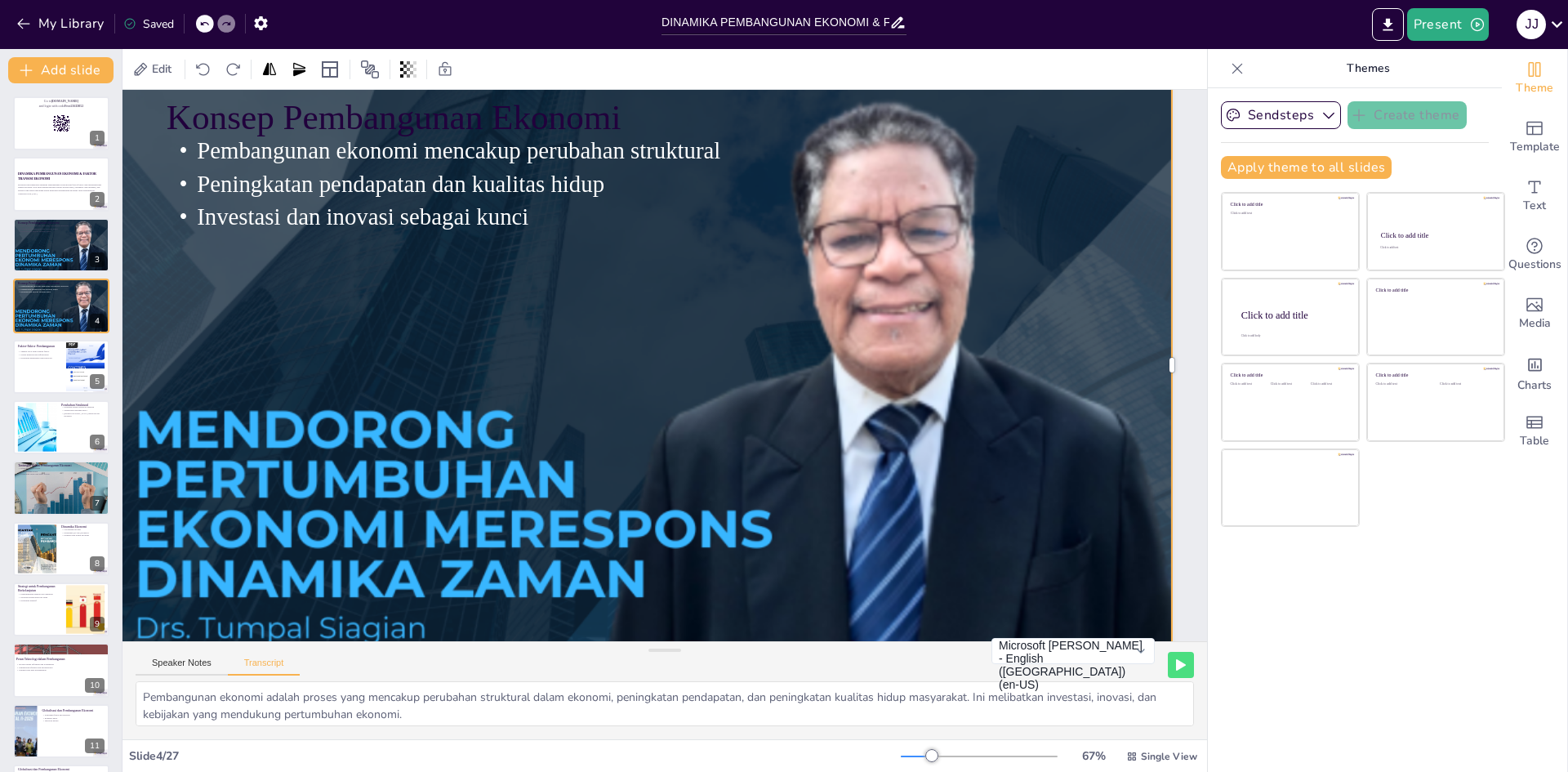
click at [676, 348] on div at bounding box center [658, 345] width 990 height 1222
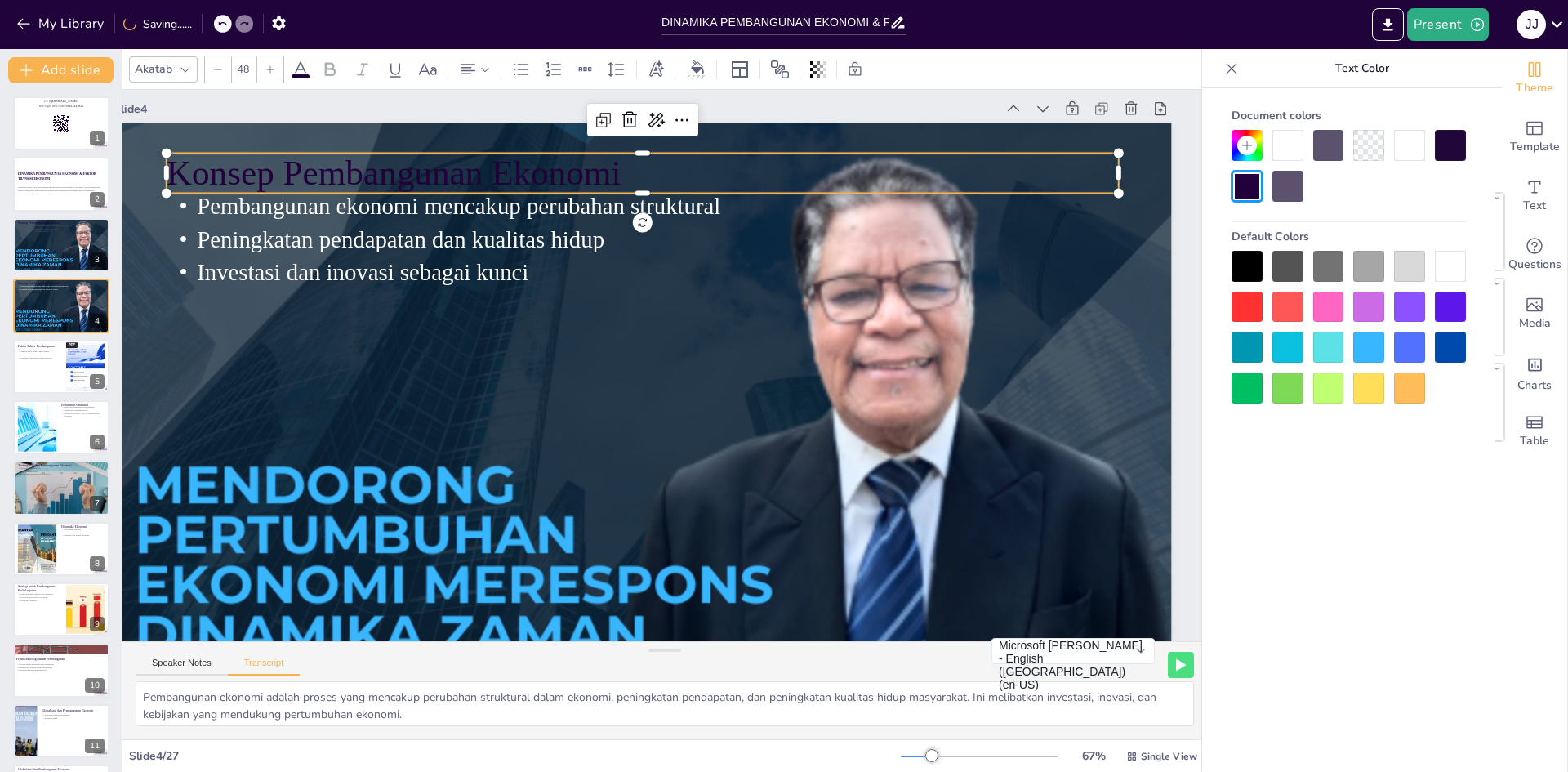
click at [565, 334] on p "Konsep Pembangunan Ekonomi" at bounding box center [607, 550] width 891 height 433
click at [301, 72] on icon at bounding box center [300, 69] width 19 height 19
click at [782, 385] on div at bounding box center [1410, 388] width 31 height 31
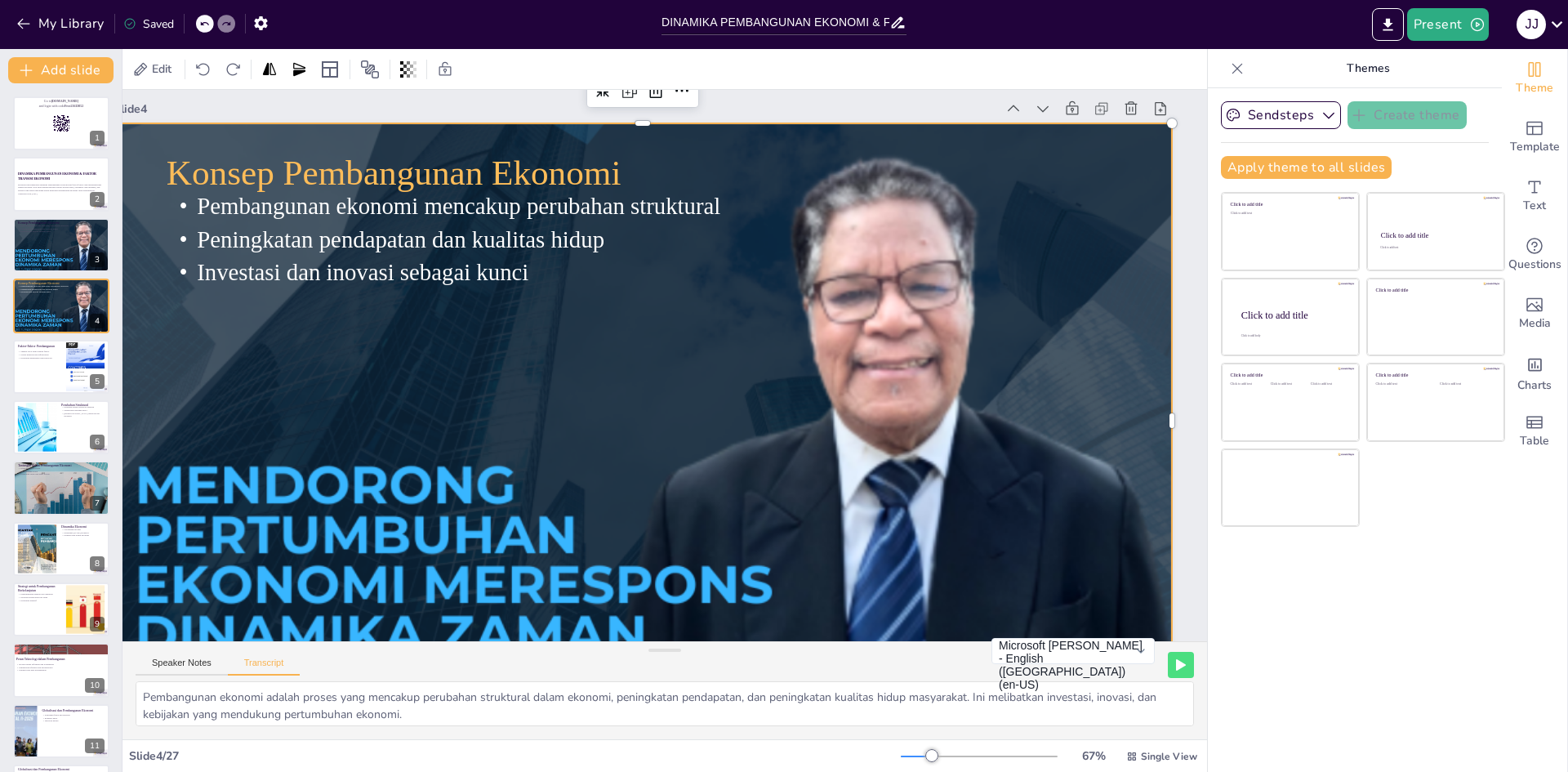
click at [718, 384] on div at bounding box center [607, 356] width 903 height 1180
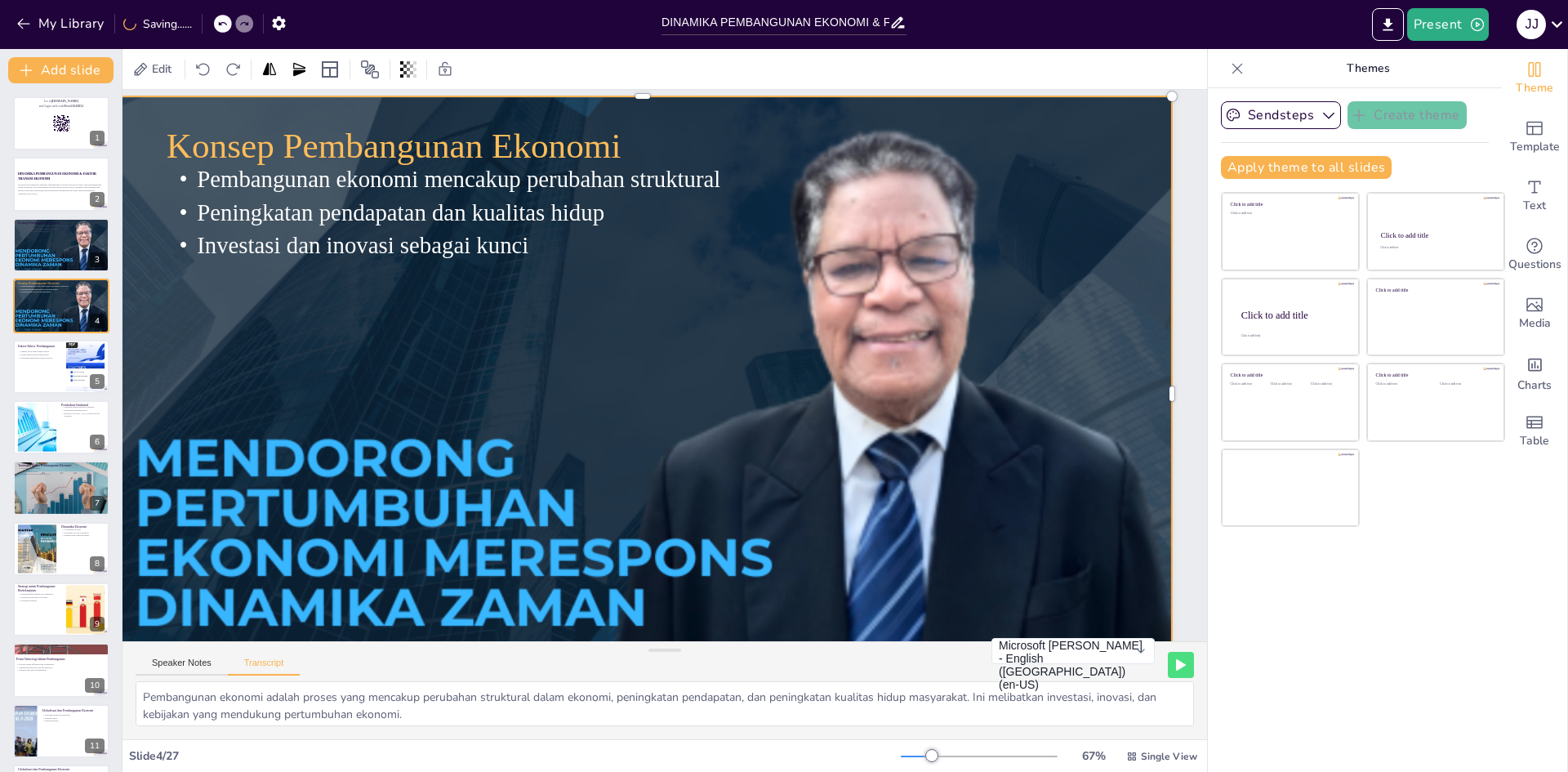
scroll to position [40, 55]
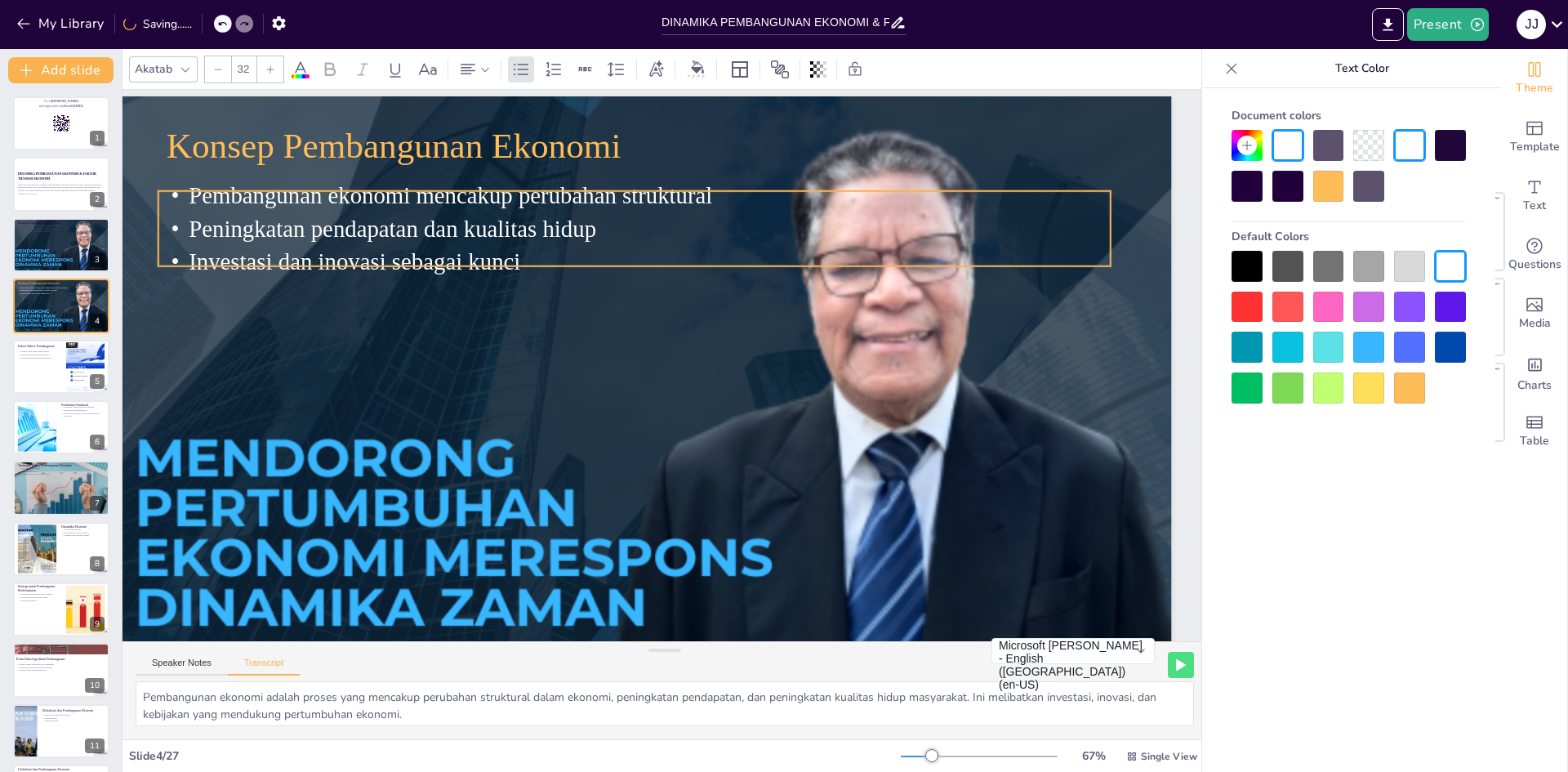
drag, startPoint x: 448, startPoint y: 204, endPoint x: 439, endPoint y: 221, distance: 19.2
click at [439, 284] on span "Peningkatan pendapatan dan kualitas hidup" at bounding box center [364, 414] width 345 height 261
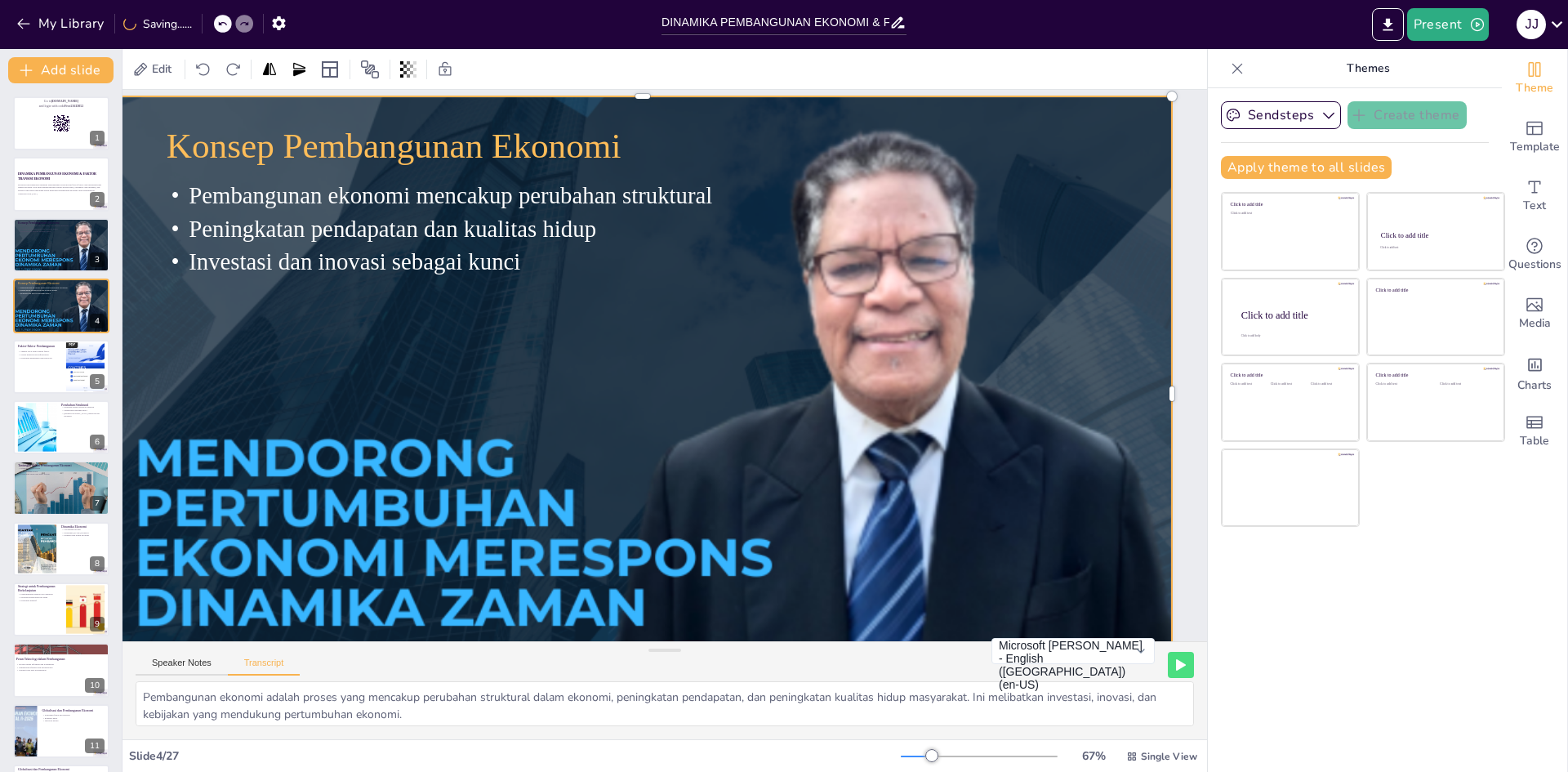
click at [445, 367] on div at bounding box center [643, 394] width 1059 height 698
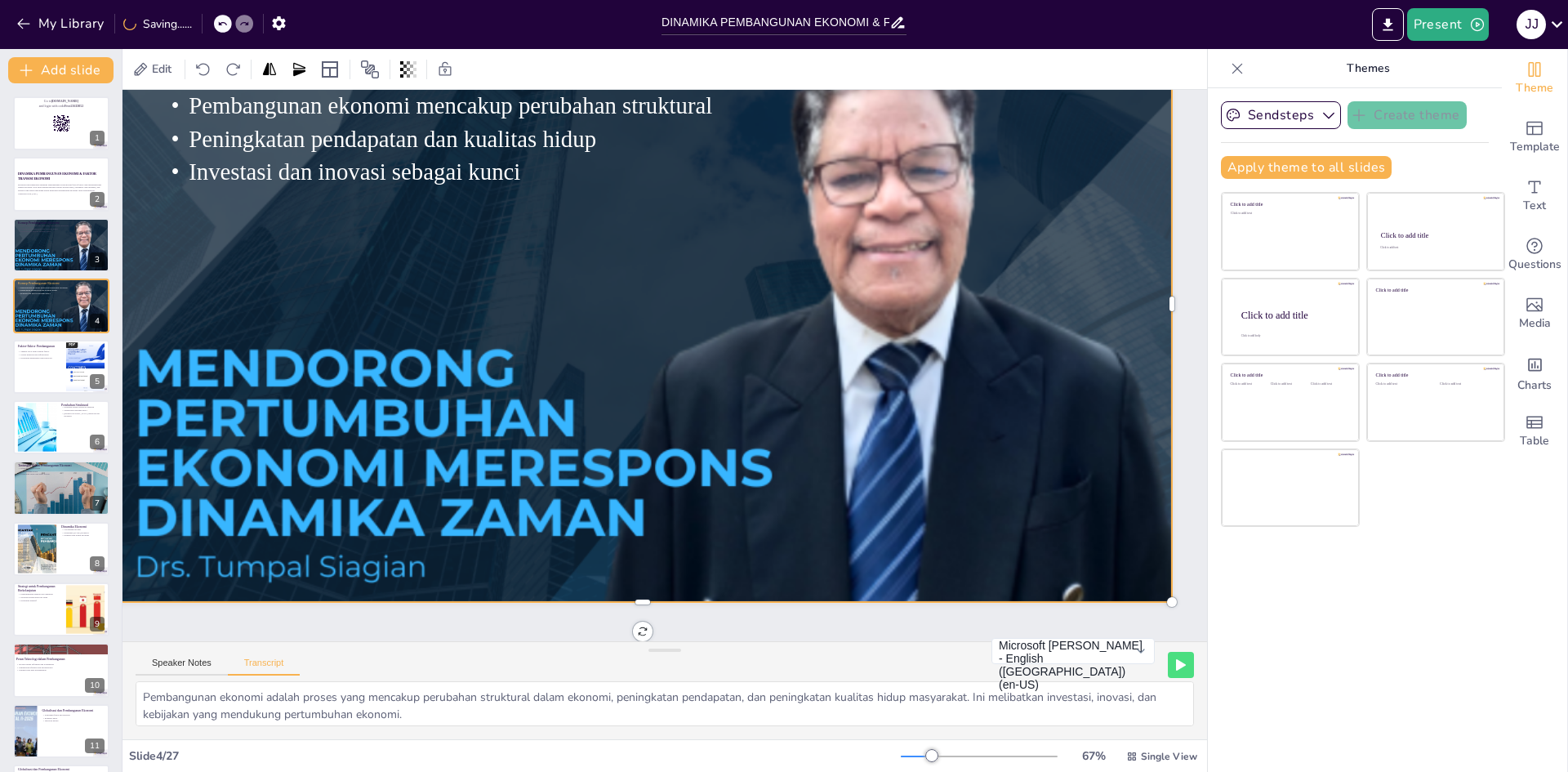
scroll to position [0, 55]
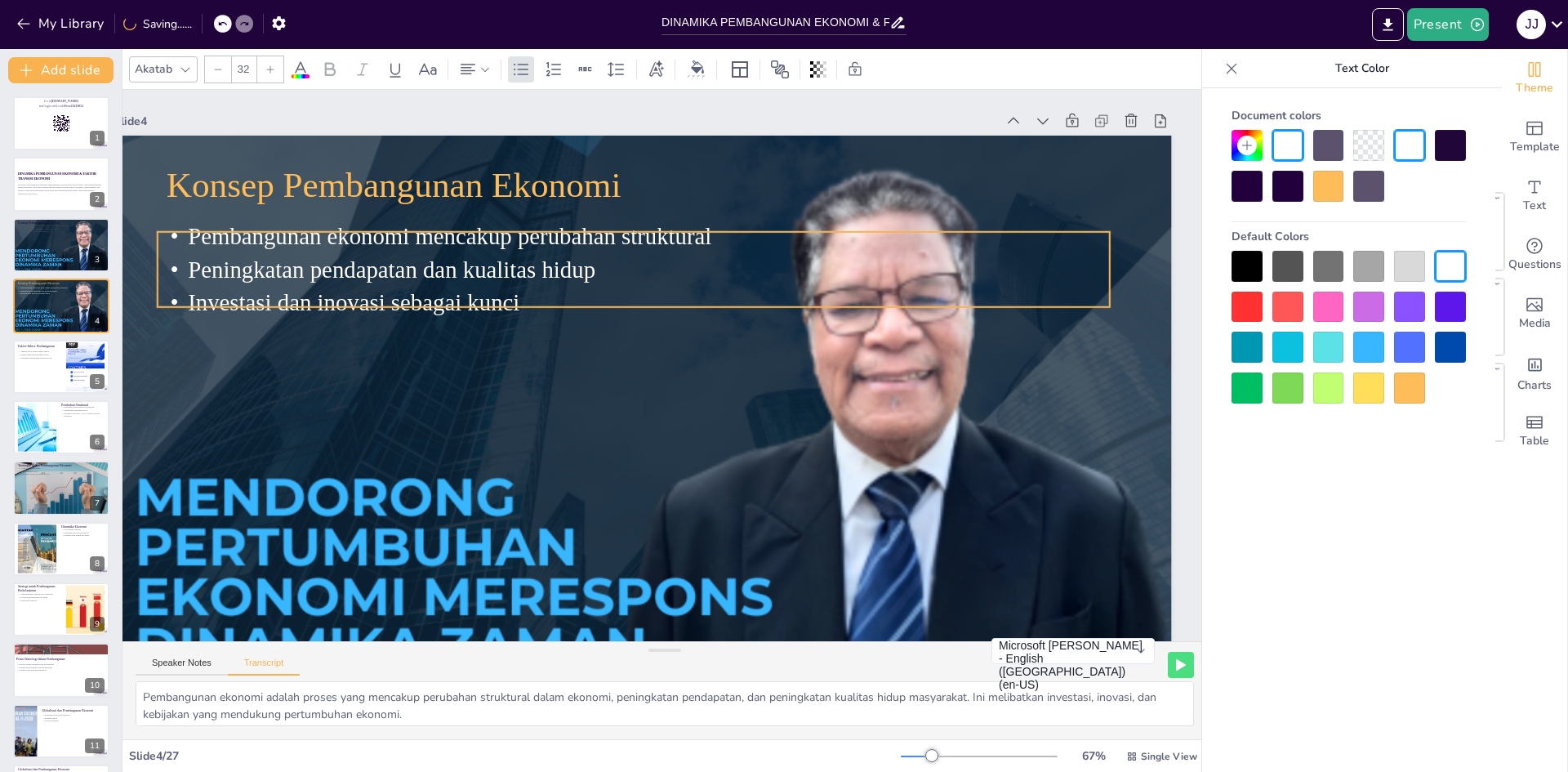
click at [615, 213] on span "Investasi dan inovasi sebagai kunci" at bounding box center [662, 48] width 94 height 330
click at [92, 224] on button at bounding box center [95, 232] width 19 height 19
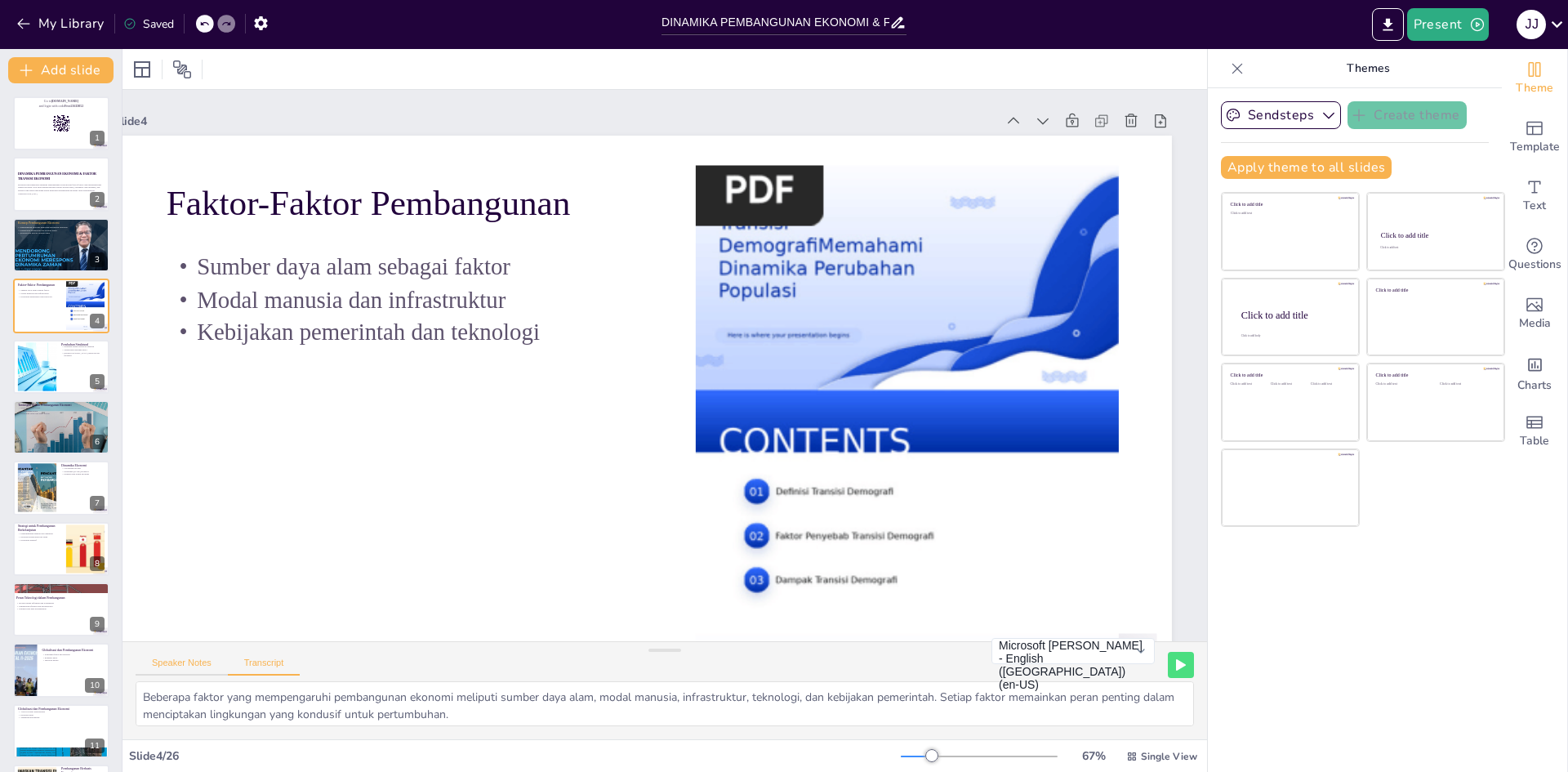
click at [195, 670] on button "Speaker Notes" at bounding box center [182, 666] width 92 height 18
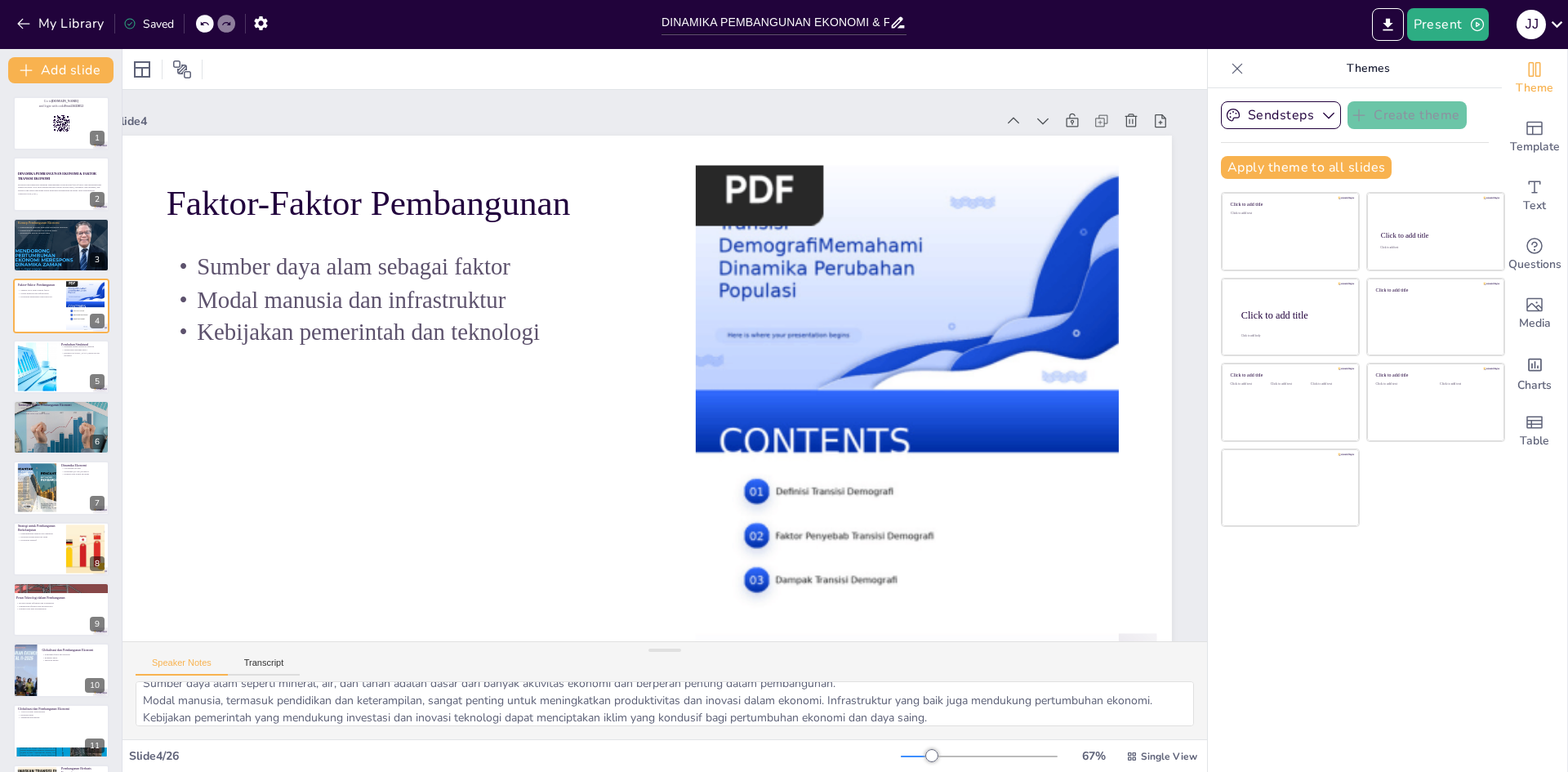
scroll to position [0, 0]
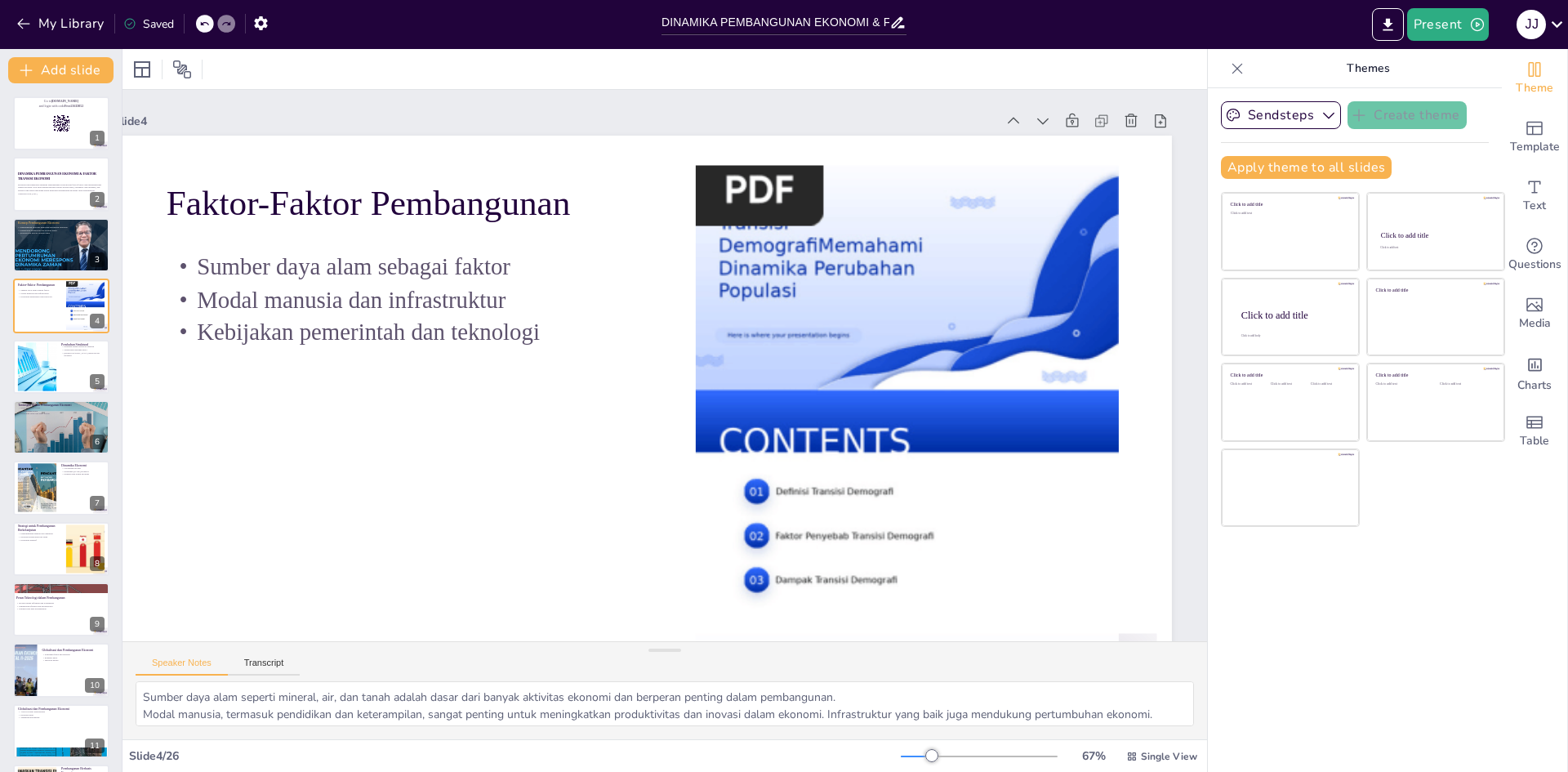
click at [782, 62] on icon at bounding box center [1238, 69] width 17 height 17
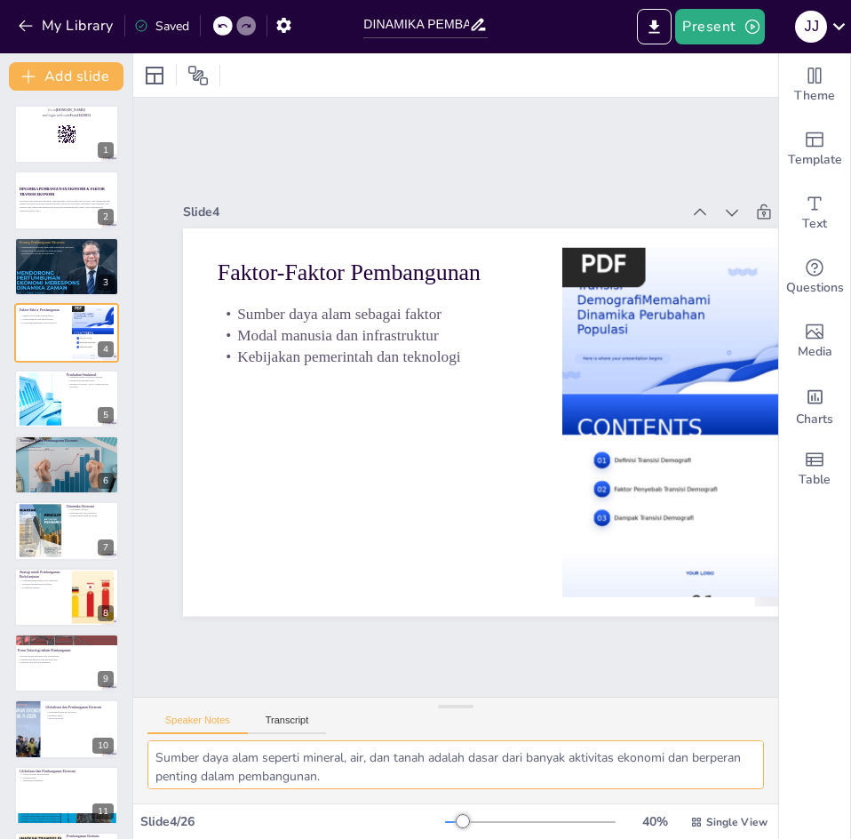
click at [513, 777] on textarea "Sumber daya alam seperti mineral, air, dan tanah adalah dasar dari banyak aktiv…" at bounding box center [456, 764] width 617 height 49
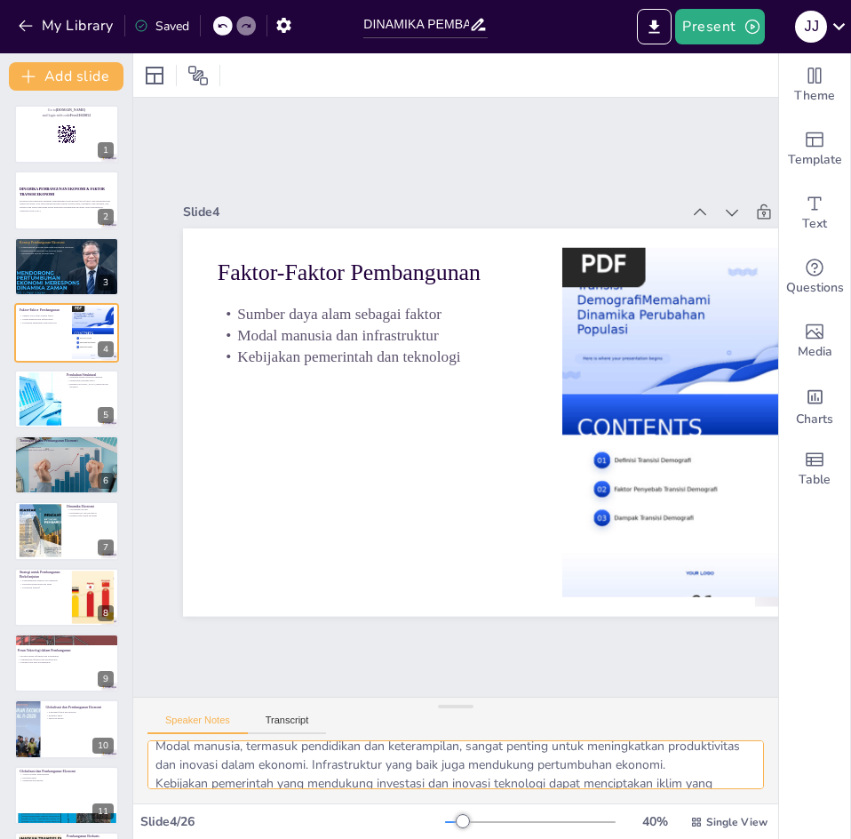
scroll to position [98, 0]
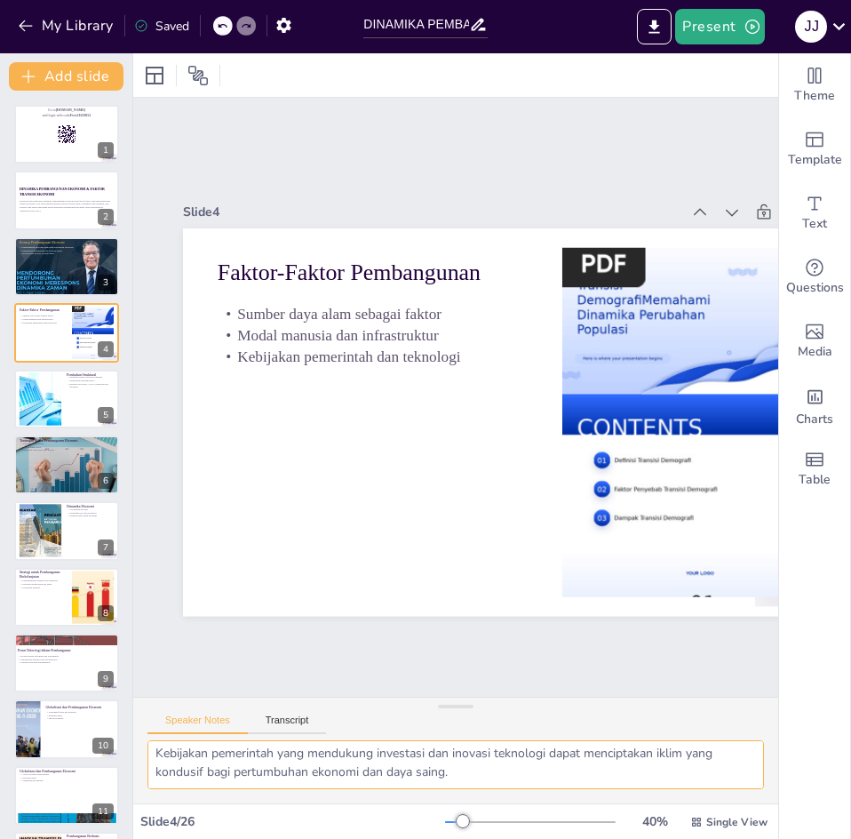
drag, startPoint x: 157, startPoint y: 764, endPoint x: 474, endPoint y: 788, distance: 317.3
click at [474, 788] on textarea "Sumber daya alam seperti mineral, air, dan tanah adalah dasar dari banyak aktiv…" at bounding box center [456, 764] width 617 height 49
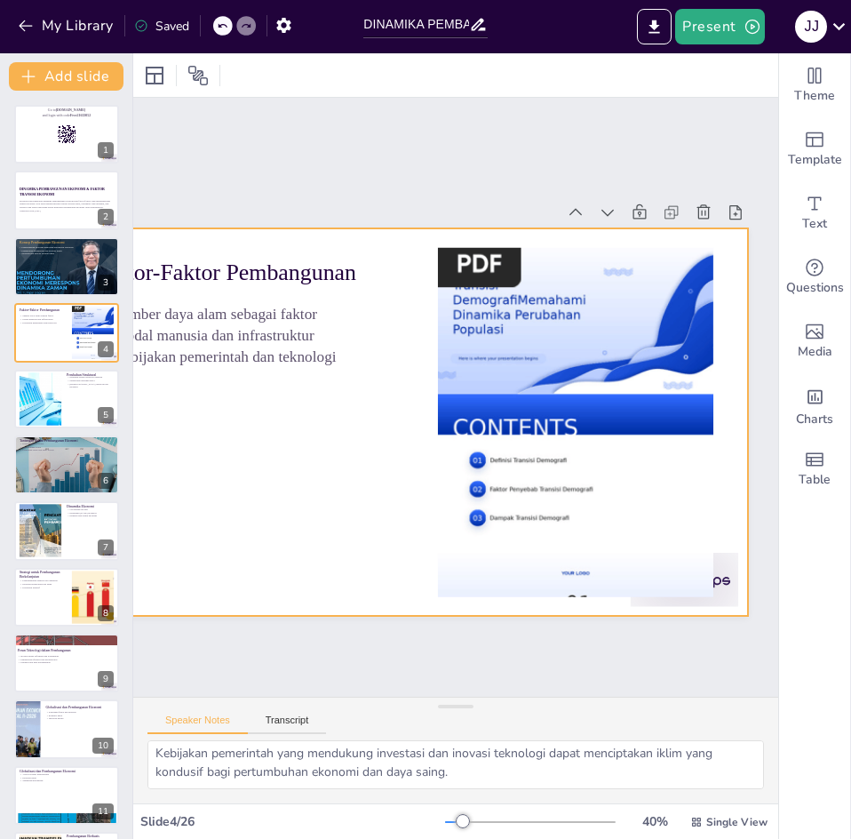
scroll to position [0, 141]
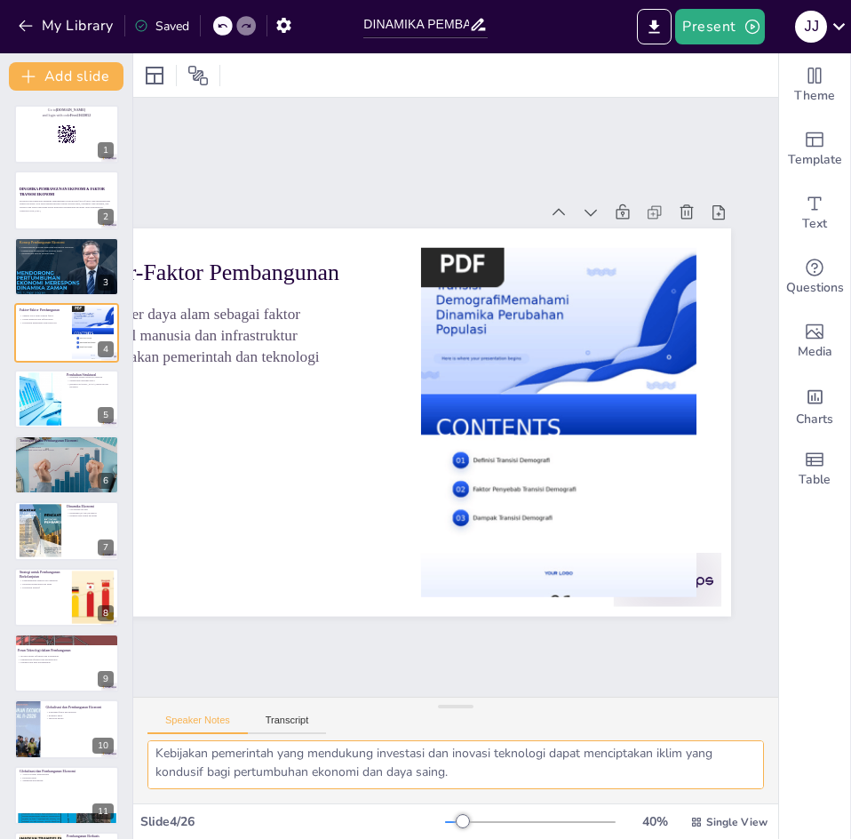
click at [483, 787] on textarea "Sumber daya alam seperti mineral, air, dan tanah adalah dasar dari banyak aktiv…" at bounding box center [456, 764] width 617 height 49
click at [316, 723] on button "Transcript" at bounding box center [287, 725] width 79 height 20
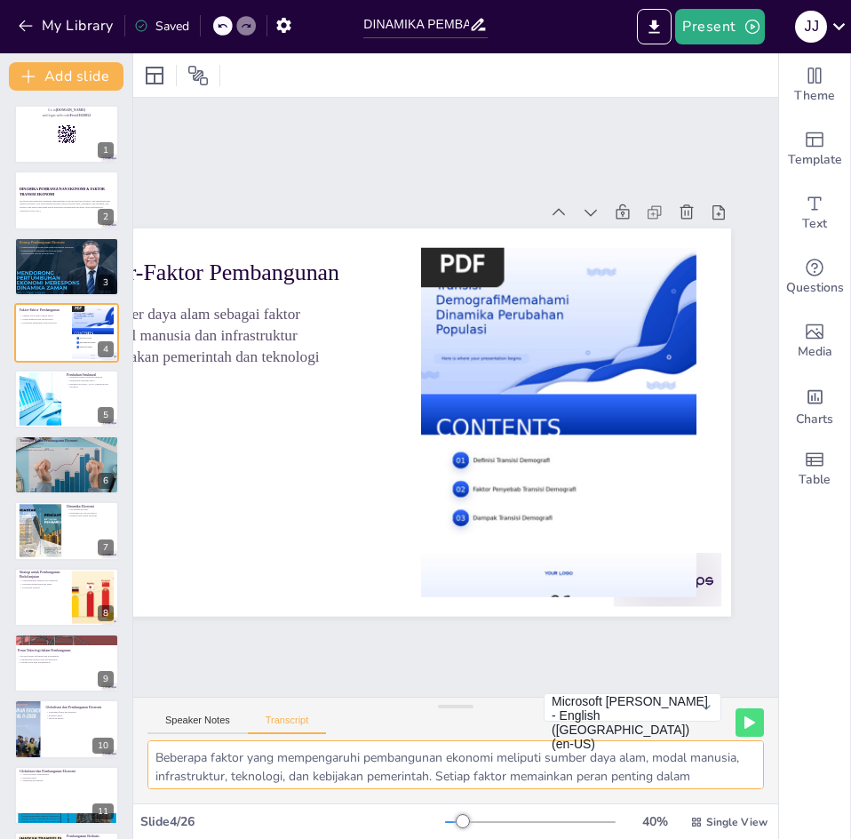
scroll to position [23, 0]
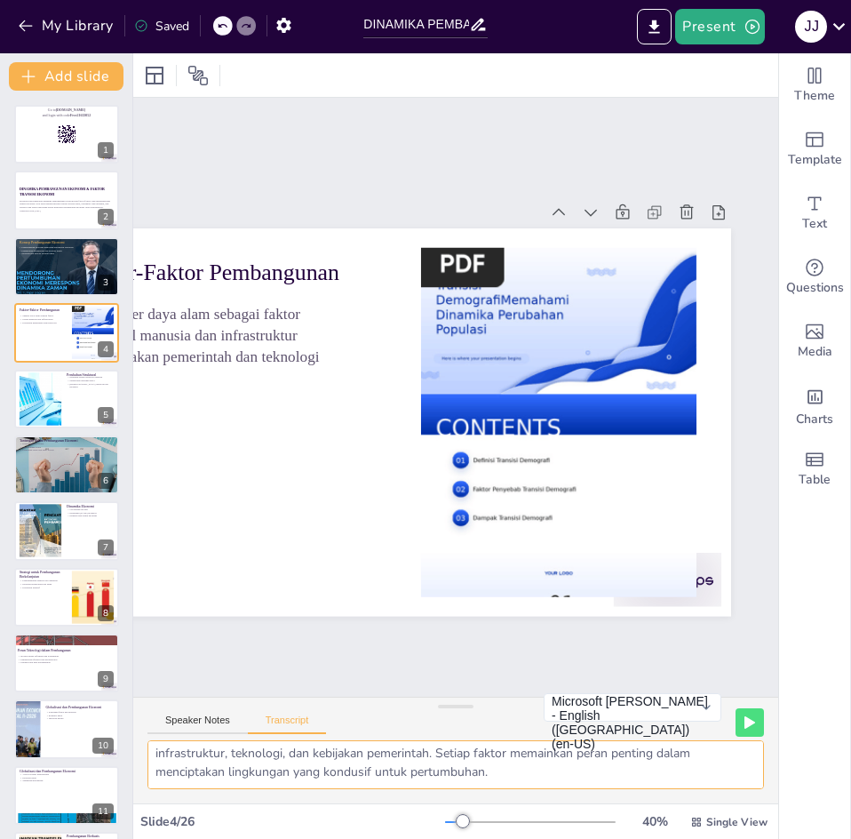
drag, startPoint x: 159, startPoint y: 753, endPoint x: 538, endPoint y: 801, distance: 381.6
click at [538, 801] on div "Beberapa faktor yang mempengaruhi pembangunan ekonomi meliputi sumber daya alam…" at bounding box center [455, 771] width 645 height 63
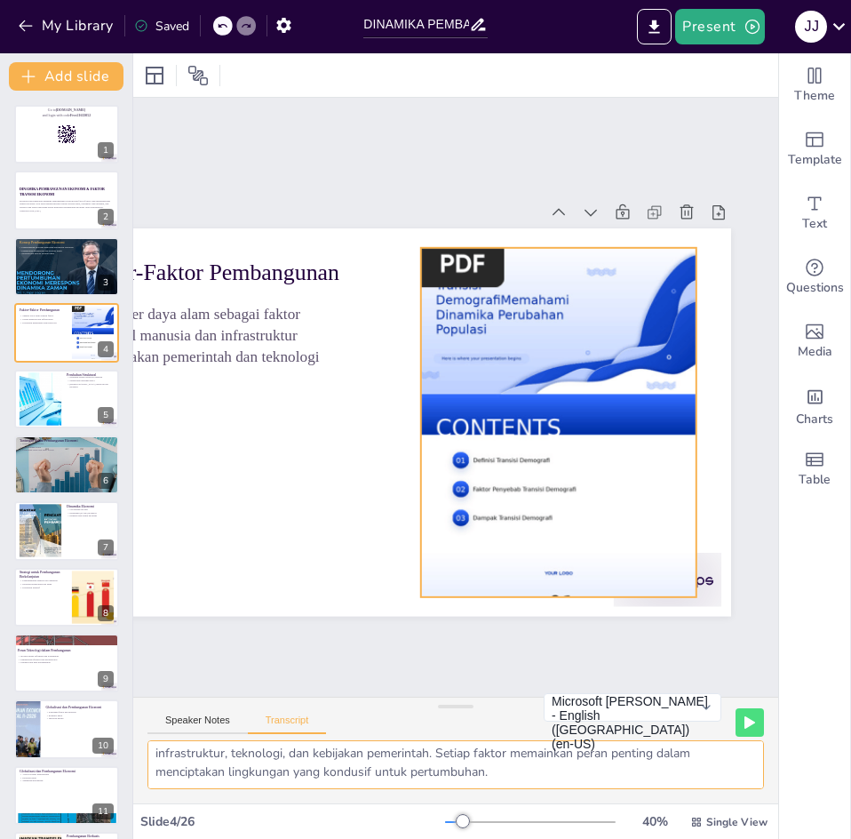
scroll to position [0, 0]
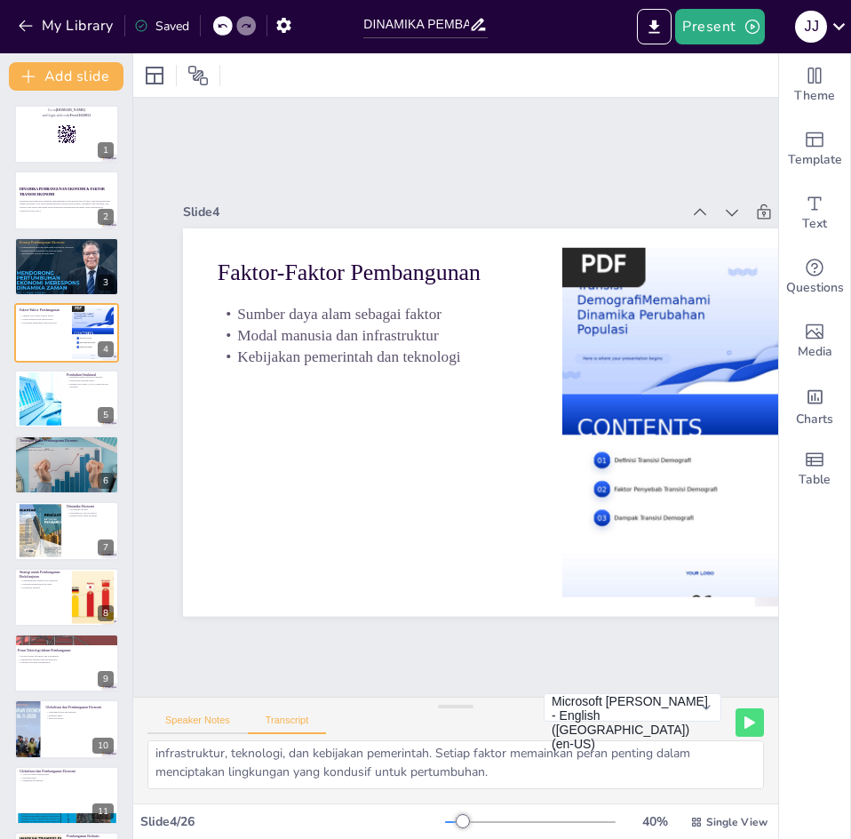
click at [206, 721] on button "Speaker Notes" at bounding box center [198, 725] width 100 height 20
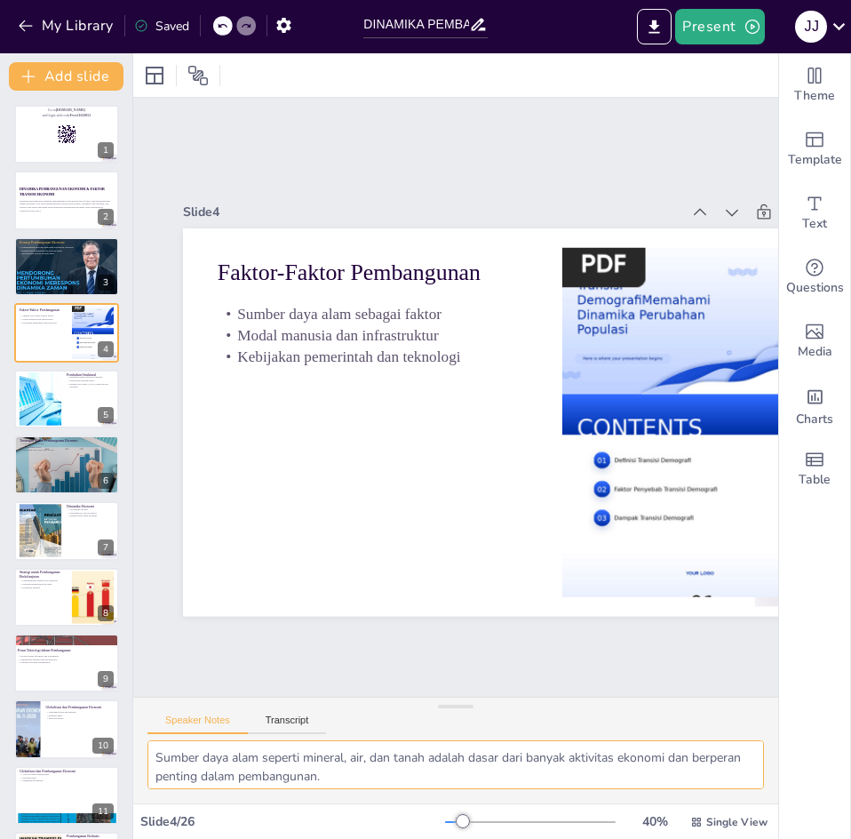
click at [491, 781] on textarea "Sumber daya alam seperti mineral, air, dan tanah adalah dasar dari banyak aktiv…" at bounding box center [456, 764] width 617 height 49
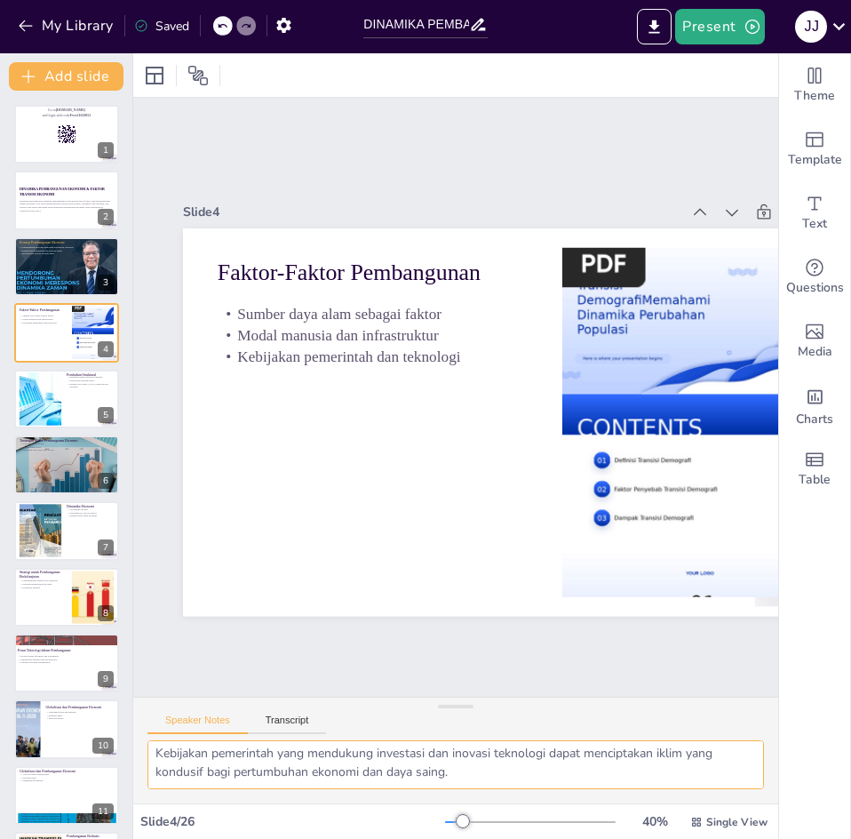
scroll to position [98, 0]
click at [36, 408] on div at bounding box center [39, 398] width 81 height 54
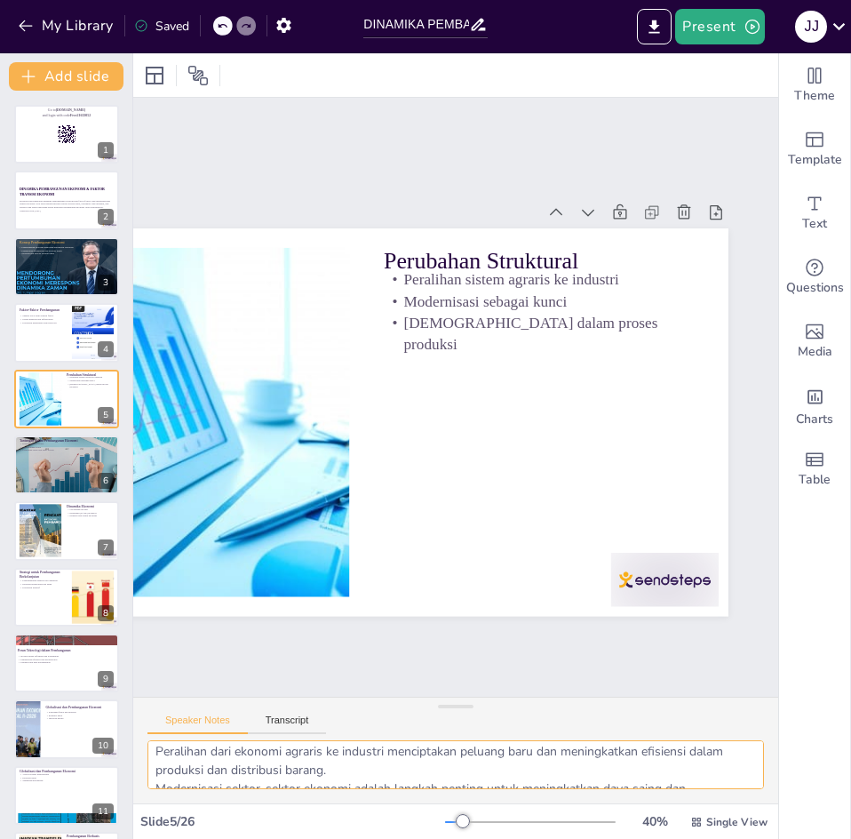
scroll to position [0, 0]
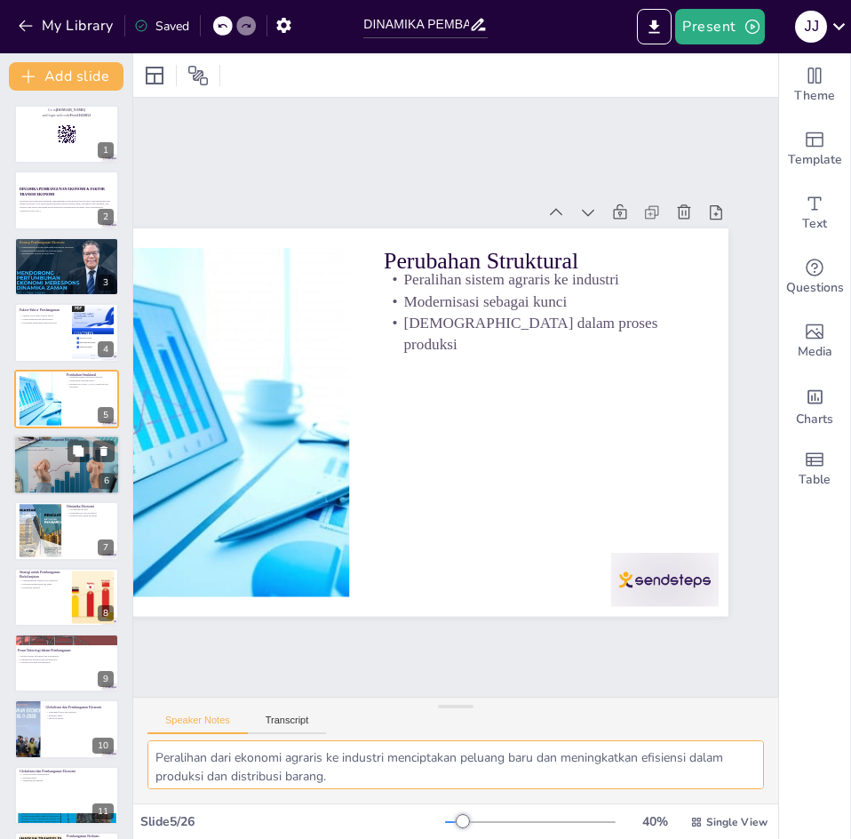
click at [44, 470] on div at bounding box center [66, 464] width 107 height 71
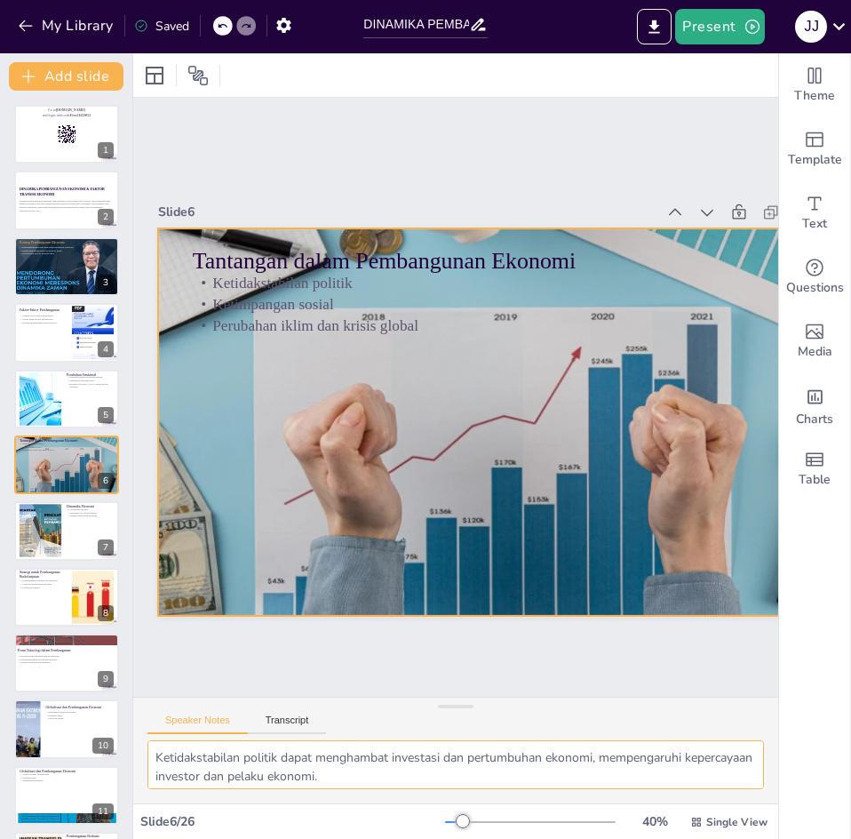
scroll to position [0, 26]
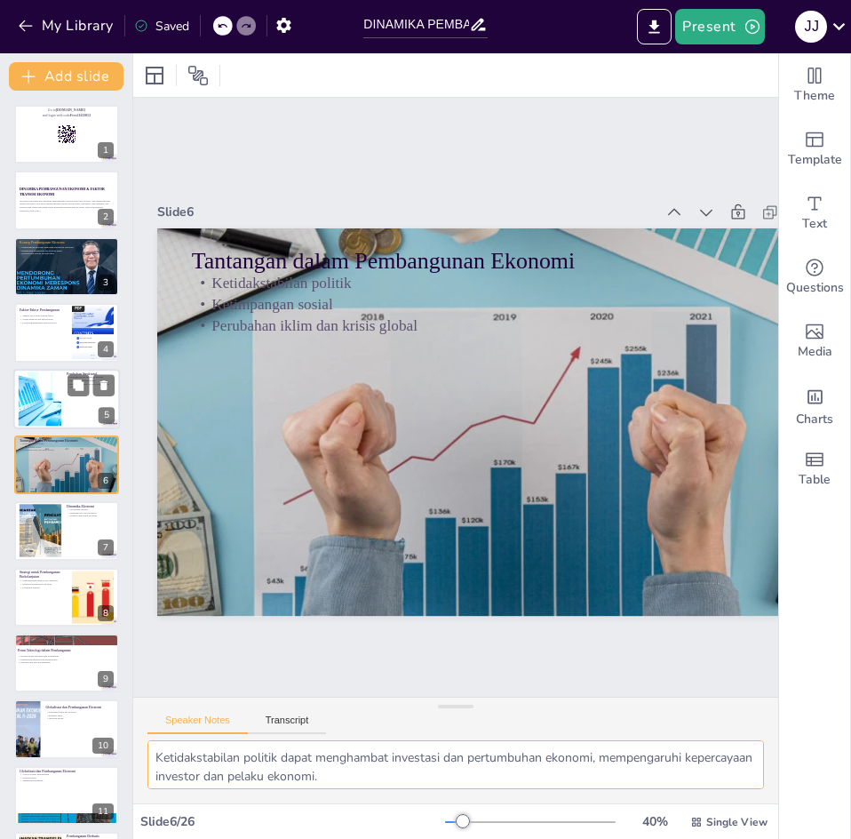
click at [62, 404] on div at bounding box center [66, 399] width 107 height 60
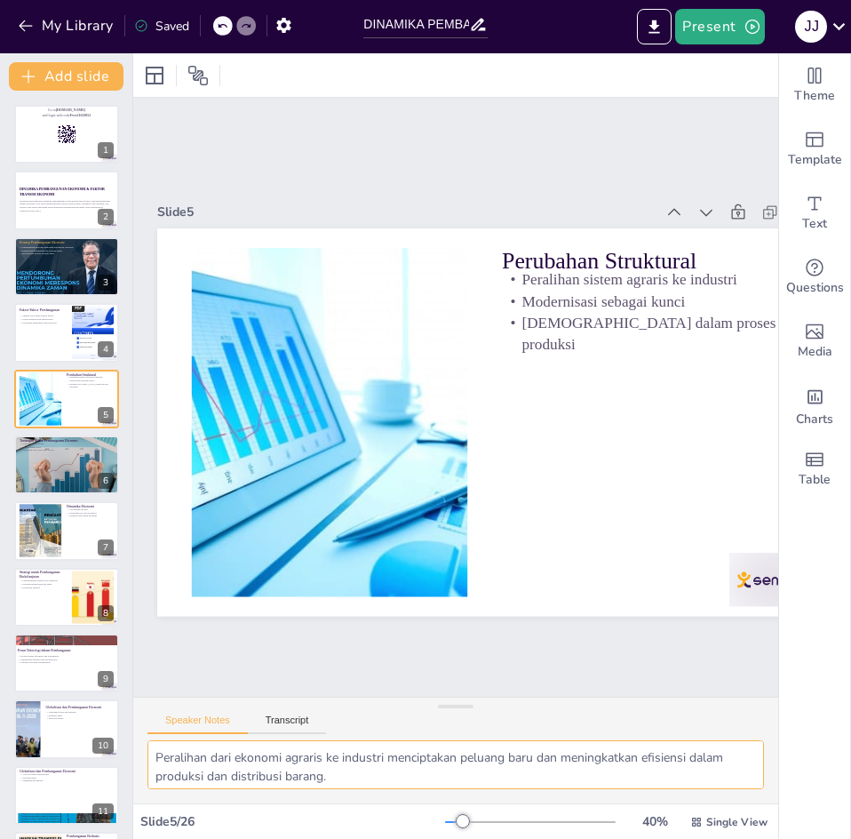
click at [344, 774] on textarea "Peralihan dari ekonomi agraris ke industri menciptakan peluang baru dan meningk…" at bounding box center [456, 764] width 617 height 49
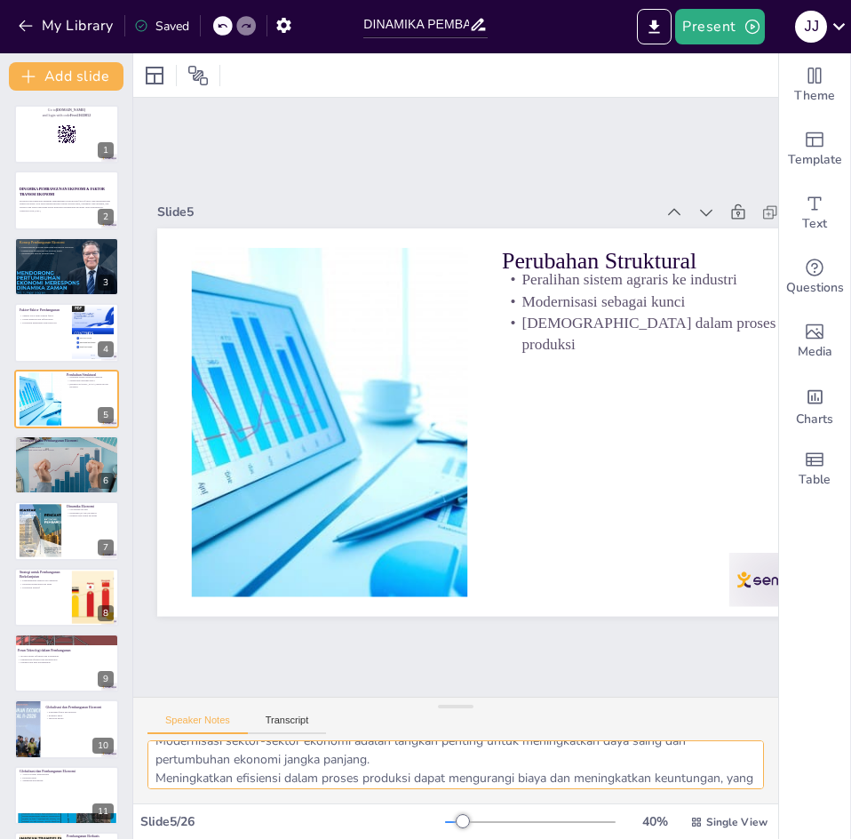
scroll to position [79, 0]
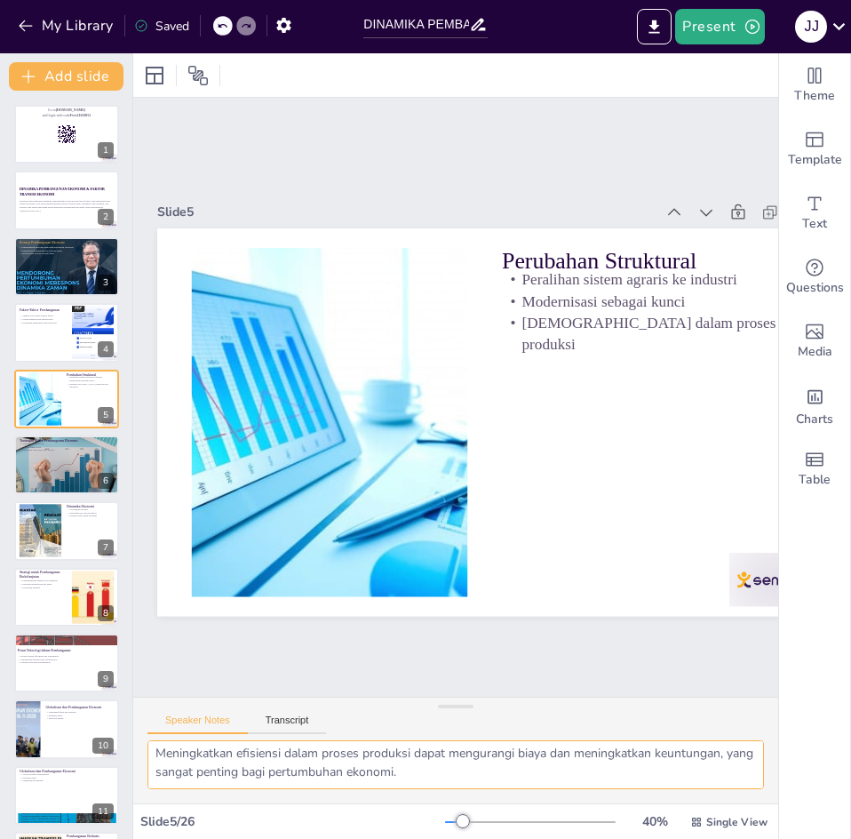
click at [460, 768] on textarea "Peralihan dari ekonomi agraris ke industri menciptakan peluang baru dan meningk…" at bounding box center [456, 764] width 617 height 49
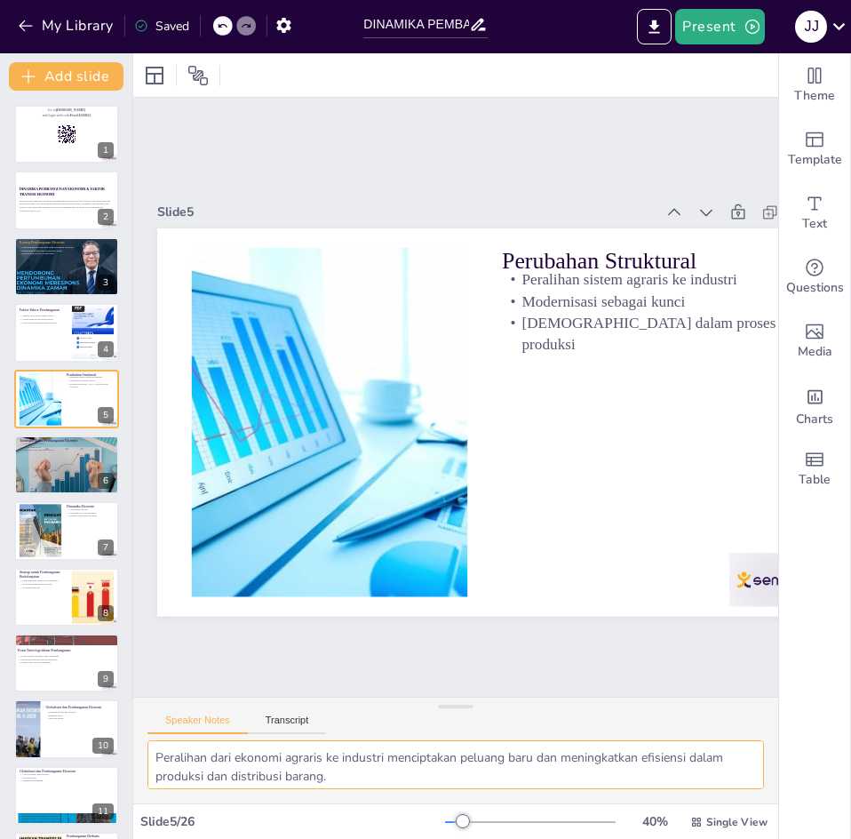
click at [460, 768] on textarea "Peralihan dari ekonomi agraris ke industri menciptakan peluang baru dan meningk…" at bounding box center [456, 764] width 617 height 49
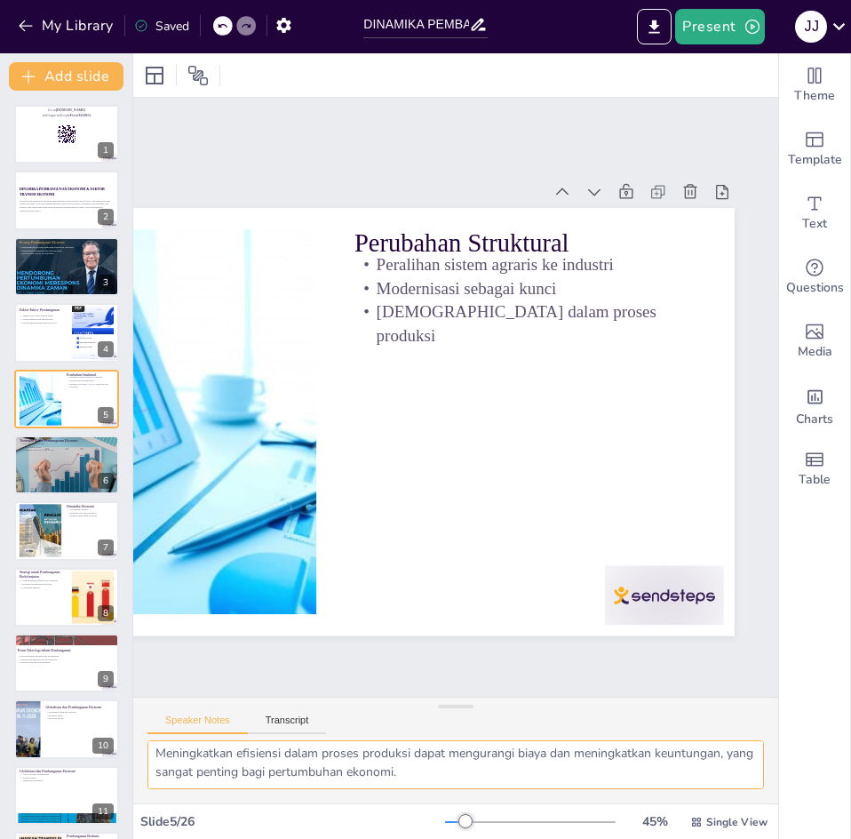
scroll to position [0, 0]
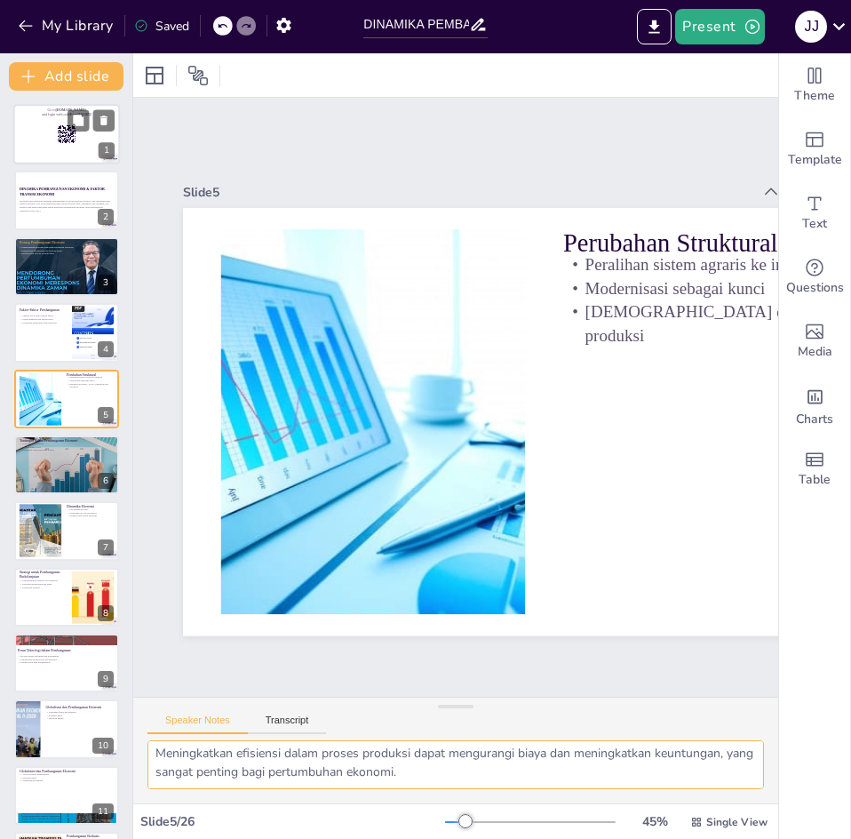
click at [63, 150] on div at bounding box center [66, 134] width 107 height 60
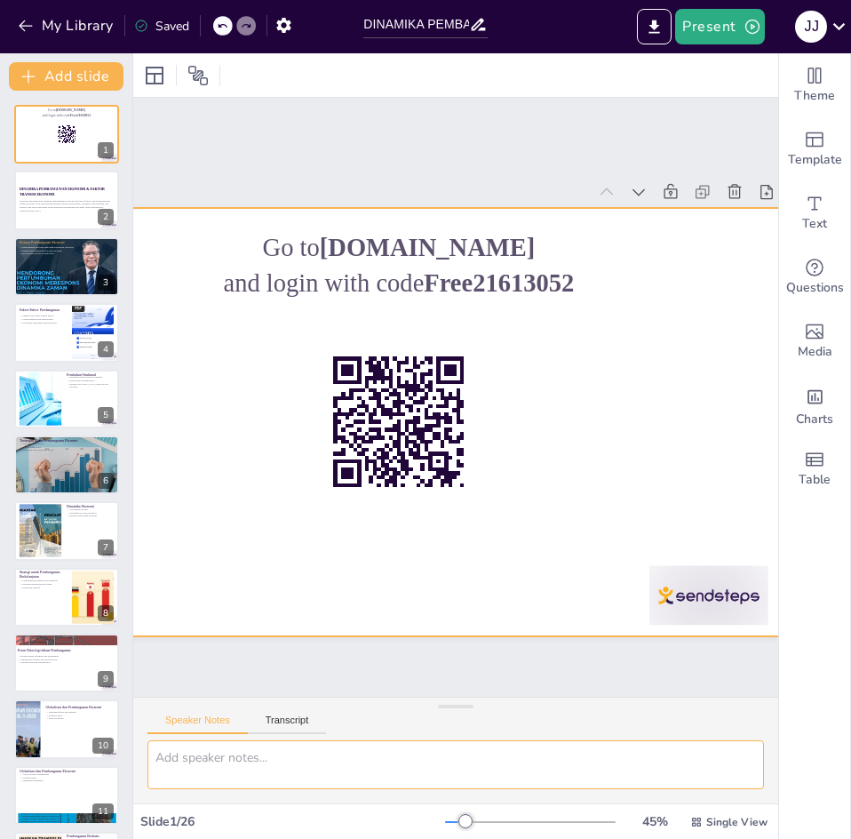
scroll to position [0, 167]
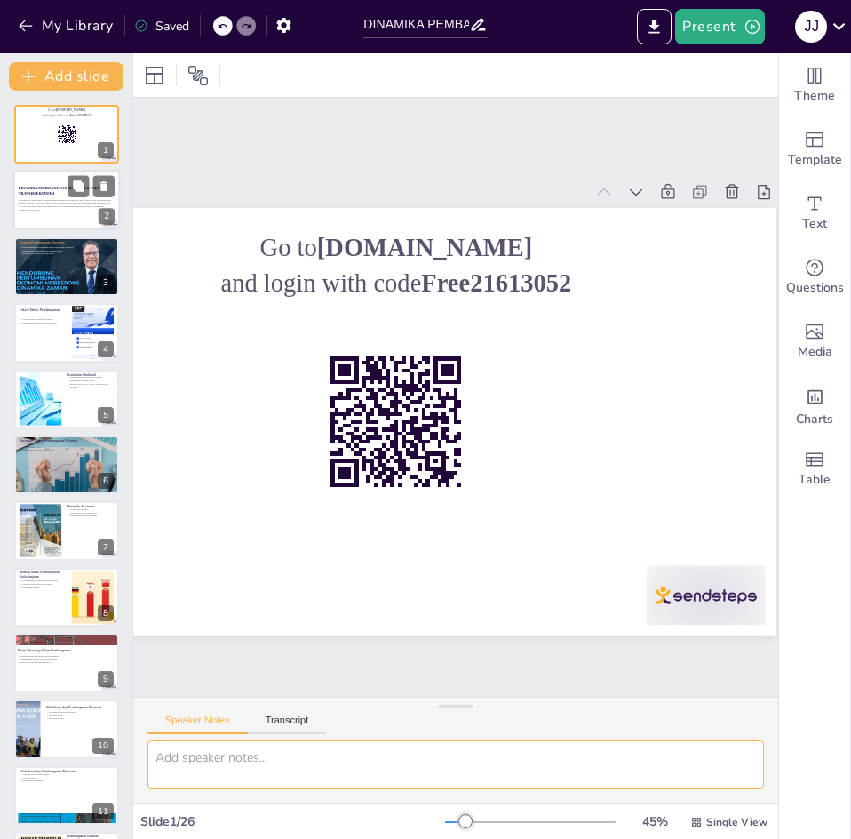
click at [56, 209] on p "Generated with [URL]" at bounding box center [67, 211] width 96 height 4
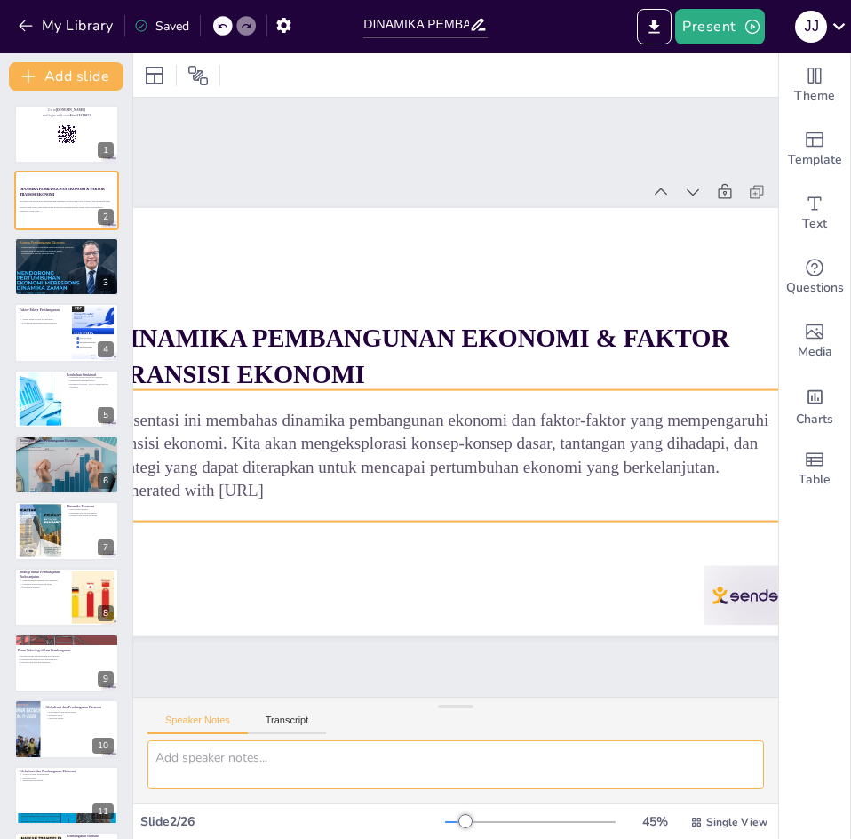
scroll to position [0, 109]
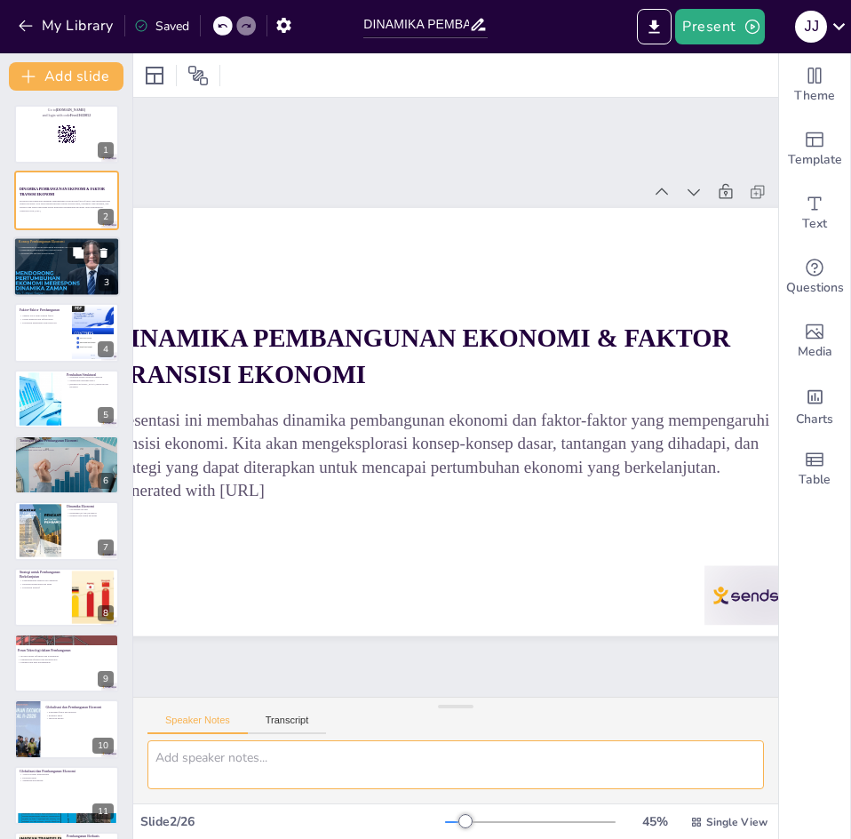
click at [59, 273] on div at bounding box center [66, 266] width 107 height 70
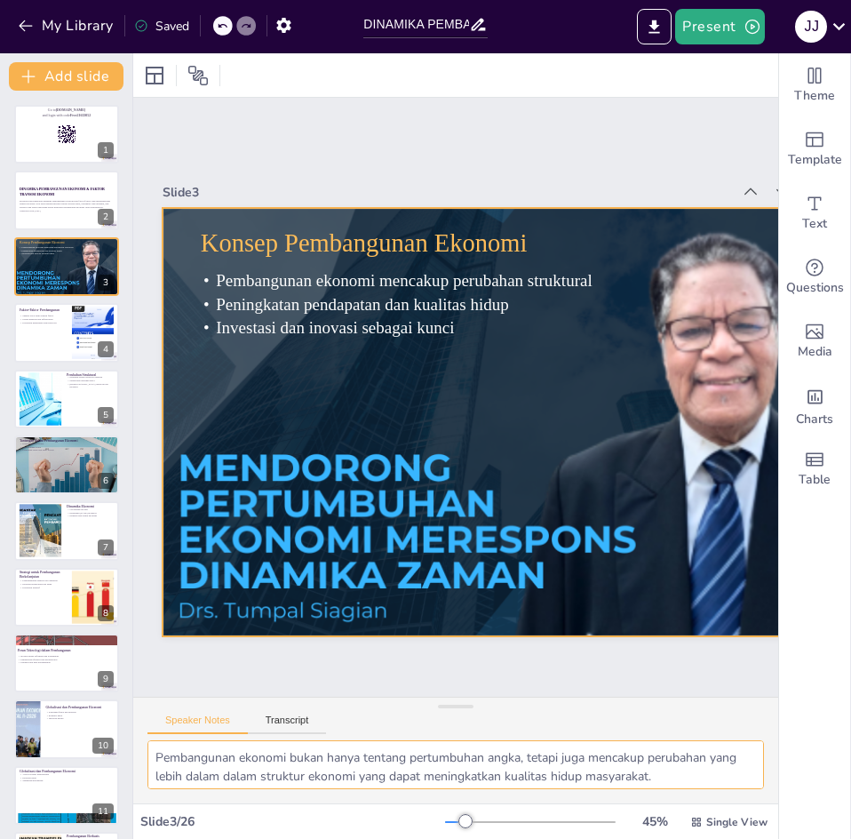
scroll to position [0, 22]
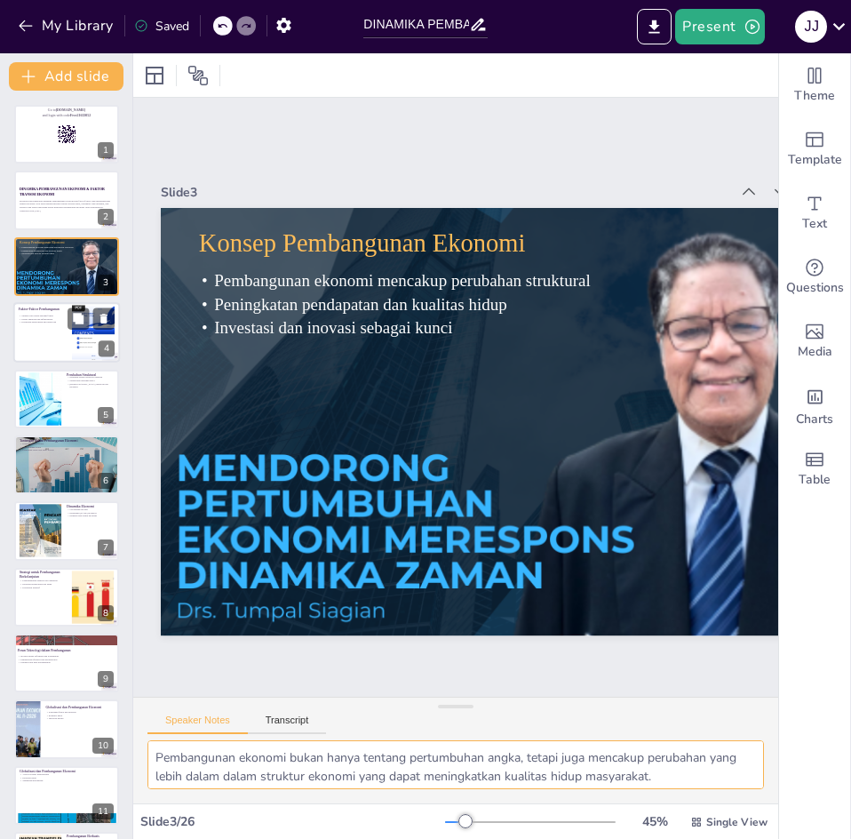
click at [62, 341] on div at bounding box center [66, 332] width 107 height 60
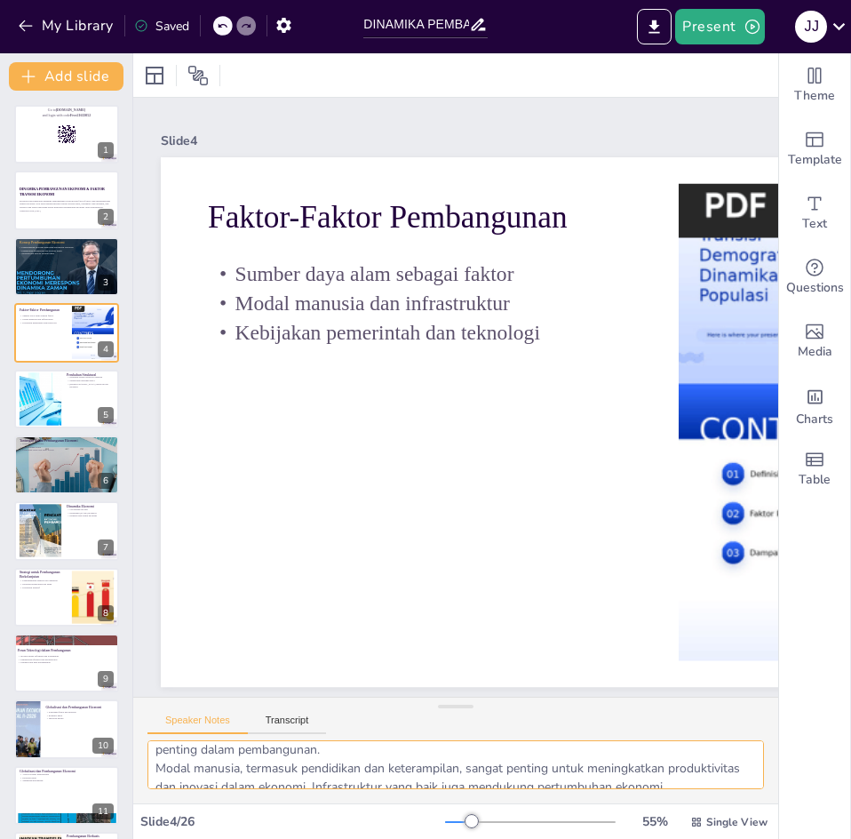
scroll to position [98, 0]
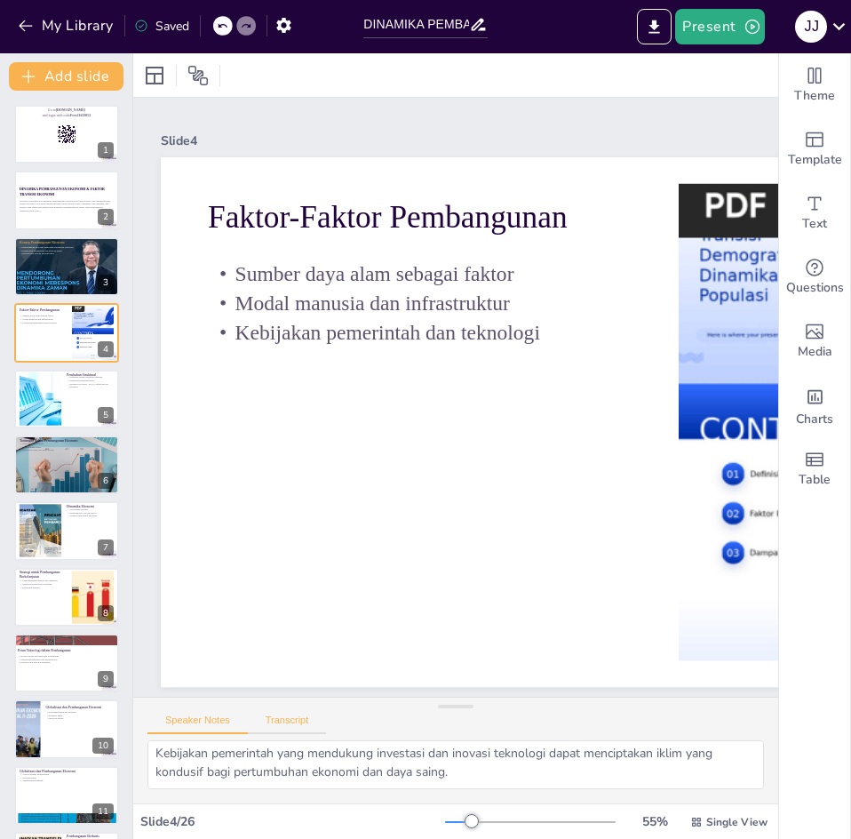
click at [307, 731] on button "Transcript" at bounding box center [287, 725] width 79 height 20
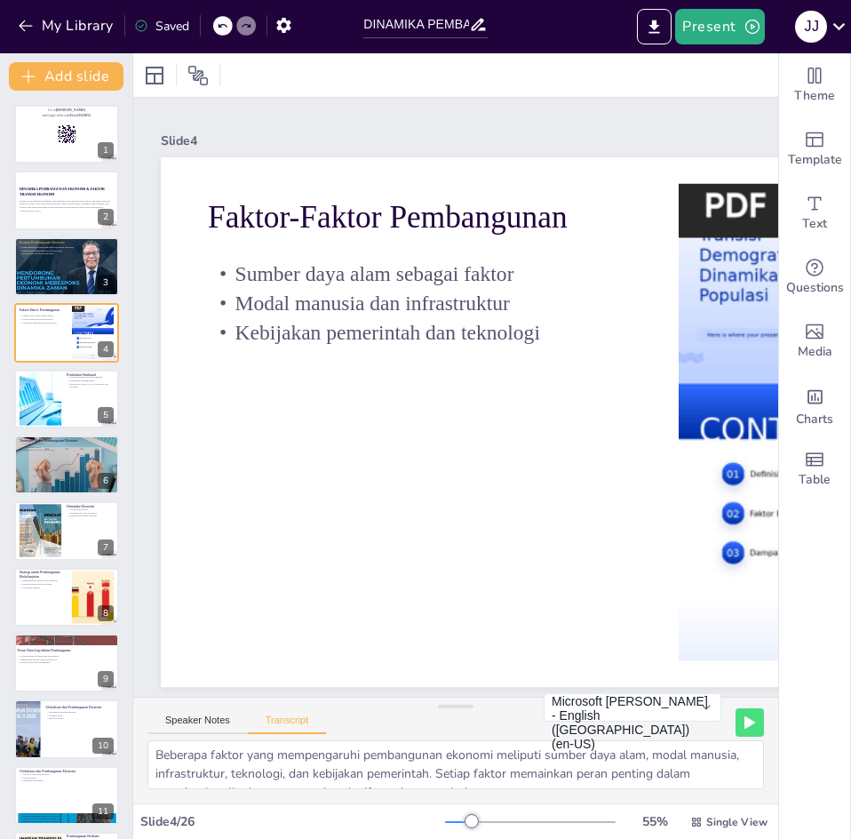
scroll to position [0, 0]
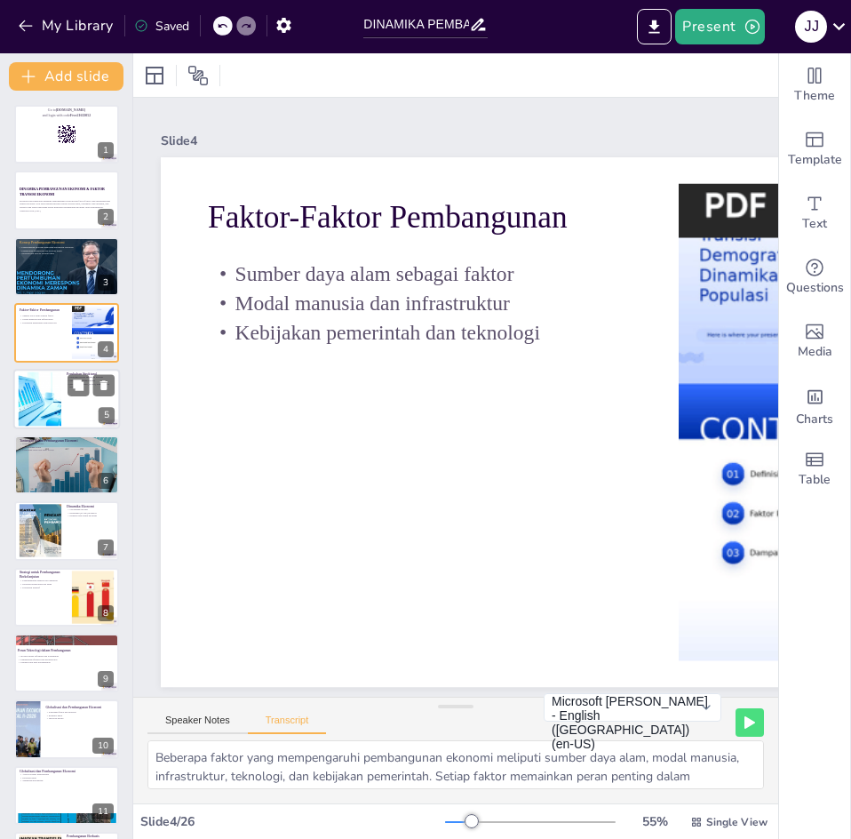
click at [78, 412] on div at bounding box center [66, 399] width 107 height 60
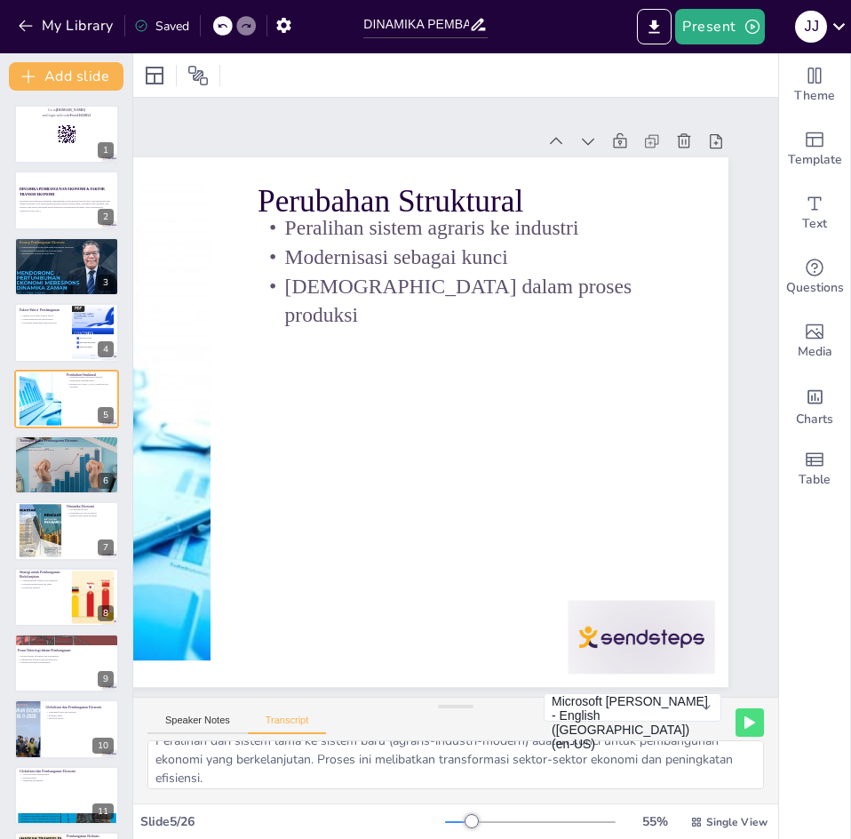
scroll to position [23, 0]
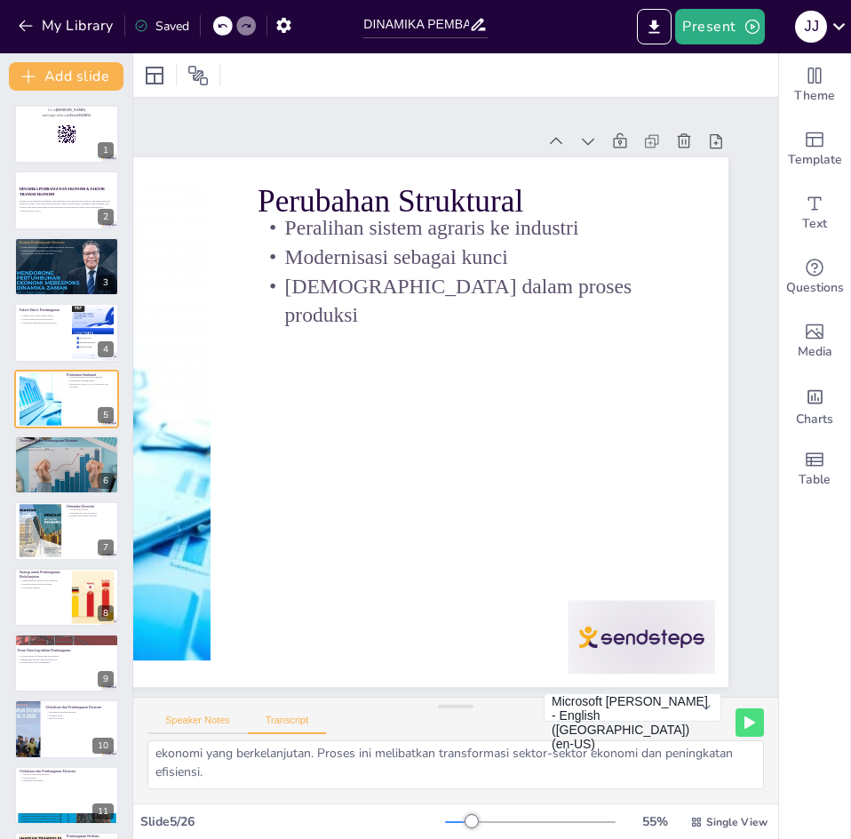
click at [228, 723] on button "Speaker Notes" at bounding box center [198, 725] width 100 height 20
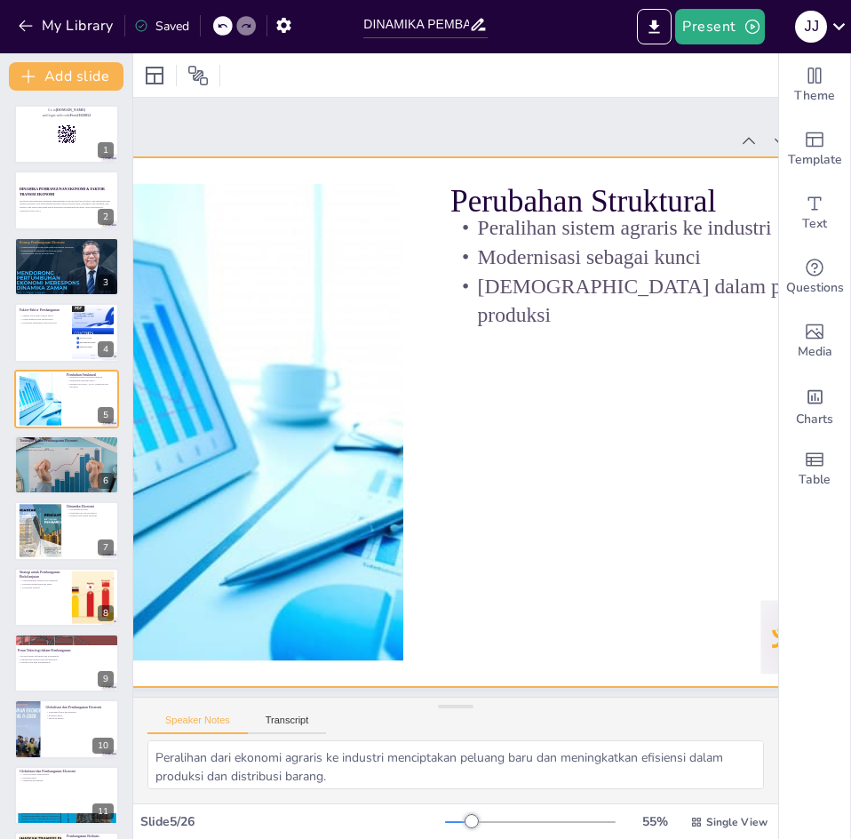
scroll to position [0, 423]
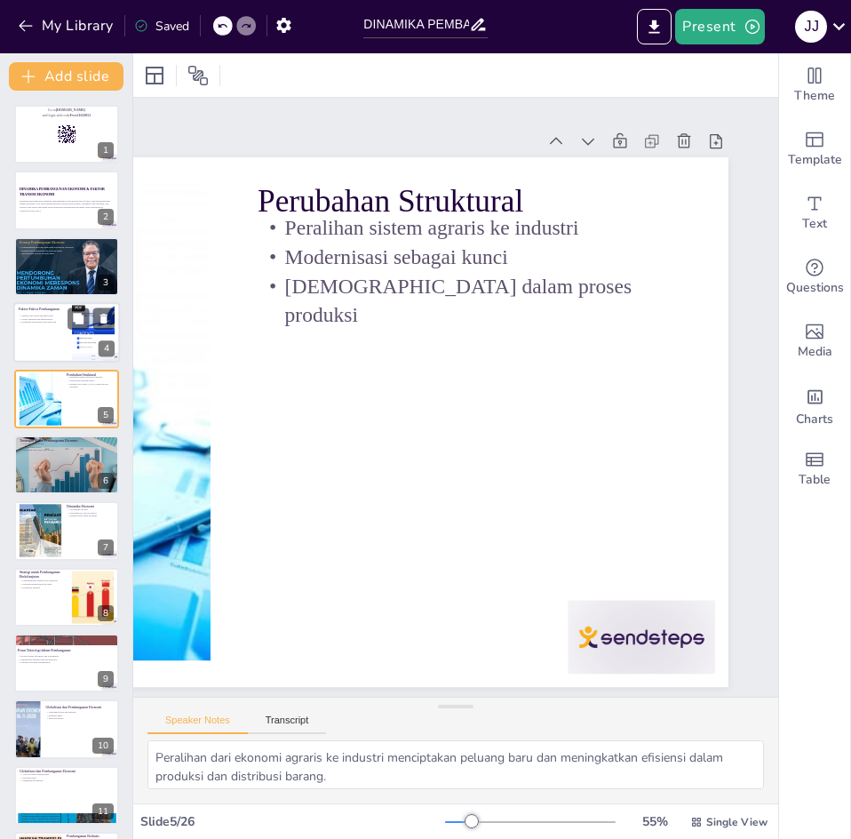
click at [62, 340] on div at bounding box center [66, 332] width 107 height 60
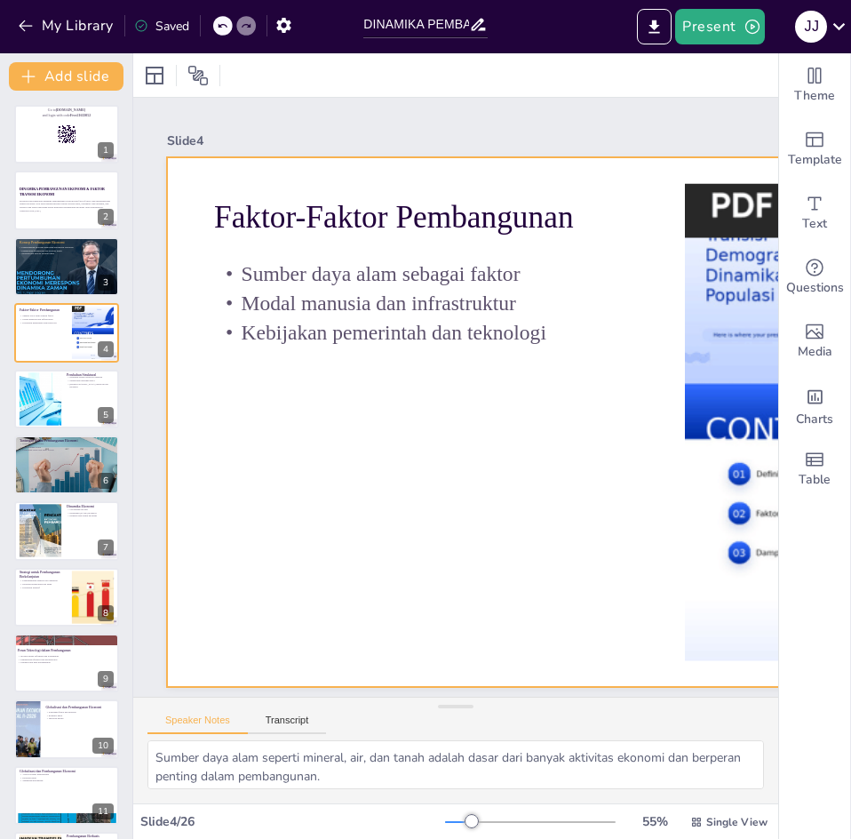
scroll to position [0, 0]
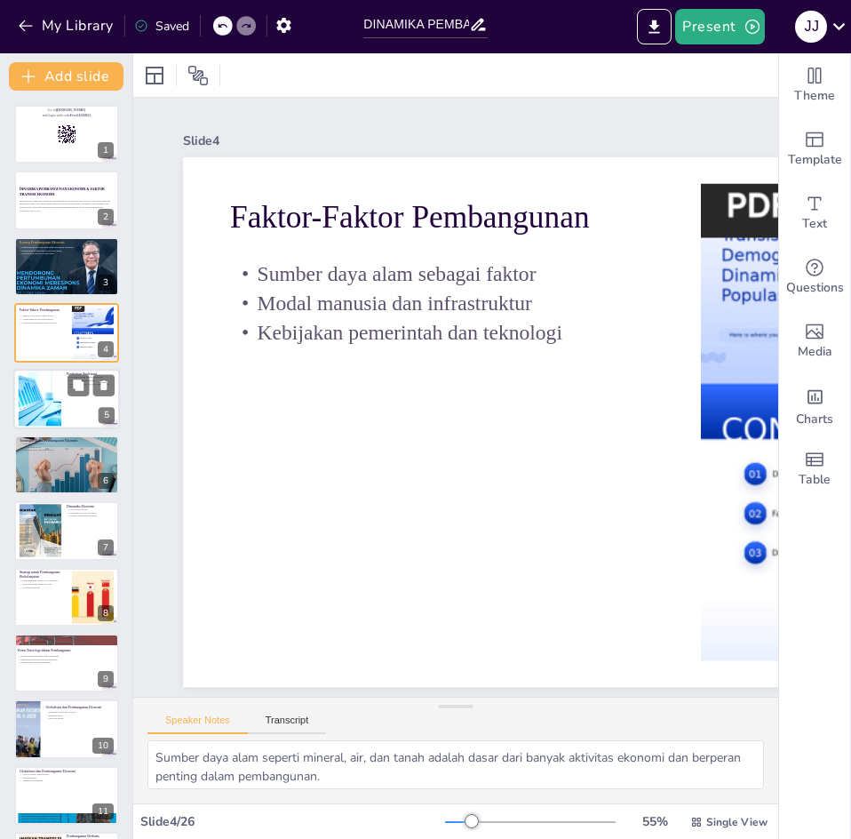
click at [52, 411] on div at bounding box center [39, 398] width 81 height 54
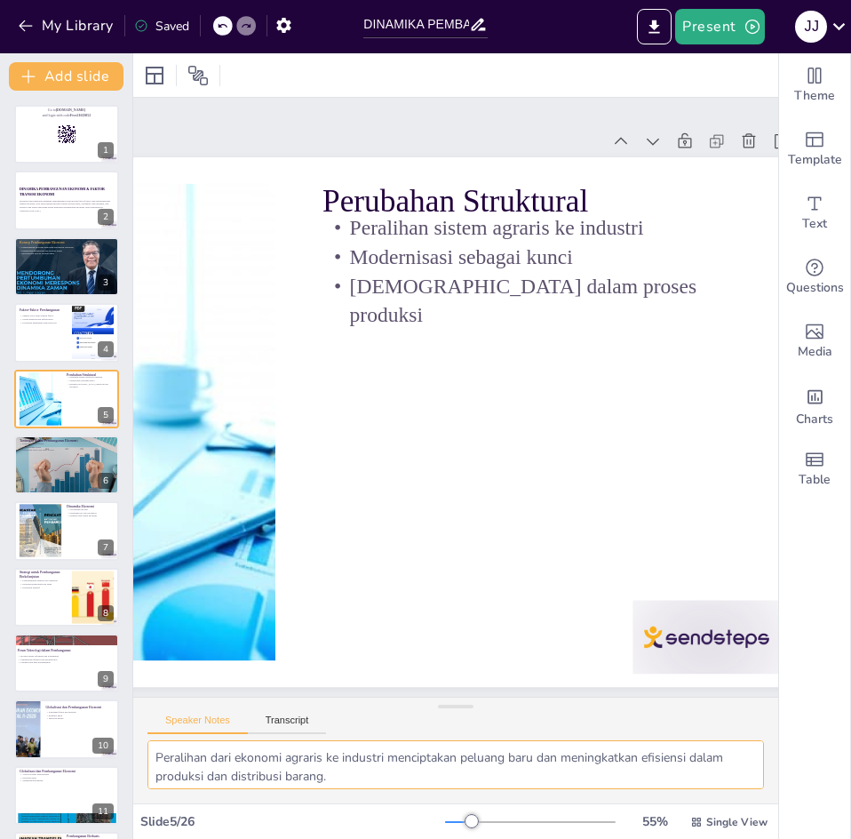
scroll to position [79, 0]
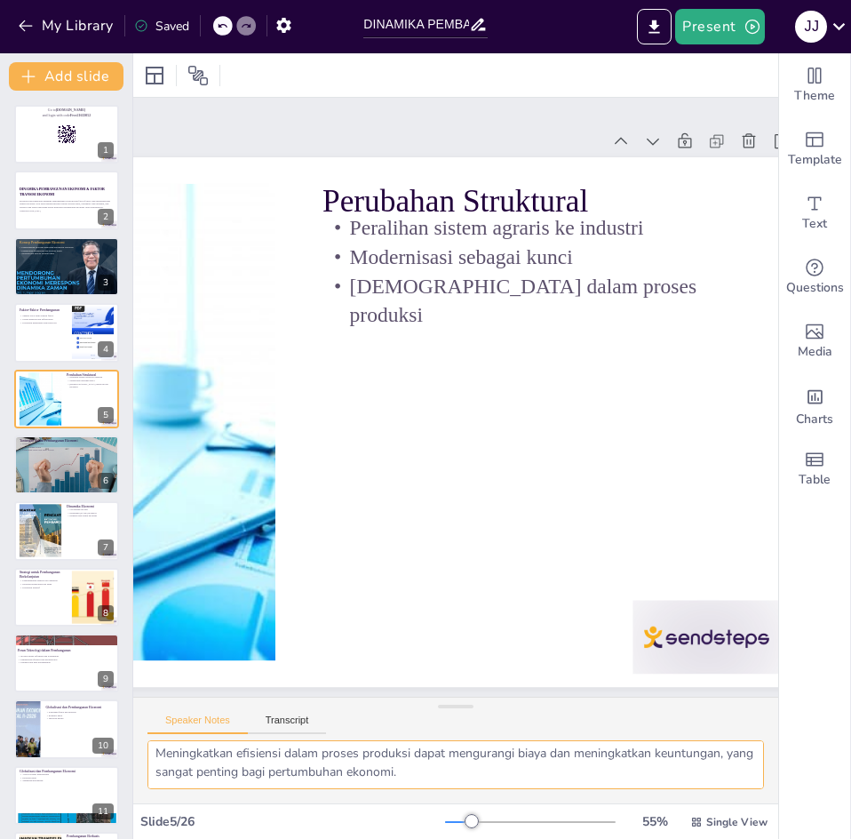
drag, startPoint x: 157, startPoint y: 754, endPoint x: 469, endPoint y: 787, distance: 313.7
click at [469, 787] on textarea "Peralihan dari ekonomi agraris ke industri menciptakan peluang baru dan meningk…" at bounding box center [456, 764] width 617 height 49
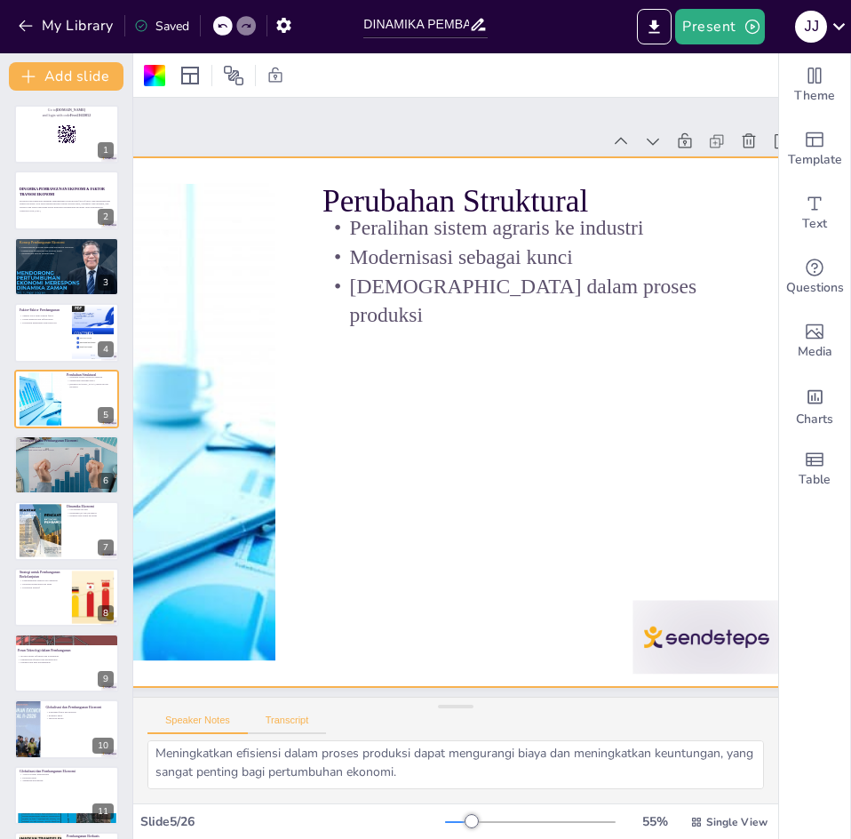
click at [295, 715] on button "Transcript" at bounding box center [287, 725] width 79 height 20
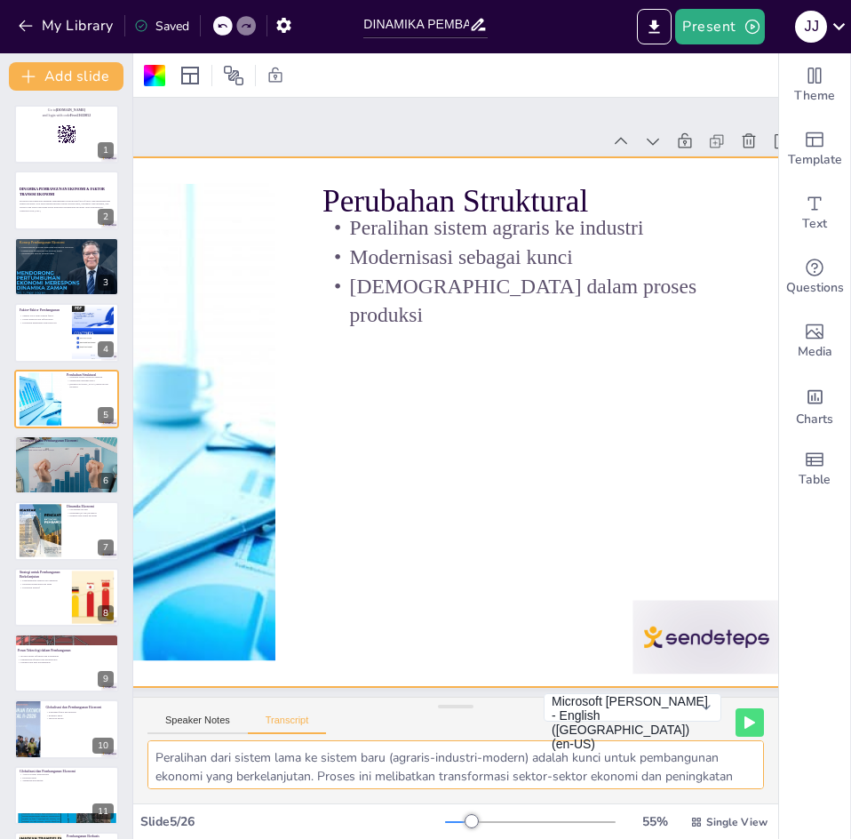
scroll to position [23, 0]
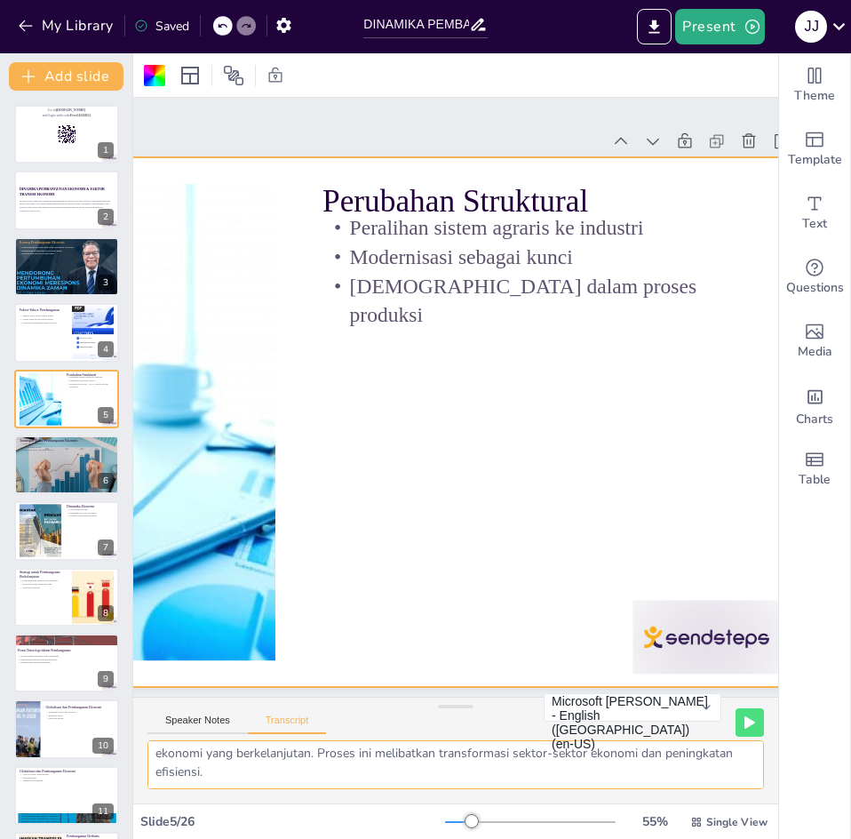
drag, startPoint x: 156, startPoint y: 757, endPoint x: 588, endPoint y: 771, distance: 432.1
click at [588, 771] on textarea "Peralihan dari sistem lama ke sistem baru (agraris-industri-modern) adalah kunc…" at bounding box center [456, 764] width 617 height 49
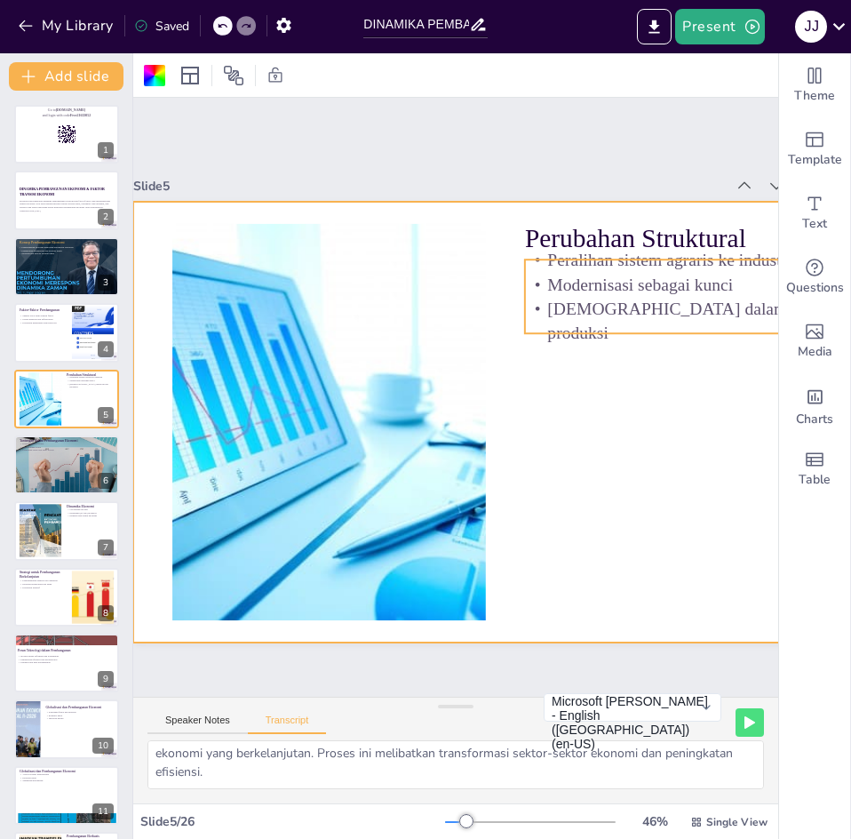
scroll to position [0, 29]
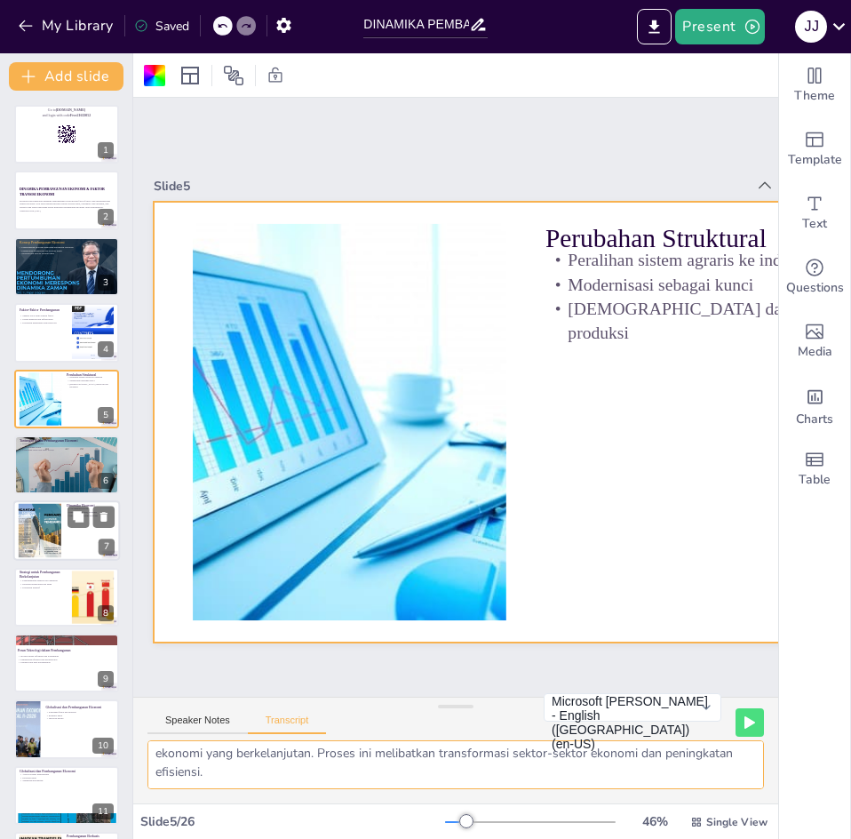
click at [63, 528] on div at bounding box center [66, 531] width 107 height 60
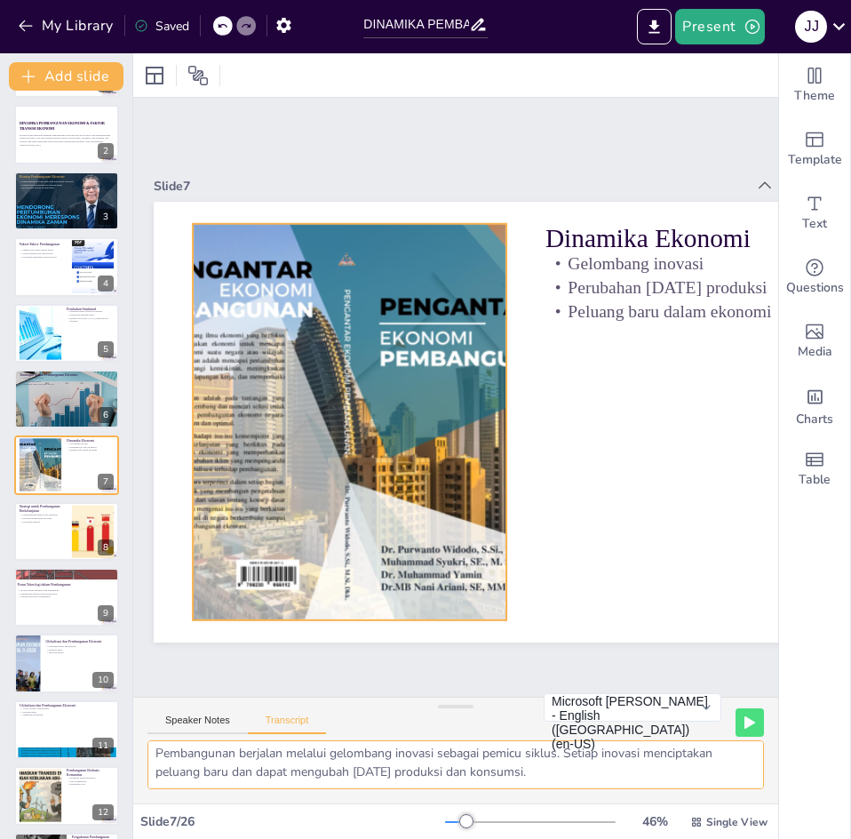
scroll to position [0, 265]
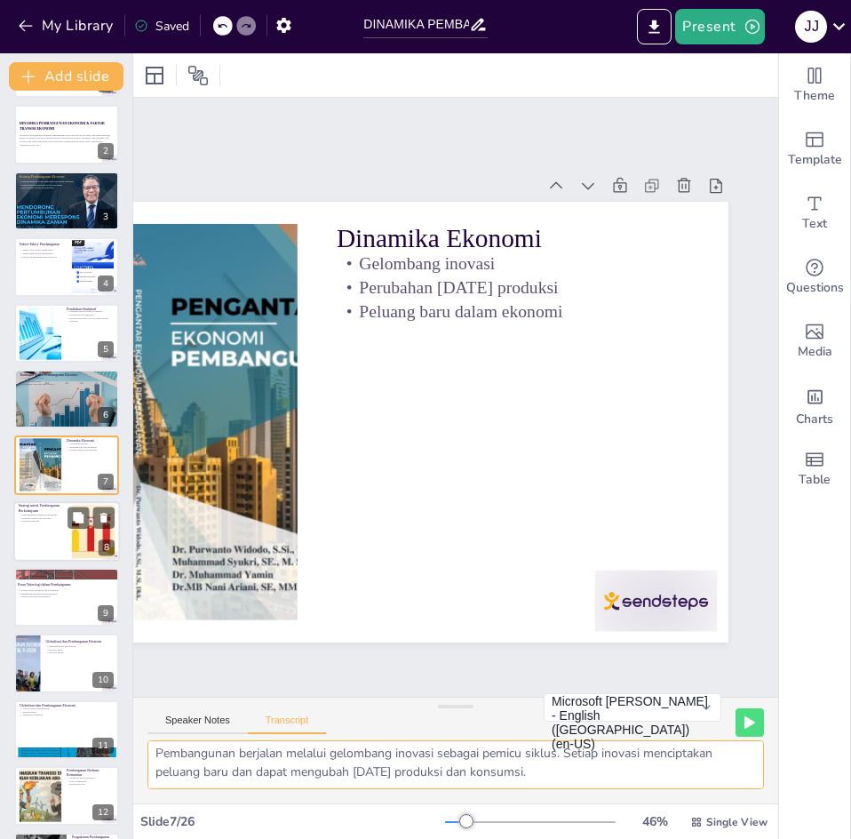
click at [51, 539] on div at bounding box center [66, 531] width 107 height 60
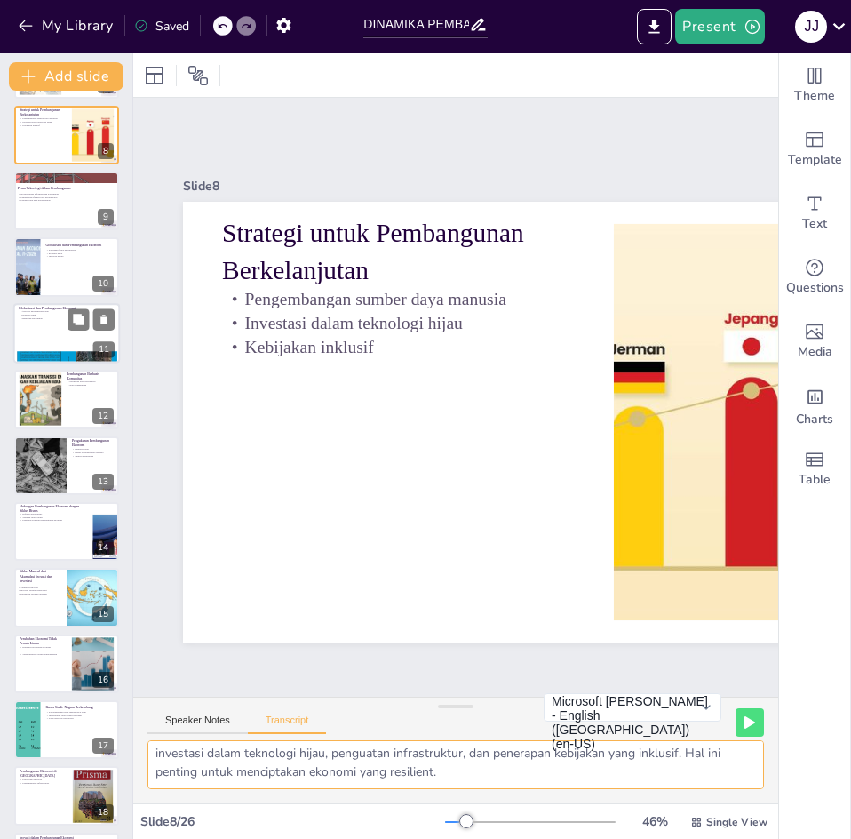
scroll to position [464, 0]
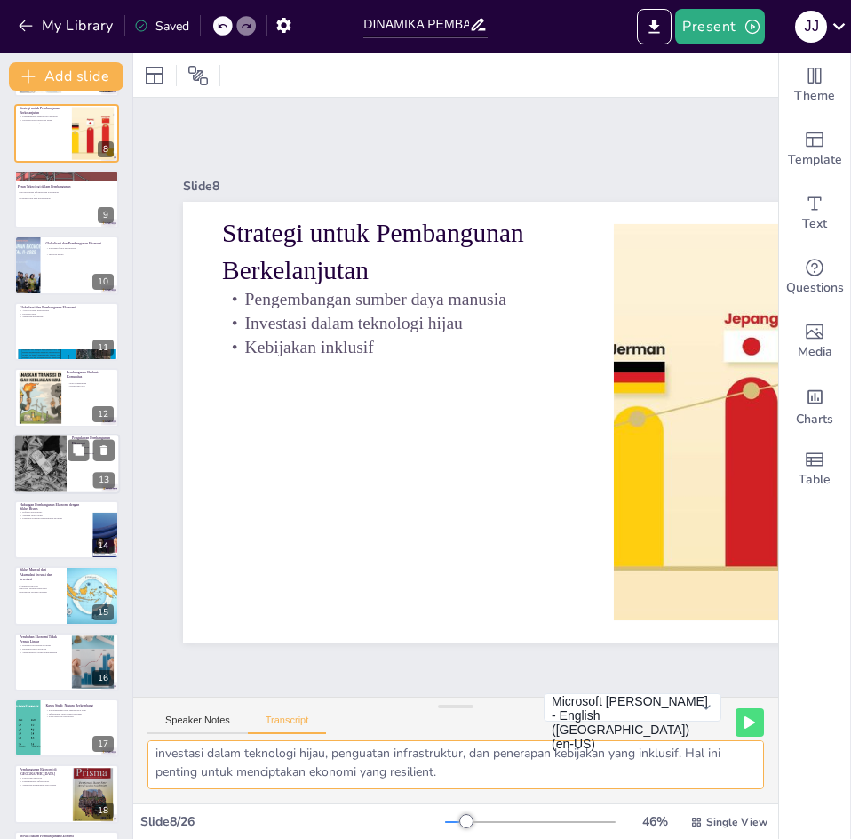
click at [55, 463] on div at bounding box center [40, 464] width 91 height 60
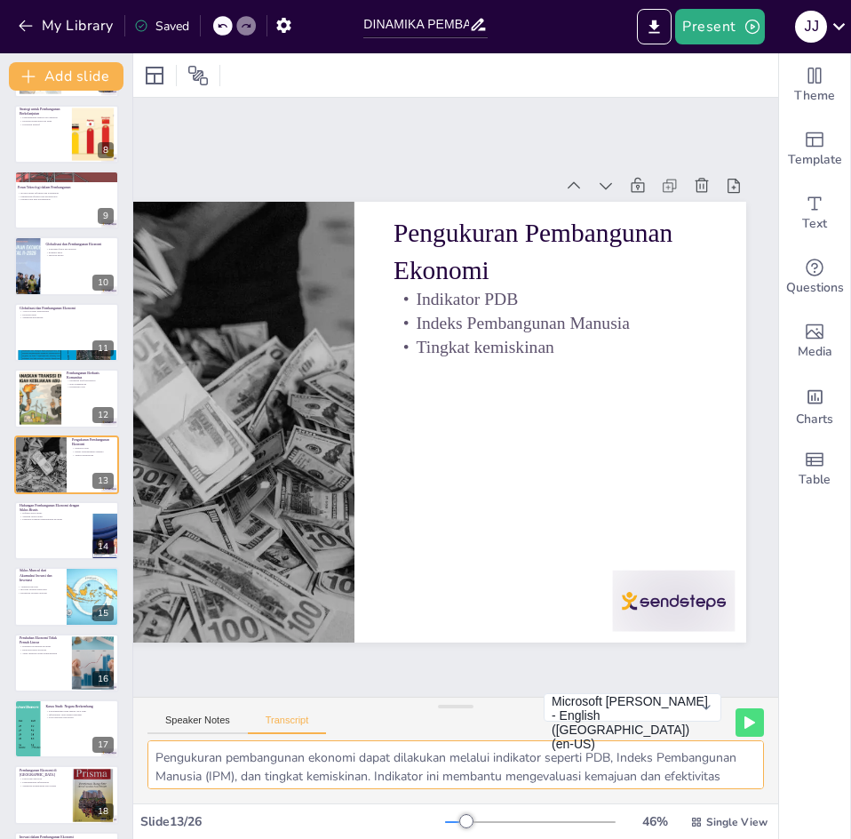
scroll to position [23, 0]
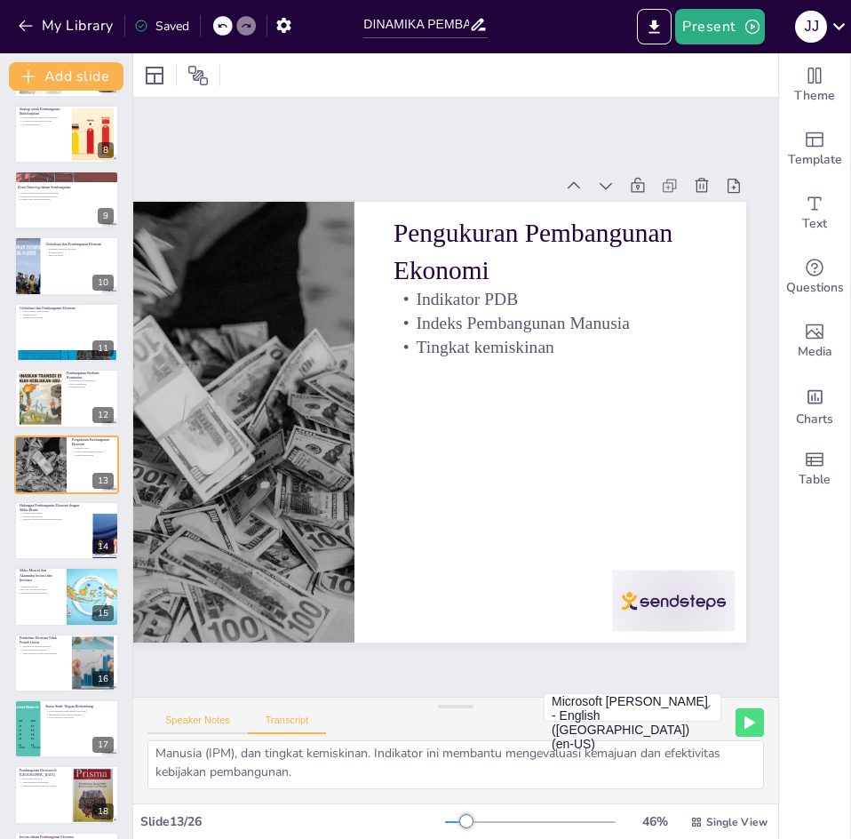
click at [210, 731] on button "Speaker Notes" at bounding box center [198, 725] width 100 height 20
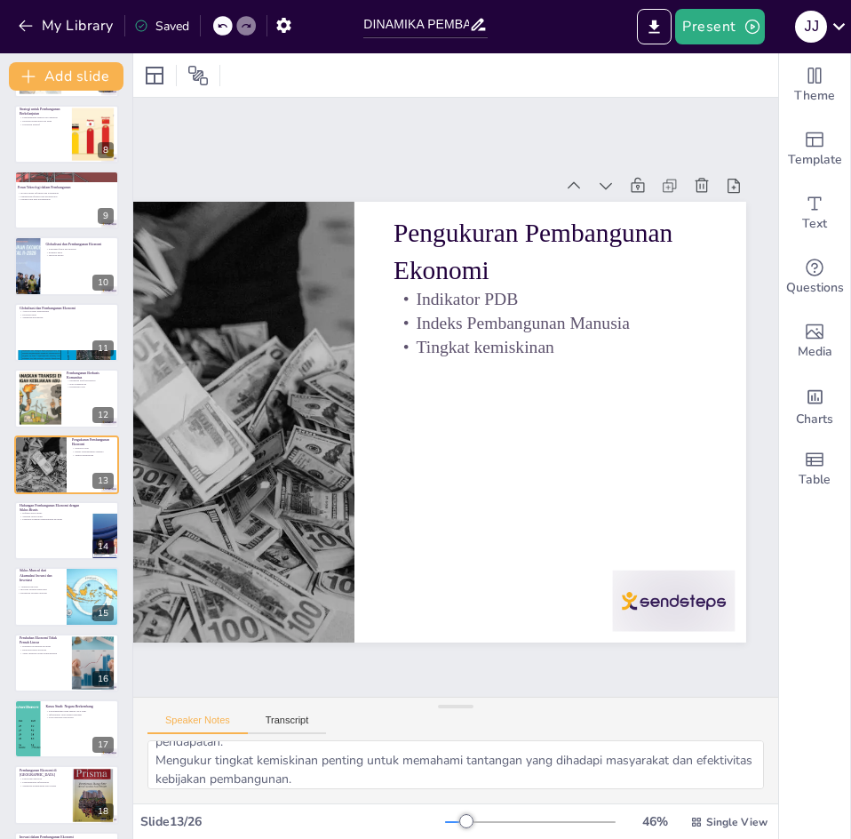
scroll to position [79, 0]
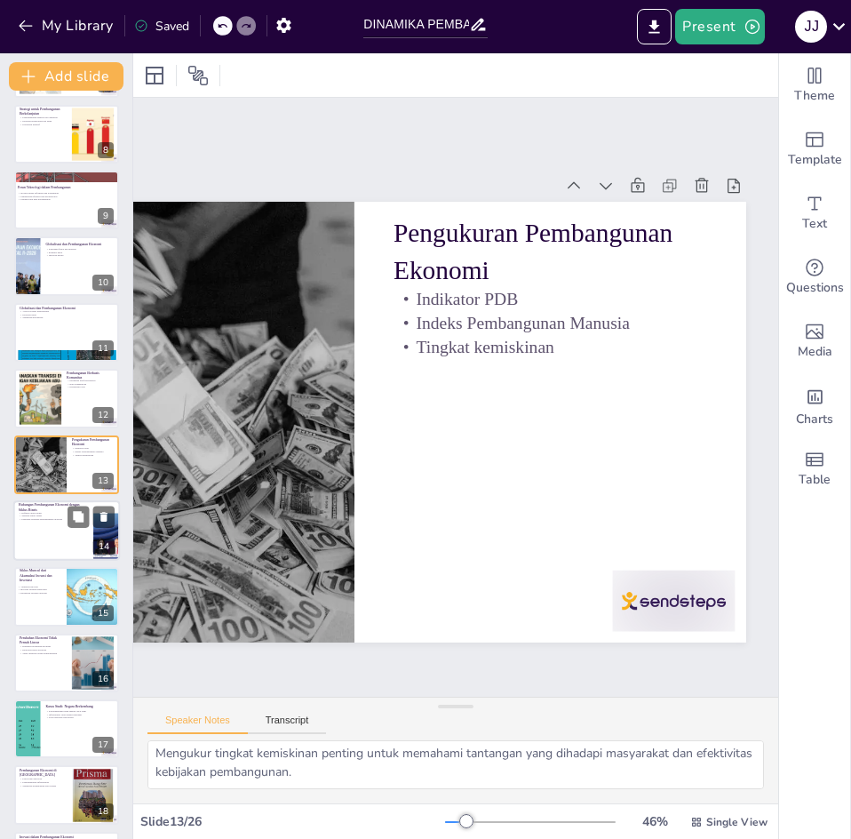
click at [58, 556] on div at bounding box center [66, 530] width 107 height 60
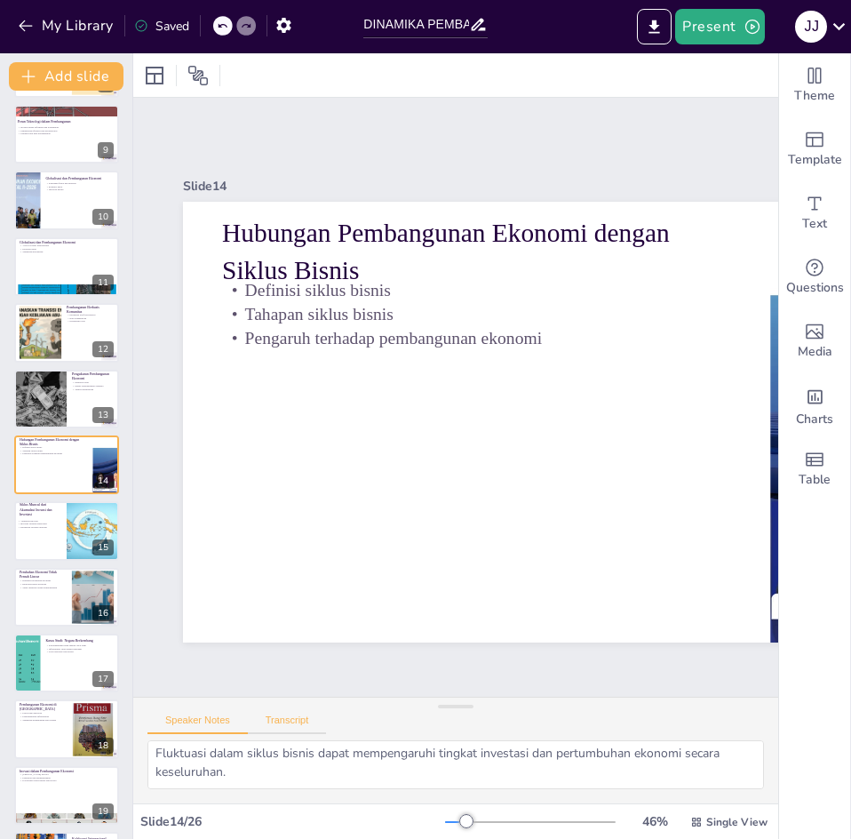
click at [301, 722] on button "Transcript" at bounding box center [287, 725] width 79 height 20
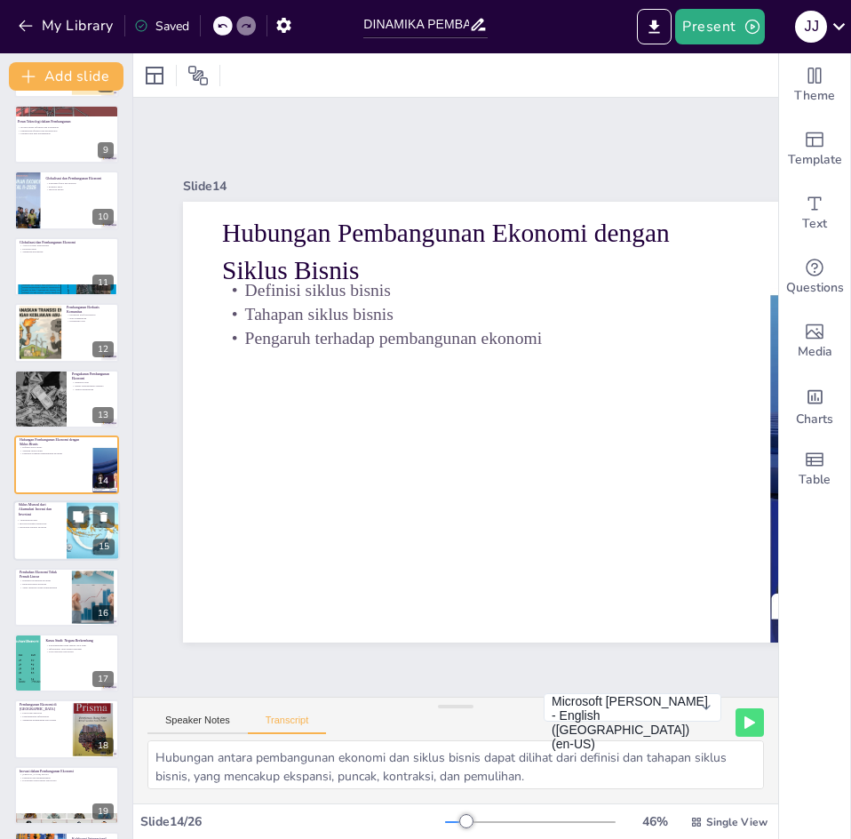
click at [60, 527] on div at bounding box center [66, 531] width 107 height 60
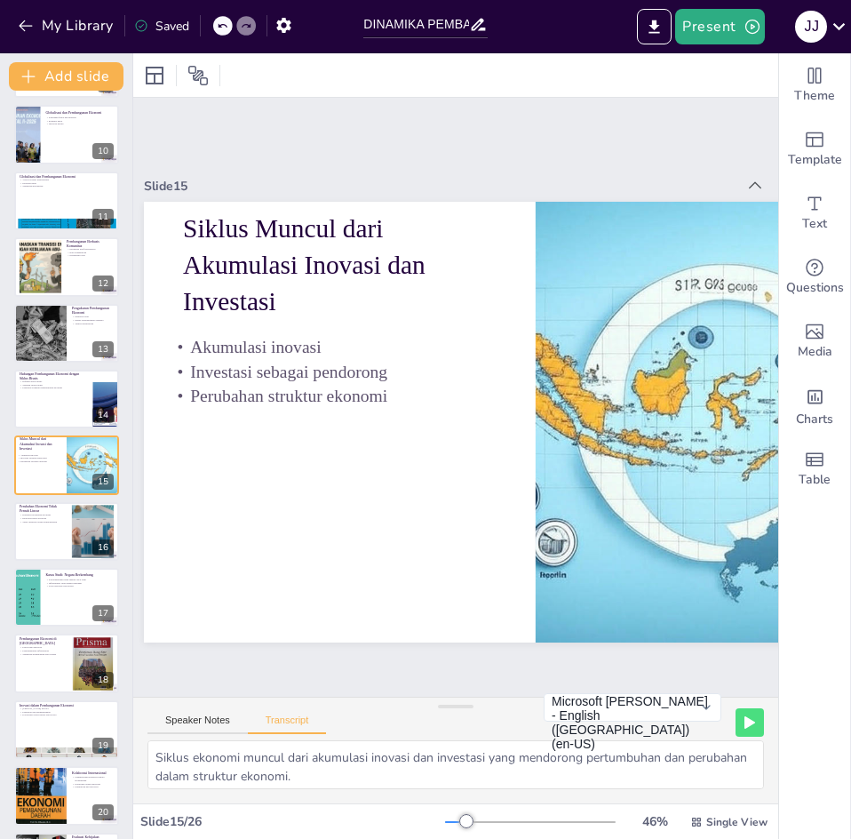
scroll to position [4, 0]
click at [185, 732] on button "Speaker Notes" at bounding box center [198, 725] width 100 height 20
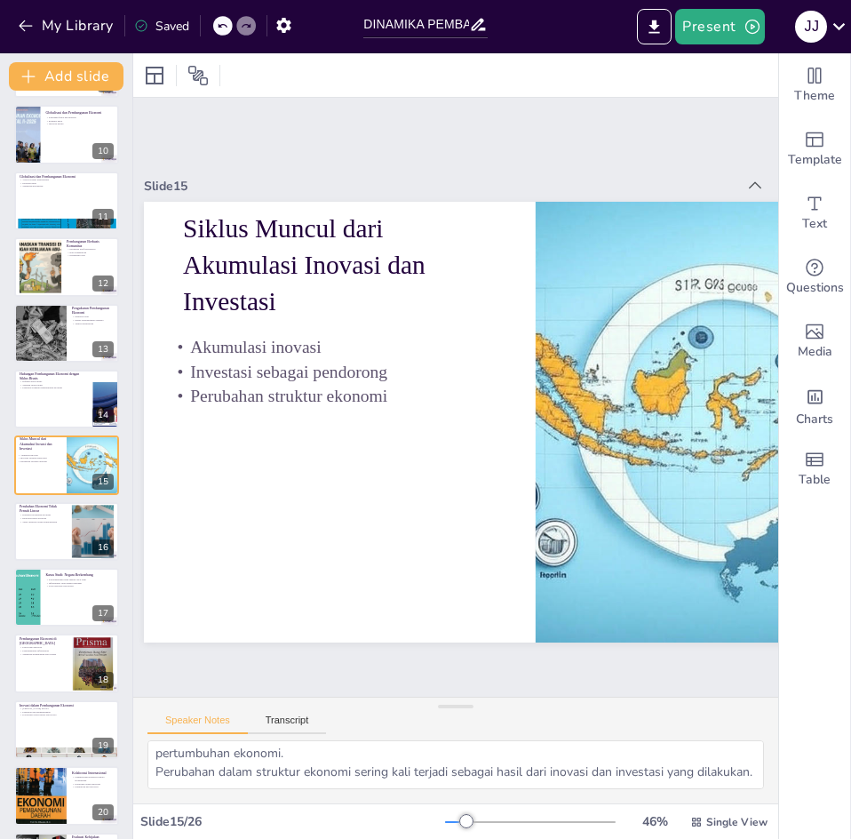
scroll to position [79, 0]
click at [64, 520] on p "Tidak linearitas dalam pembangunan" at bounding box center [43, 521] width 48 height 4
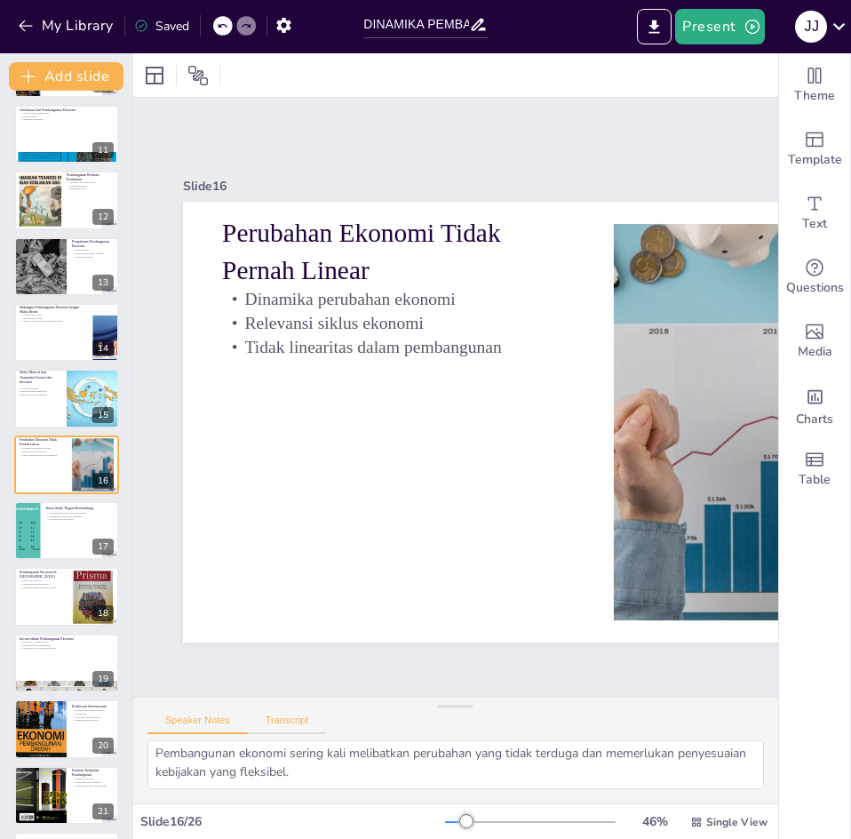
click at [304, 723] on button "Transcript" at bounding box center [287, 725] width 79 height 20
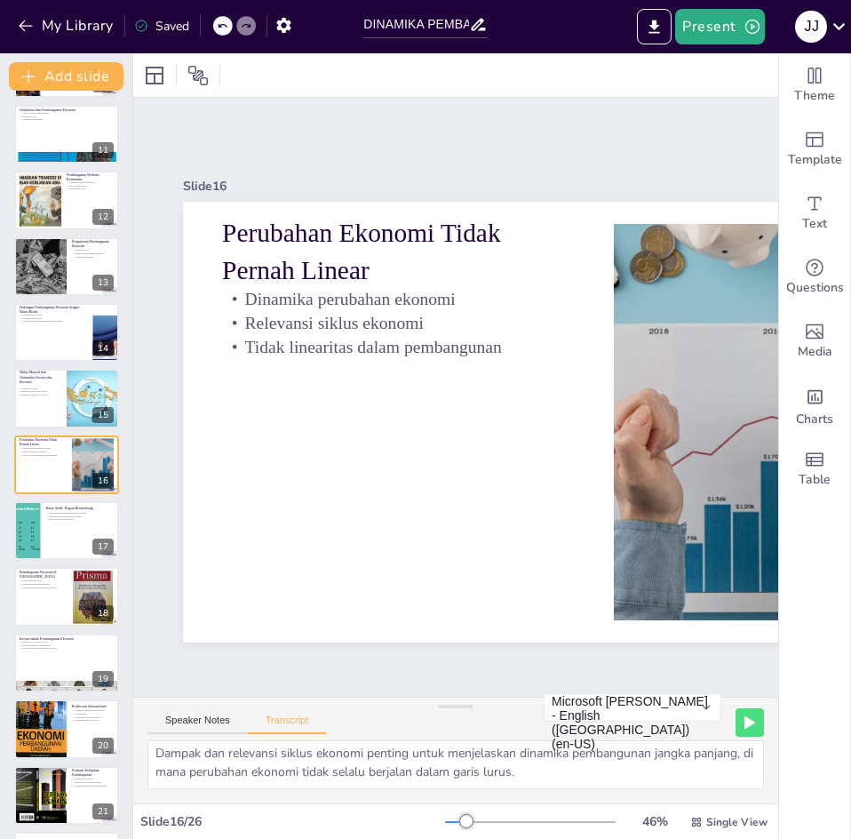
scroll to position [4, 0]
click at [49, 539] on div at bounding box center [66, 530] width 107 height 60
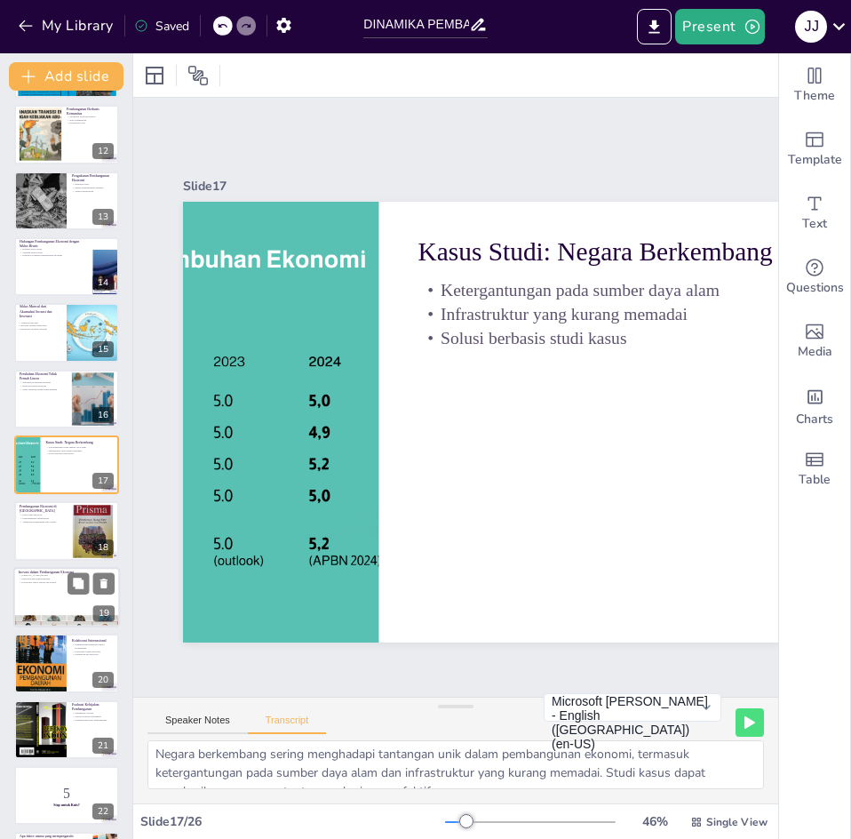
click at [66, 607] on div at bounding box center [66, 597] width 107 height 60
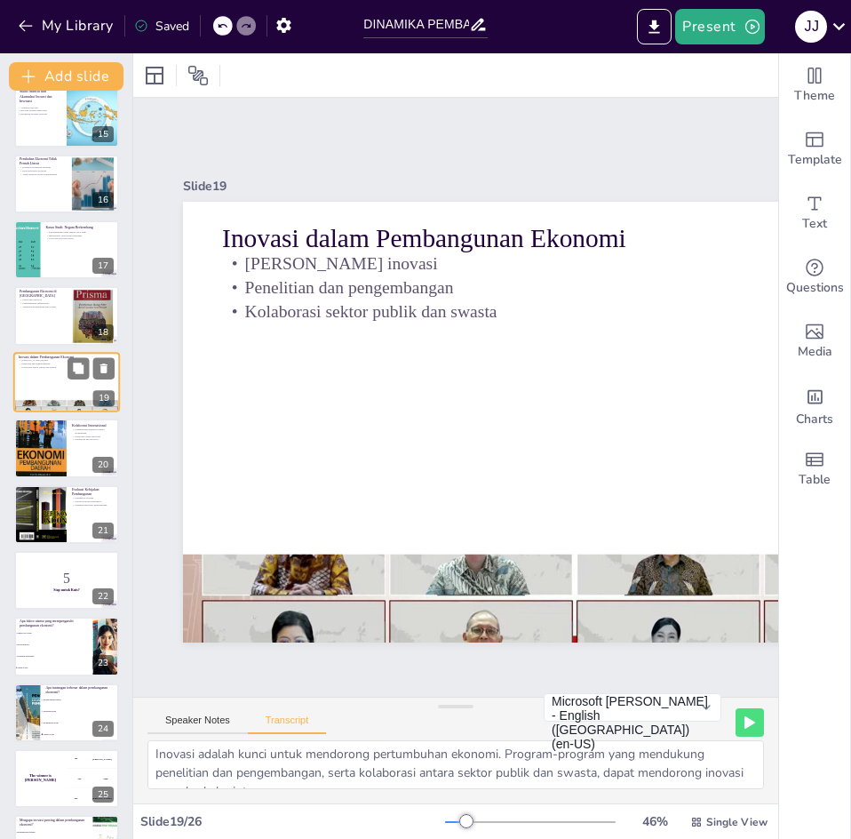
scroll to position [992, 0]
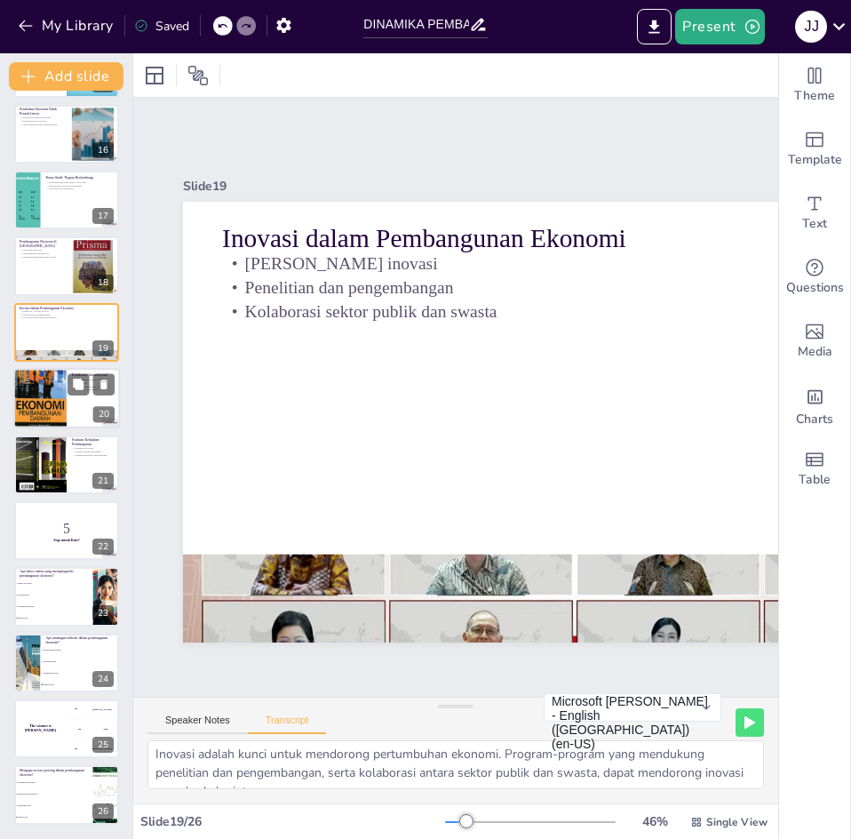
click at [57, 416] on div at bounding box center [39, 398] width 53 height 83
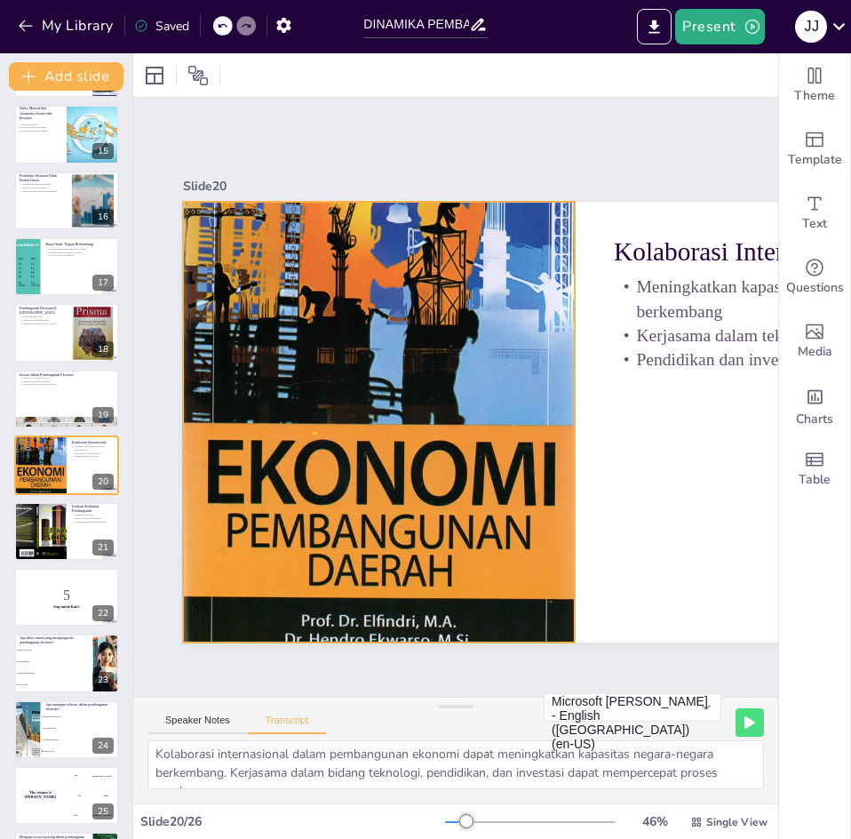
scroll to position [0, 265]
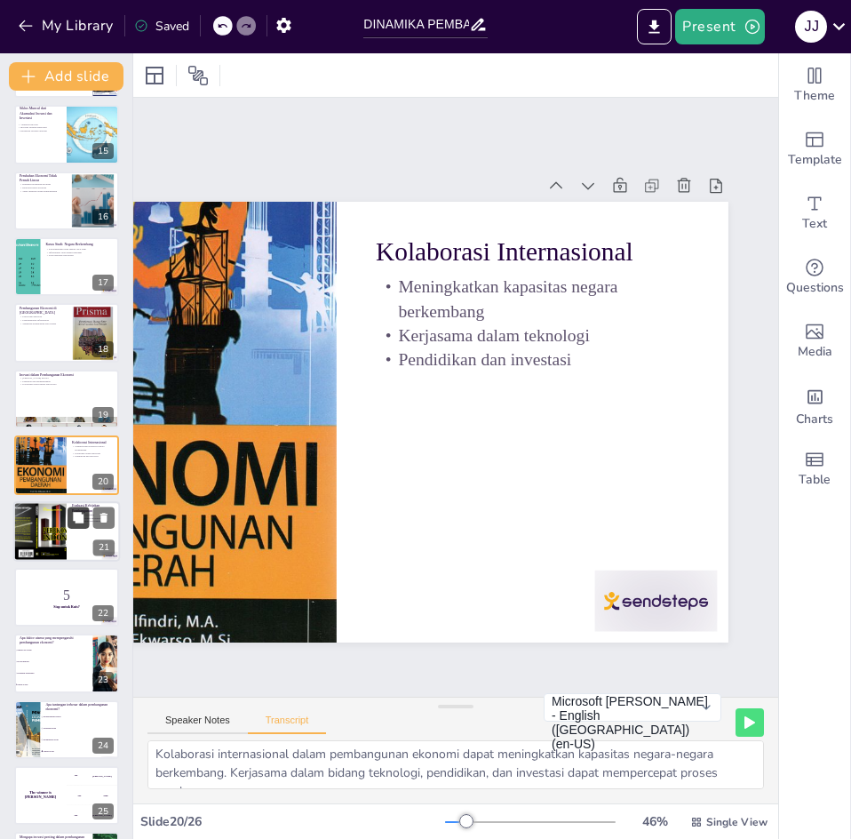
click at [78, 519] on icon at bounding box center [78, 517] width 11 height 11
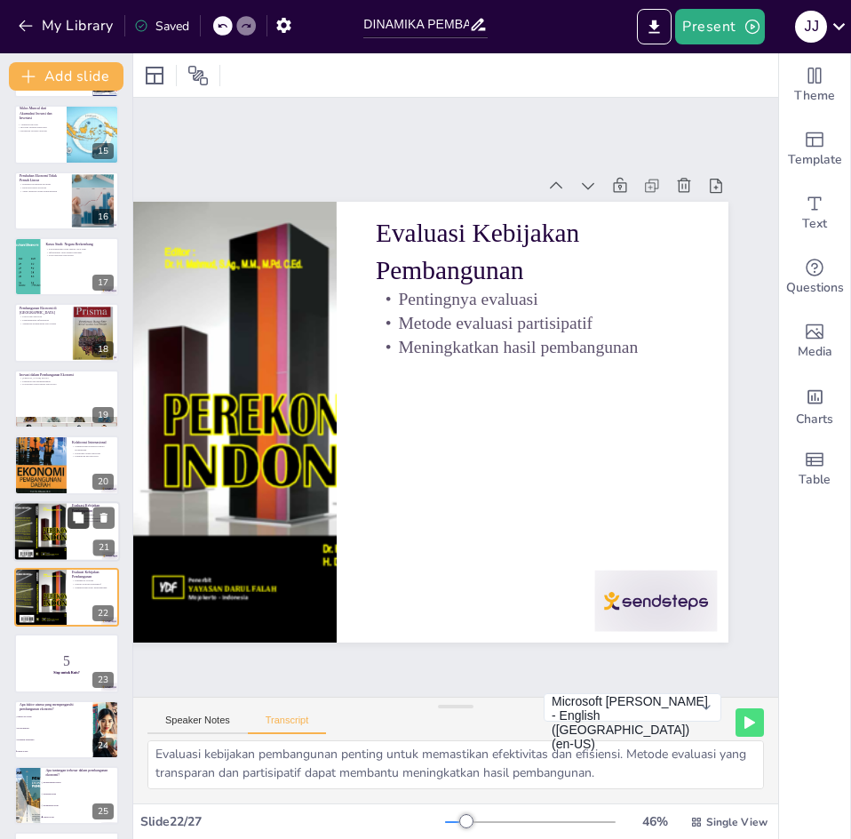
scroll to position [1058, 0]
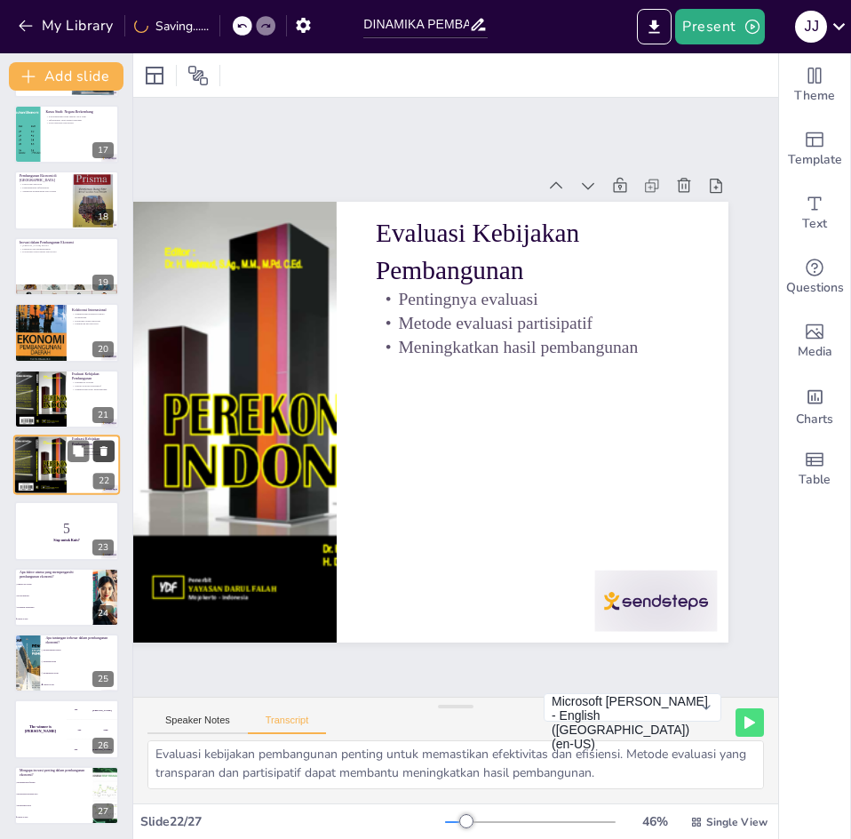
click at [107, 446] on icon at bounding box center [104, 450] width 12 height 12
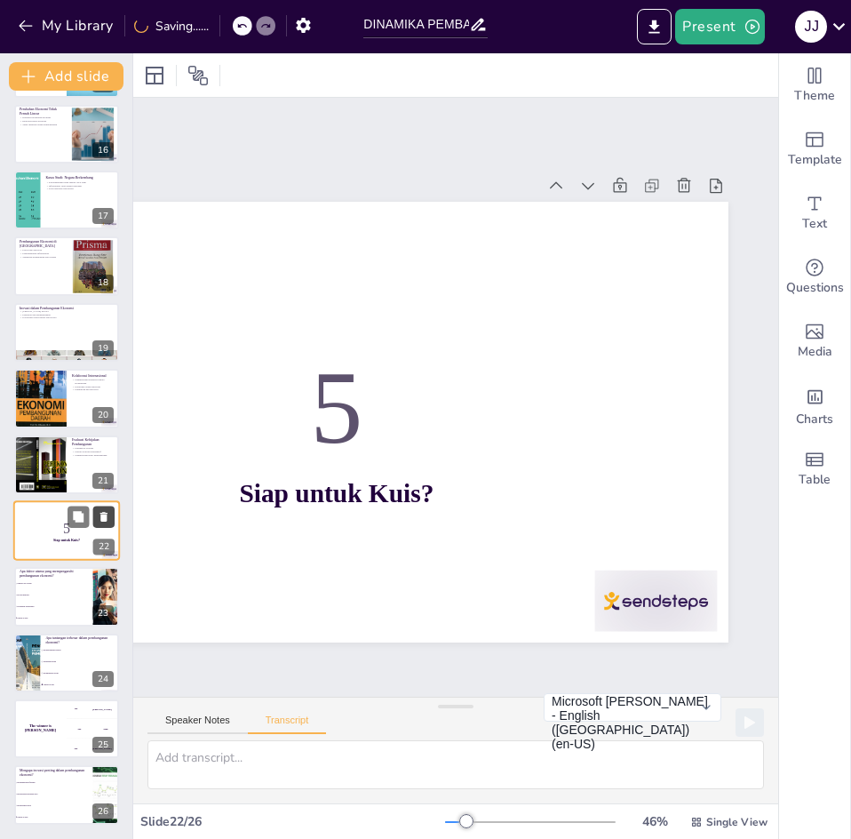
scroll to position [0, 0]
click at [65, 613] on li "Semua di atas" at bounding box center [53, 619] width 80 height 12
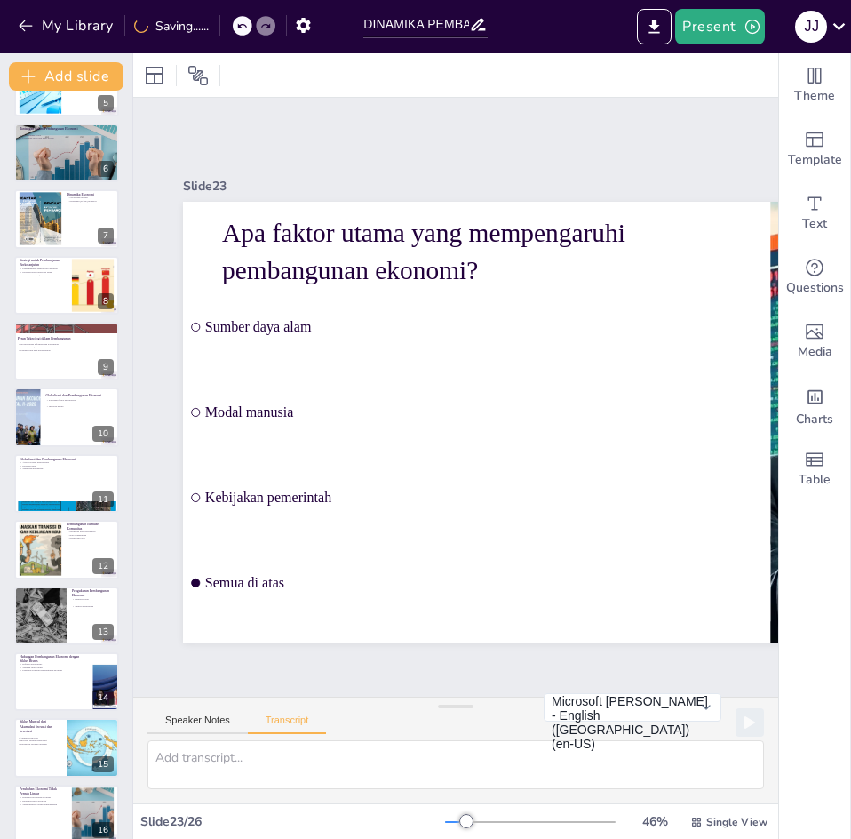
scroll to position [311, 0]
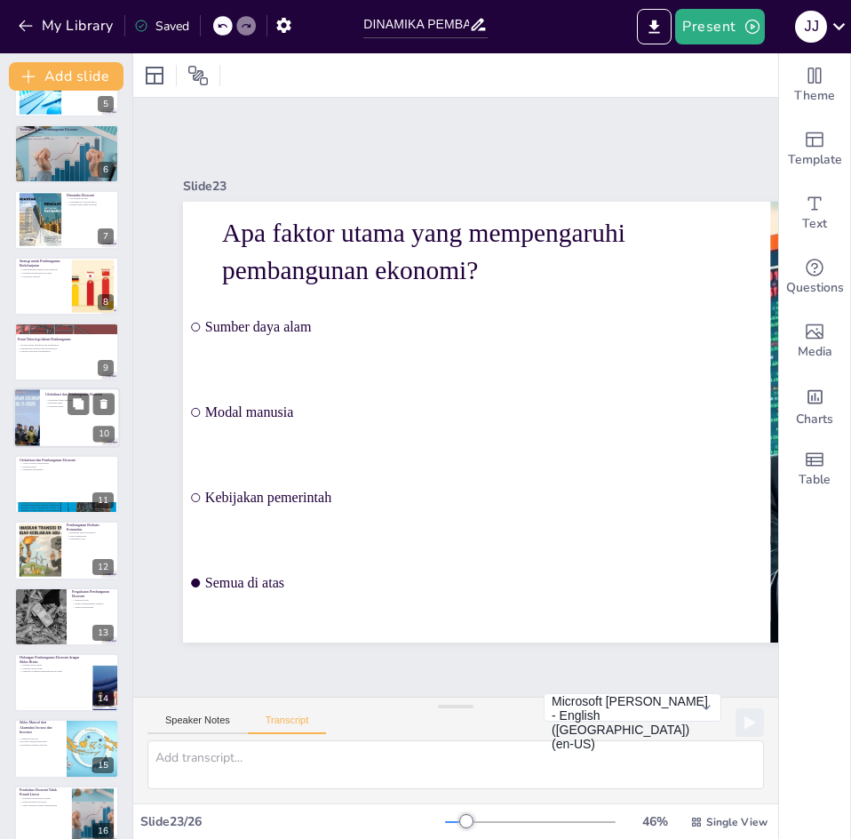
click at [44, 439] on div at bounding box center [66, 418] width 107 height 60
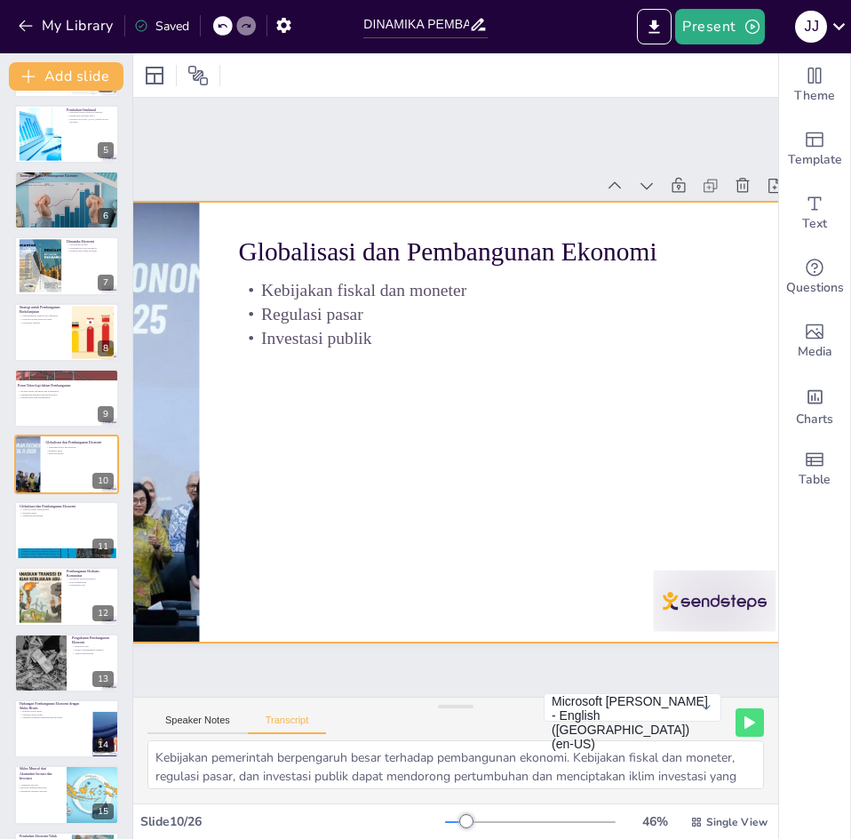
scroll to position [0, 188]
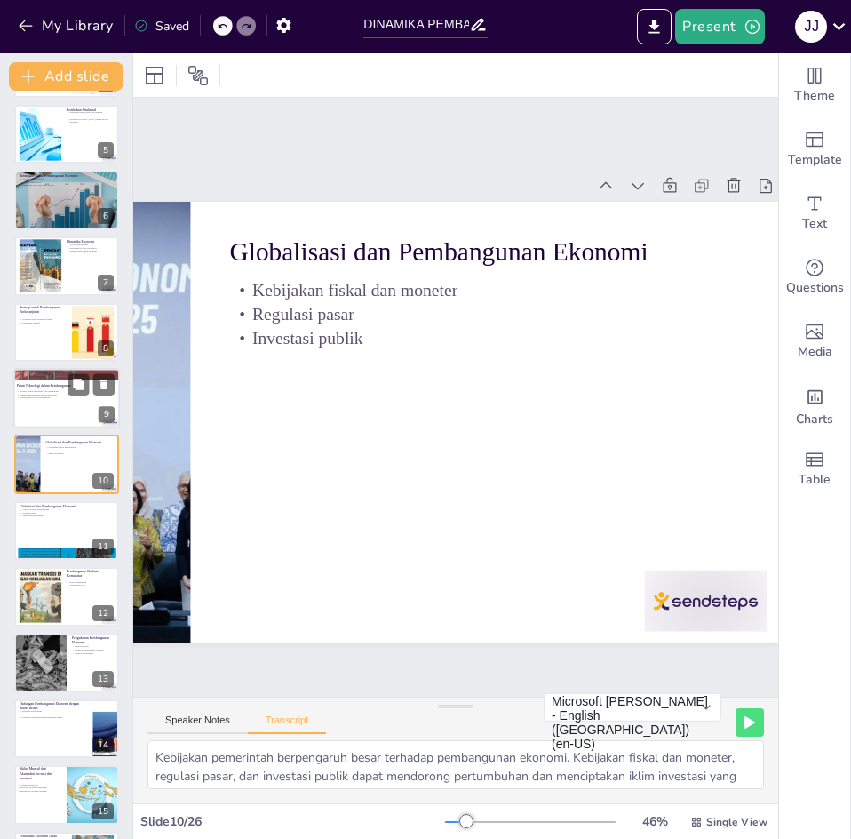
click at [46, 389] on p "Inovasi dalam informasi dan komunikasi" at bounding box center [65, 391] width 96 height 4
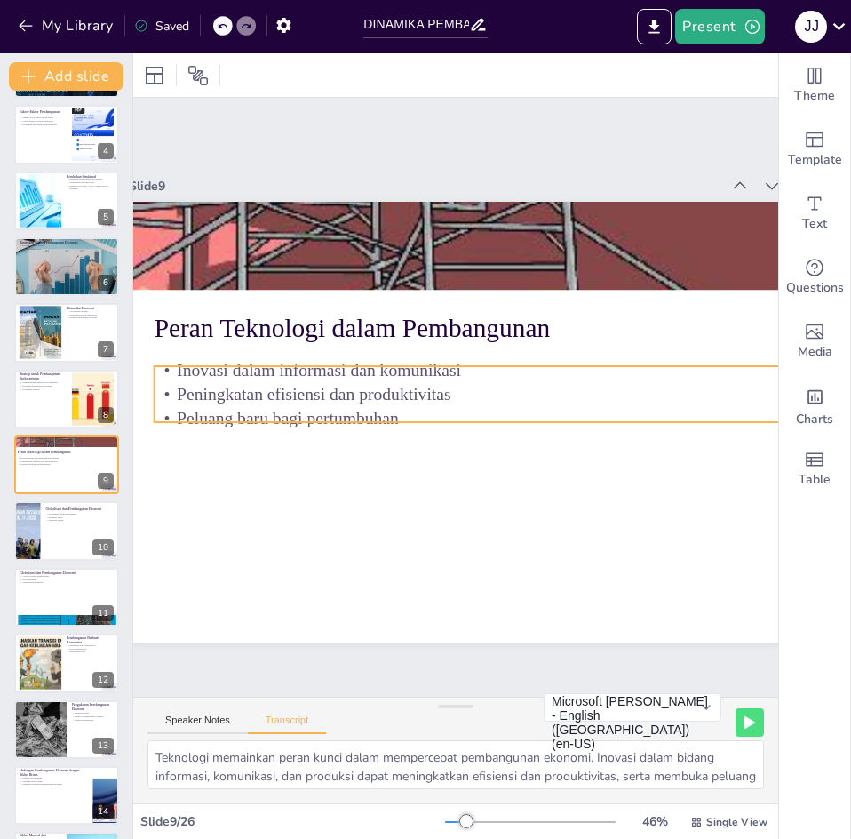
scroll to position [0, 51]
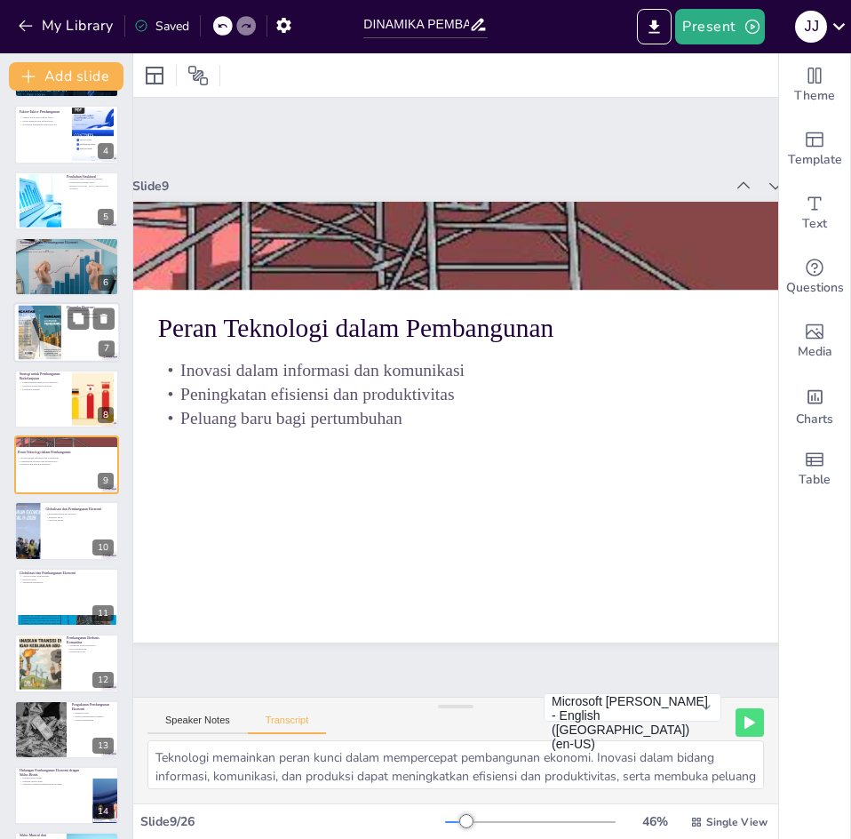
click at [46, 348] on div at bounding box center [40, 333] width 80 height 54
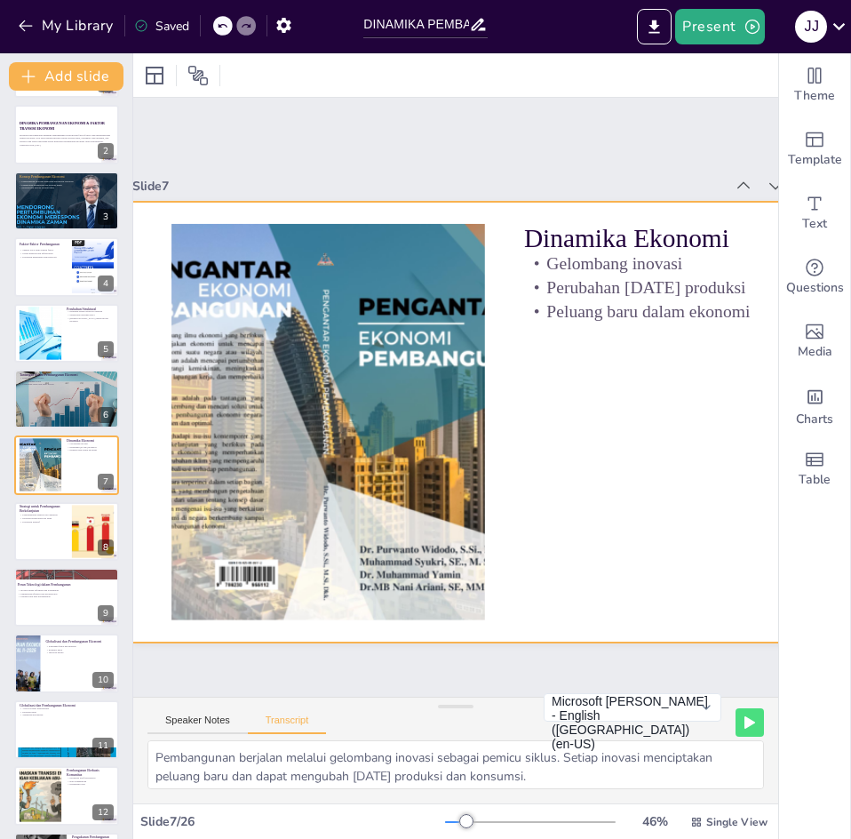
scroll to position [0, 265]
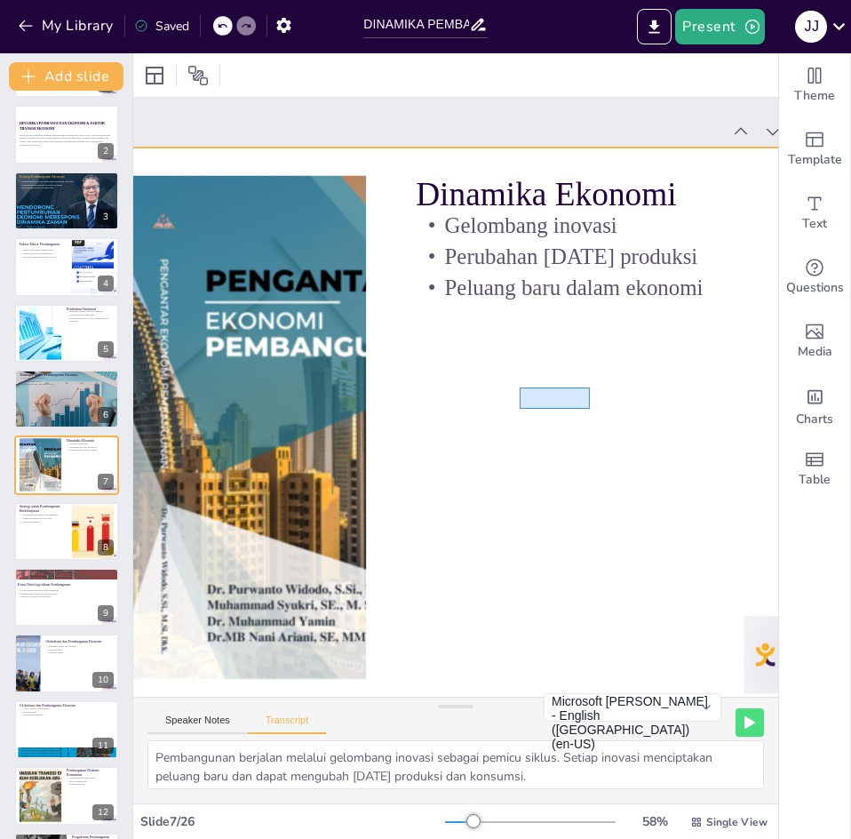
drag, startPoint x: 590, startPoint y: 387, endPoint x: 520, endPoint y: 409, distance: 73.4
click at [520, 409] on div at bounding box center [498, 371] width 1049 height 660
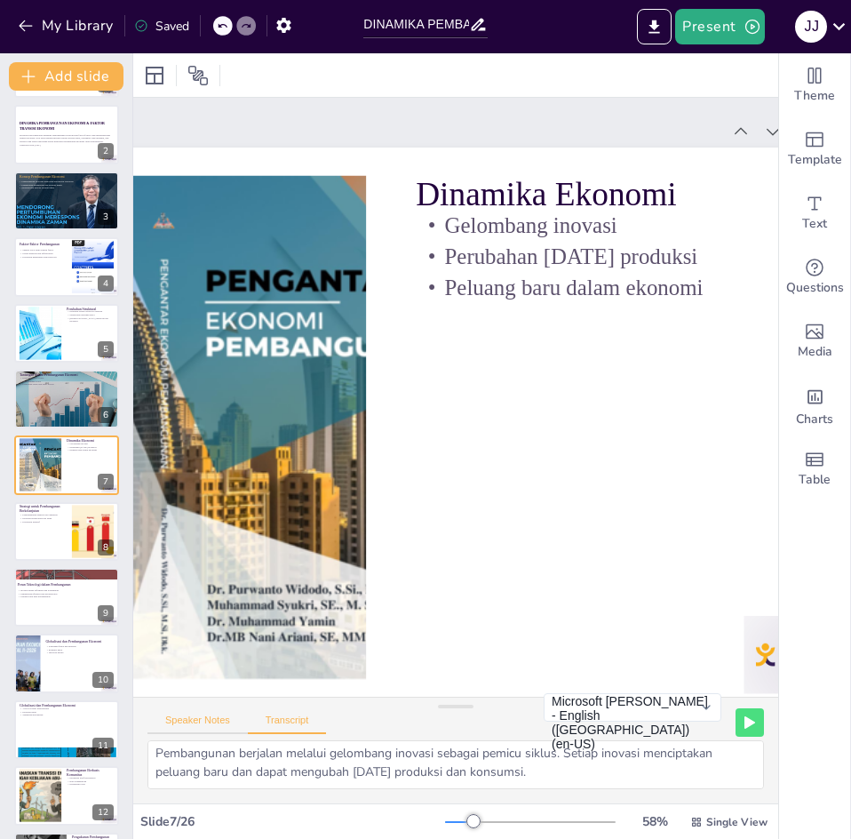
click at [215, 731] on button "Speaker Notes" at bounding box center [198, 725] width 100 height 20
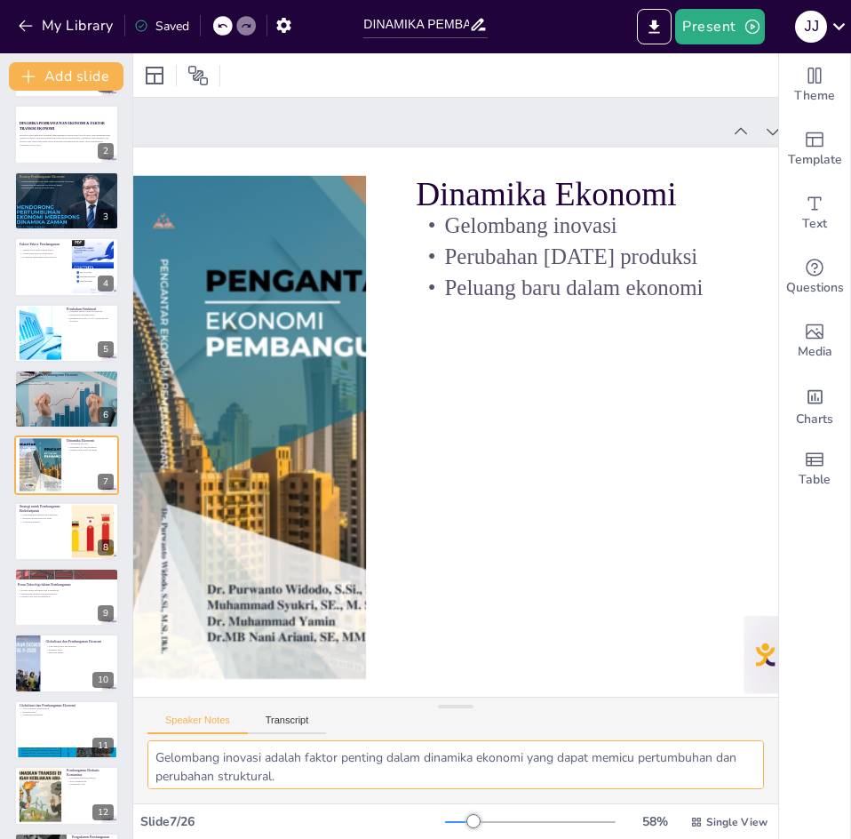
click at [307, 779] on textarea "Gelombang inovasi adalah faktor penting dalam dinamika ekonomi yang dapat memic…" at bounding box center [456, 764] width 617 height 49
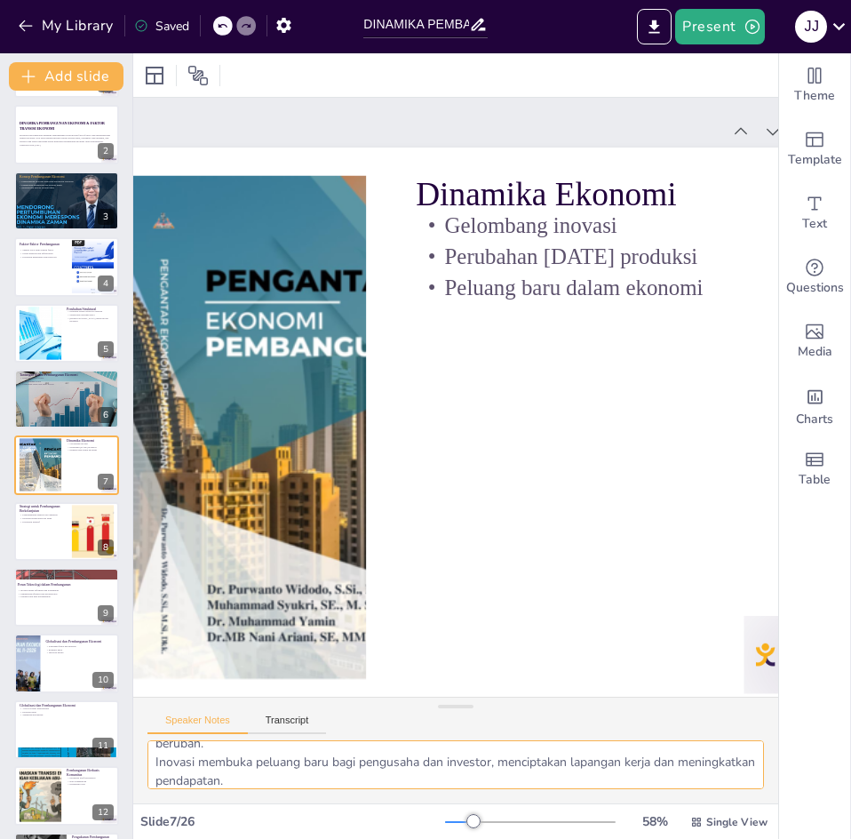
scroll to position [79, 0]
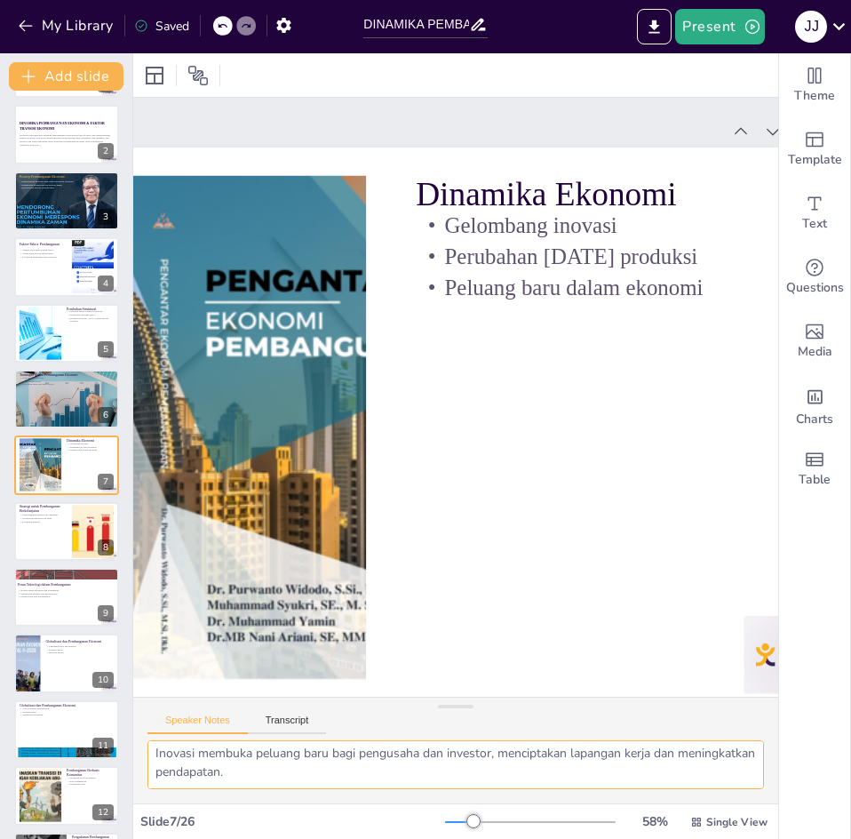
drag, startPoint x: 154, startPoint y: 766, endPoint x: 355, endPoint y: 796, distance: 203.1
click at [355, 796] on div "Gelombang inovasi adalah faktor penting dalam dinamika ekonomi yang dapat memic…" at bounding box center [455, 771] width 645 height 63
click at [302, 716] on button "Transcript" at bounding box center [287, 725] width 79 height 20
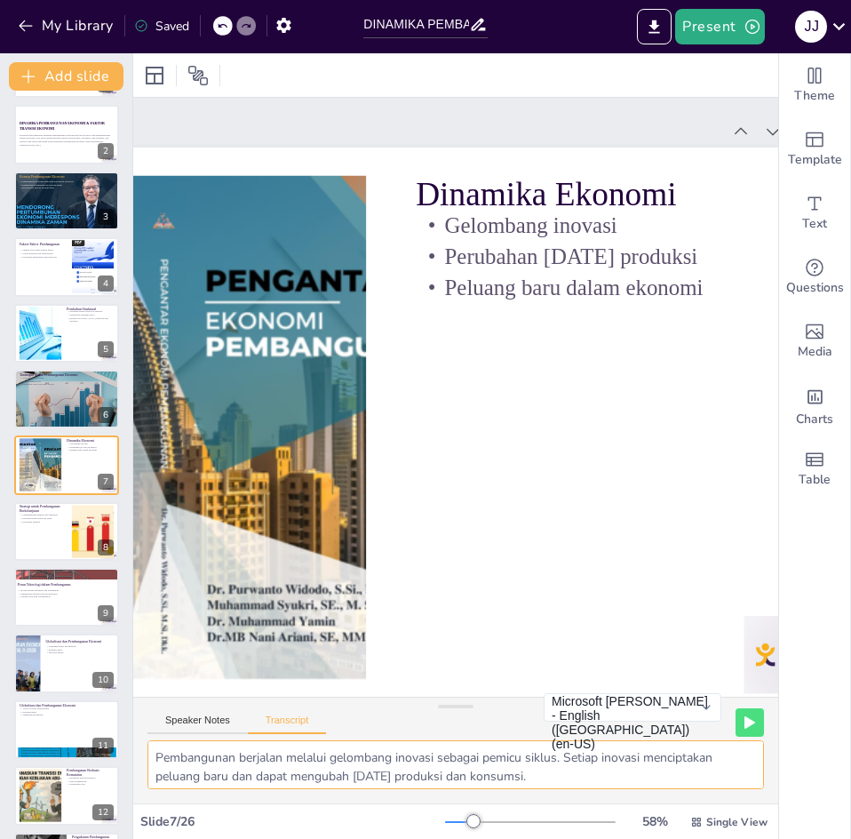
scroll to position [4, 0]
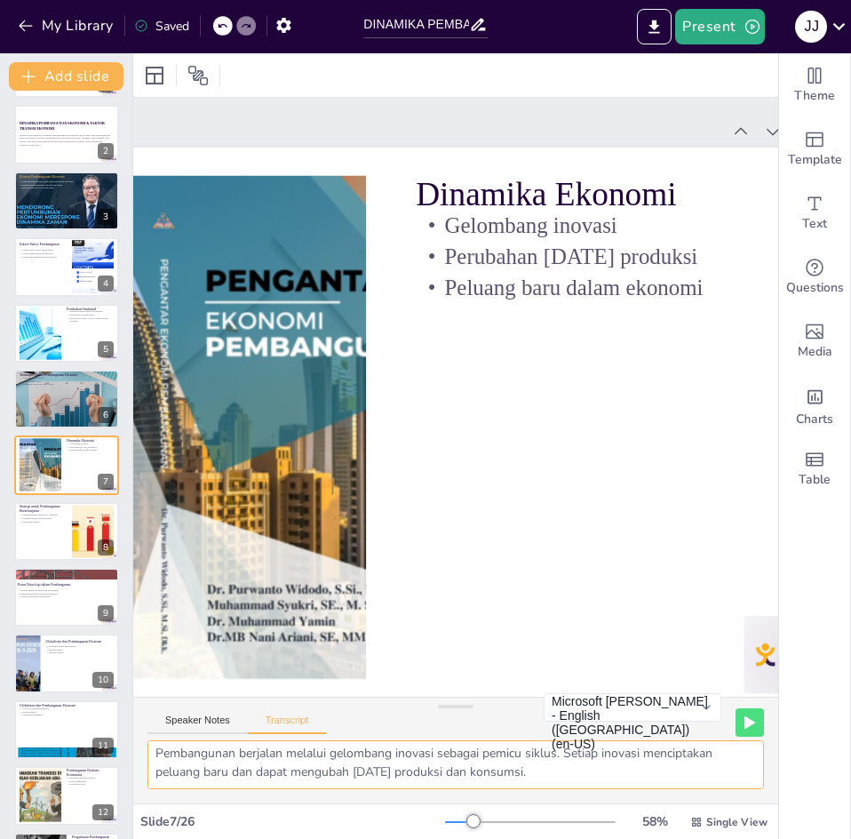
drag, startPoint x: 155, startPoint y: 760, endPoint x: 523, endPoint y: 795, distance: 370.5
click at [523, 795] on div "Pembangunan berjalan melalui gelombang inovasi sebagai pemicu siklus. Setiap in…" at bounding box center [455, 771] width 645 height 63
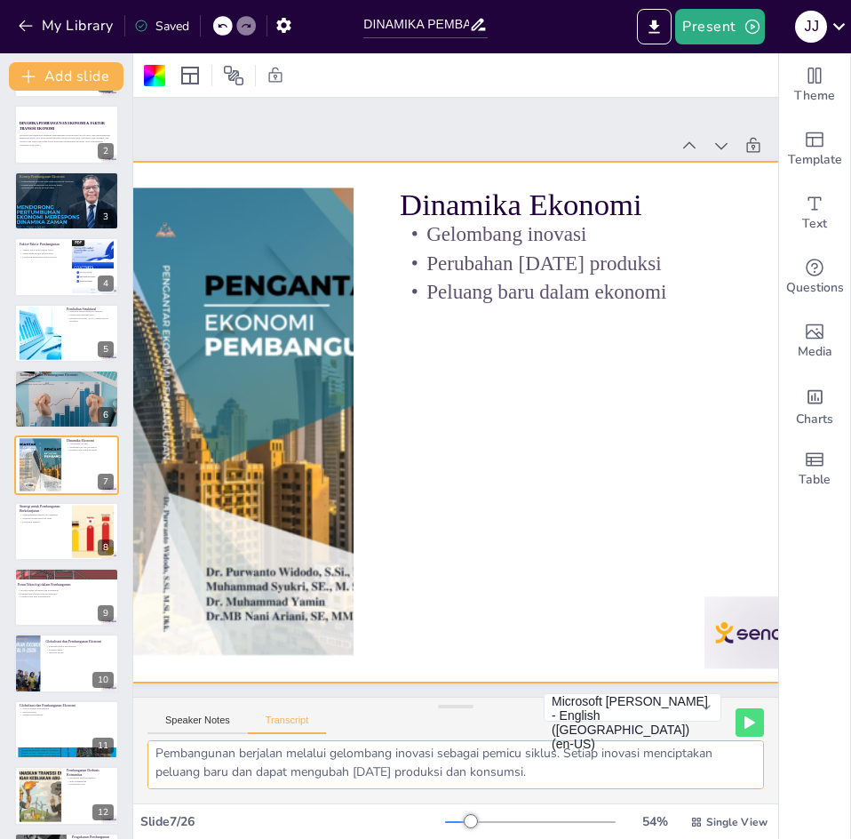
click at [549, 777] on textarea "Pembangunan berjalan melalui gelombang inovasi sebagai pemicu siklus. Setiap in…" at bounding box center [456, 764] width 617 height 49
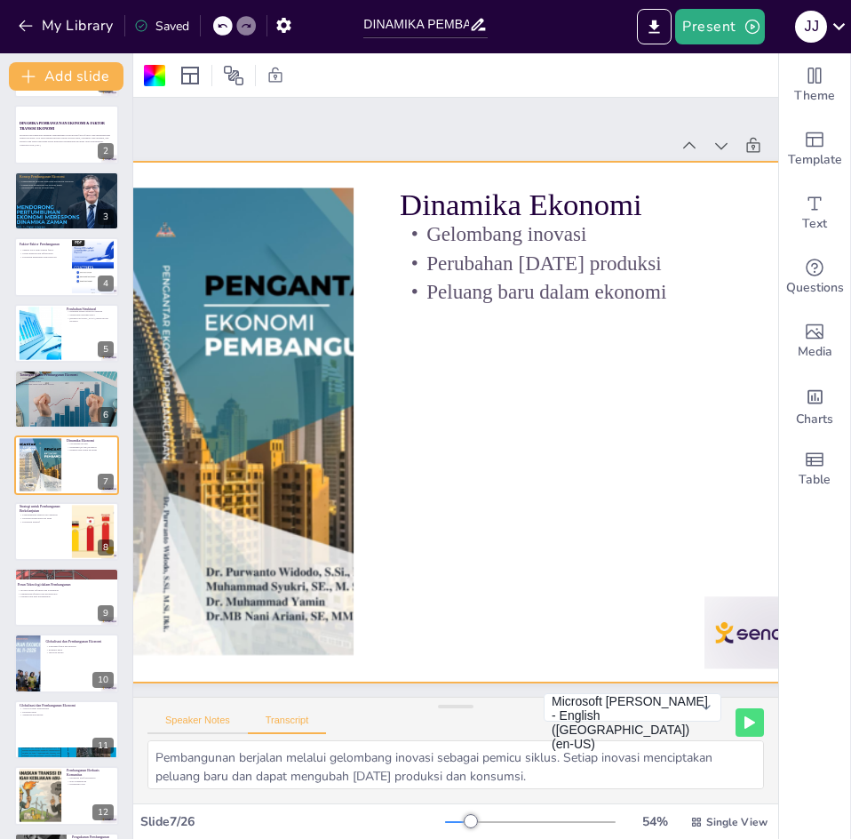
click at [210, 717] on button "Speaker Notes" at bounding box center [198, 725] width 100 height 20
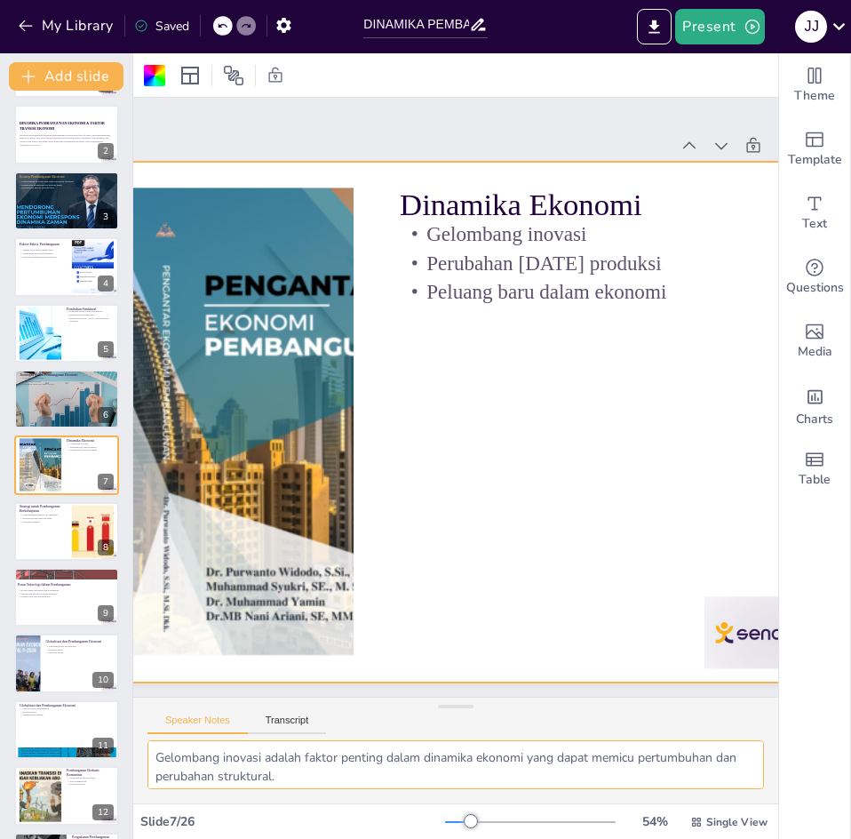
scroll to position [79, 0]
drag, startPoint x: 154, startPoint y: 755, endPoint x: 392, endPoint y: 800, distance: 242.5
click at [392, 800] on div "Gelombang inovasi adalah faktor penting dalam dinamika ekonomi yang dapat memic…" at bounding box center [455, 771] width 645 height 63
